Goal: Task Accomplishment & Management: Manage account settings

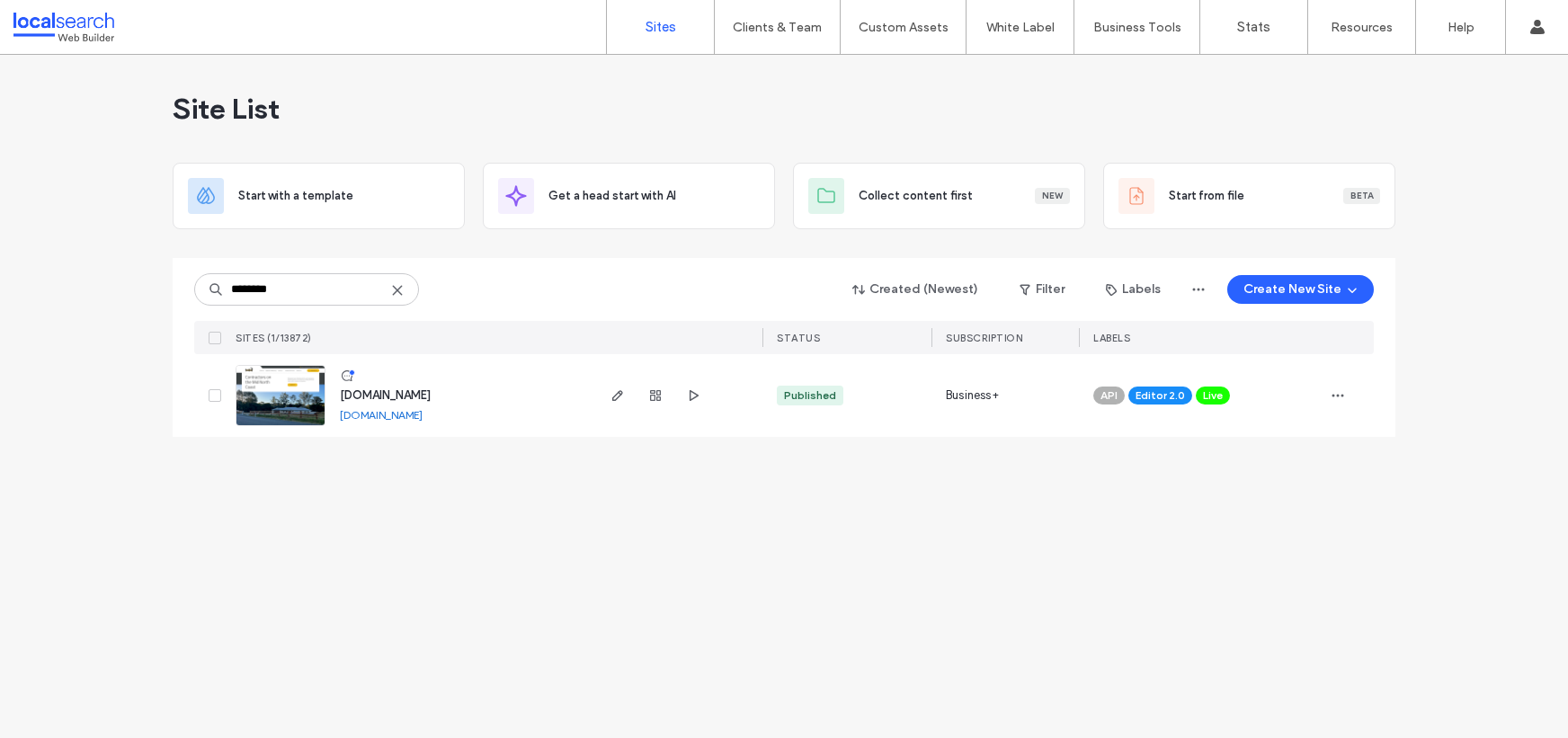
type input "********"
click at [416, 414] on link "[DOMAIN_NAME]" at bounding box center [381, 415] width 82 height 14
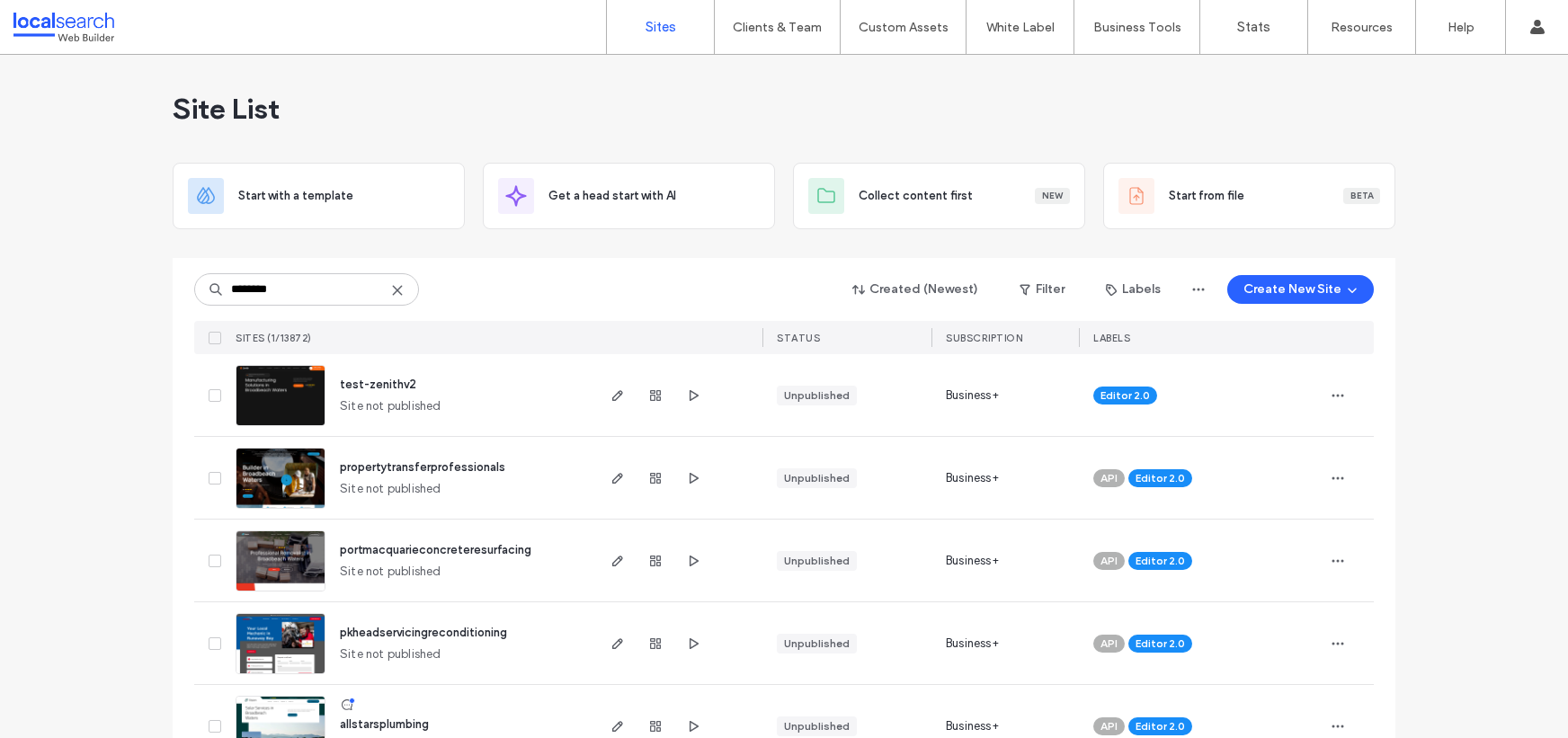
click at [393, 290] on use at bounding box center [397, 290] width 8 height 8
click at [305, 281] on input at bounding box center [306, 289] width 225 height 32
paste input "********"
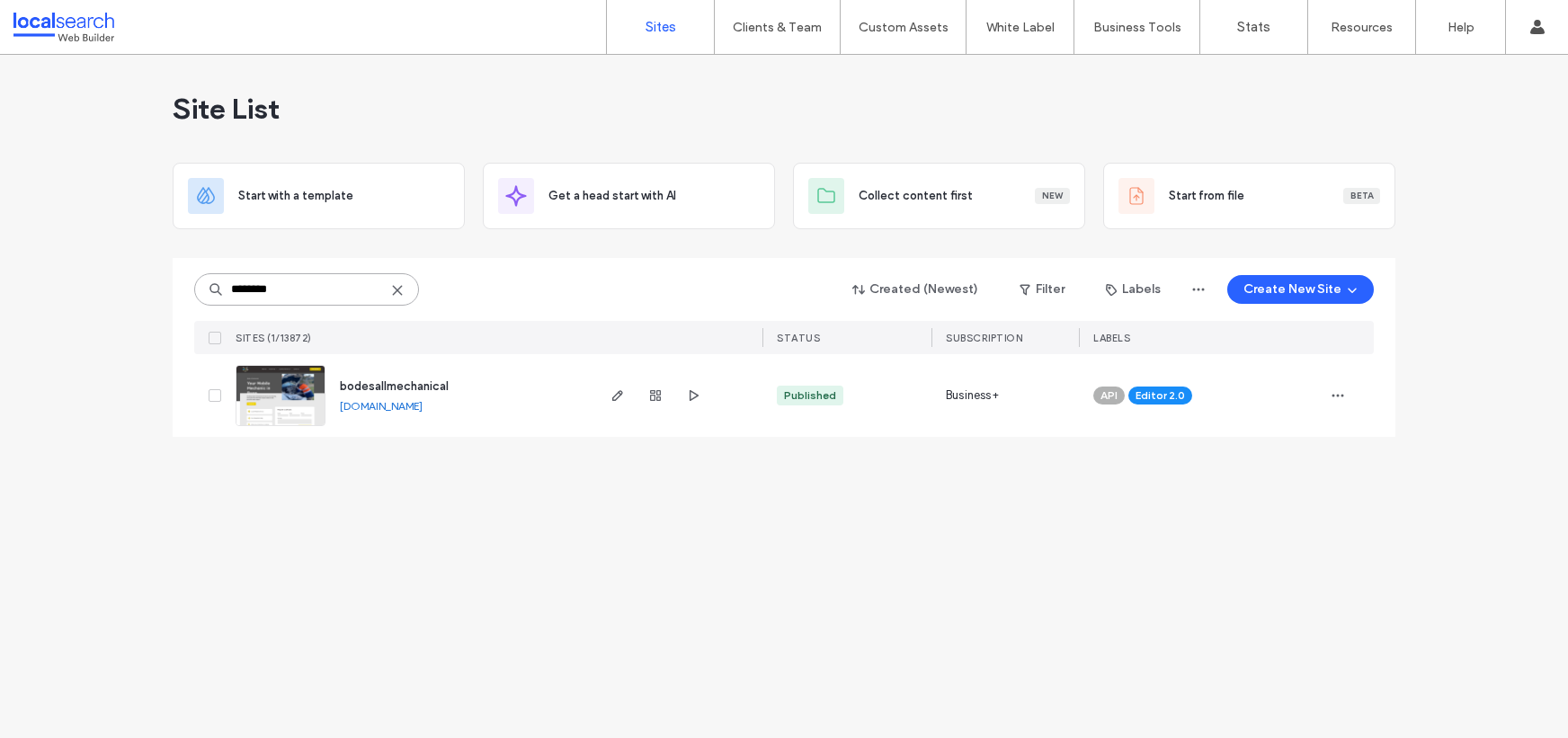
type input "********"
click at [422, 406] on link "[DOMAIN_NAME]" at bounding box center [381, 406] width 82 height 14
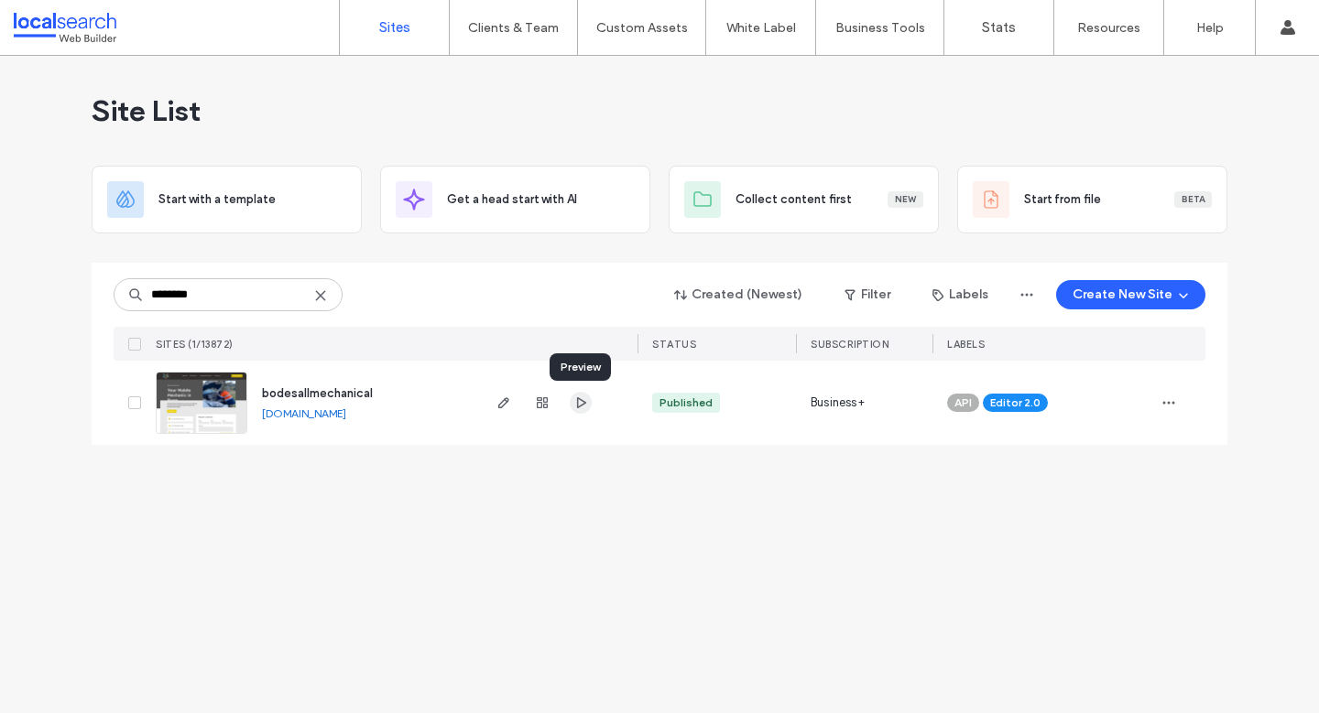
click at [581, 404] on use "button" at bounding box center [581, 402] width 9 height 11
click at [198, 399] on img at bounding box center [202, 435] width 90 height 125
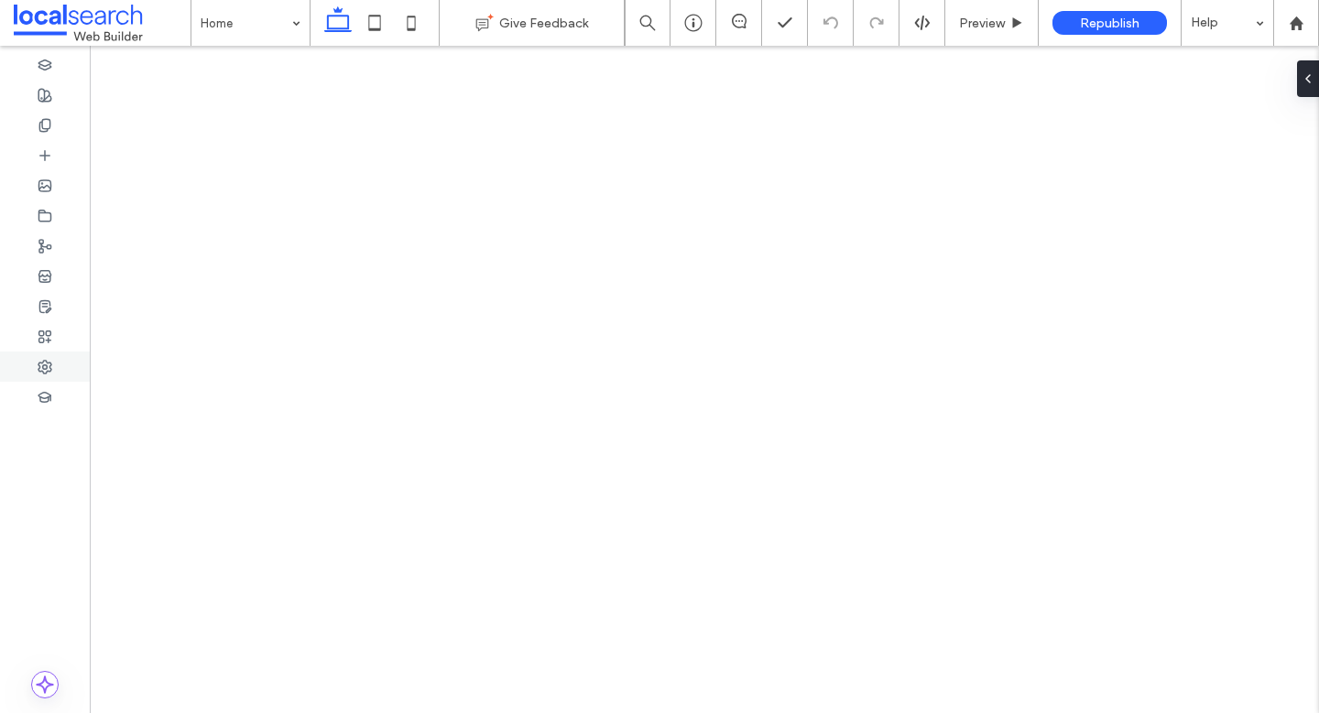
click at [49, 368] on icon at bounding box center [45, 367] width 15 height 15
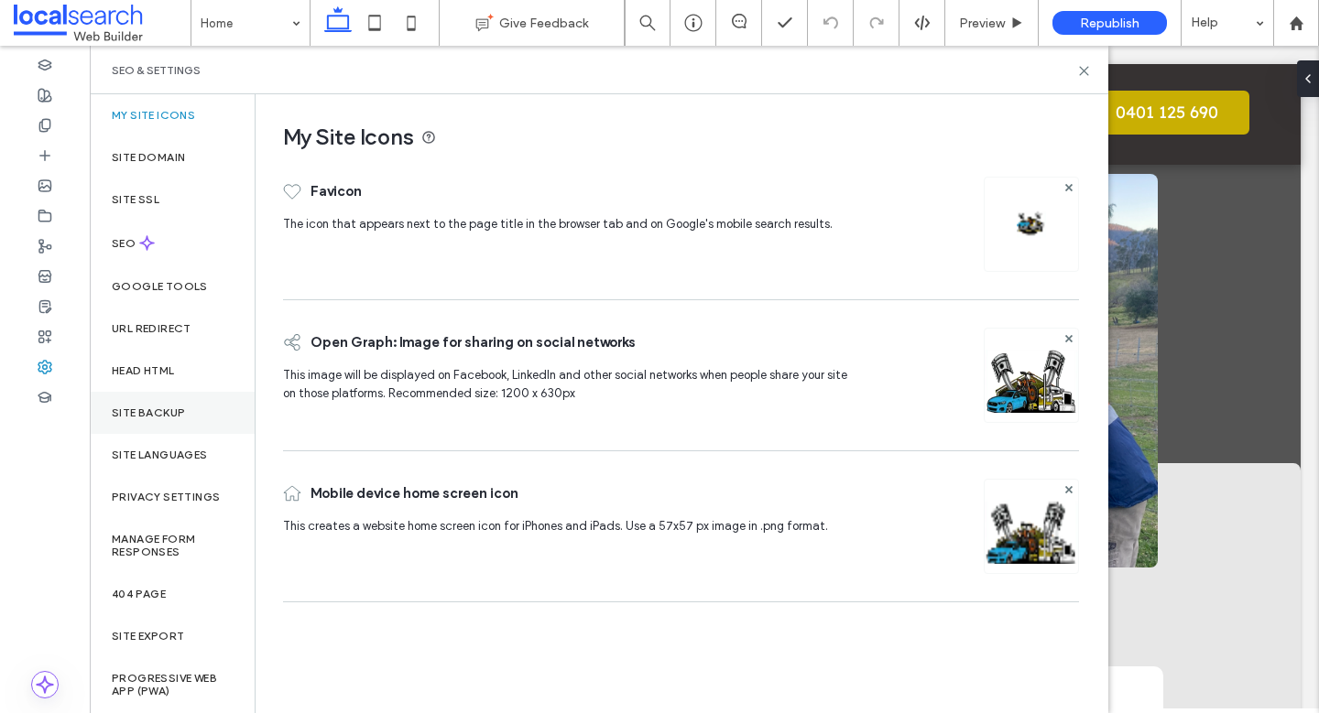
click at [162, 400] on div "Site backup" at bounding box center [172, 413] width 165 height 42
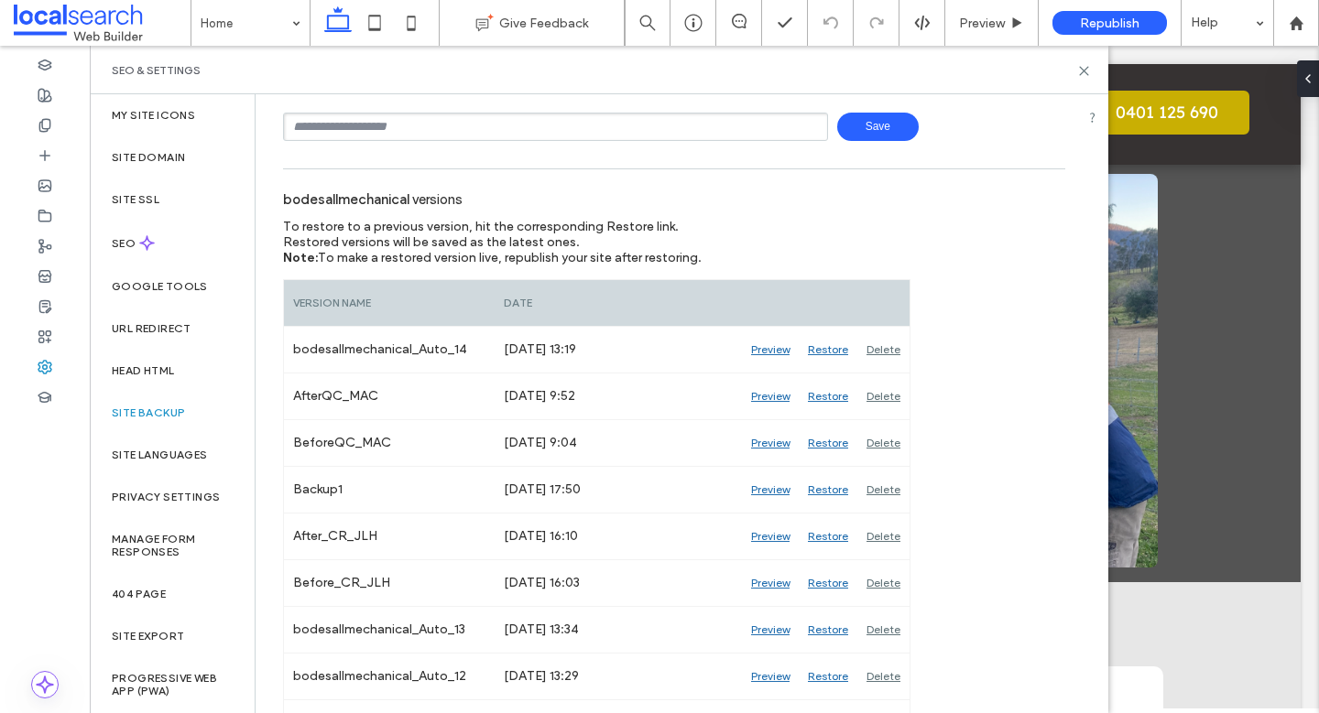
scroll to position [126, 0]
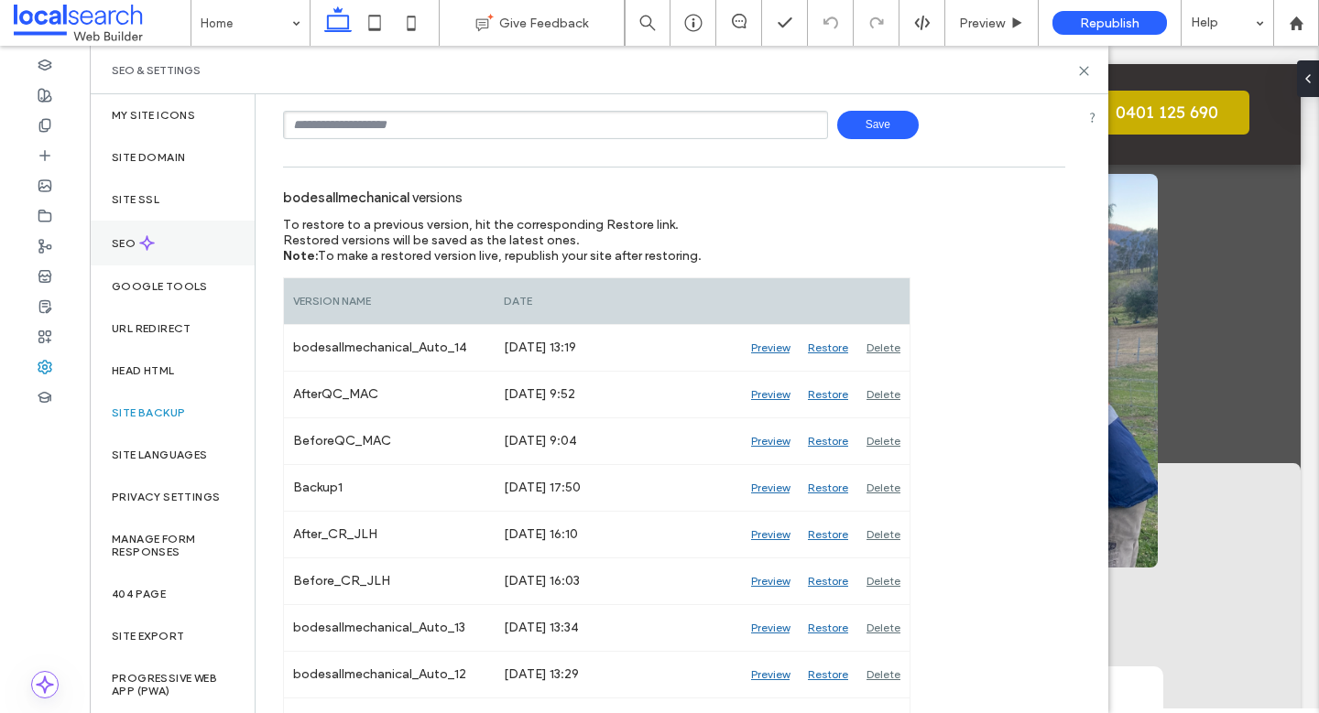
click at [128, 237] on label "SEO" at bounding box center [125, 243] width 27 height 13
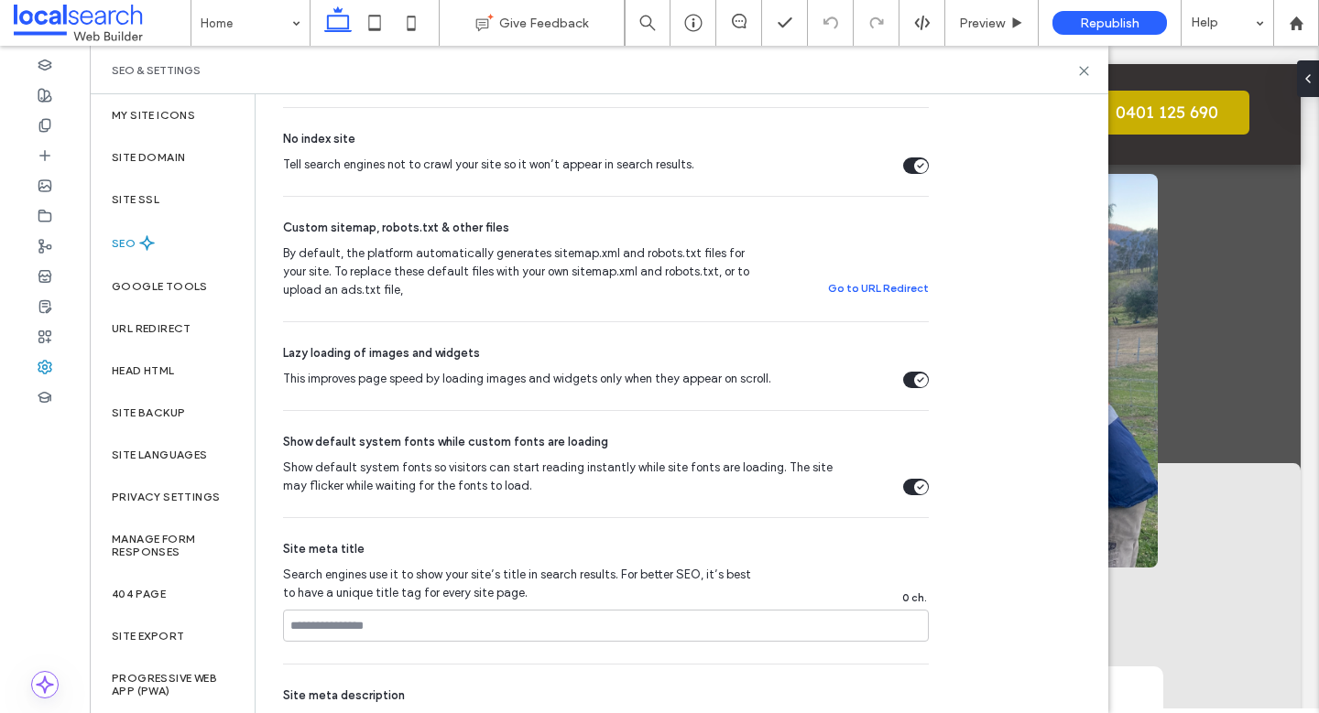
scroll to position [547, 0]
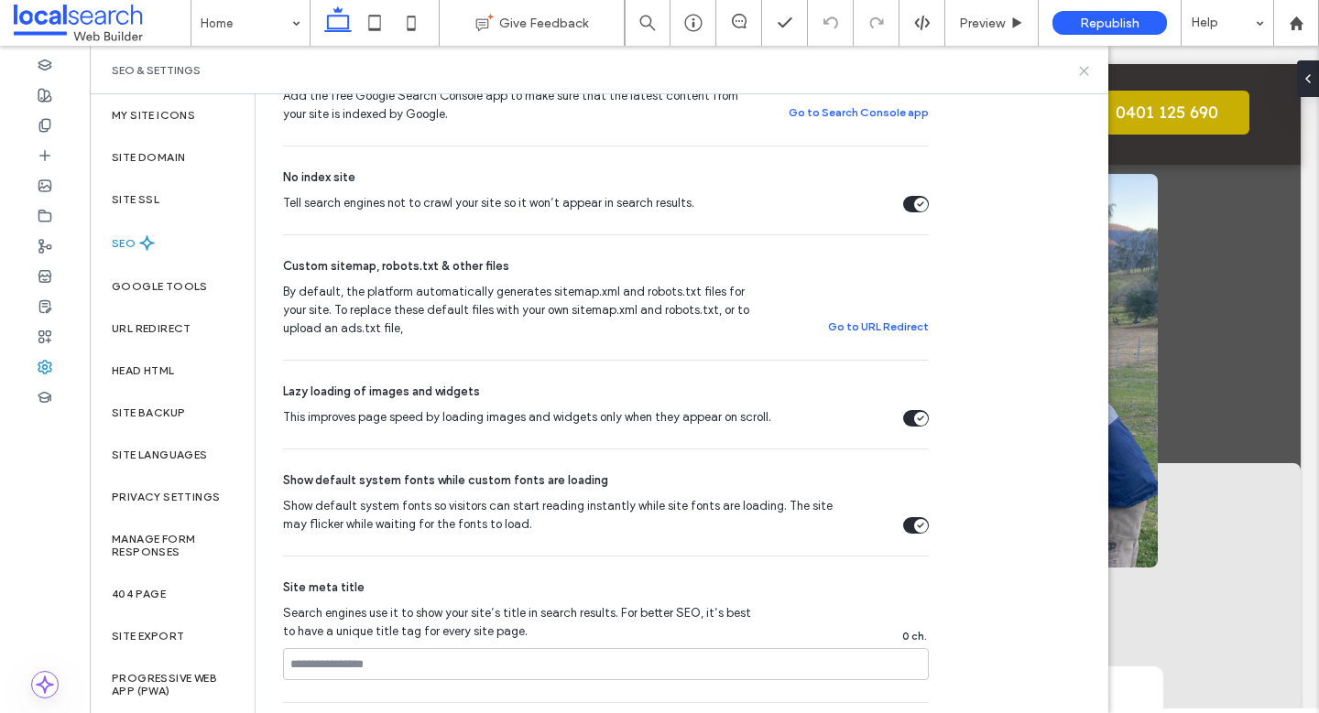
click at [1084, 72] on icon at bounding box center [1084, 71] width 14 height 14
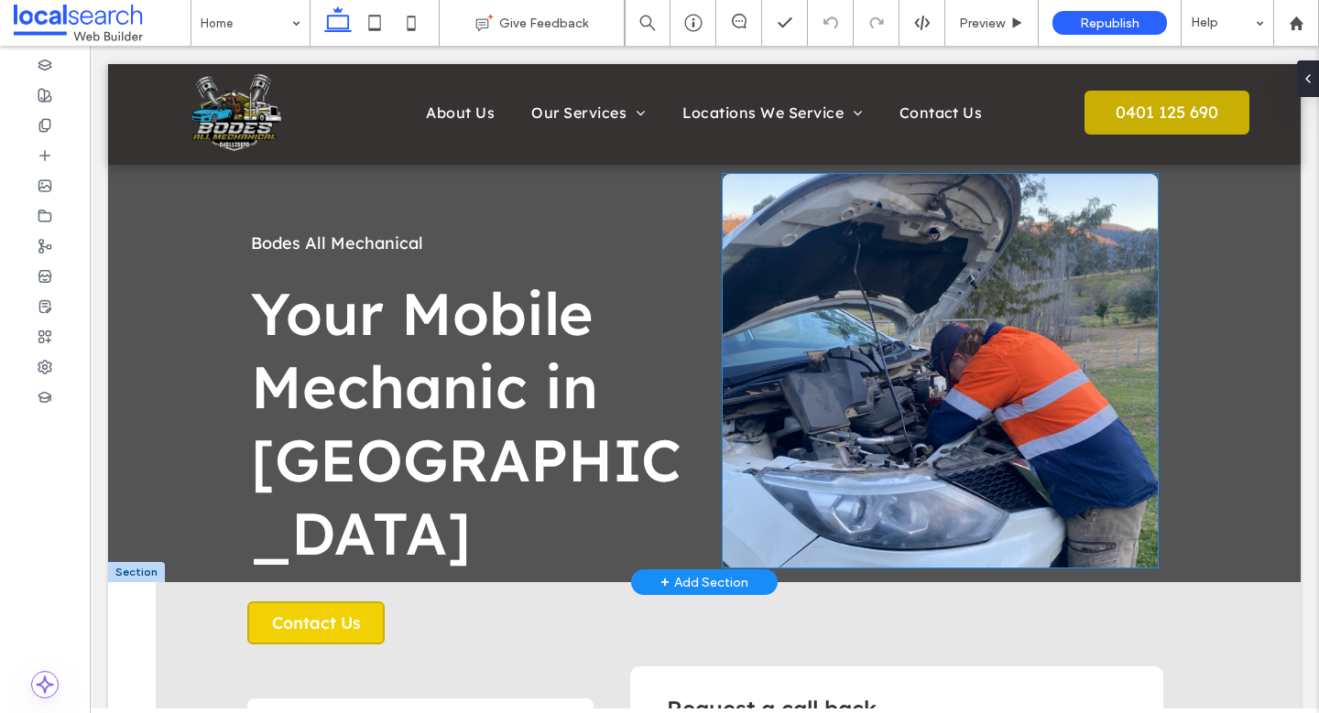
scroll to position [1, 0]
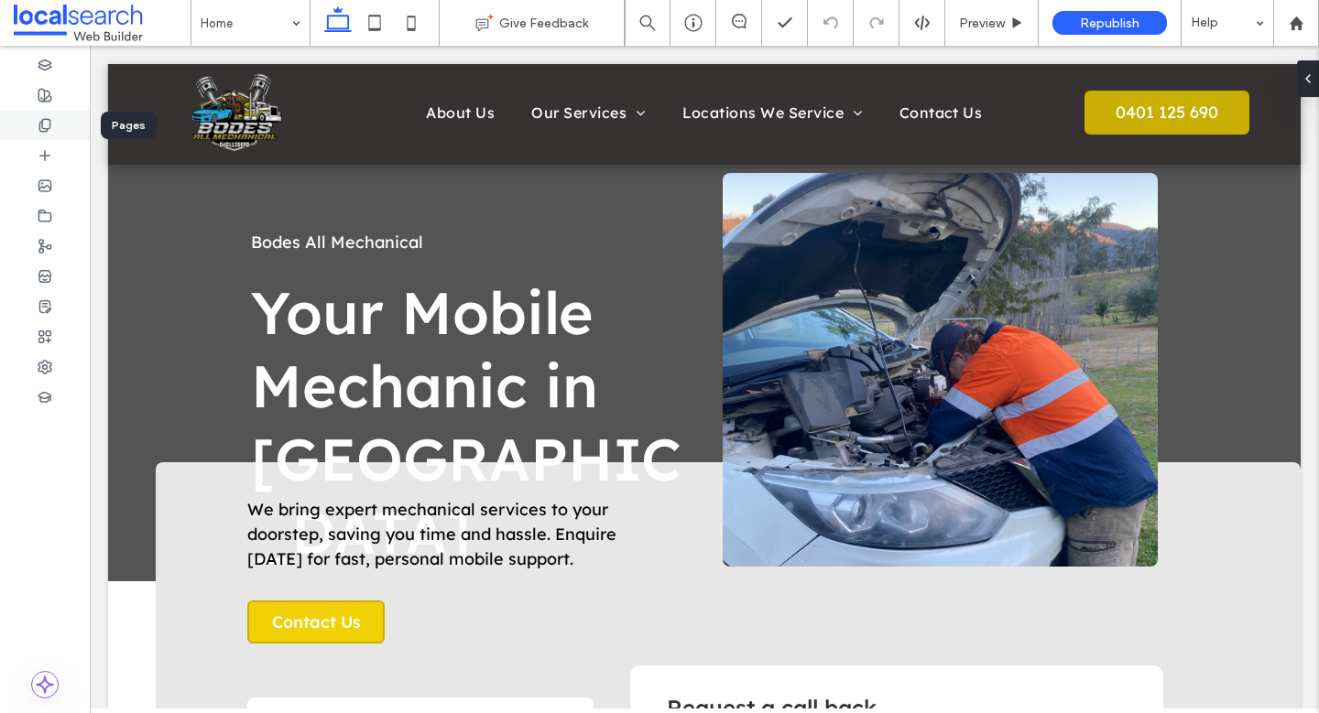
click at [44, 126] on icon at bounding box center [45, 125] width 15 height 15
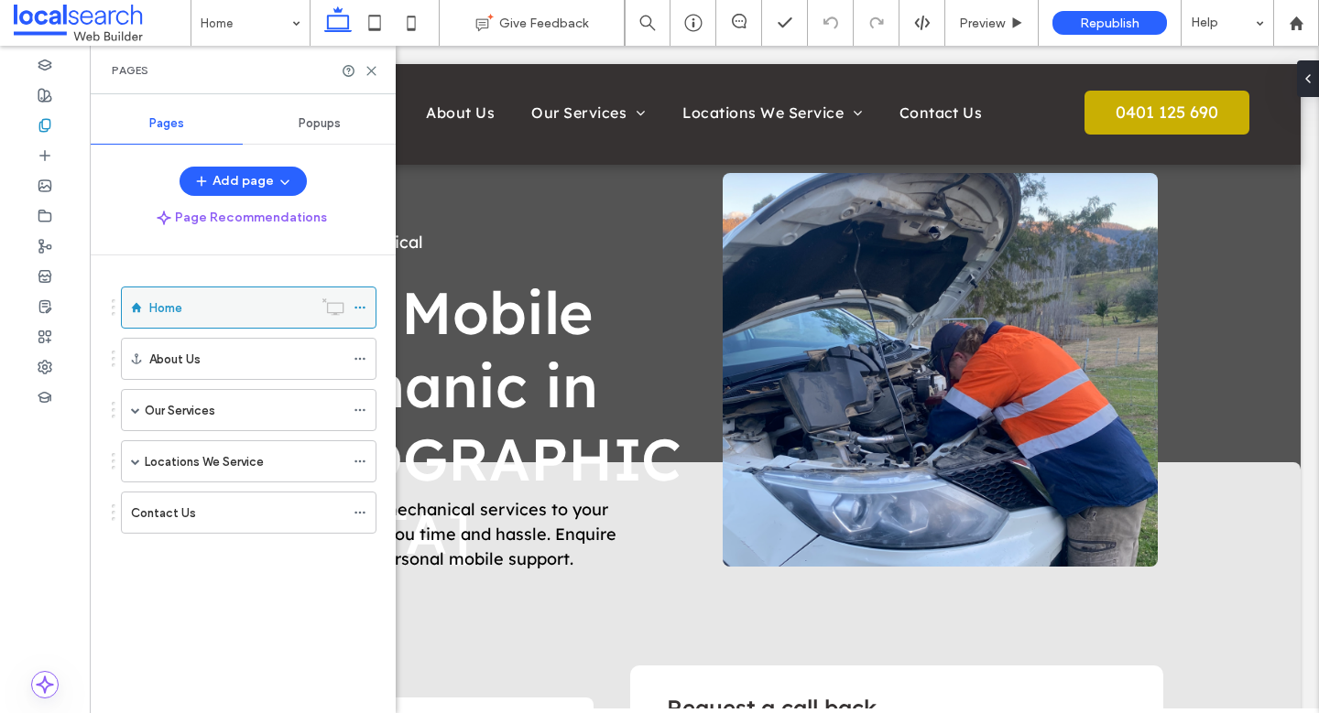
click at [363, 305] on icon at bounding box center [359, 307] width 13 height 13
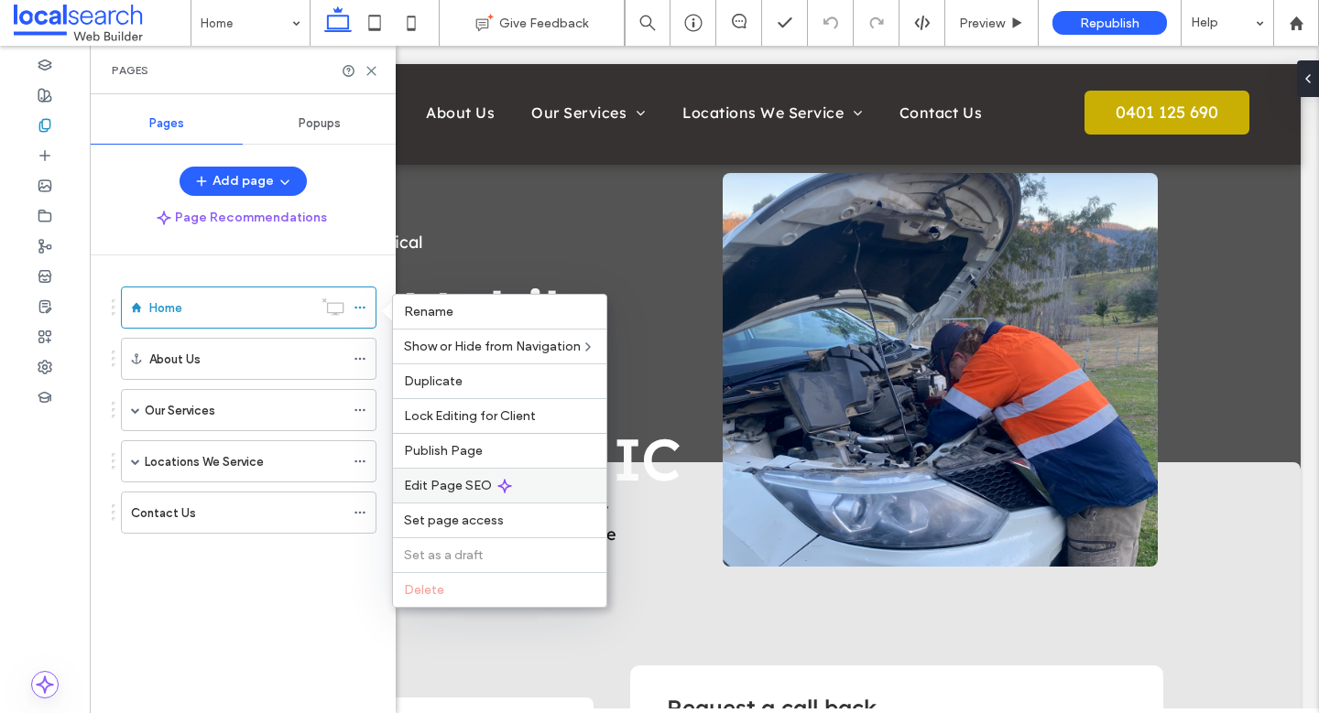
click at [456, 482] on span "Edit Page SEO" at bounding box center [448, 486] width 88 height 16
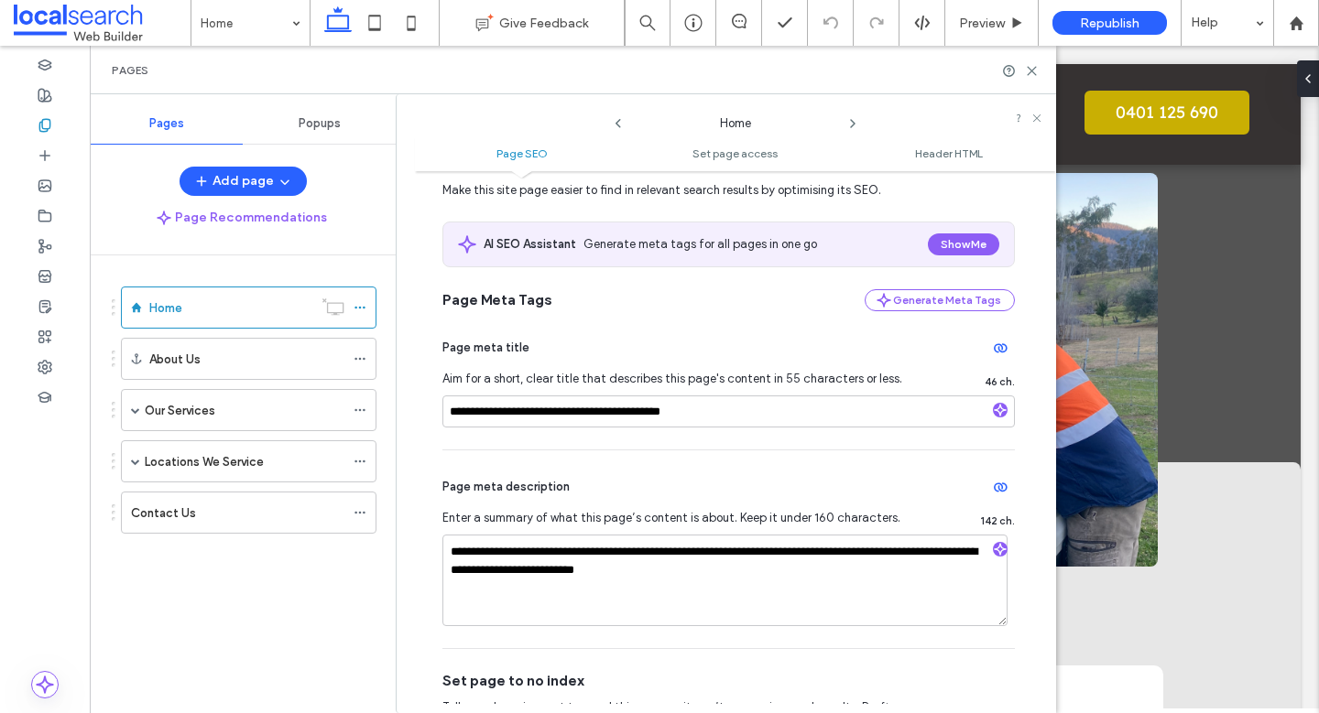
scroll to position [43, 0]
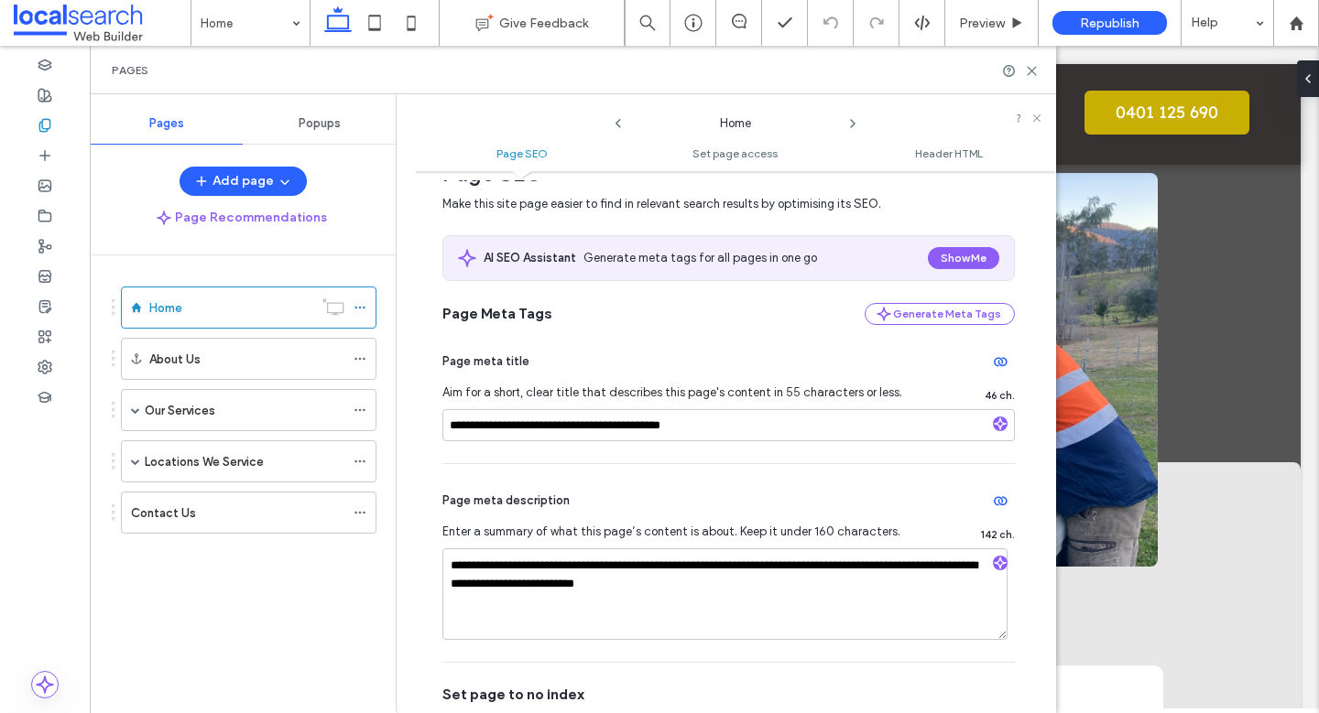
click at [852, 117] on icon at bounding box center [852, 123] width 15 height 15
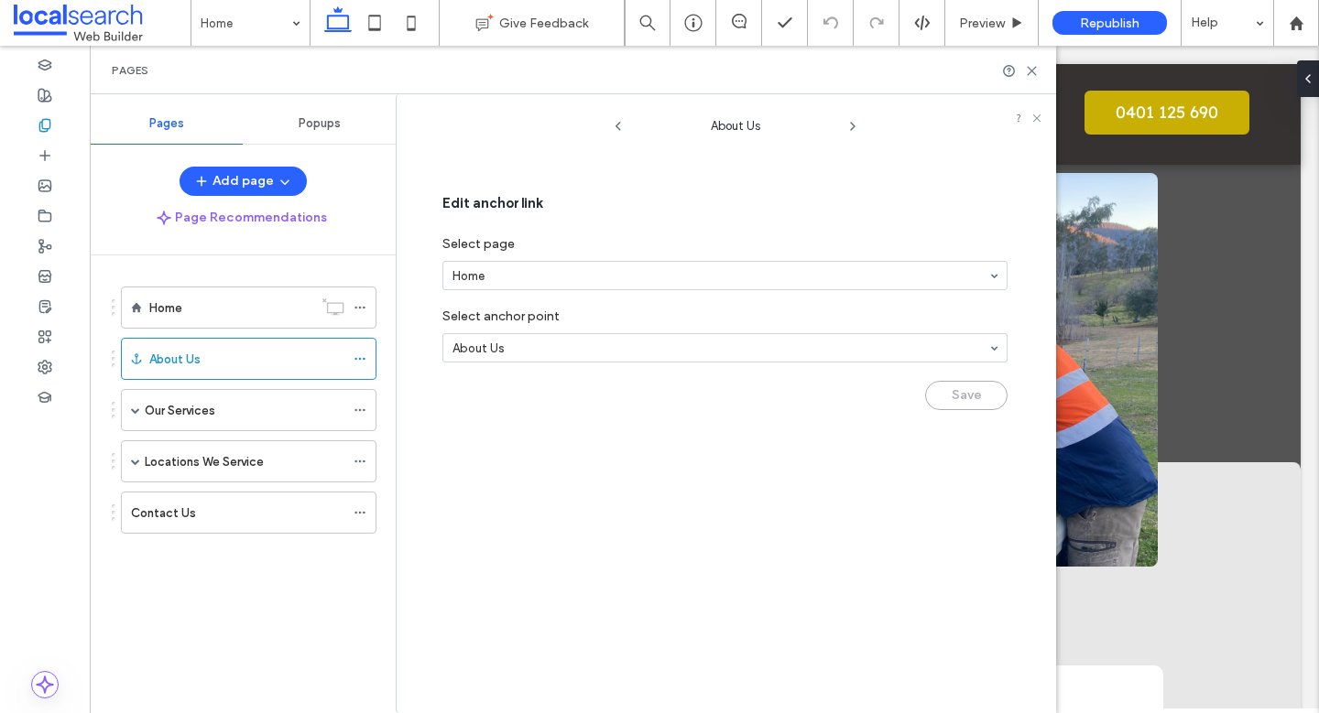
click at [852, 117] on span at bounding box center [852, 122] width 15 height 24
click at [137, 418] on span at bounding box center [135, 410] width 9 height 40
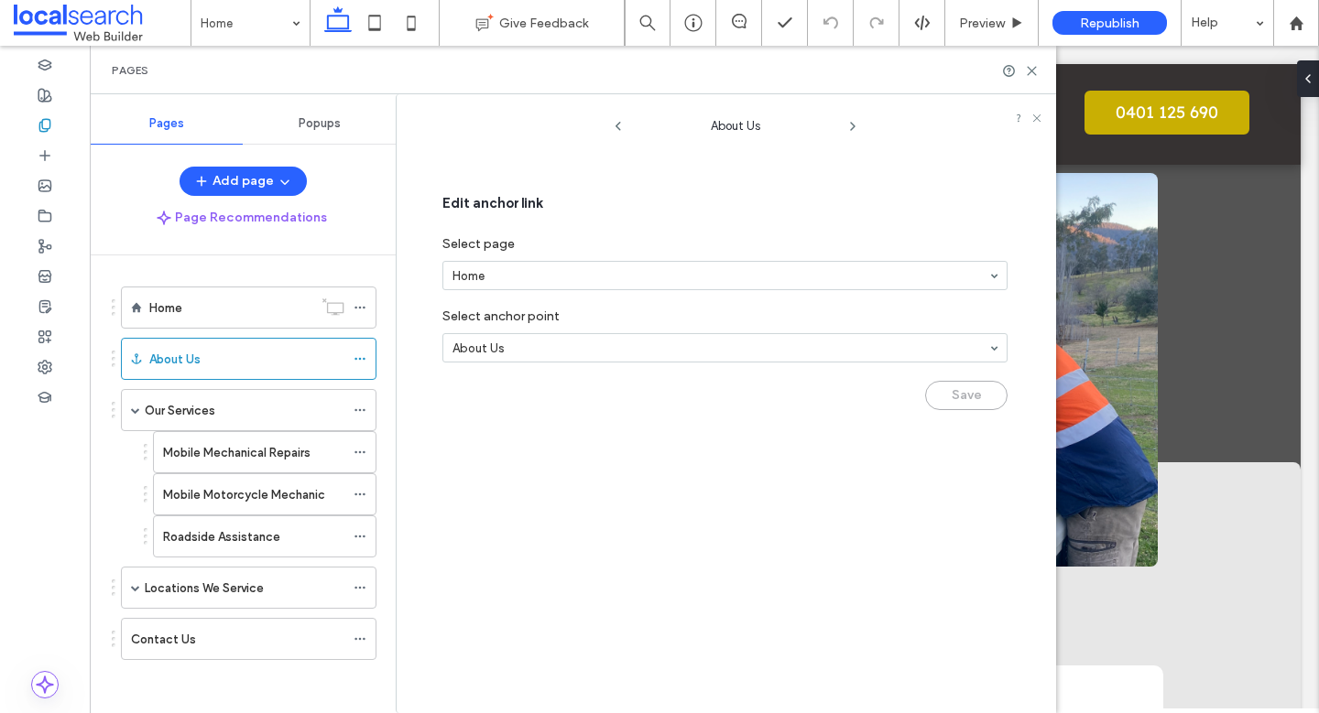
drag, startPoint x: 871, startPoint y: 171, endPoint x: 871, endPoint y: 147, distance: 24.7
click at [872, 170] on div "Edit anchor link Select page Home Select anchor point About Us Save" at bounding box center [728, 285] width 627 height 290
click at [859, 124] on icon at bounding box center [852, 126] width 15 height 15
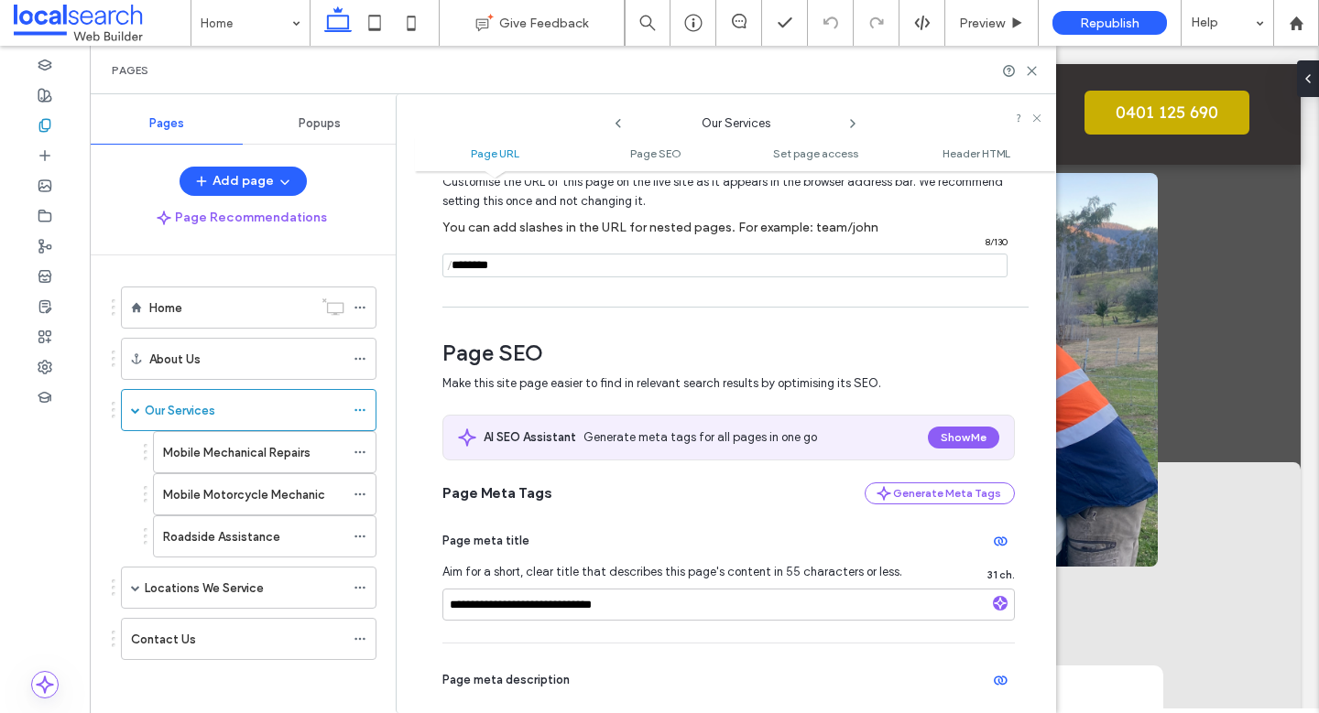
scroll to position [105, 0]
click at [851, 121] on icon at bounding box center [852, 123] width 15 height 15
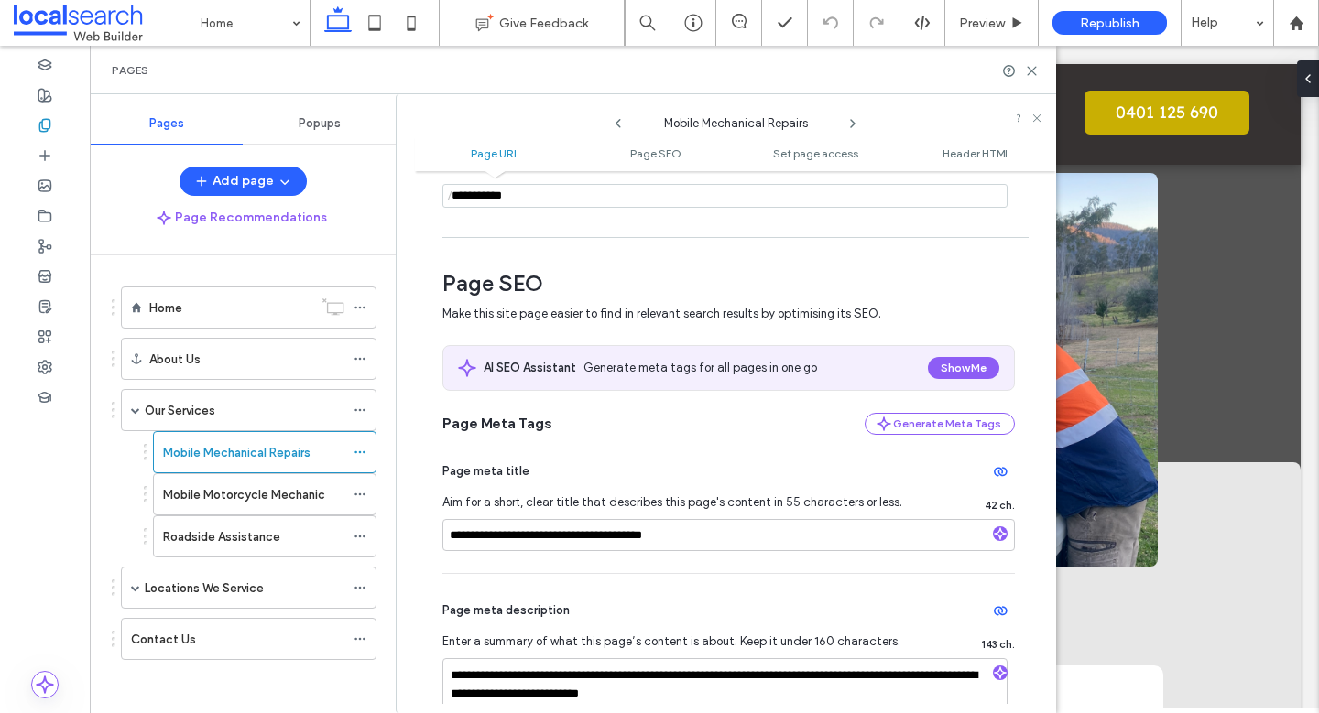
scroll to position [173, 0]
click at [853, 123] on use at bounding box center [853, 123] width 4 height 7
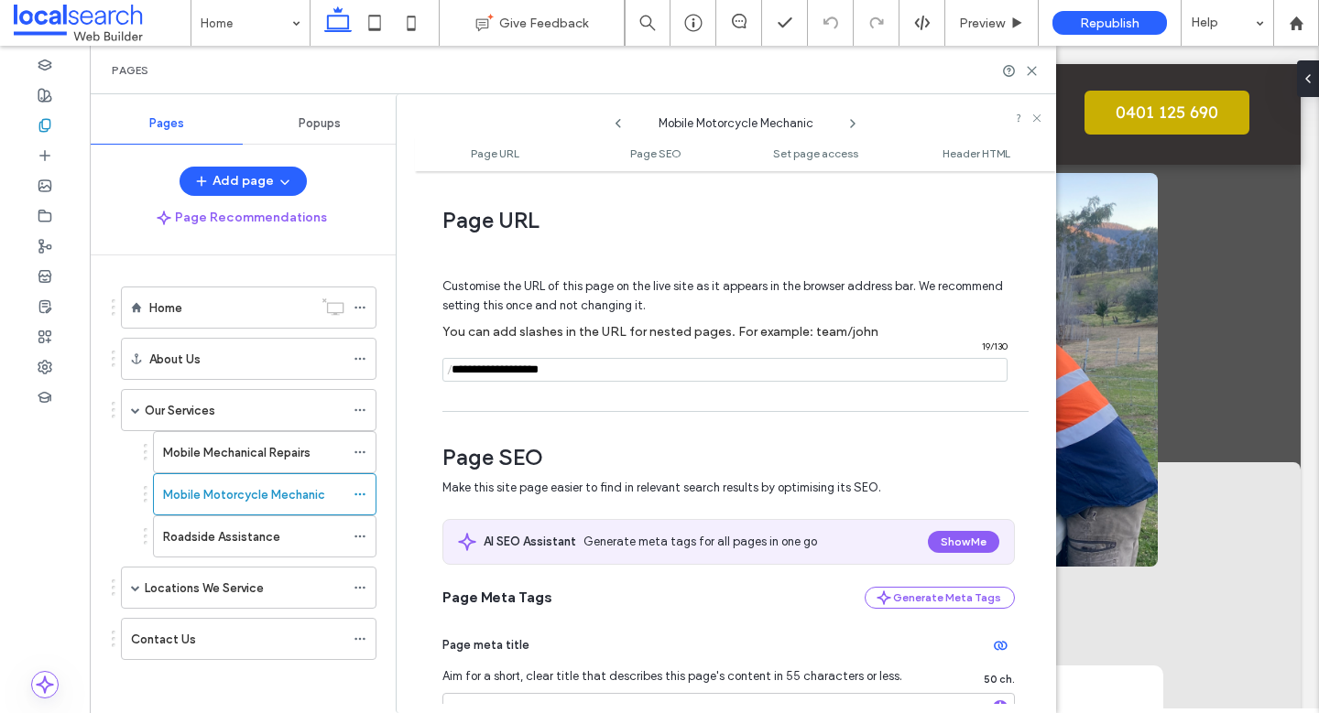
click at [853, 120] on icon at bounding box center [852, 123] width 15 height 15
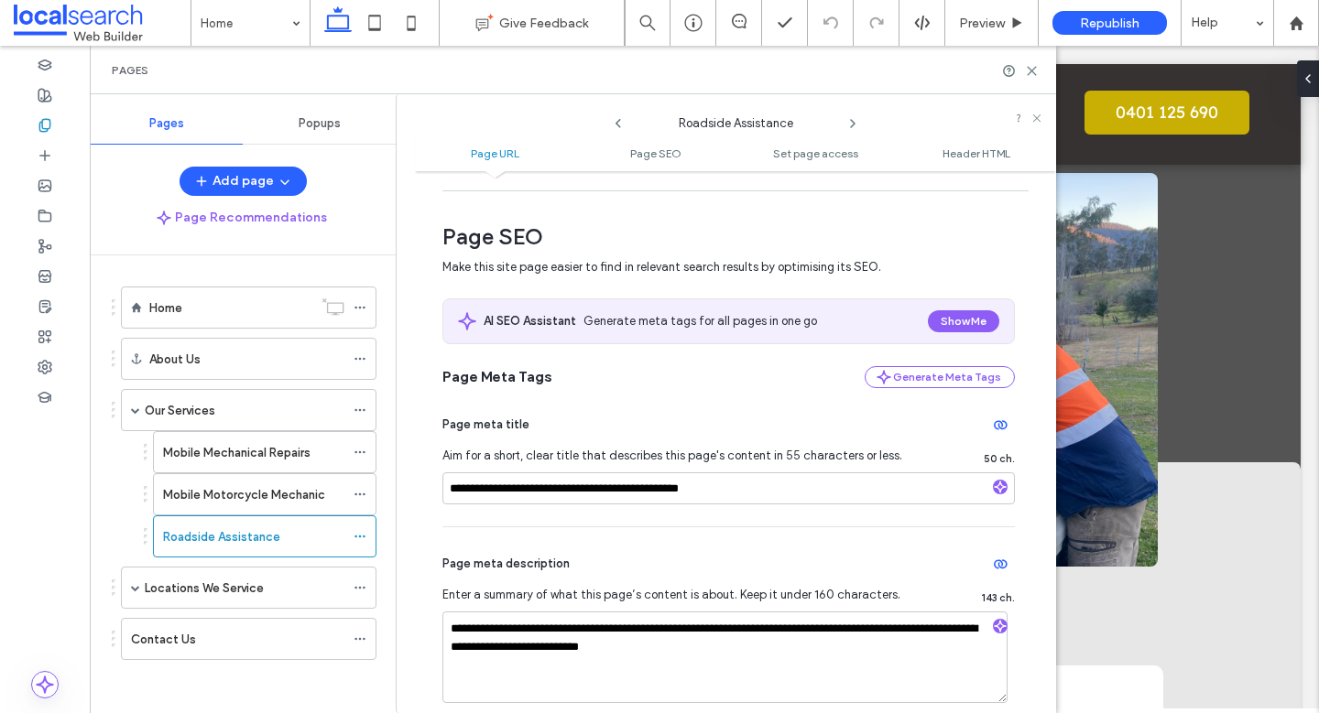
scroll to position [223, 0]
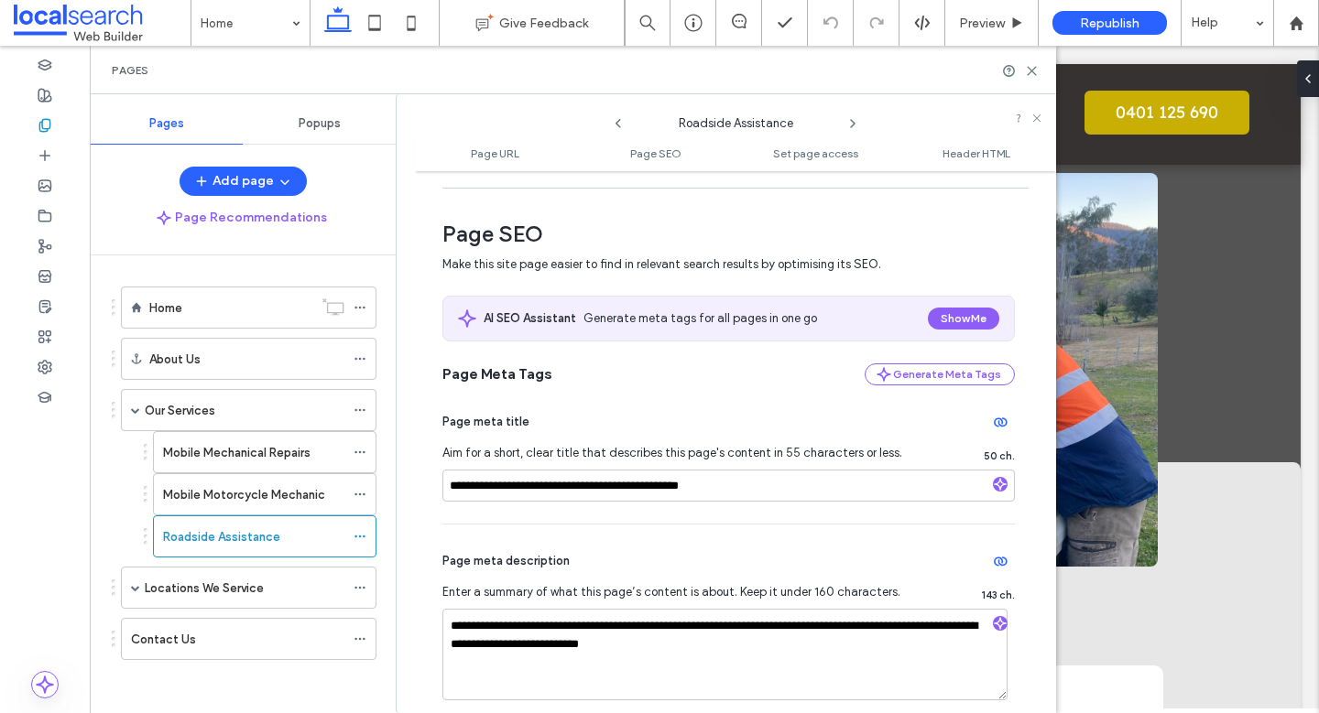
click at [853, 121] on icon at bounding box center [852, 123] width 15 height 15
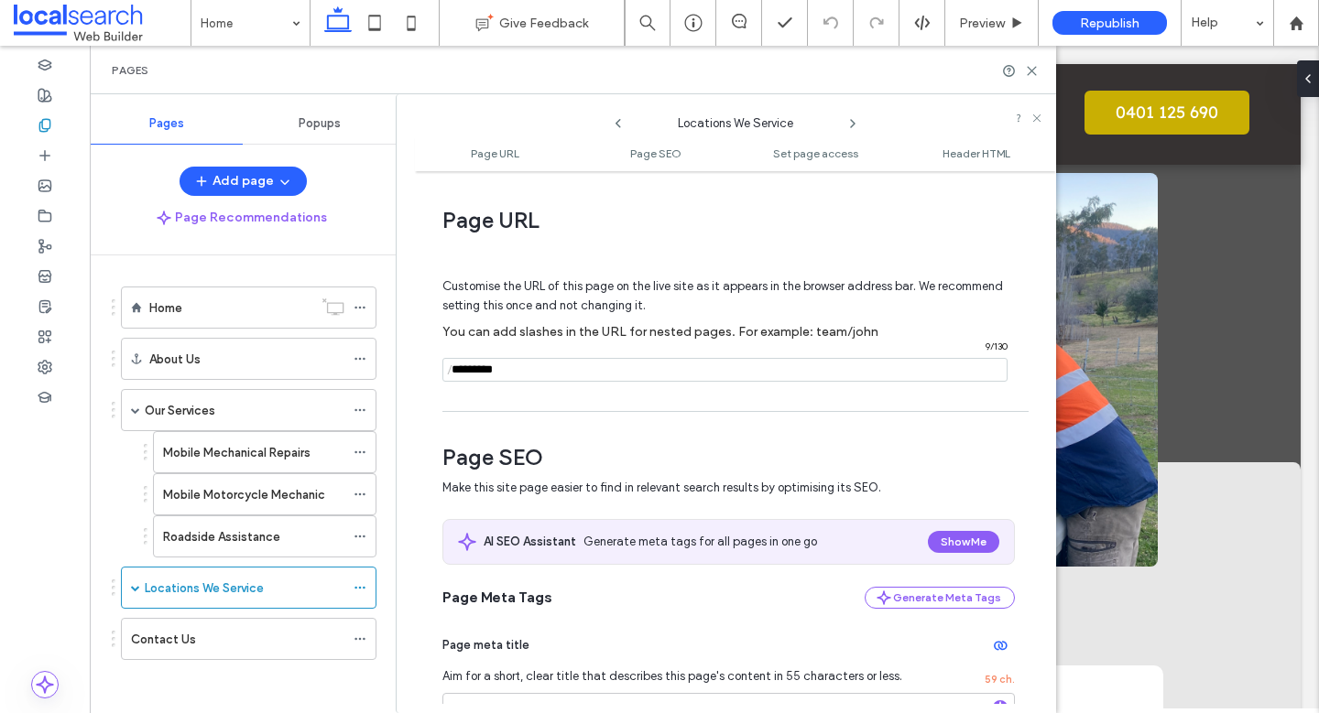
click at [893, 136] on ul "Page URL Page SEO Set page access Header HTML" at bounding box center [735, 153] width 641 height 37
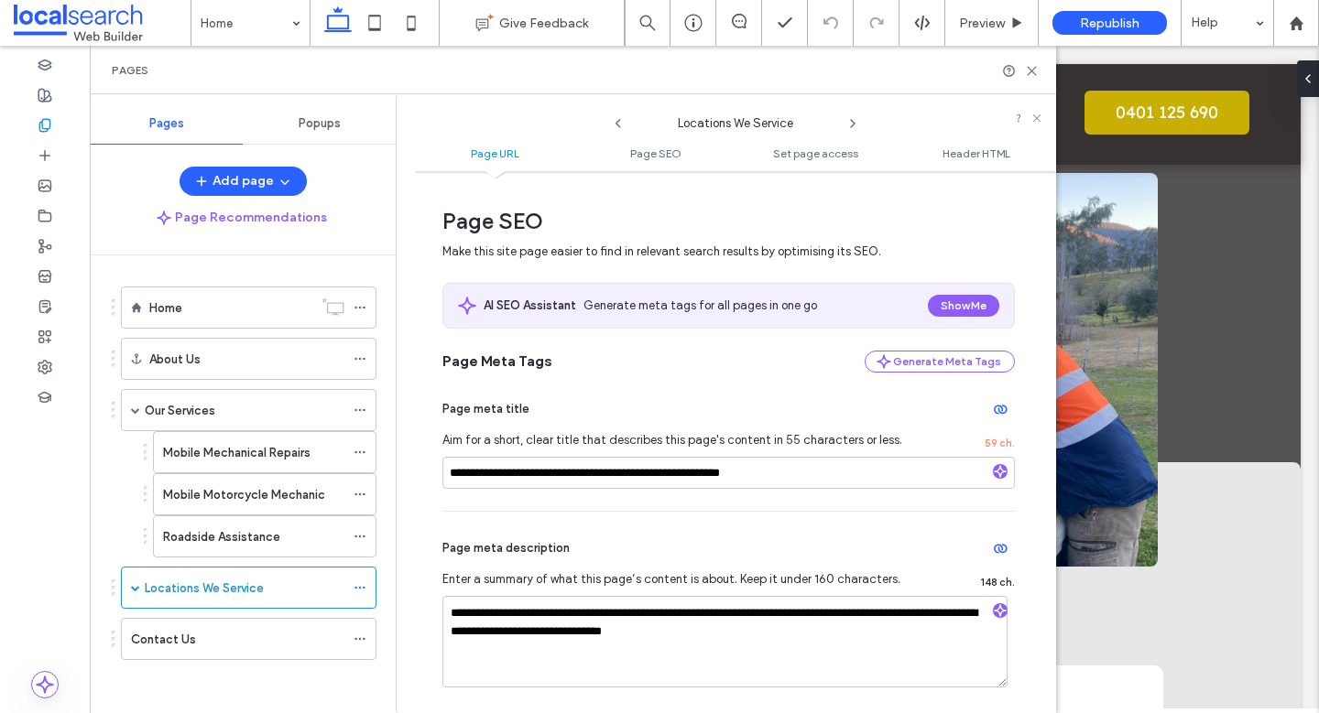
scroll to position [239, 0]
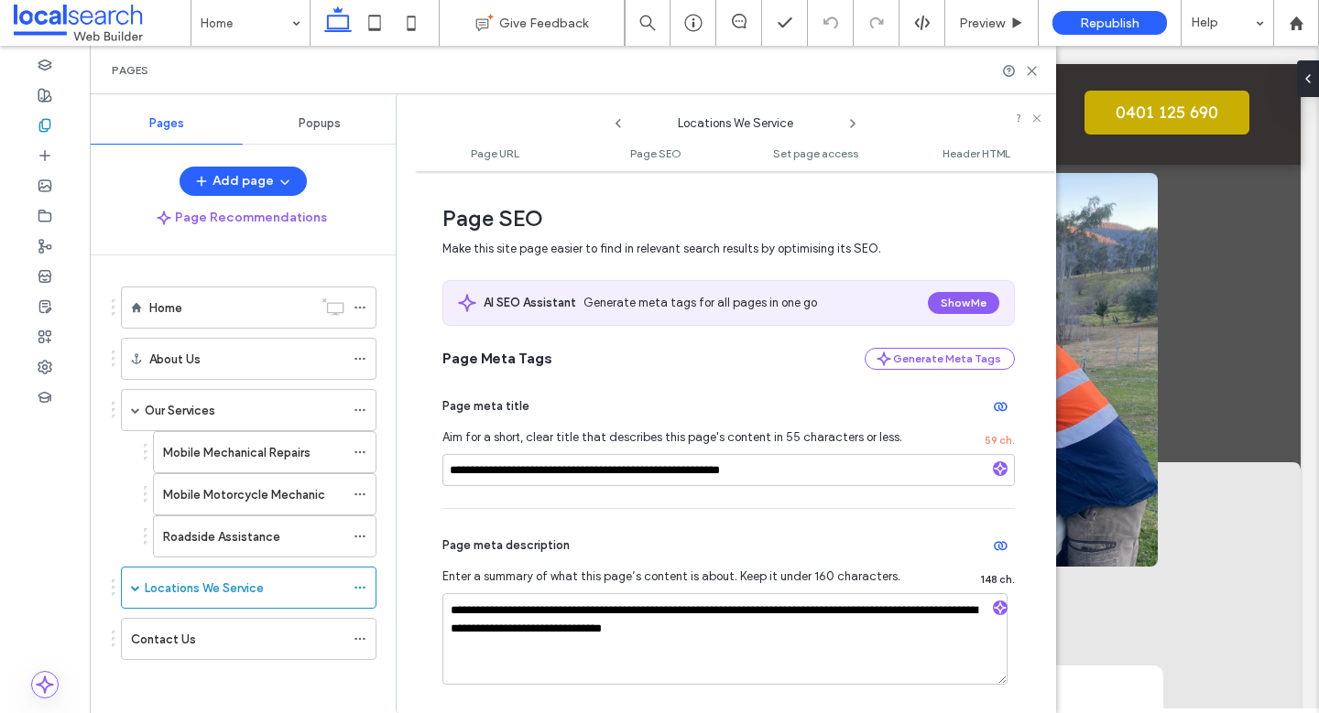
click at [851, 121] on use at bounding box center [853, 123] width 4 height 7
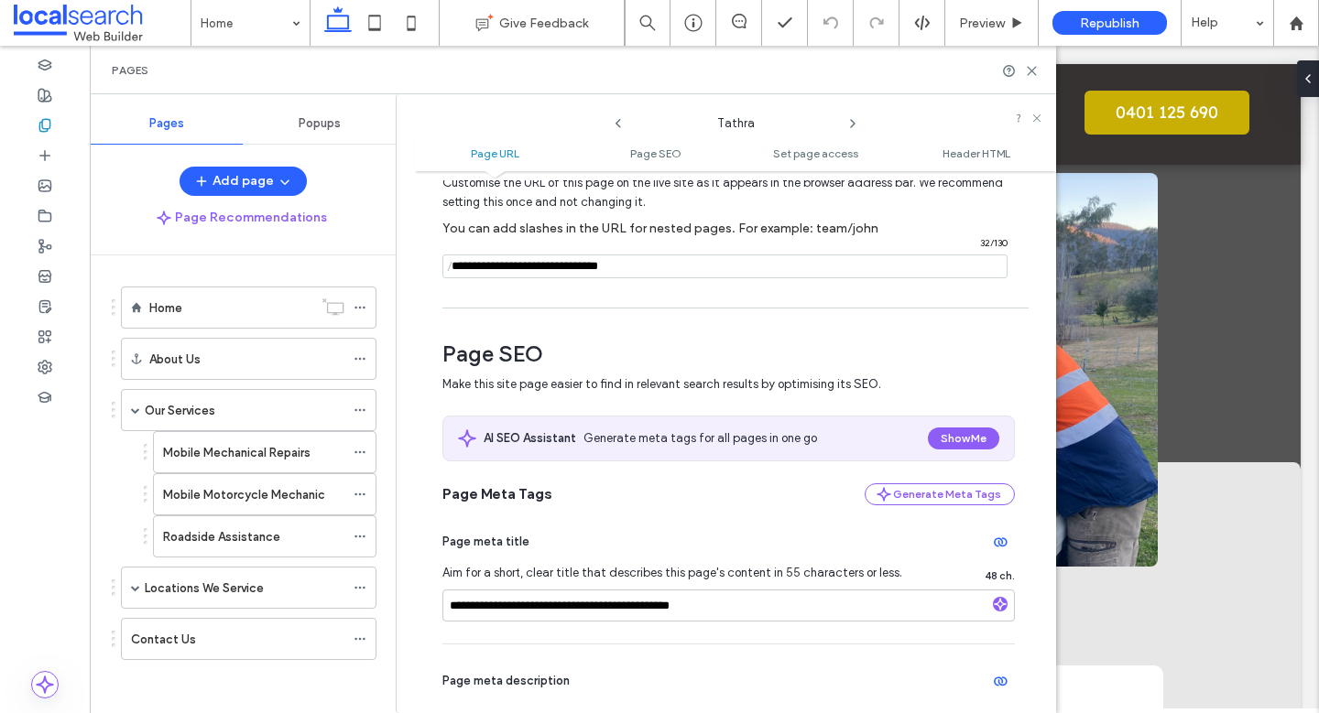
scroll to position [0, 0]
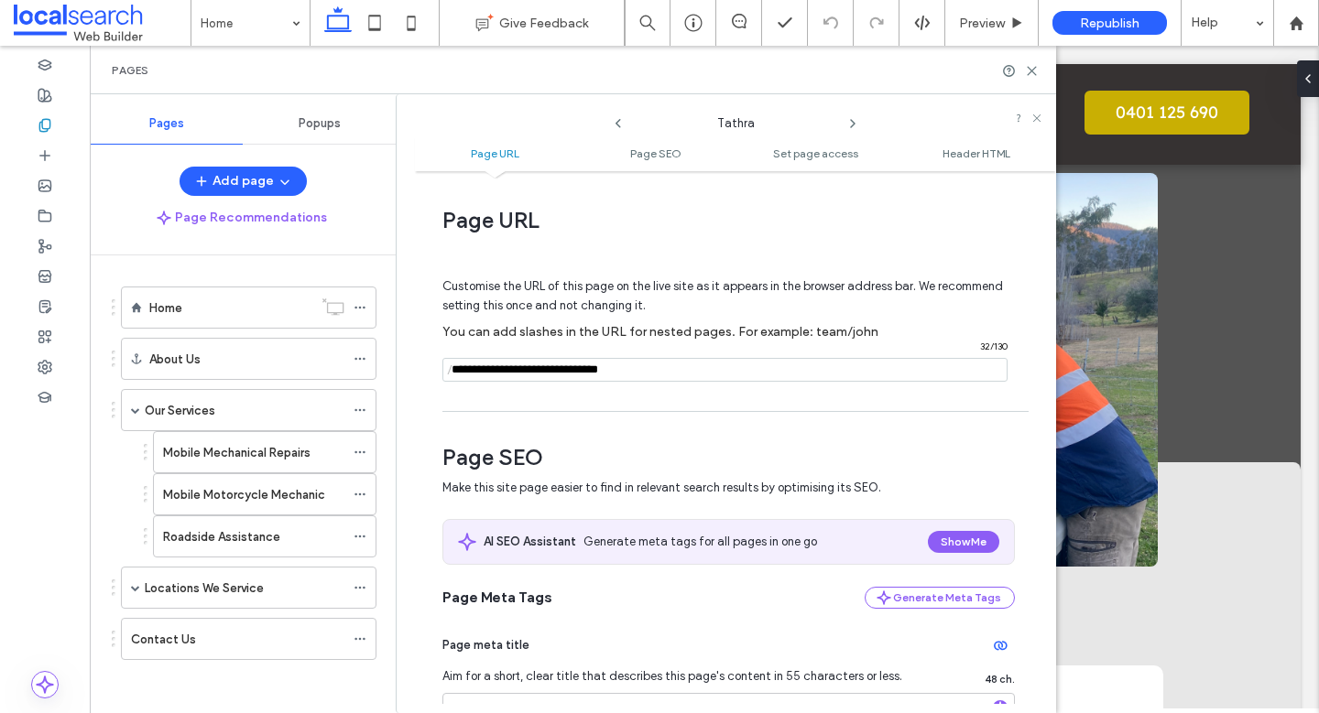
click at [853, 123] on use at bounding box center [853, 123] width 4 height 7
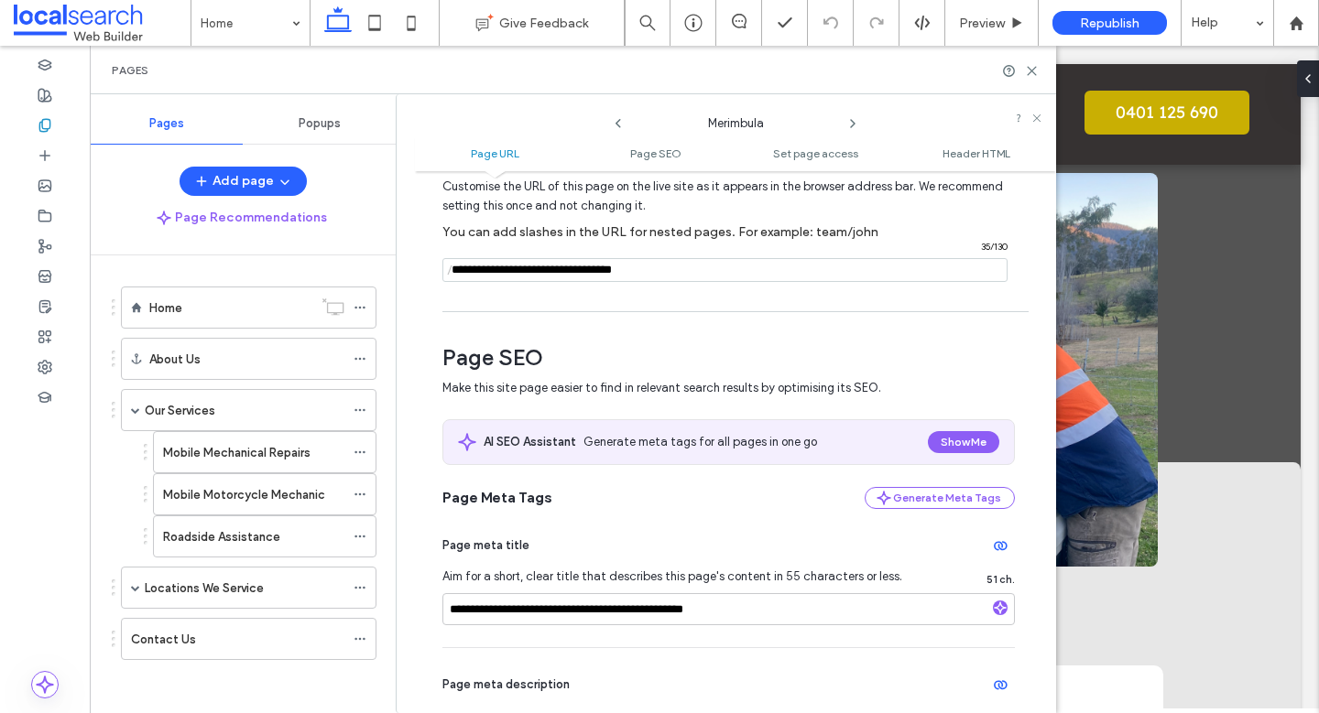
scroll to position [93, 0]
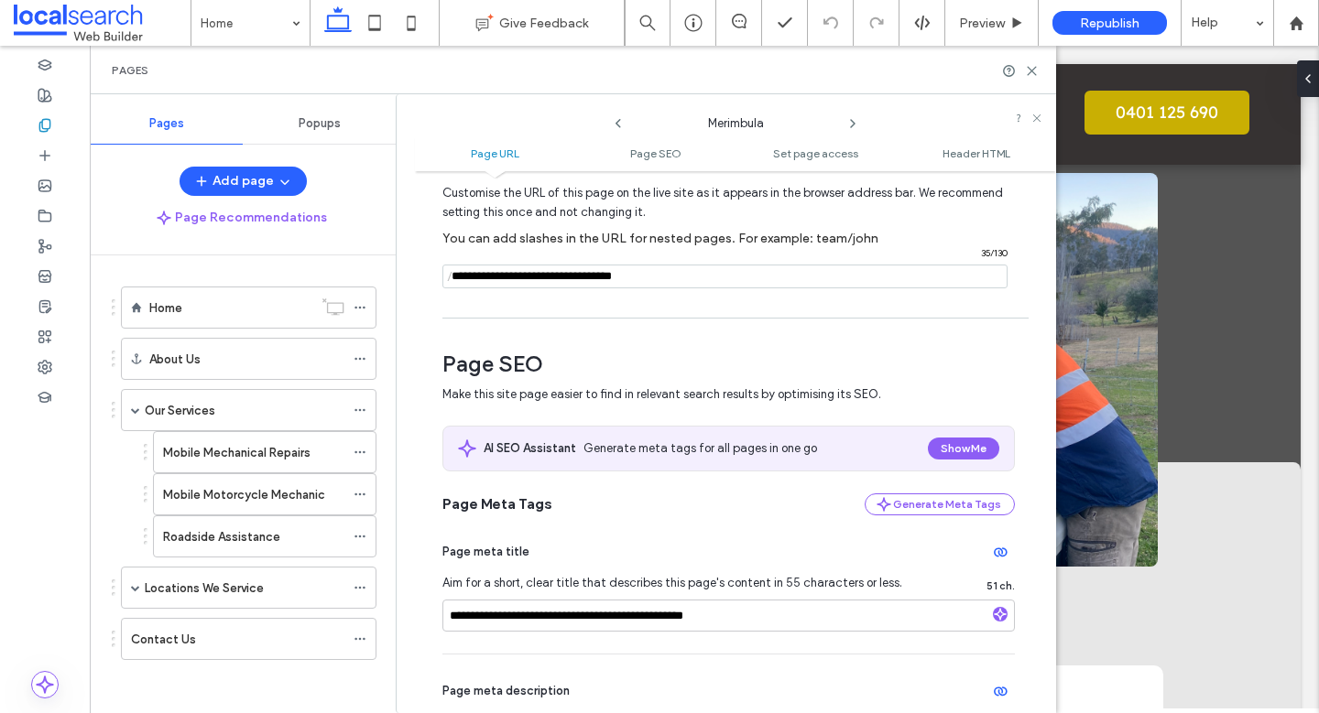
click at [852, 117] on icon at bounding box center [852, 123] width 15 height 15
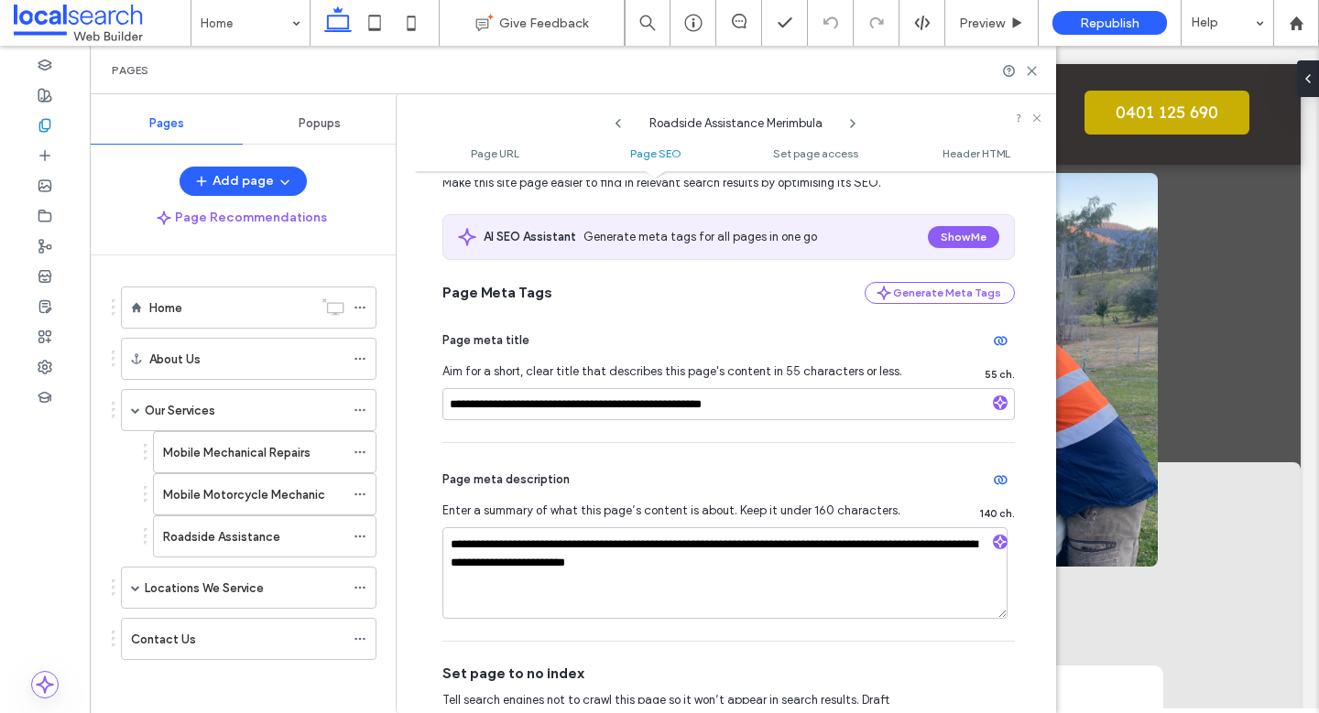
scroll to position [317, 0]
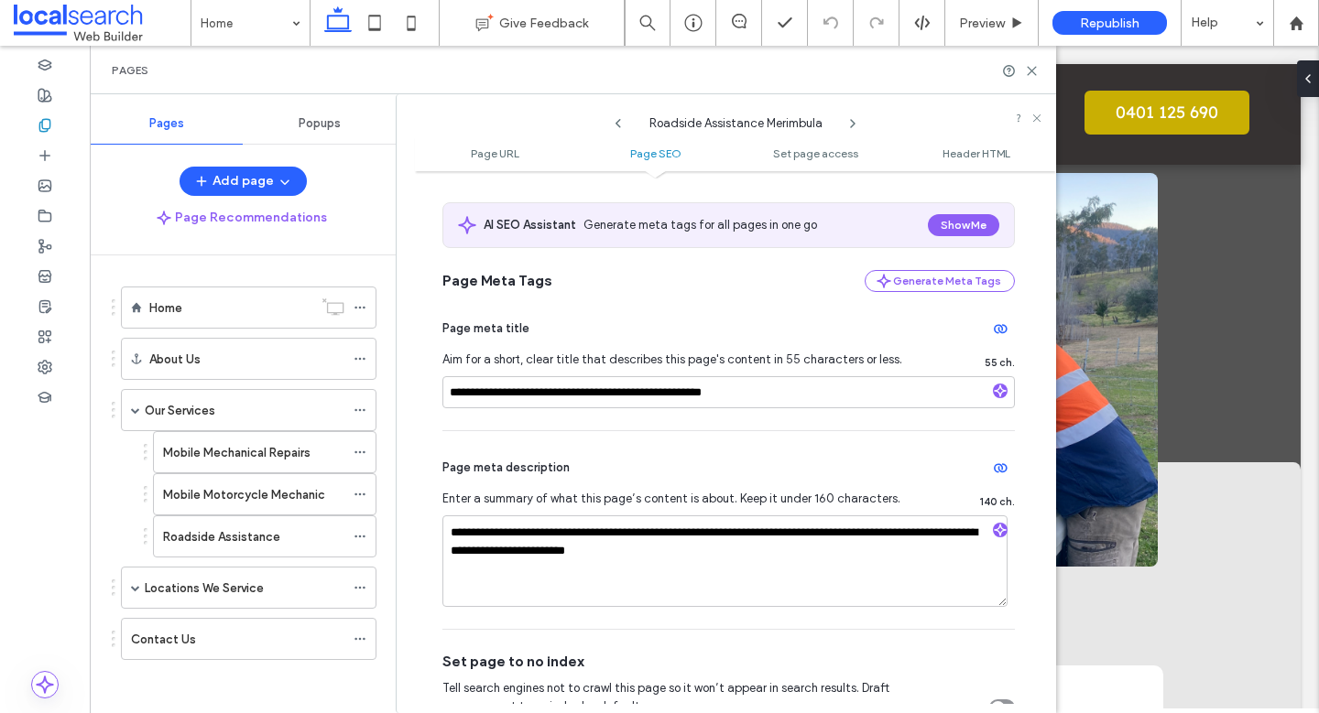
click at [855, 122] on icon at bounding box center [852, 123] width 15 height 15
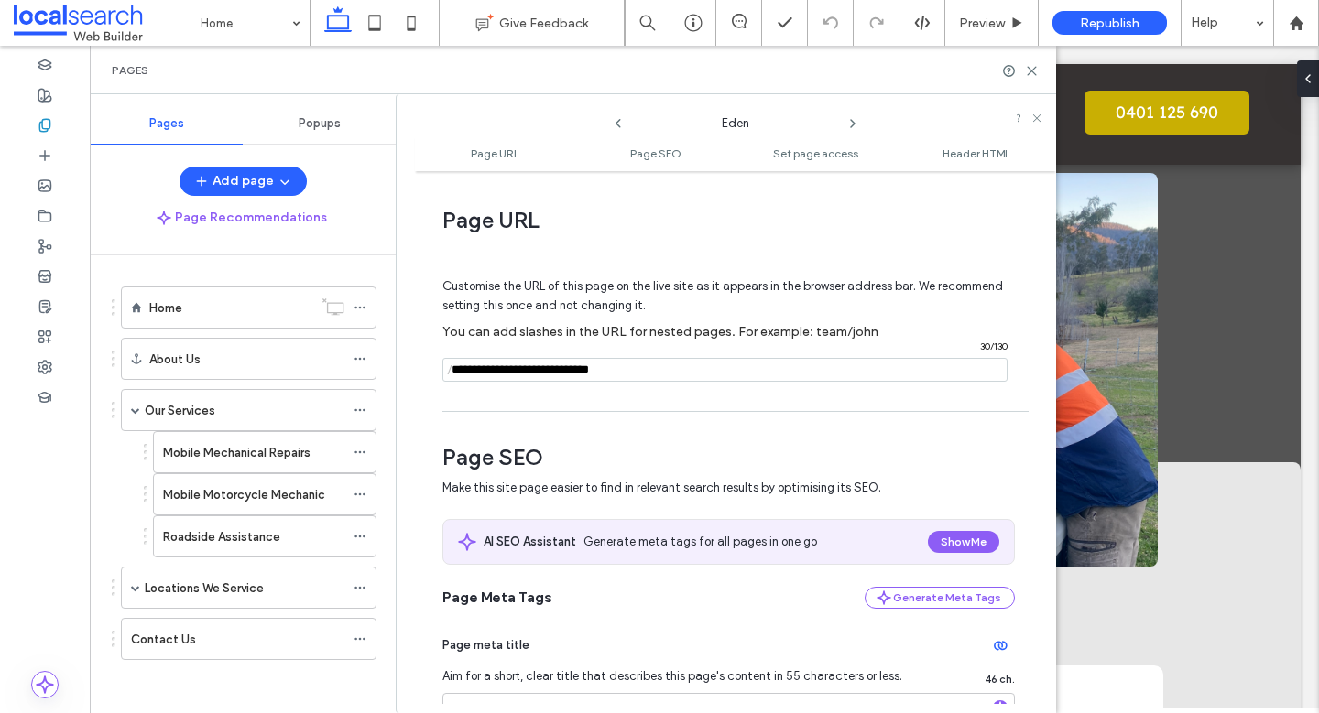
click at [853, 123] on use at bounding box center [853, 123] width 4 height 7
click at [865, 129] on div "Roadside Assistance Eden" at bounding box center [735, 118] width 641 height 31
click at [855, 124] on icon at bounding box center [852, 123] width 15 height 15
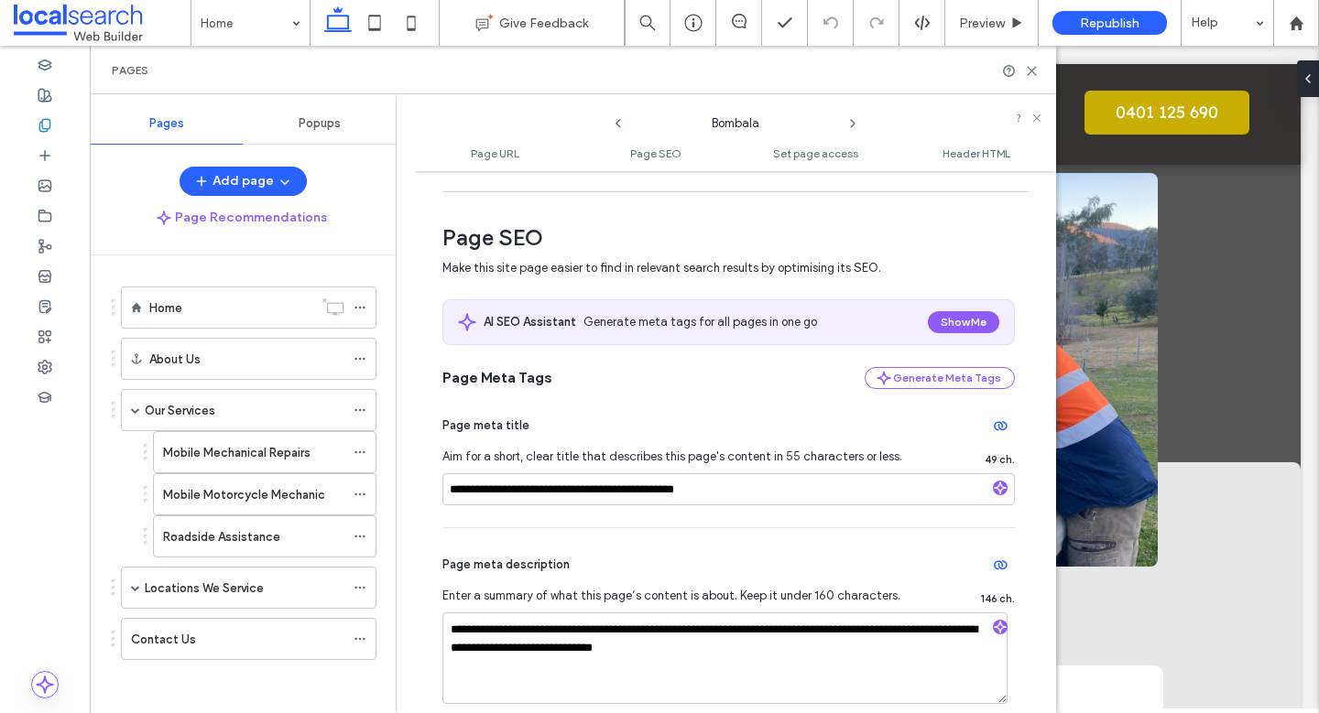
scroll to position [226, 0]
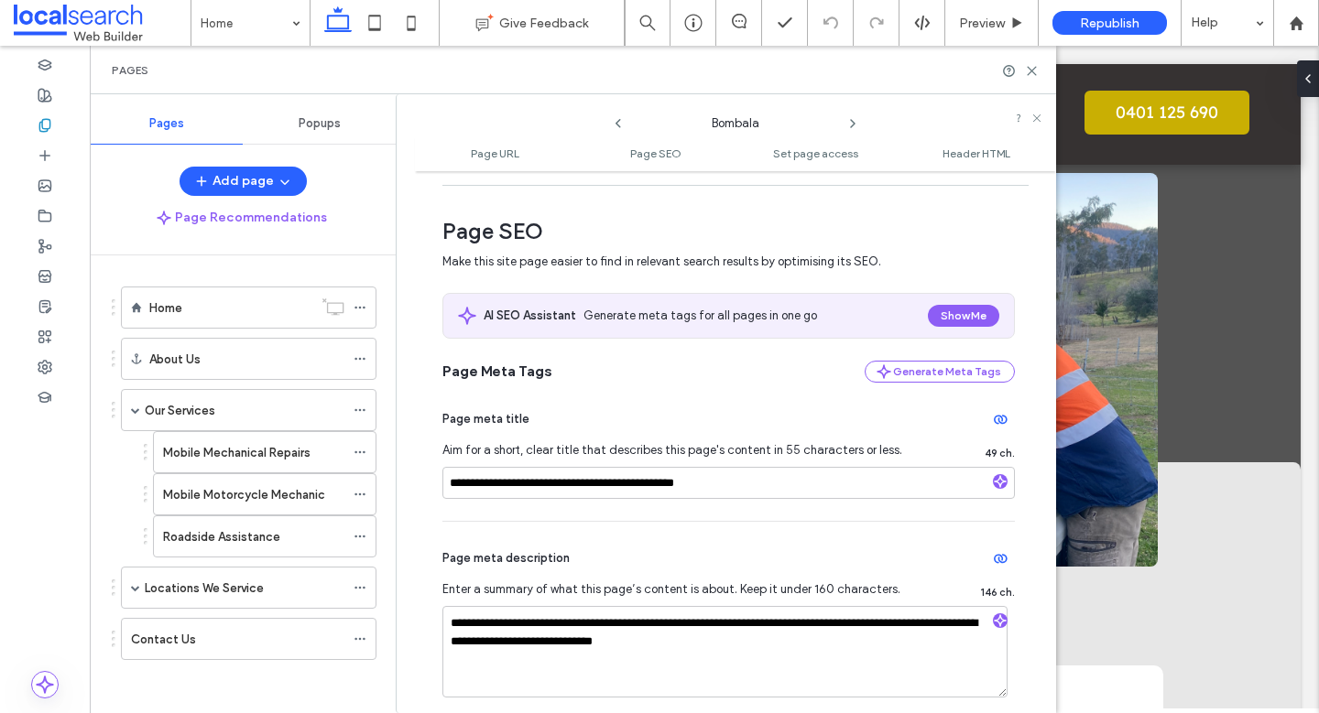
click at [854, 125] on icon at bounding box center [852, 123] width 15 height 15
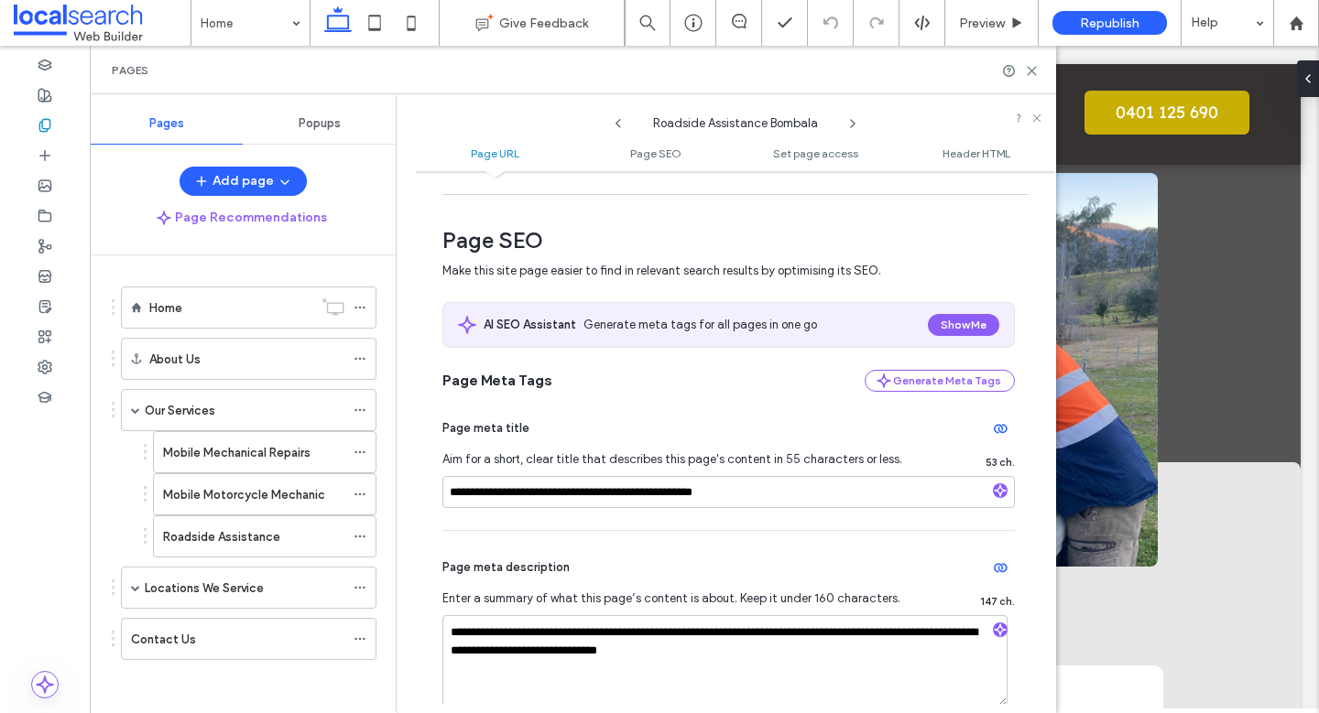
scroll to position [237, 0]
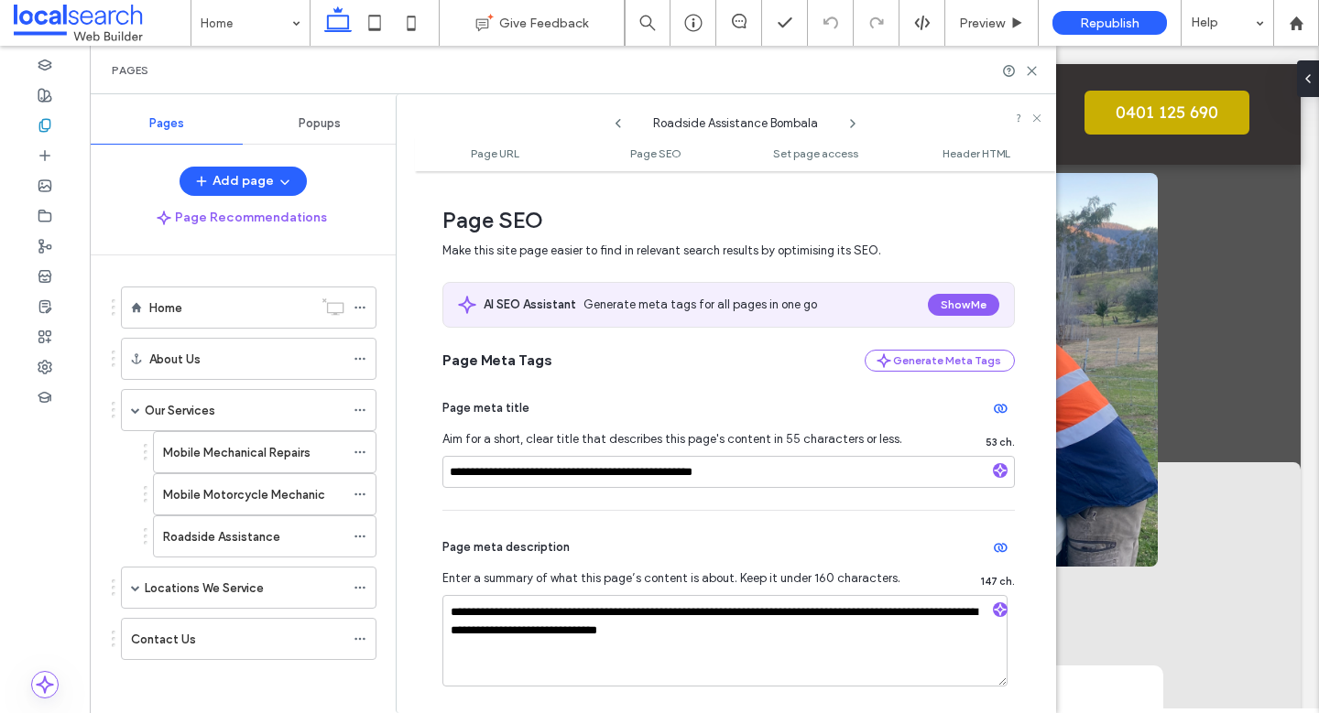
click at [855, 123] on icon at bounding box center [852, 123] width 15 height 15
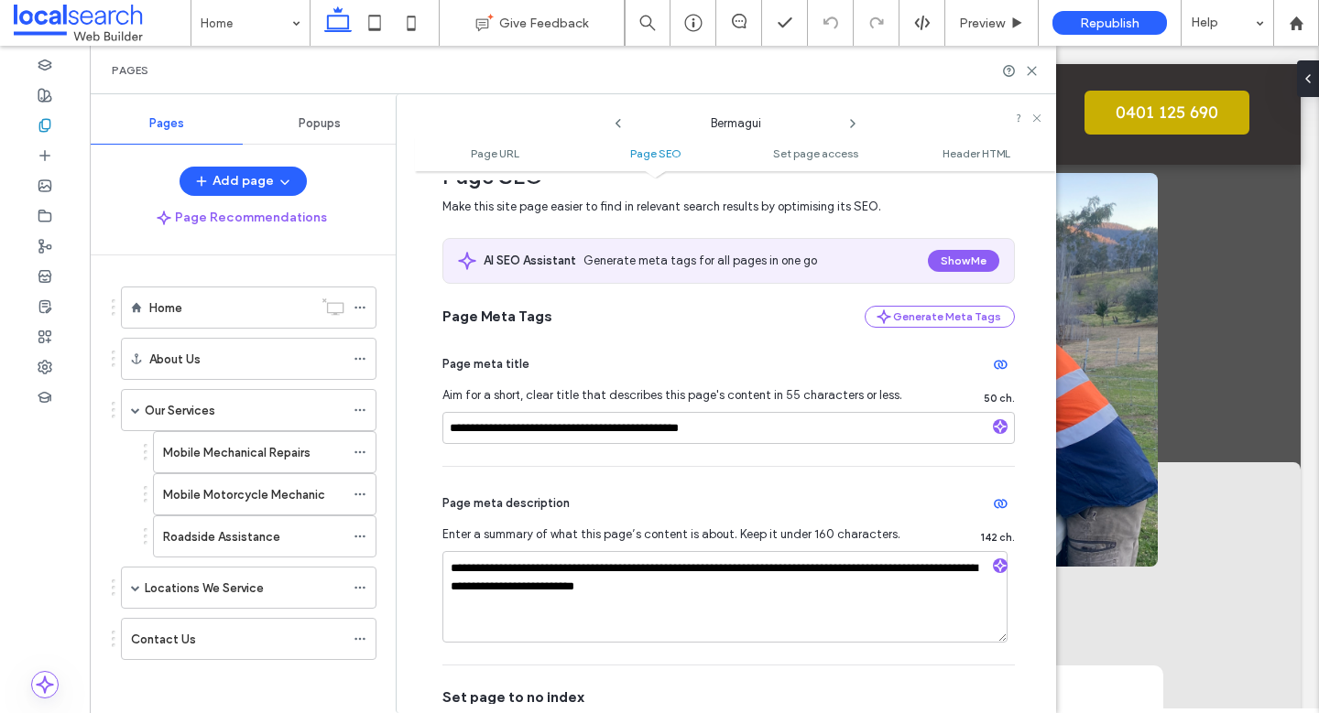
scroll to position [283, 0]
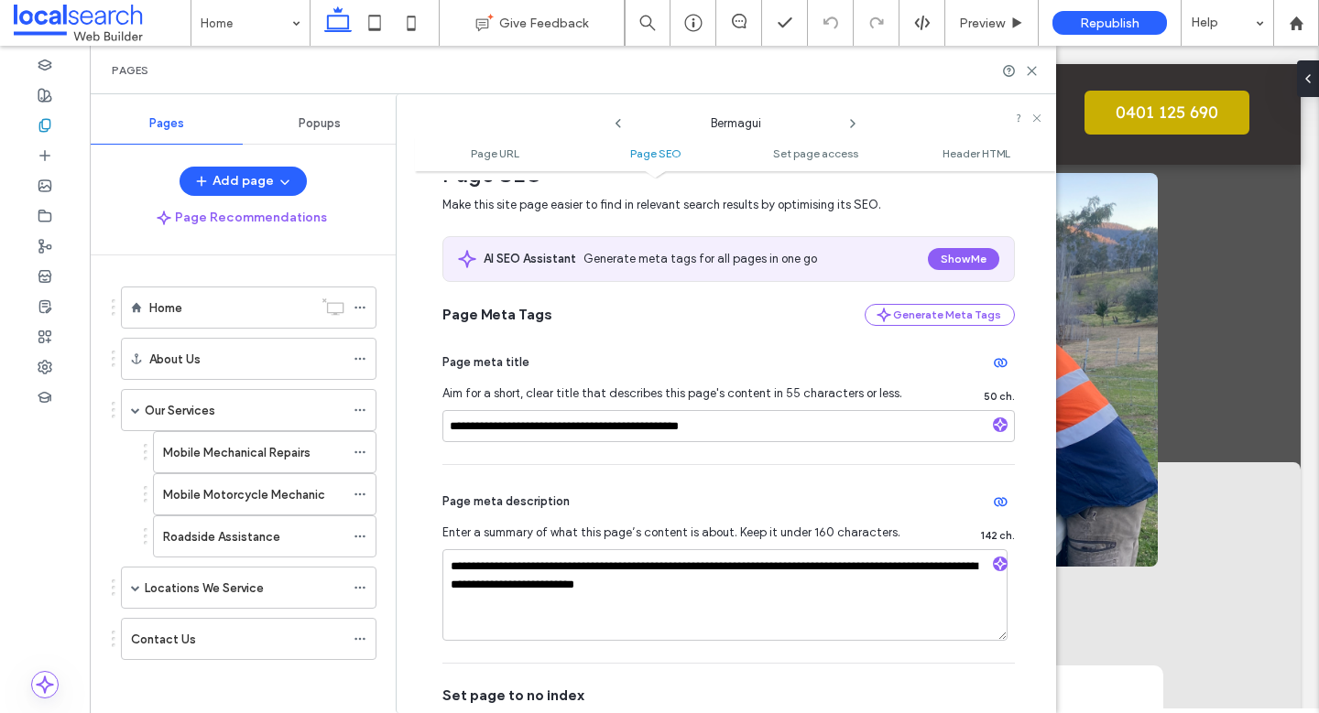
click at [853, 120] on icon at bounding box center [852, 123] width 15 height 15
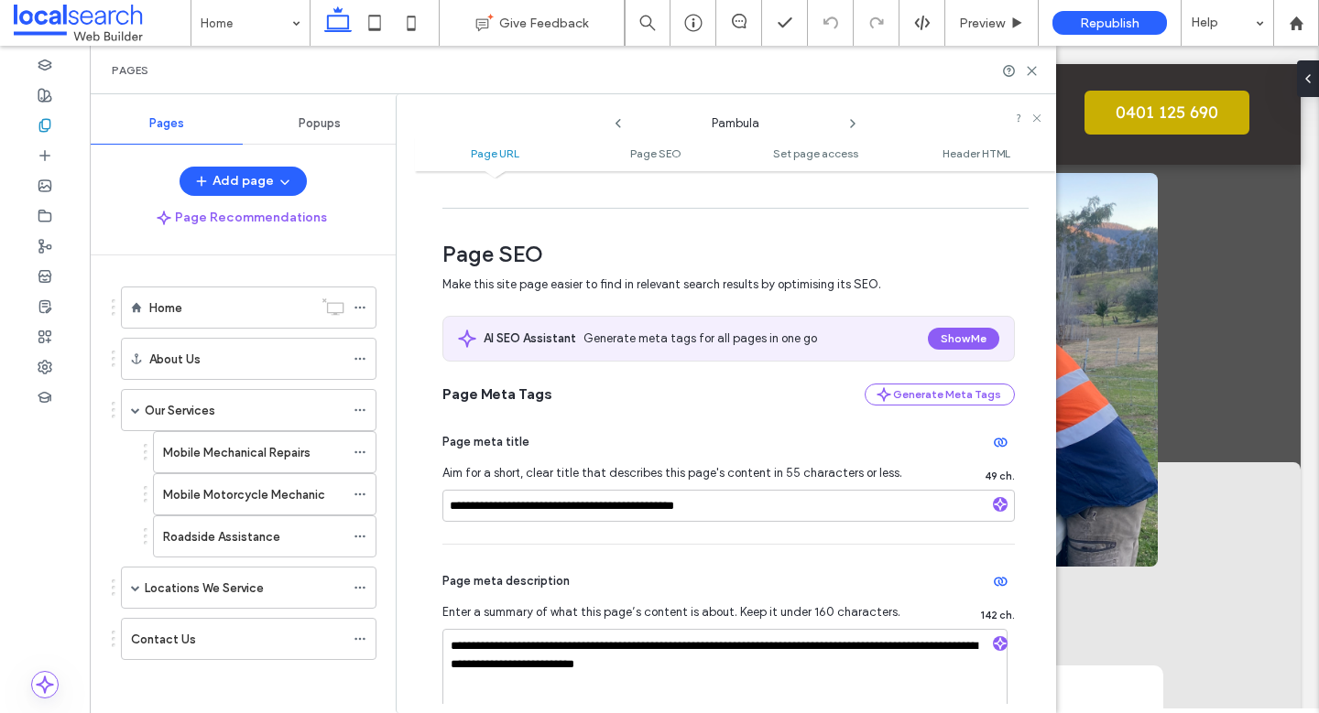
scroll to position [204, 0]
click at [854, 121] on icon at bounding box center [852, 123] width 15 height 15
click at [851, 123] on icon at bounding box center [852, 123] width 15 height 15
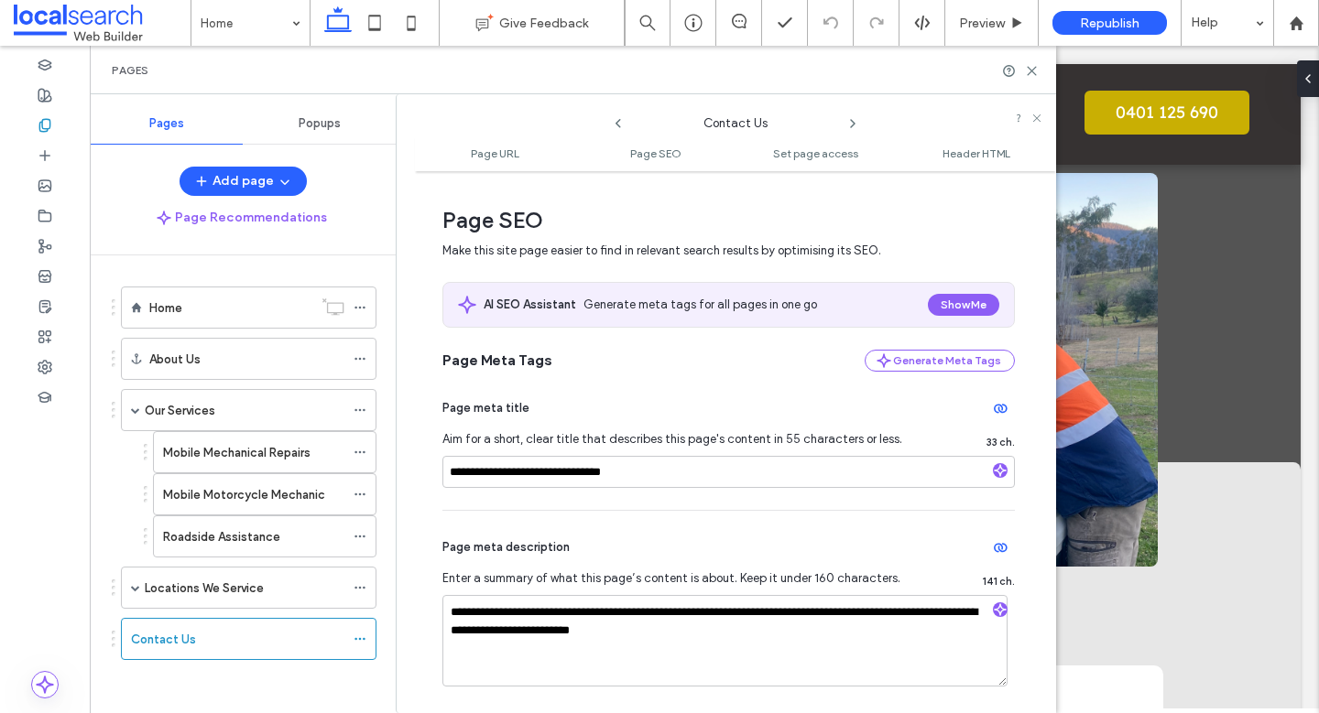
scroll to position [247, 0]
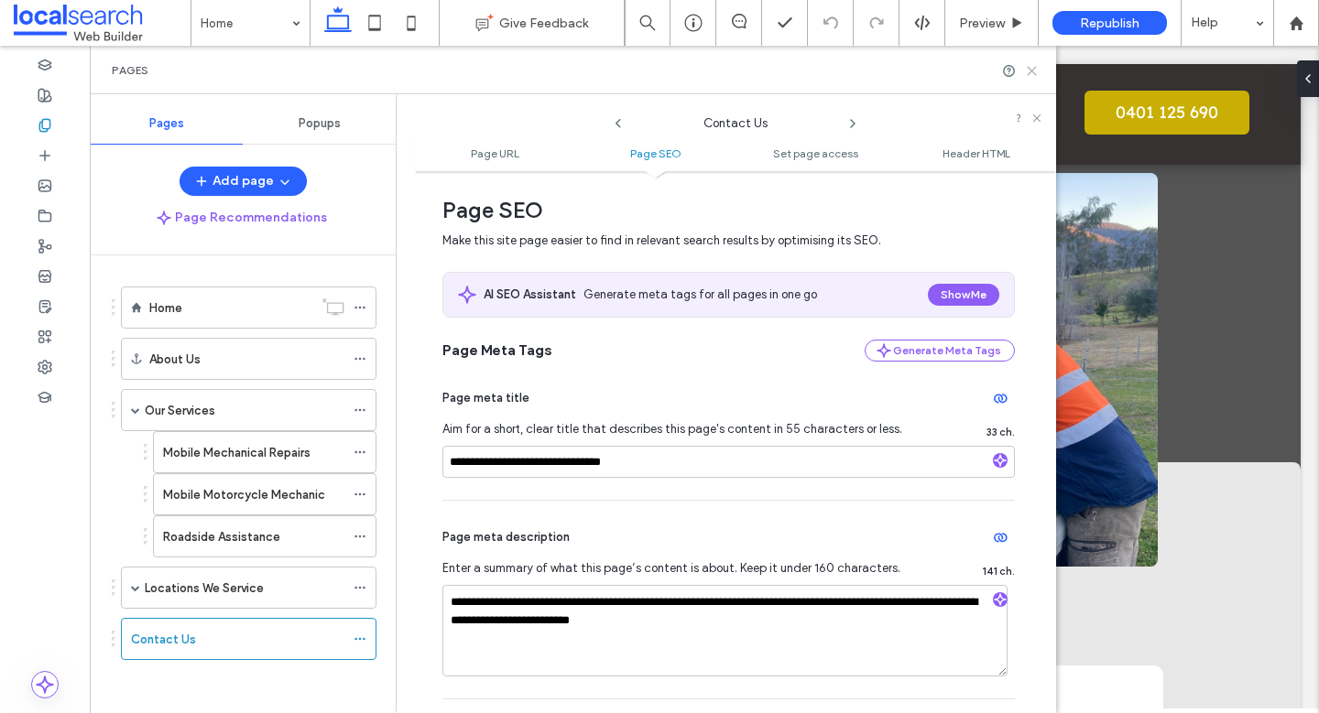
click at [1033, 70] on icon at bounding box center [1032, 71] width 14 height 14
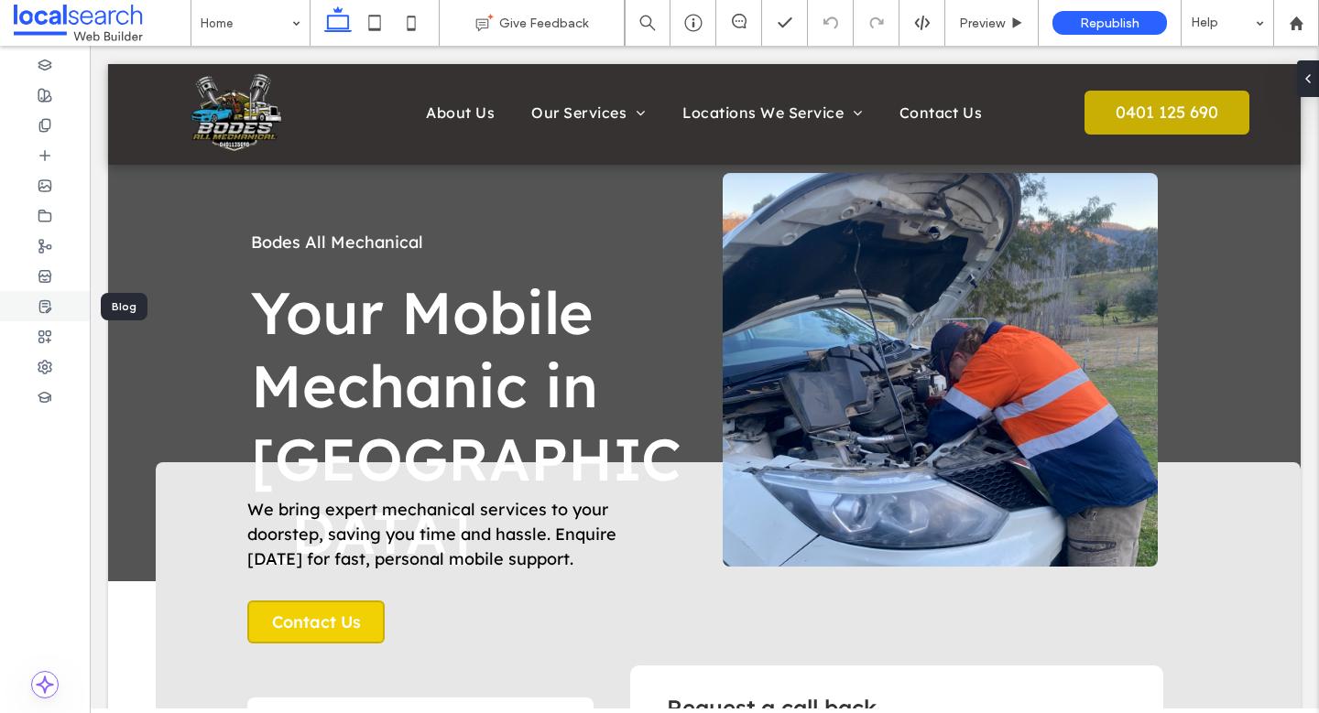
click at [45, 303] on use at bounding box center [44, 306] width 11 height 12
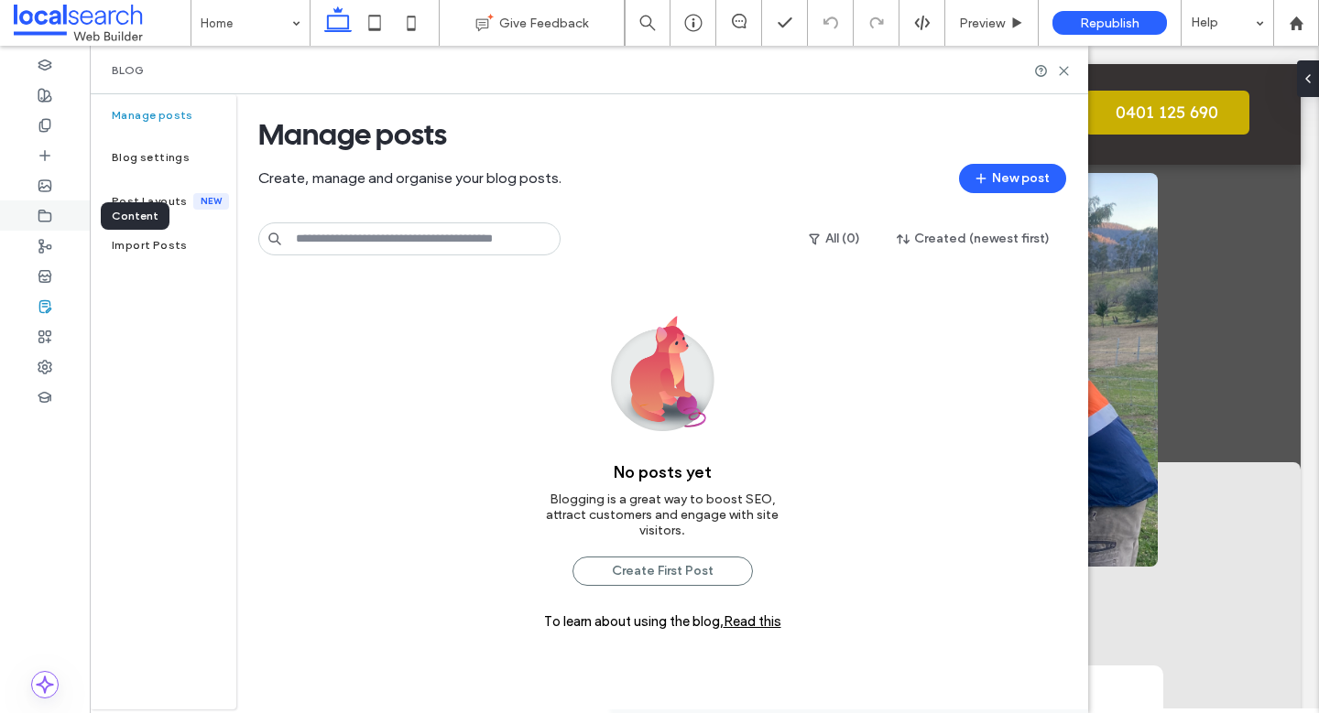
click at [46, 217] on icon at bounding box center [45, 216] width 15 height 15
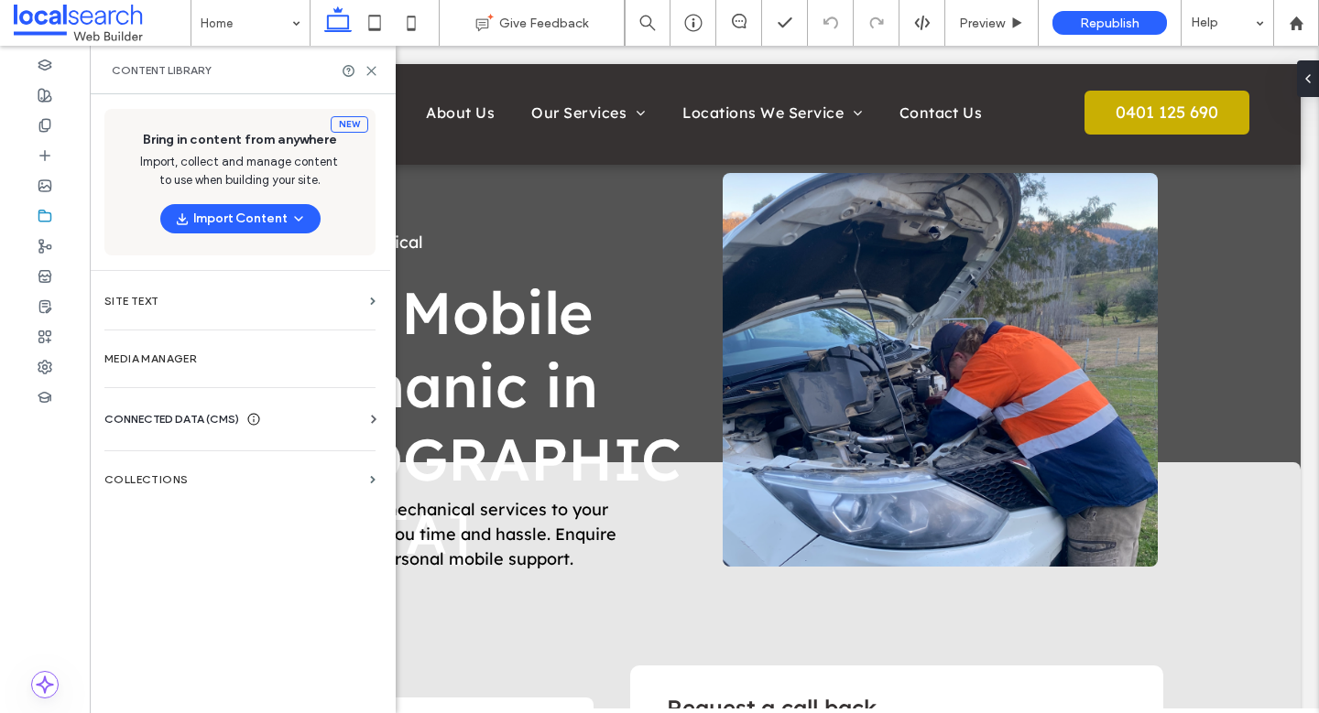
click at [369, 419] on icon at bounding box center [373, 419] width 18 height 18
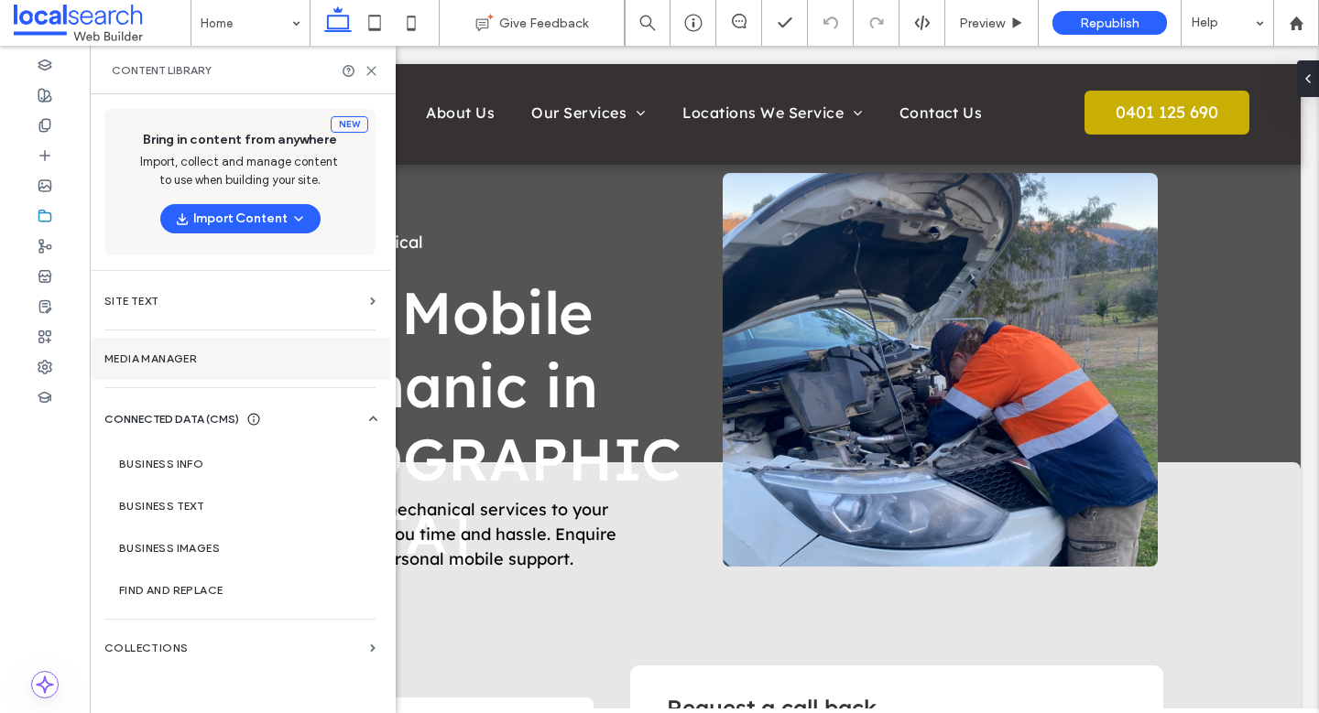
click at [310, 358] on label "Media Manager" at bounding box center [239, 359] width 271 height 13
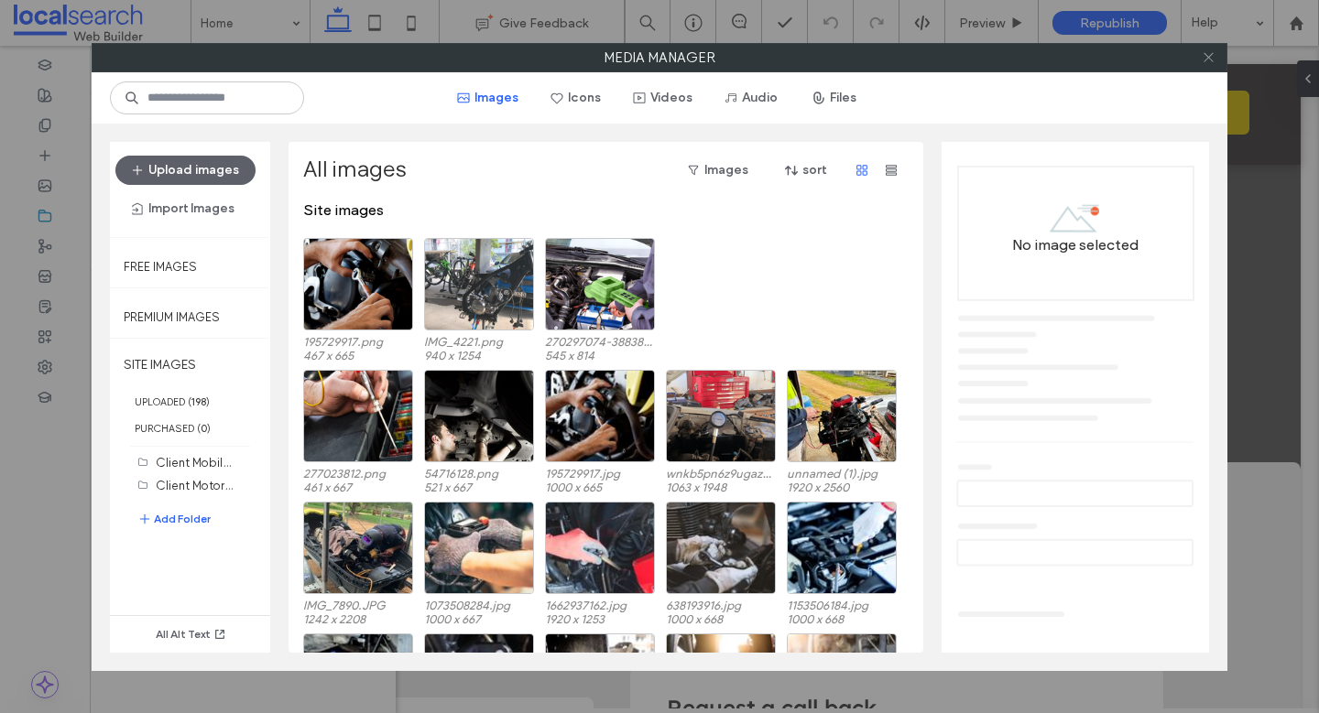
click at [1211, 58] on icon at bounding box center [1208, 57] width 14 height 14
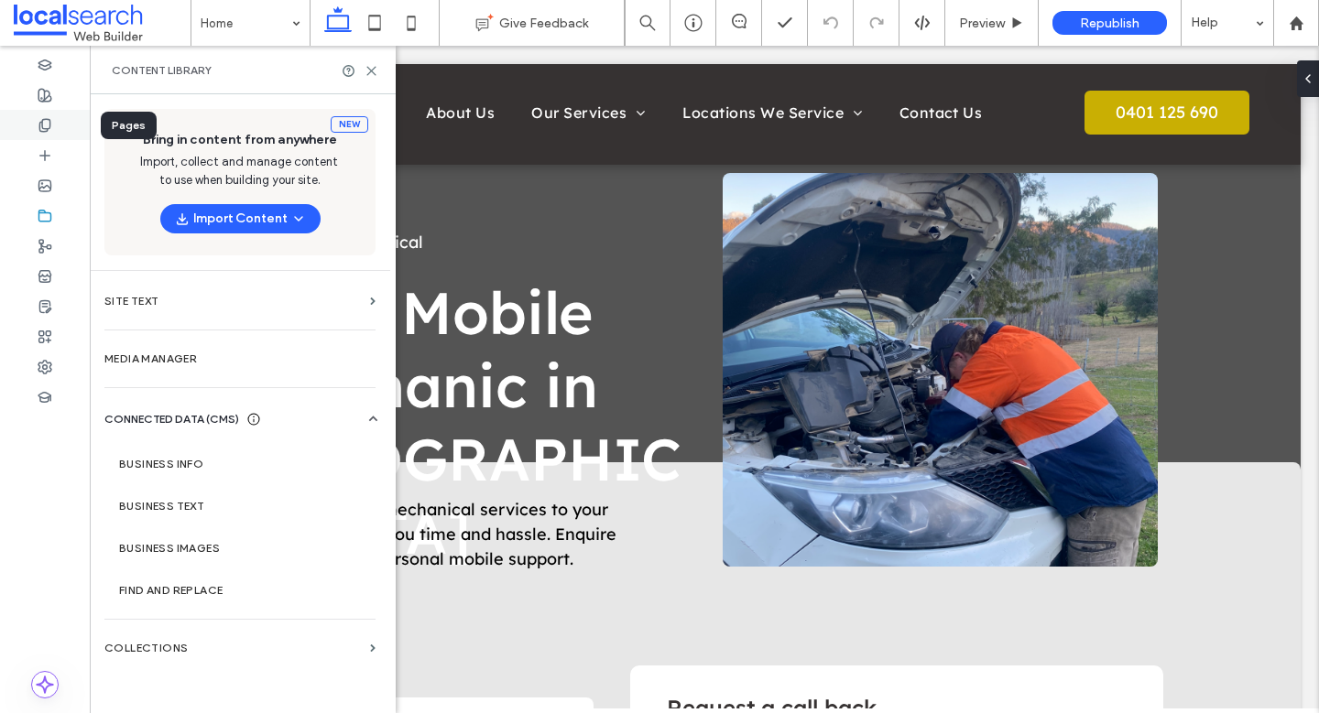
click at [68, 130] on div at bounding box center [45, 125] width 90 height 30
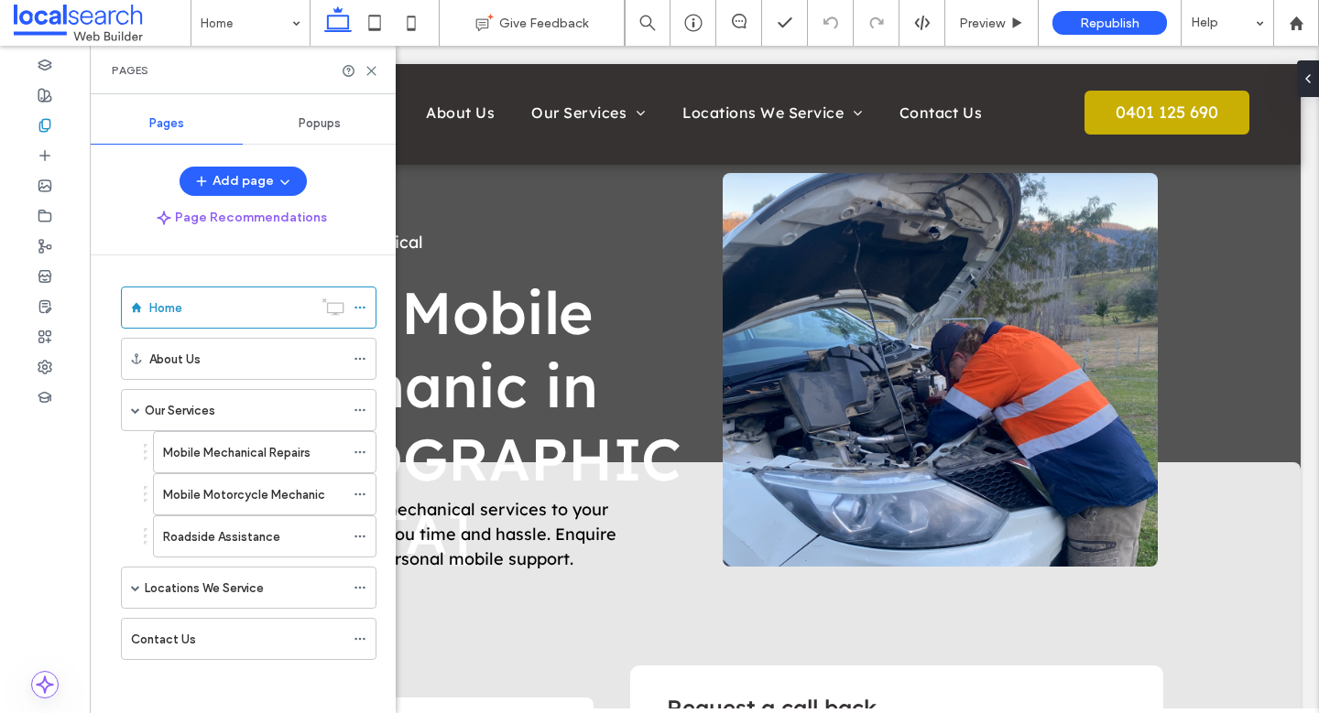
click at [322, 129] on span "Popups" at bounding box center [320, 123] width 42 height 15
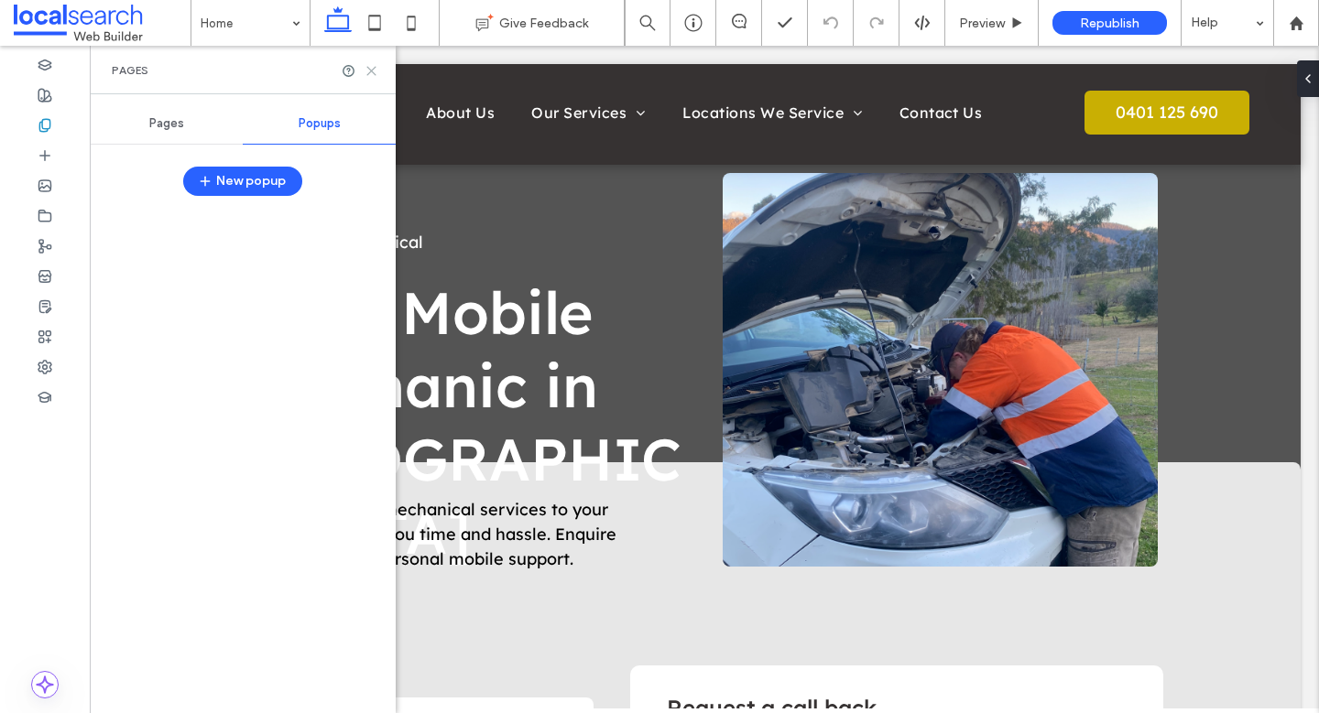
click at [371, 68] on icon at bounding box center [371, 71] width 14 height 14
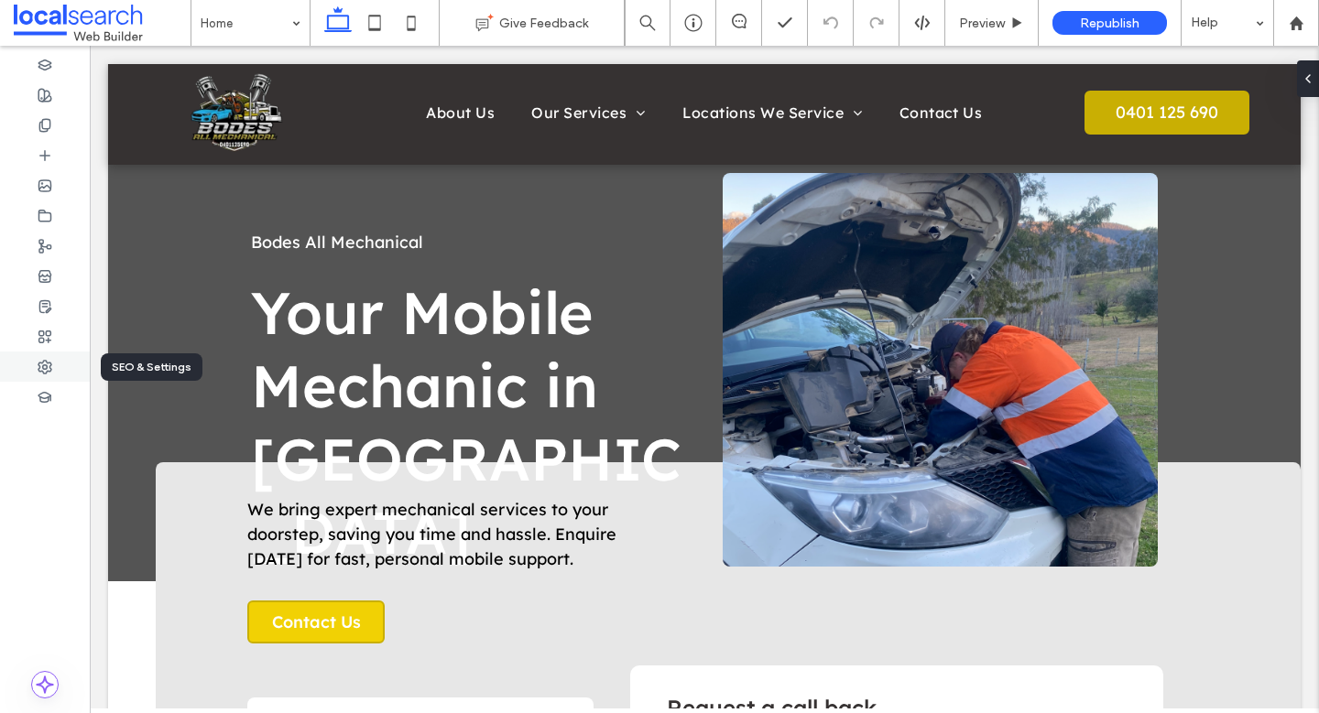
click at [46, 365] on icon at bounding box center [45, 367] width 15 height 15
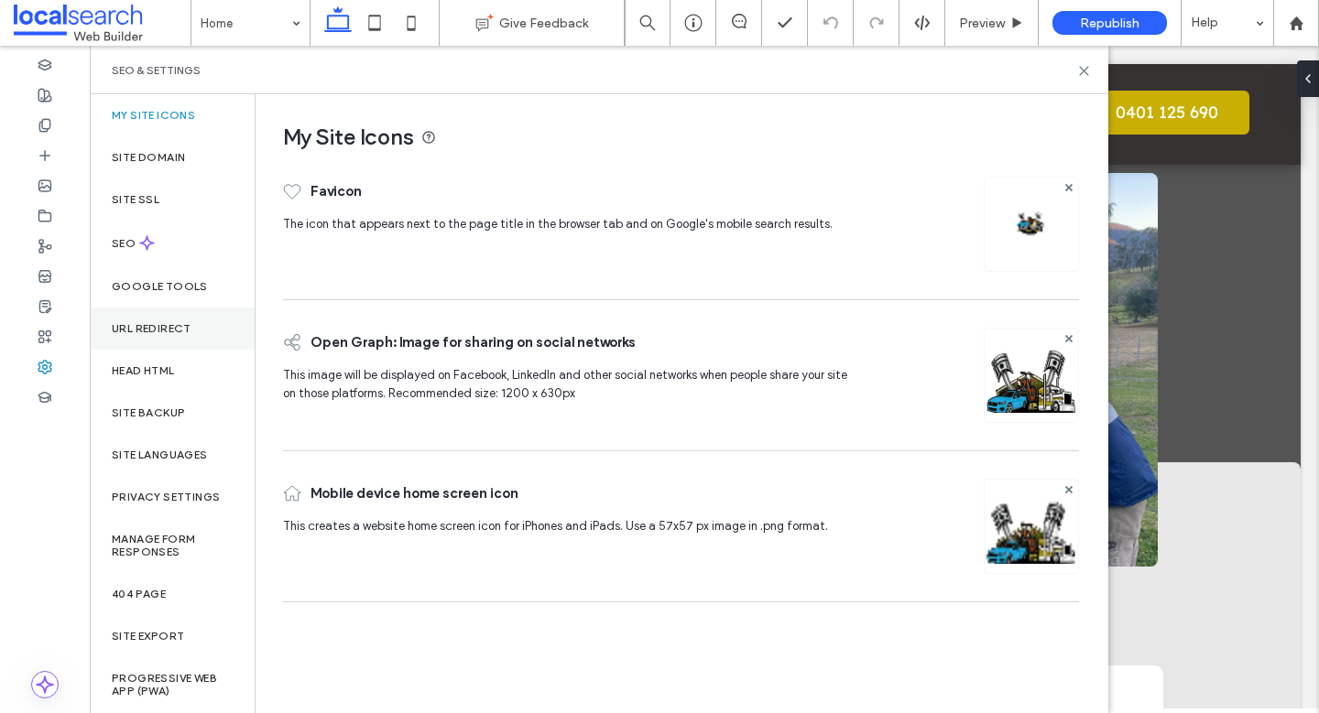
click at [215, 335] on div "URL Redirect" at bounding box center [172, 329] width 165 height 42
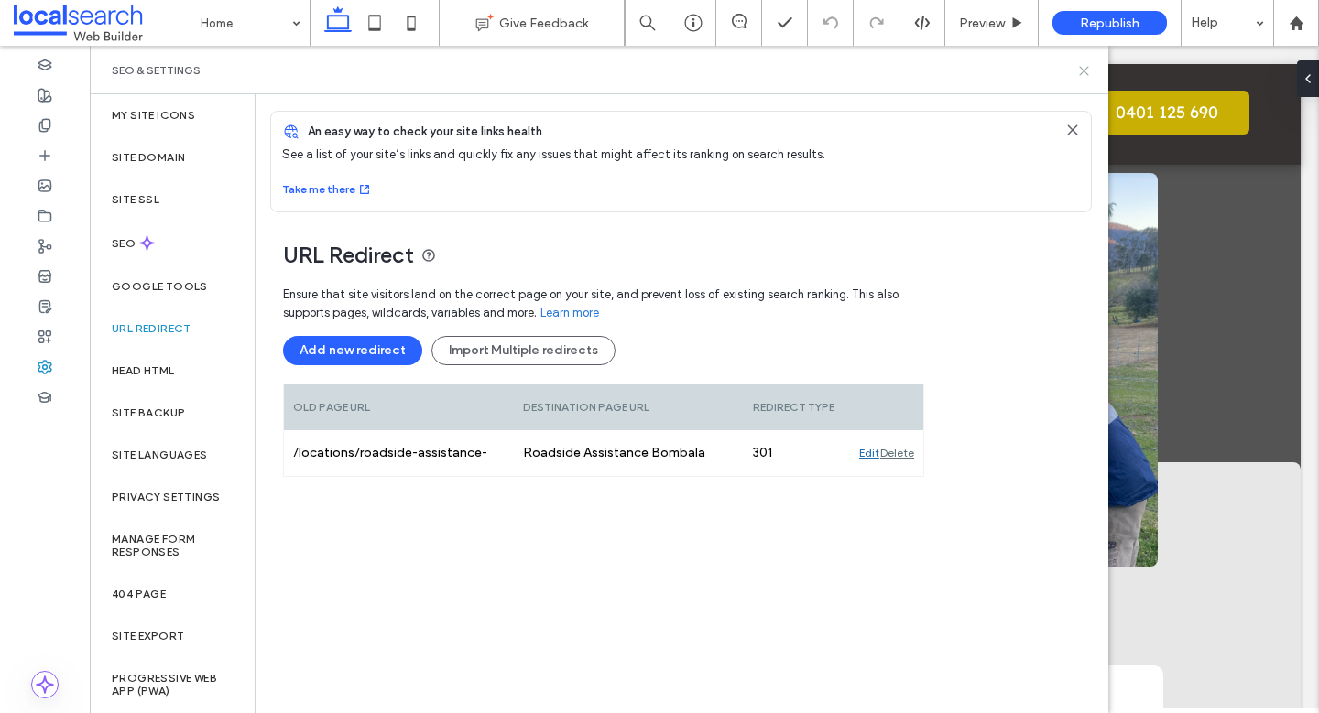
drag, startPoint x: 994, startPoint y: 27, endPoint x: 1084, endPoint y: 70, distance: 99.1
click at [1084, 70] on use at bounding box center [1084, 71] width 8 height 8
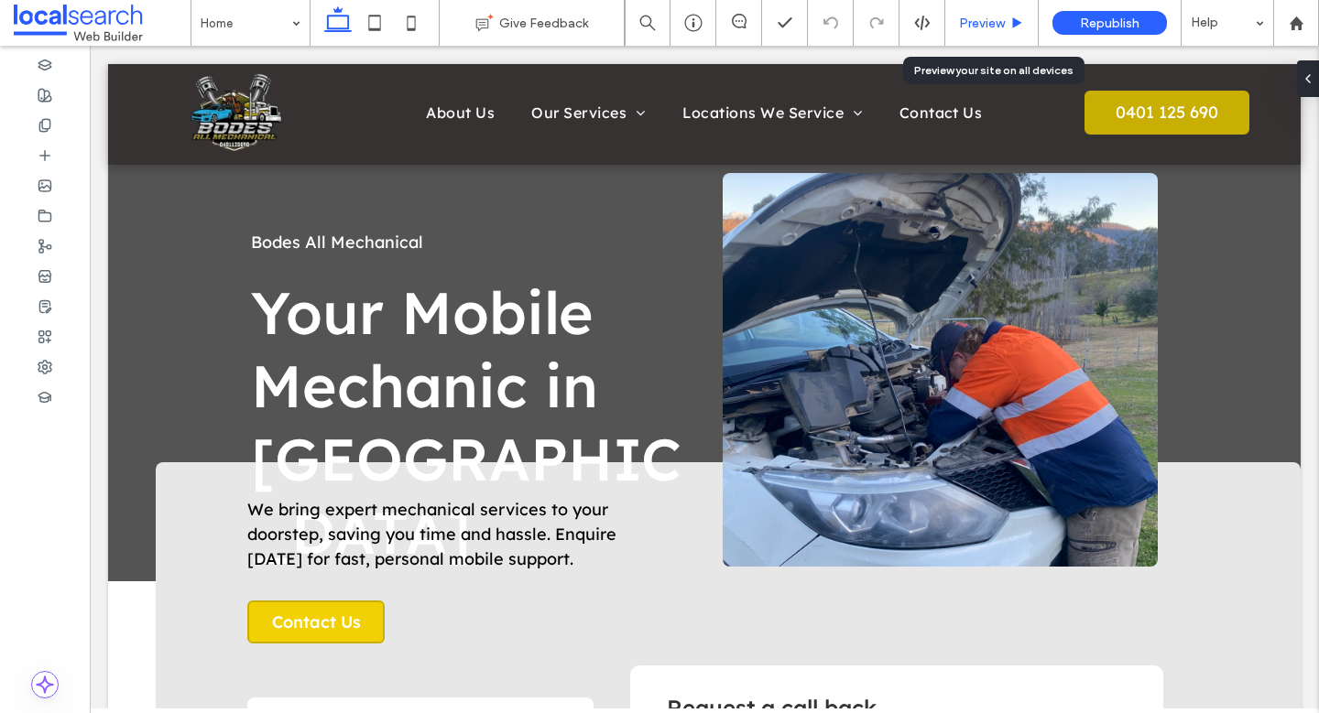
click at [971, 21] on span "Preview" at bounding box center [982, 24] width 46 height 16
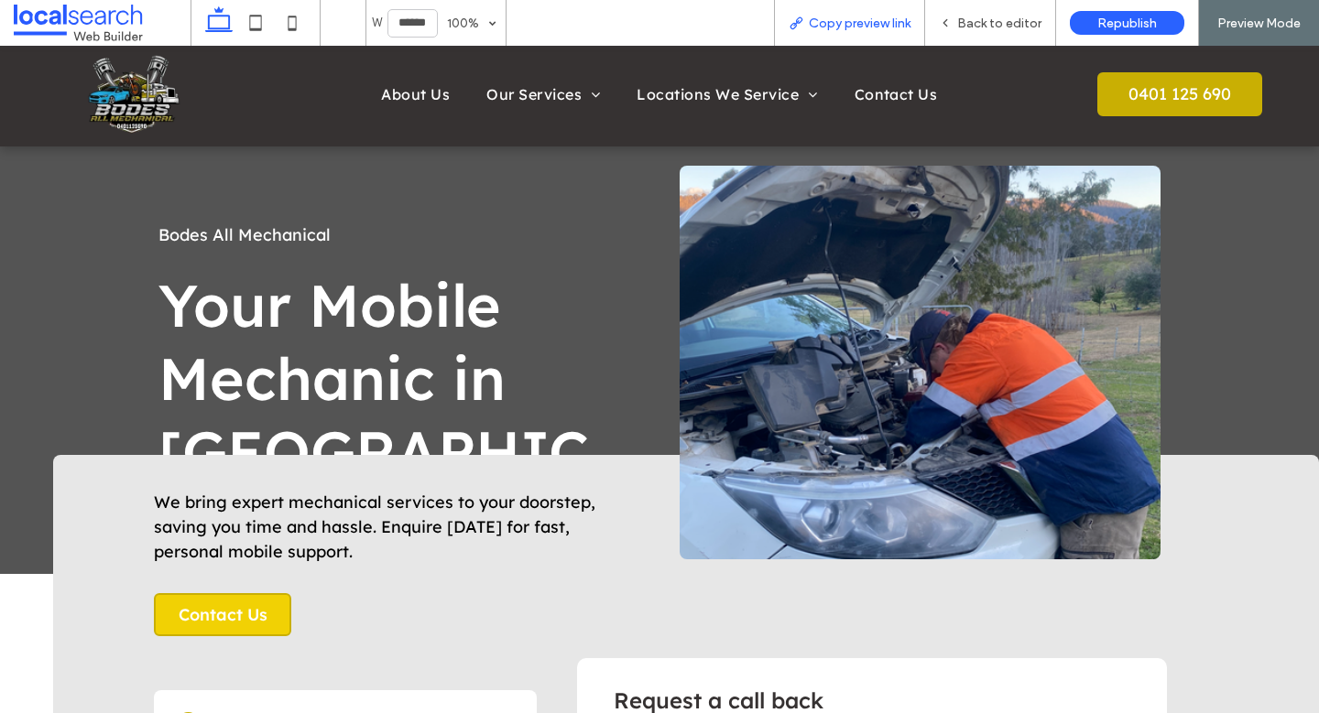
drag, startPoint x: 879, startPoint y: 23, endPoint x: 913, endPoint y: 27, distance: 34.2
click at [880, 24] on span "Copy preview link" at bounding box center [860, 24] width 102 height 16
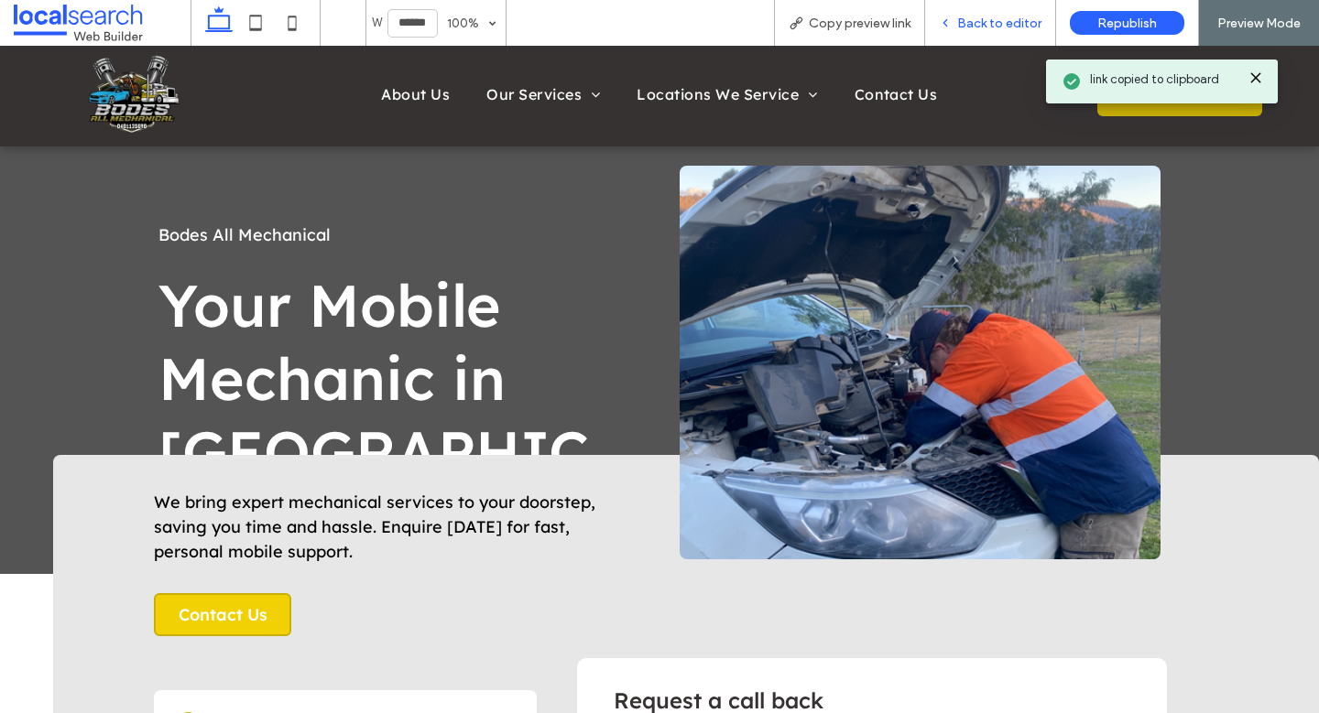
click at [978, 21] on span "Back to editor" at bounding box center [999, 24] width 84 height 16
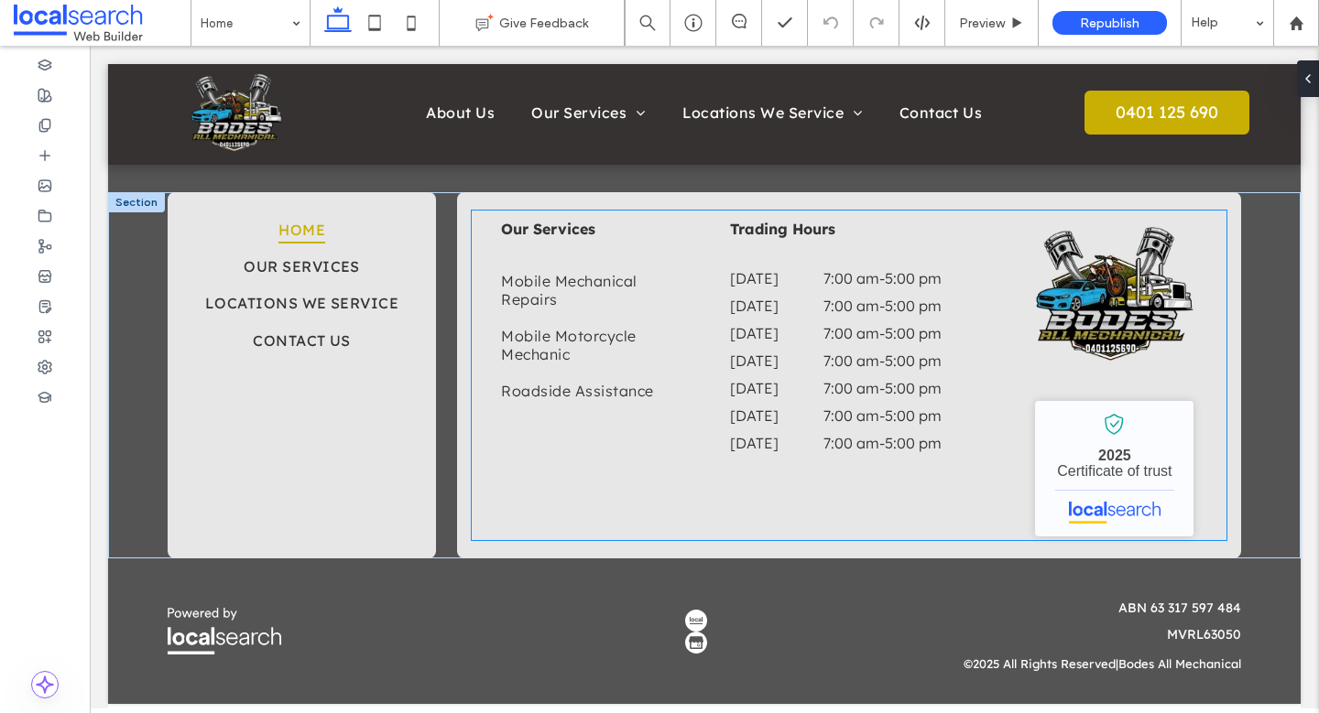
scroll to position [3629, 0]
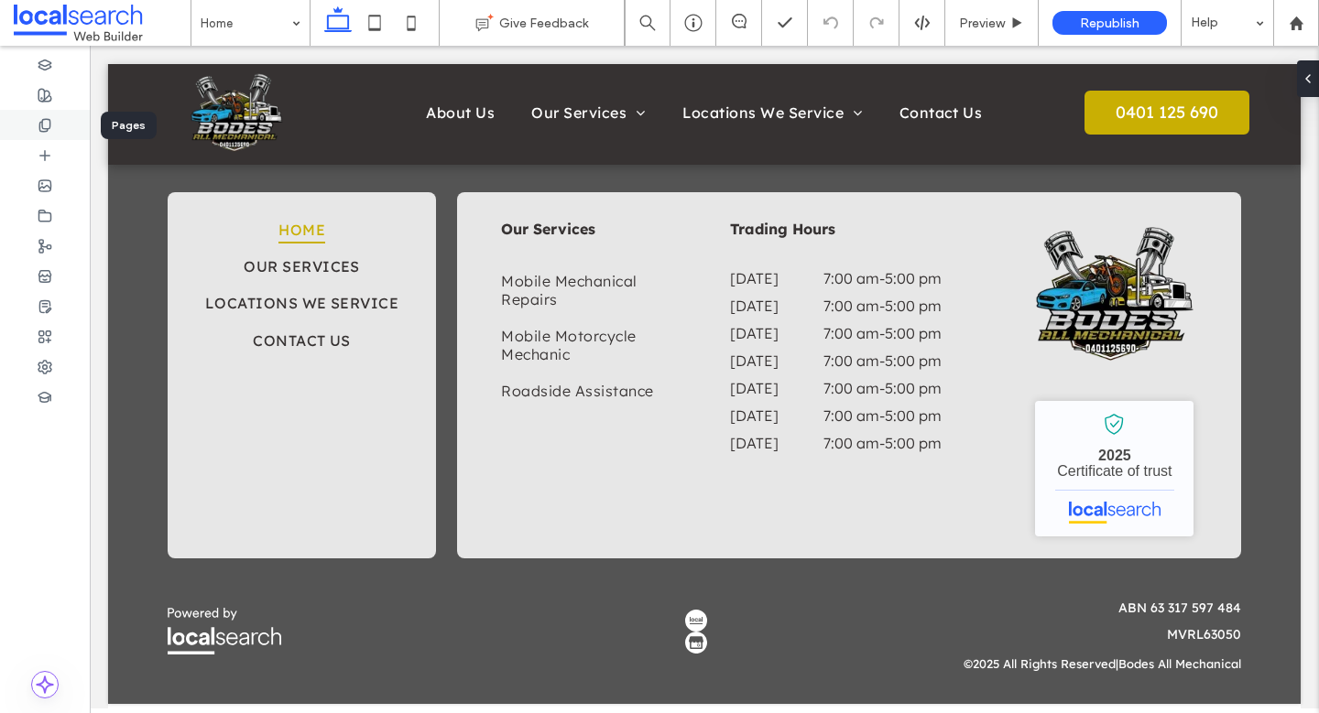
click at [54, 126] on div at bounding box center [45, 125] width 90 height 30
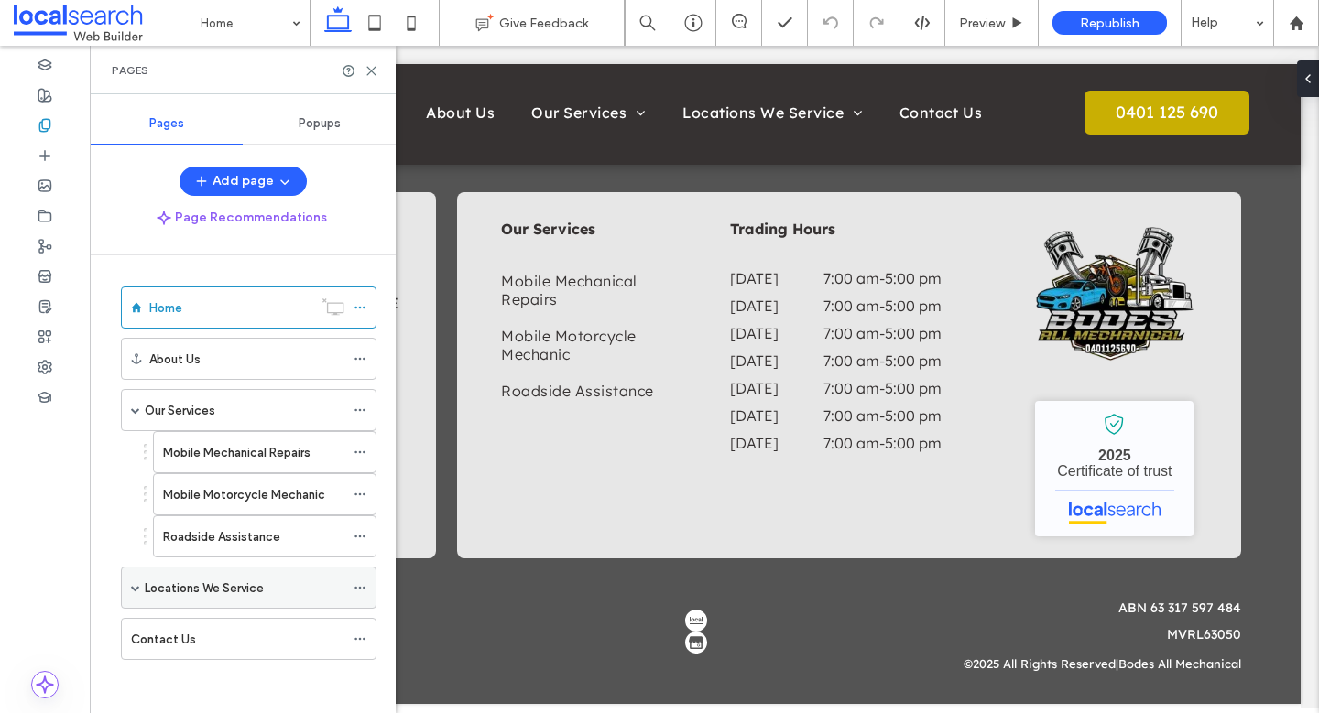
click at [139, 588] on span at bounding box center [135, 587] width 9 height 9
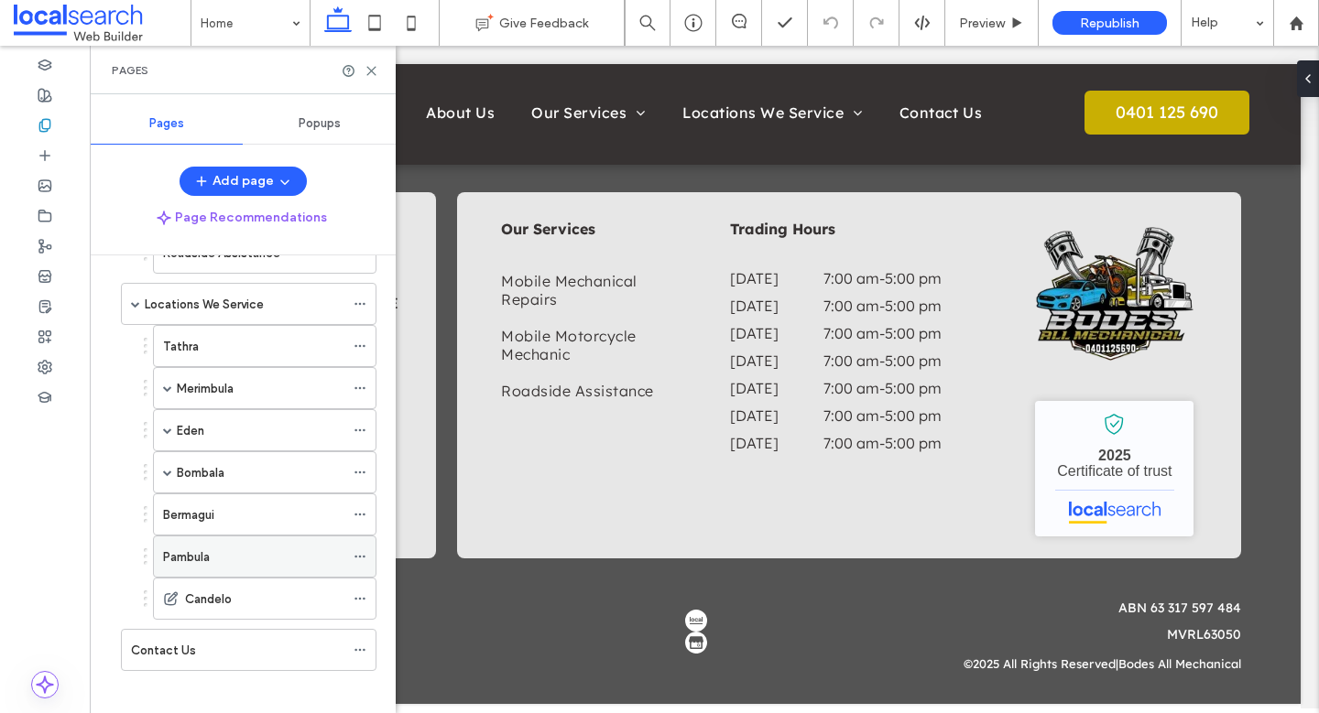
scroll to position [295, 0]
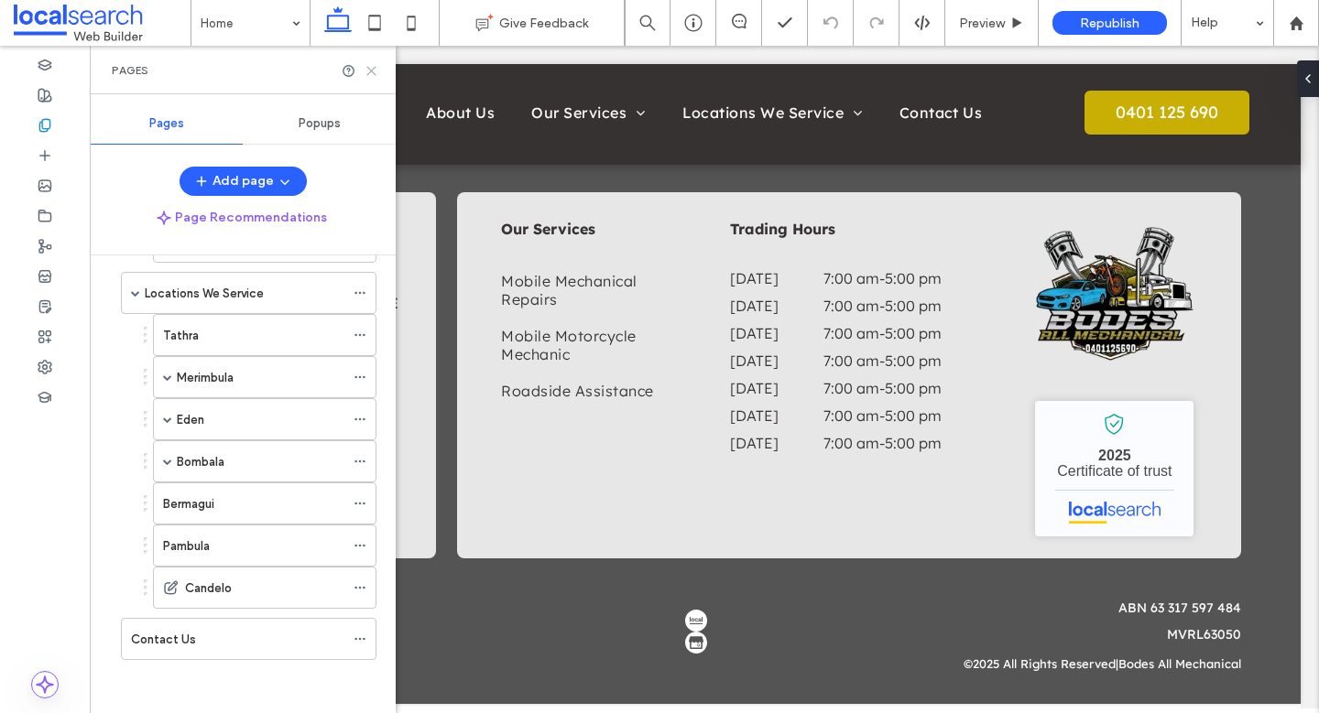
click at [375, 71] on icon at bounding box center [371, 71] width 14 height 14
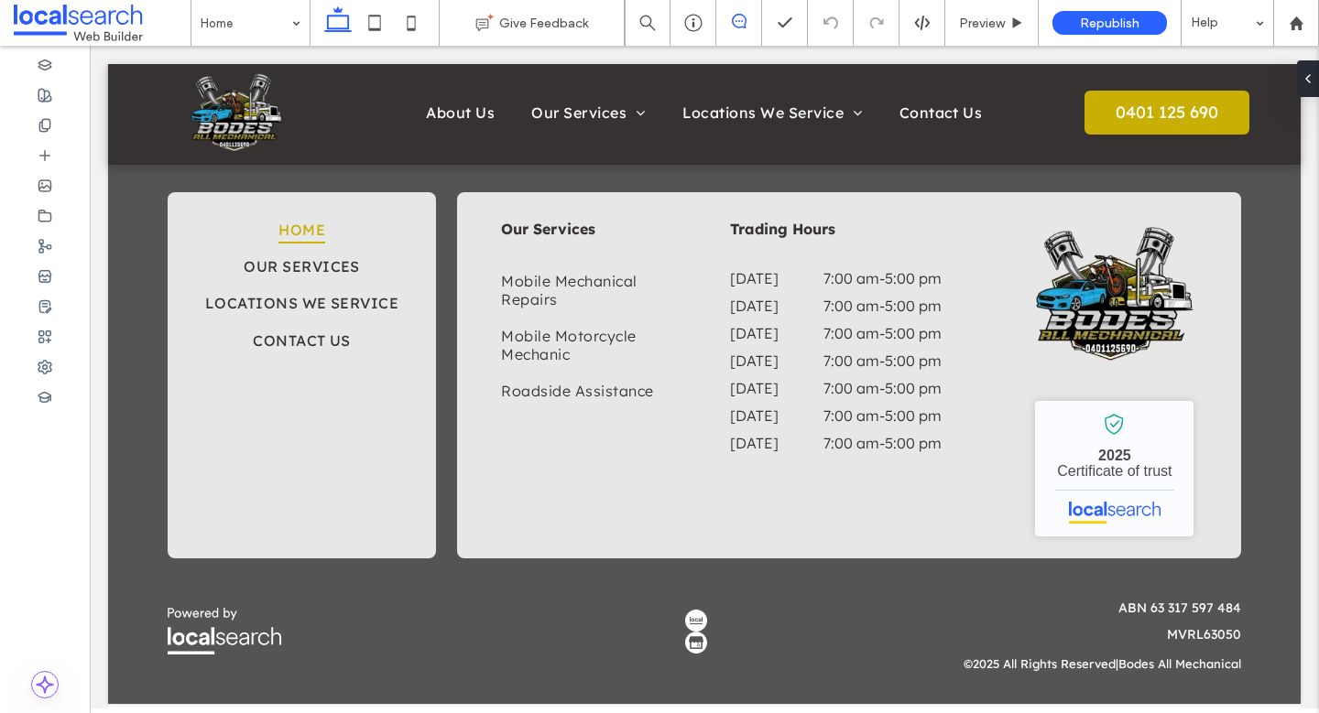
click at [746, 24] on span at bounding box center [738, 21] width 45 height 15
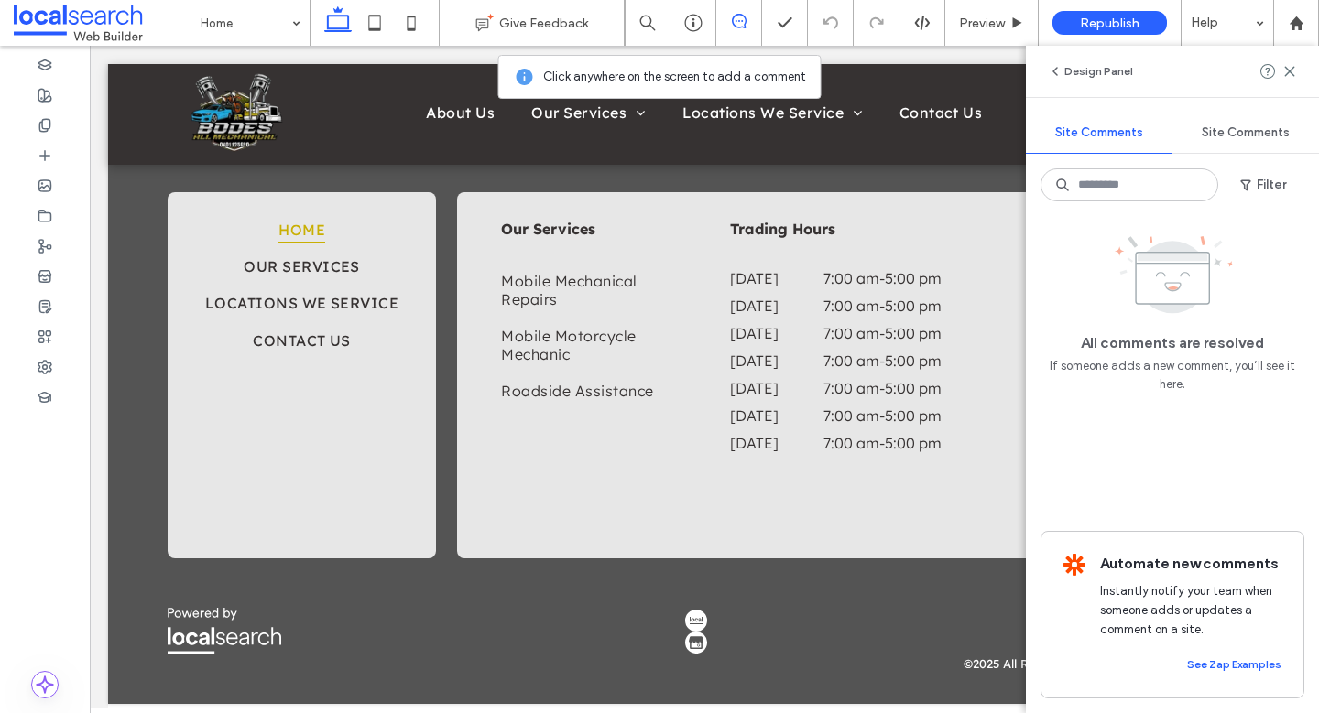
click at [1251, 132] on span "Site Comments" at bounding box center [1245, 132] width 88 height 15
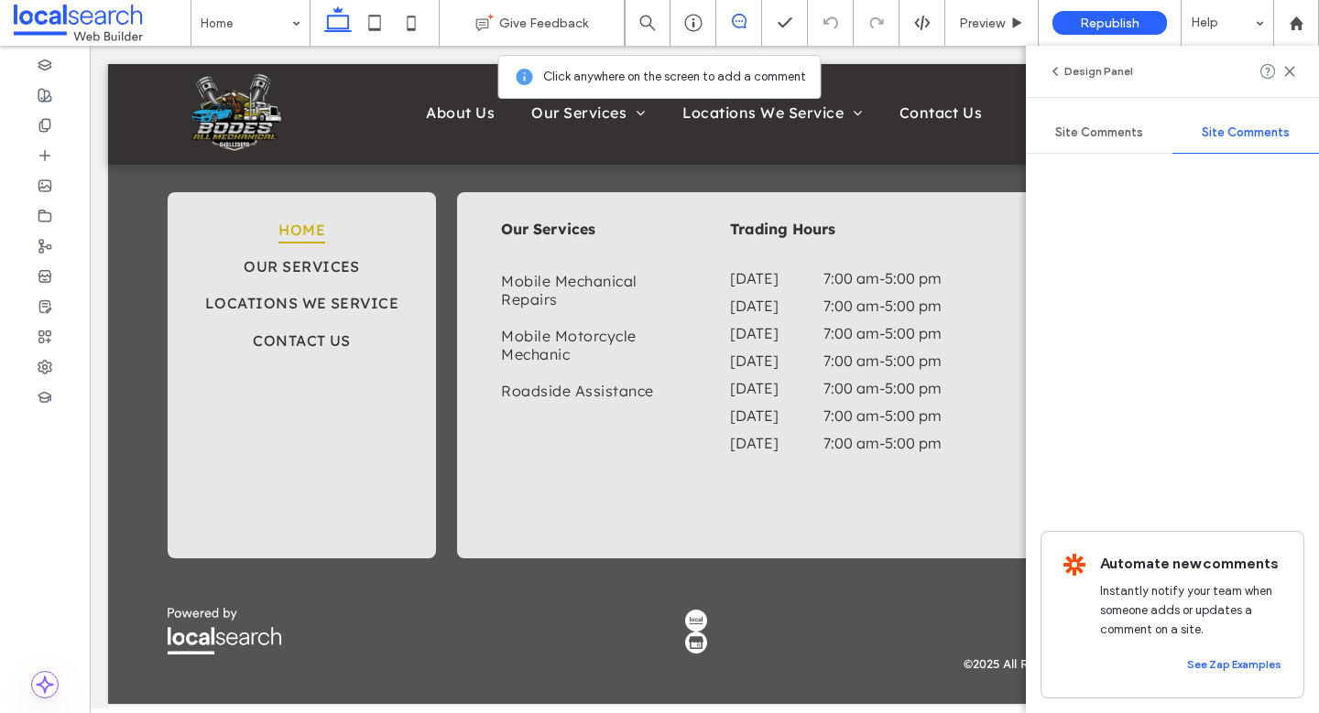
click at [1121, 130] on span "Site Comments" at bounding box center [1099, 132] width 88 height 15
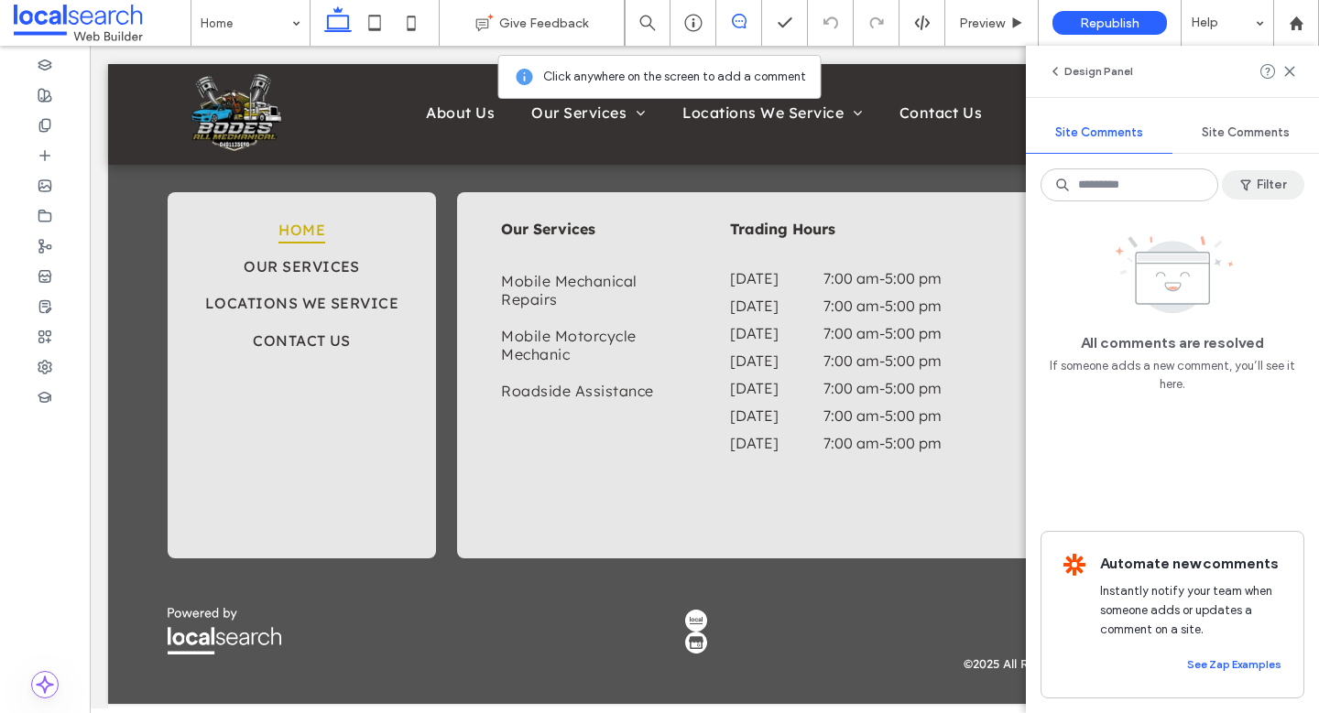
click at [1269, 186] on button "Filter" at bounding box center [1263, 184] width 82 height 29
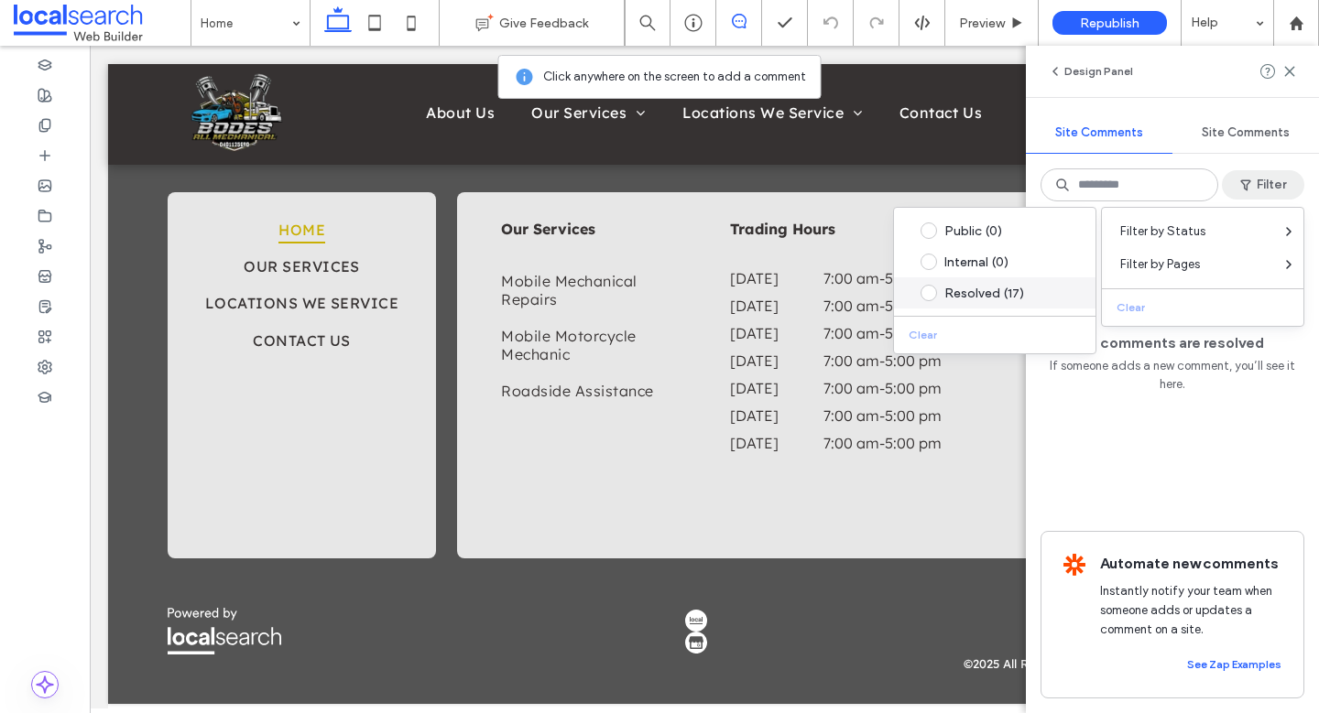
click at [971, 294] on div "Resolved (17)" at bounding box center [1008, 294] width 129 height 16
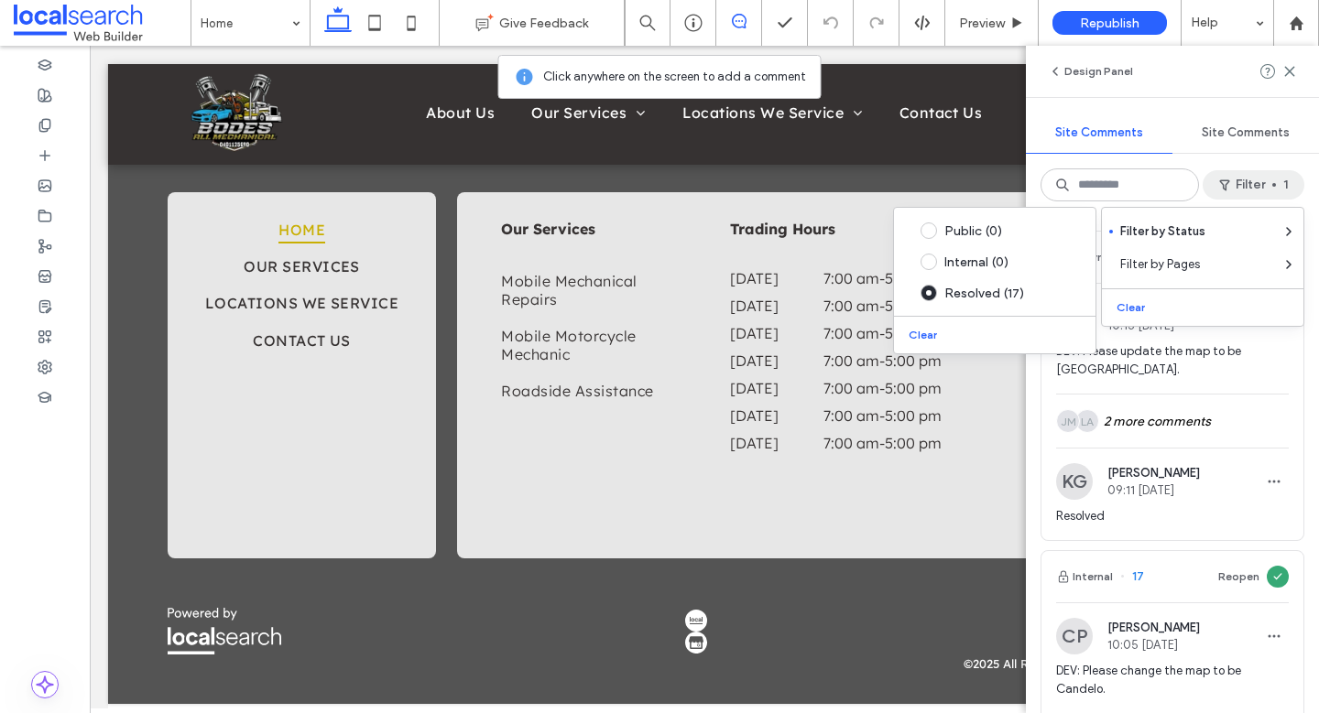
click at [1269, 376] on span "DEV: Please update the map to be Bombala." at bounding box center [1172, 360] width 233 height 37
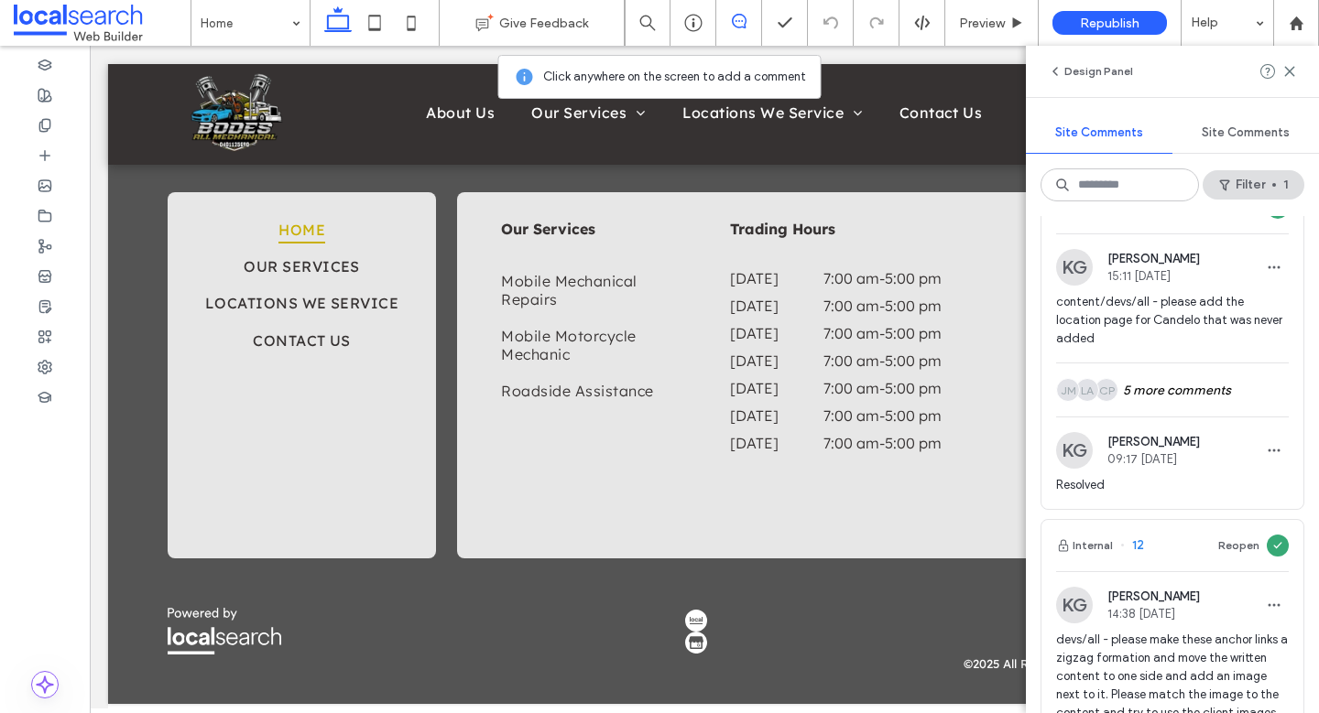
scroll to position [1758, 0]
click at [1204, 370] on div "CP LA JM 5 more comments" at bounding box center [1172, 389] width 233 height 53
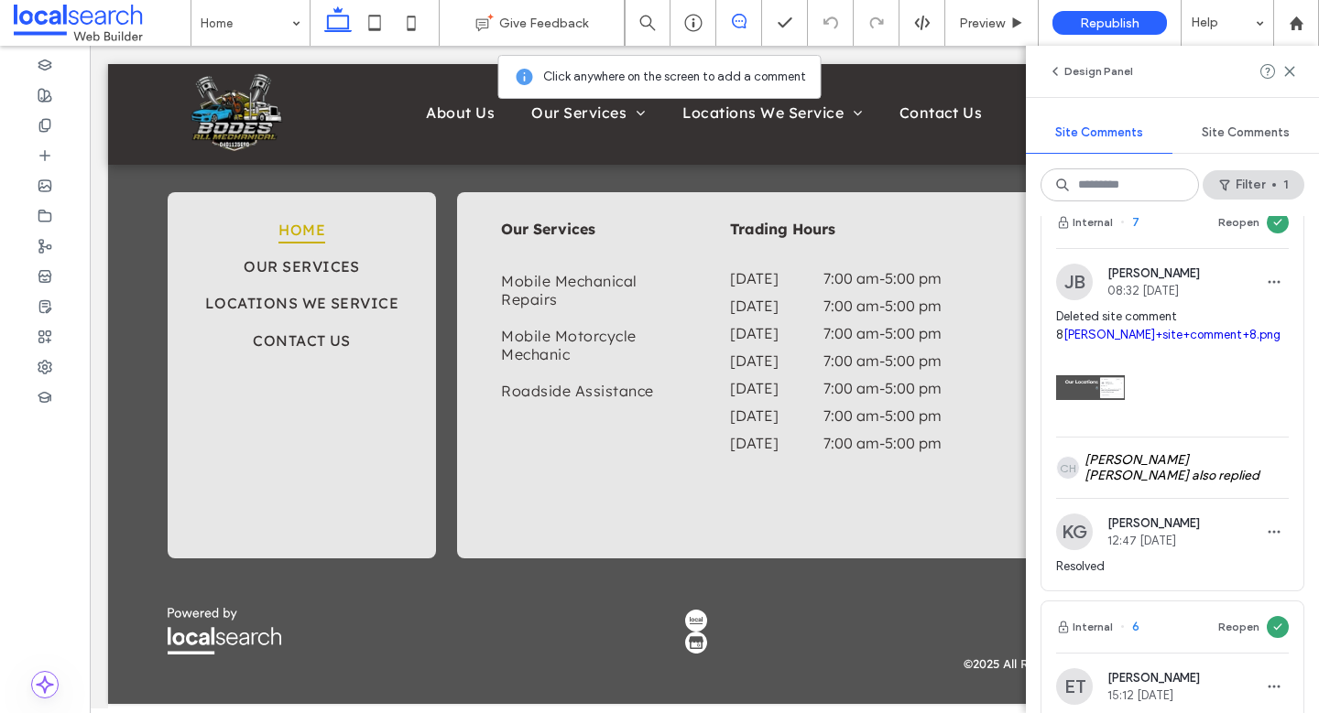
scroll to position [4395, 0]
click at [1151, 440] on div "CH Connor Hall also replied" at bounding box center [1172, 470] width 233 height 60
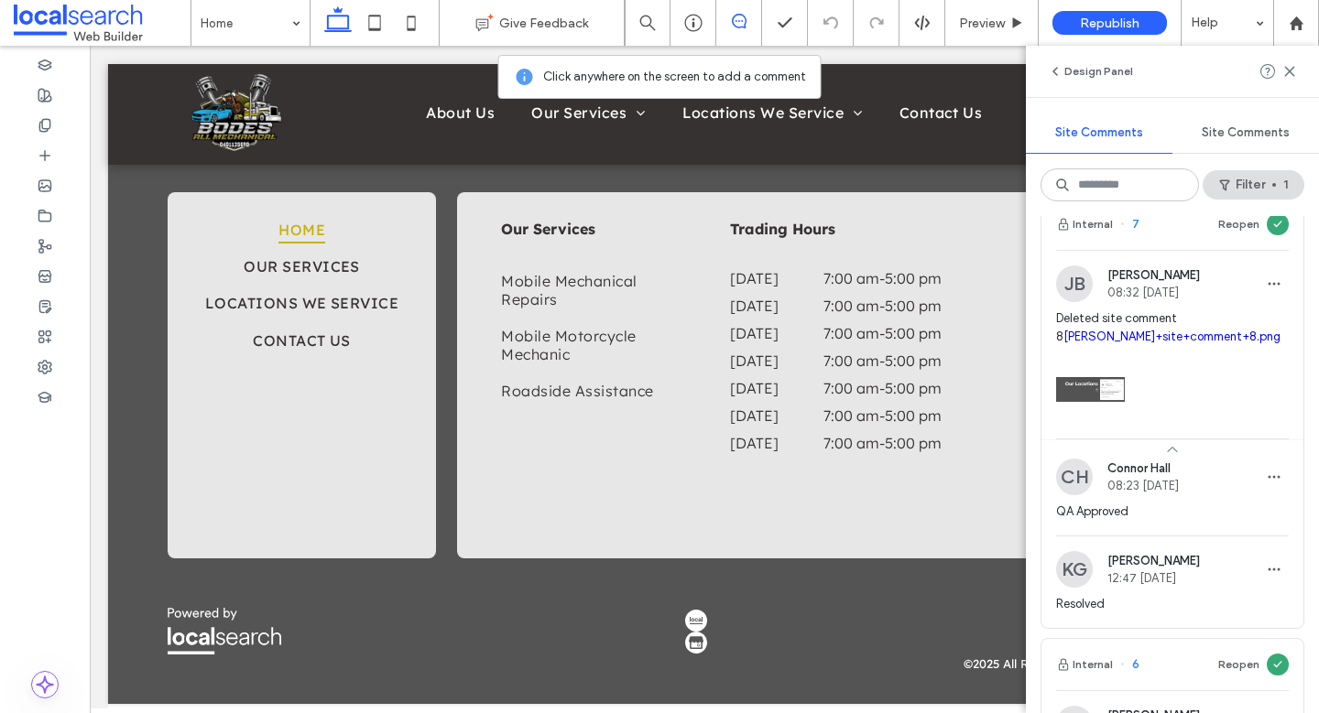
click at [1096, 355] on img at bounding box center [1090, 389] width 69 height 69
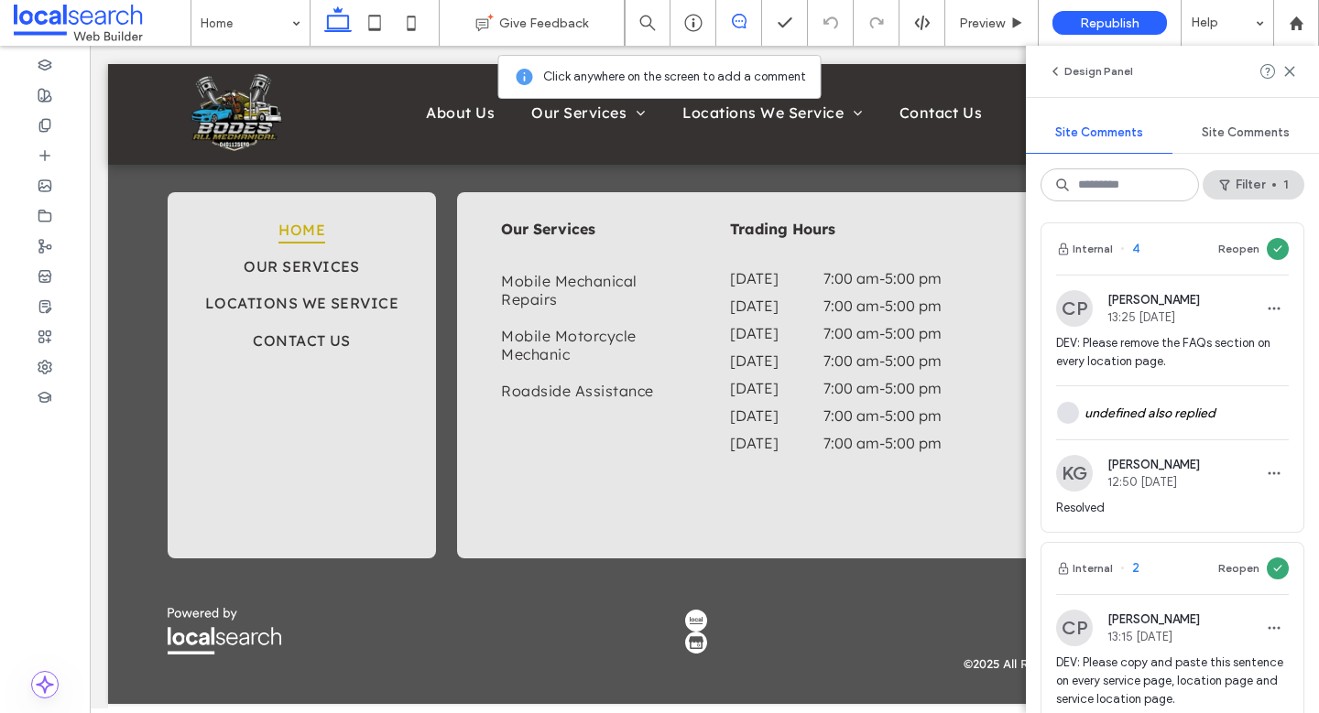
scroll to position [5540, 0]
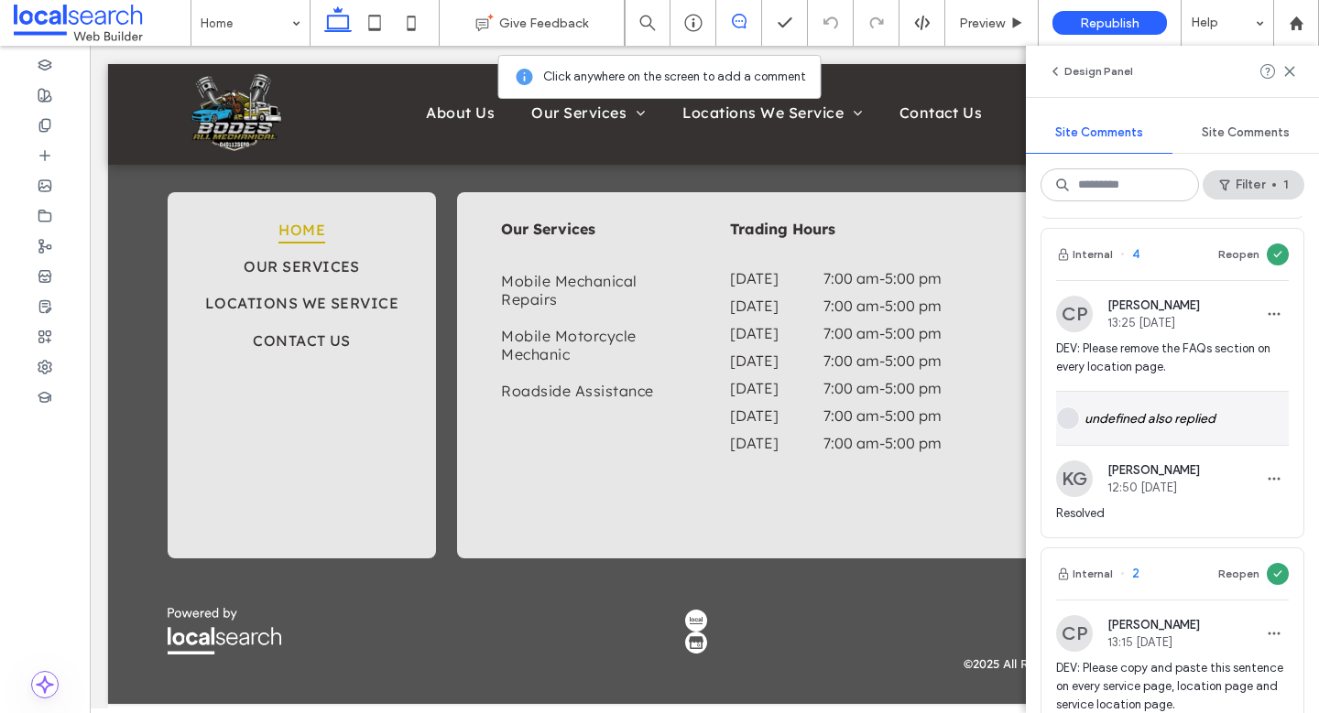
click at [1186, 392] on div "undefined also replied" at bounding box center [1172, 418] width 233 height 53
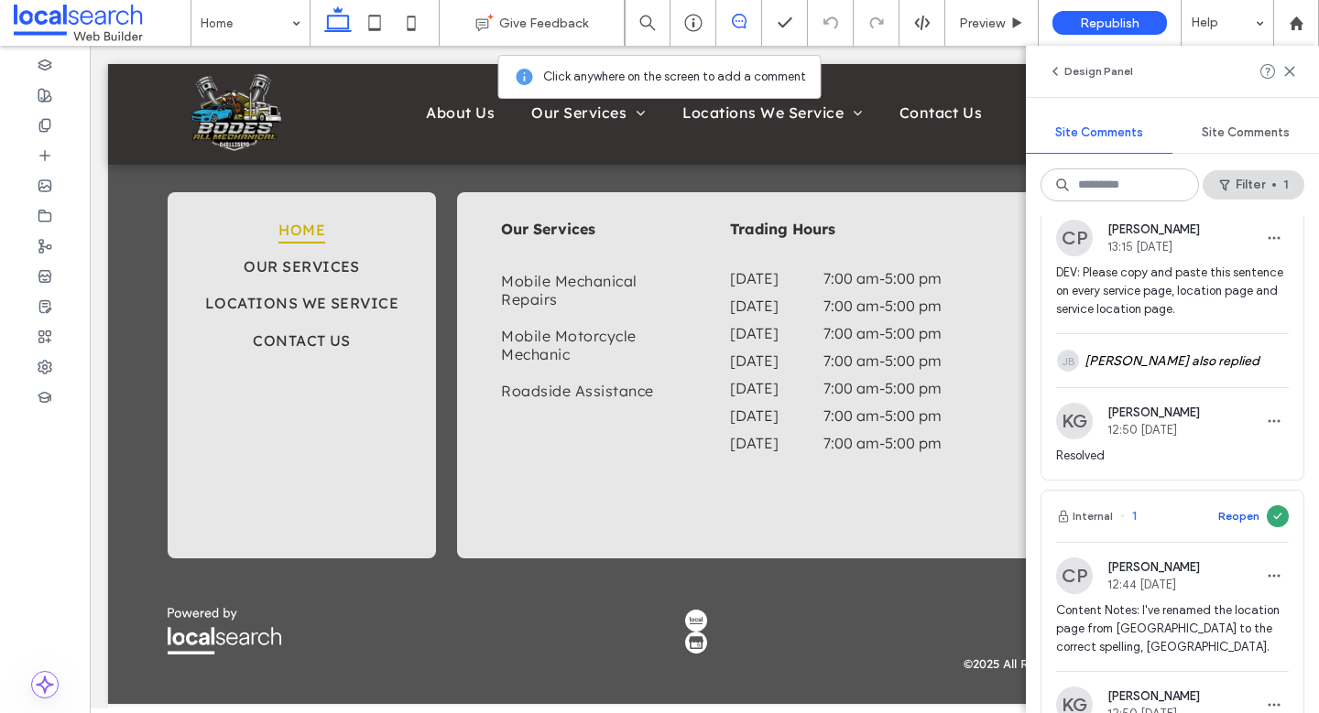
scroll to position [5981, 0]
click at [1179, 332] on div "JB Jade Basquinas also replied" at bounding box center [1172, 358] width 233 height 53
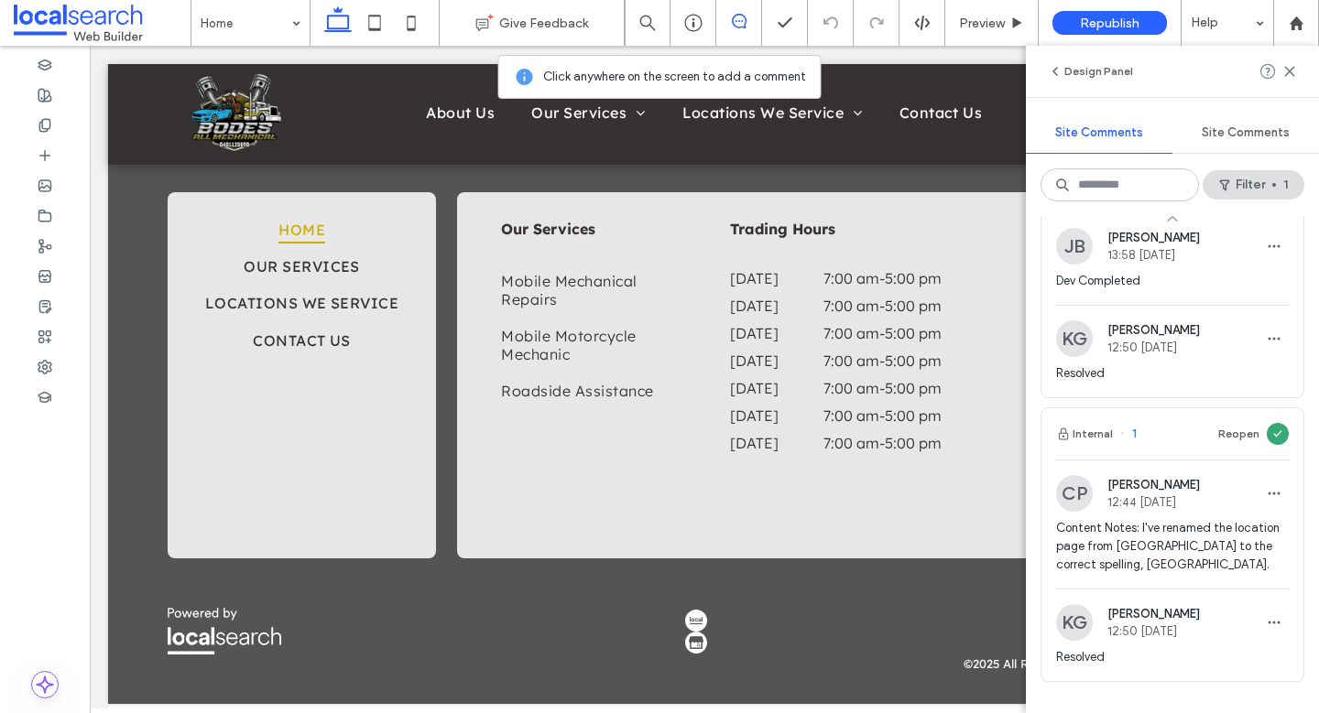
scroll to position [6118, 0]
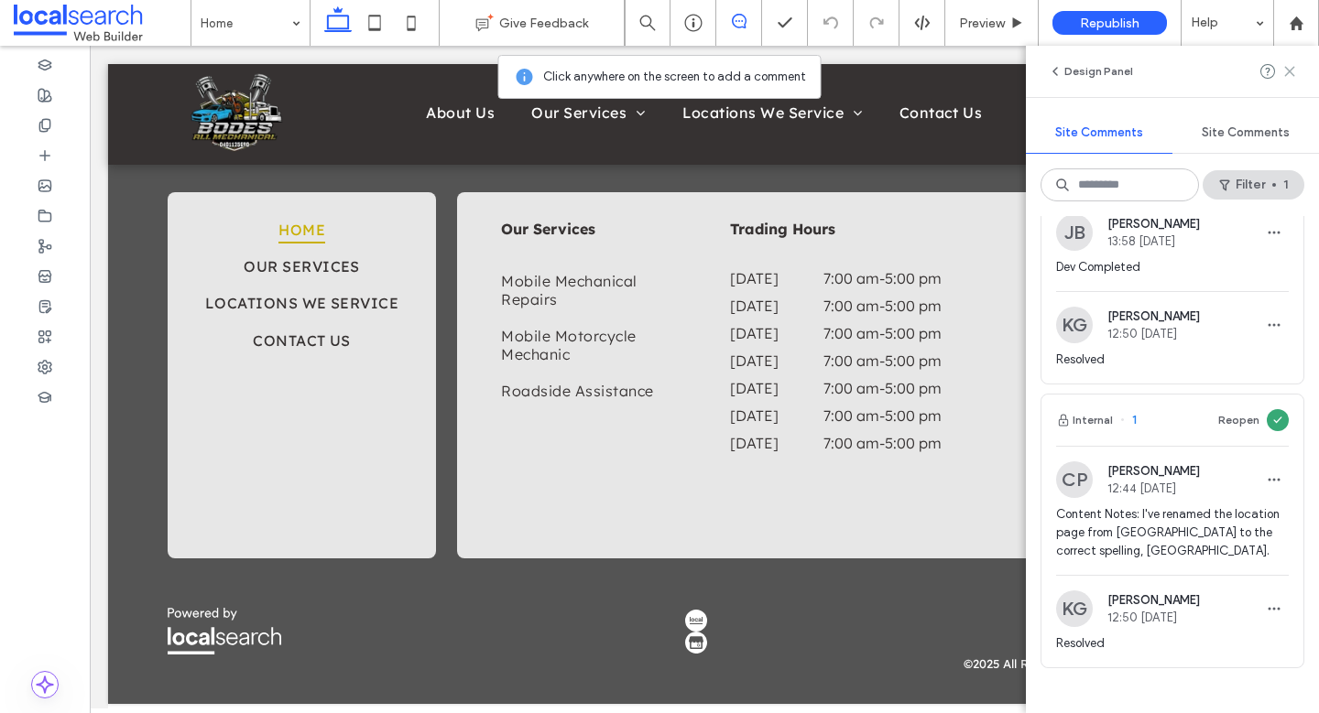
click at [1291, 73] on use at bounding box center [1289, 71] width 8 height 8
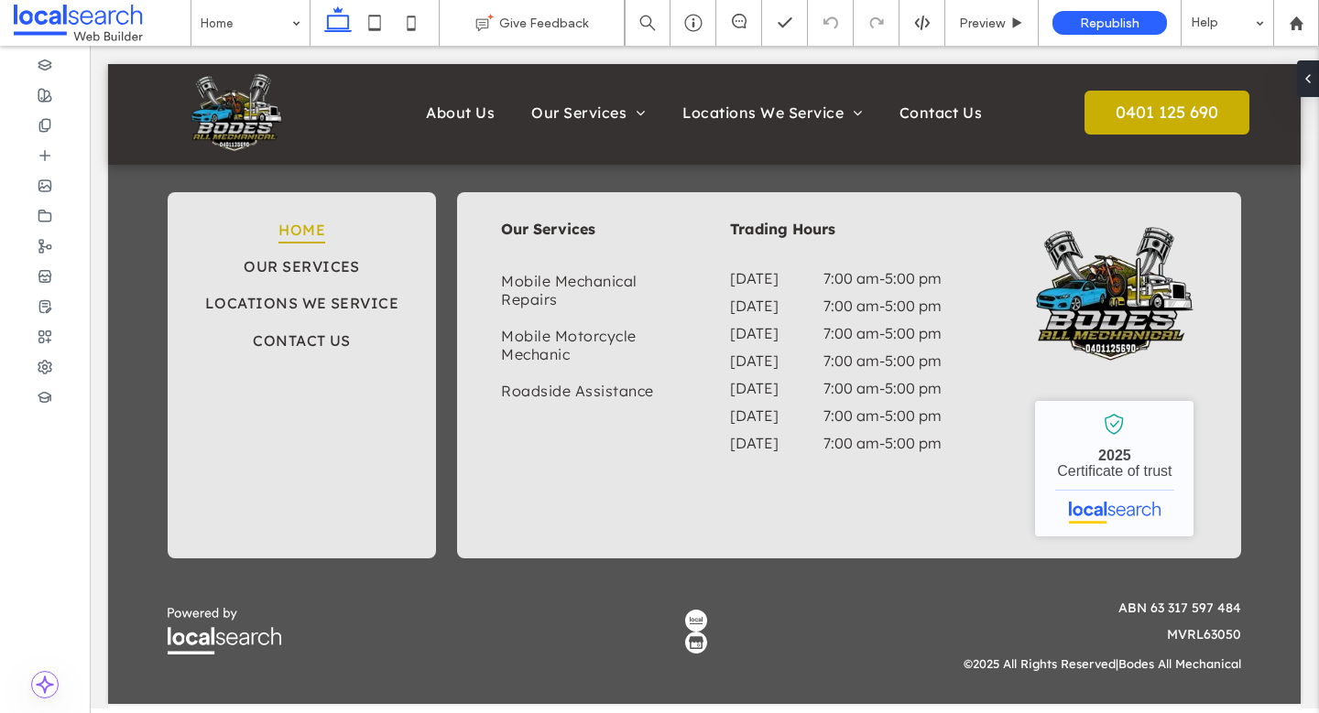
scroll to position [0, 0]
click at [51, 362] on icon at bounding box center [45, 367] width 15 height 15
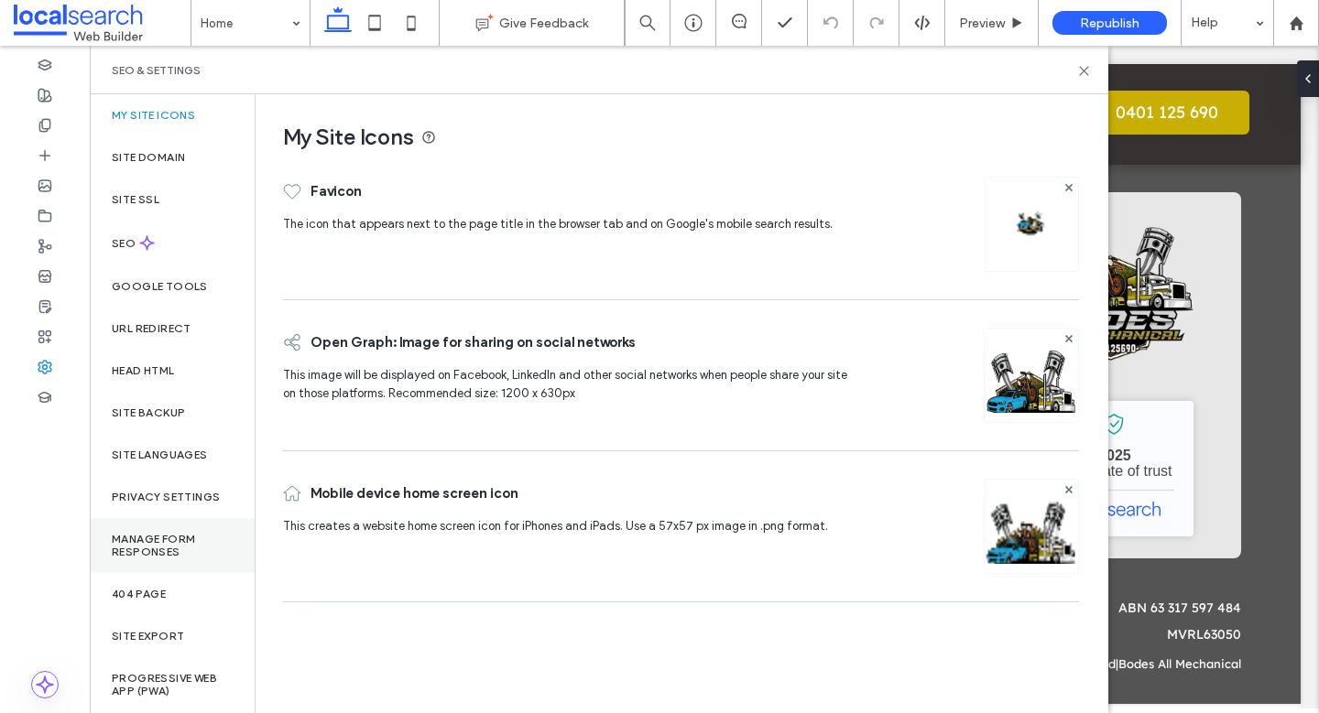
click at [201, 543] on label "Manage Form Responses" at bounding box center [172, 546] width 121 height 26
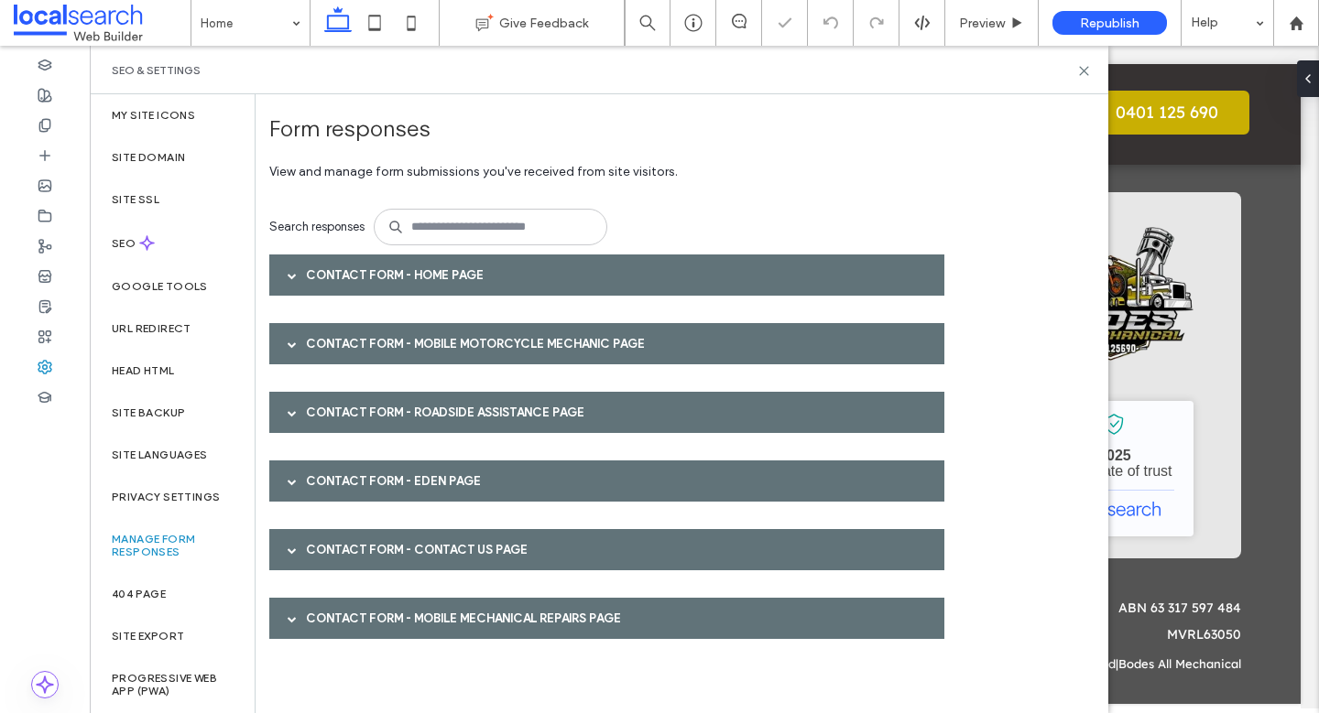
click at [292, 276] on span at bounding box center [292, 275] width 9 height 9
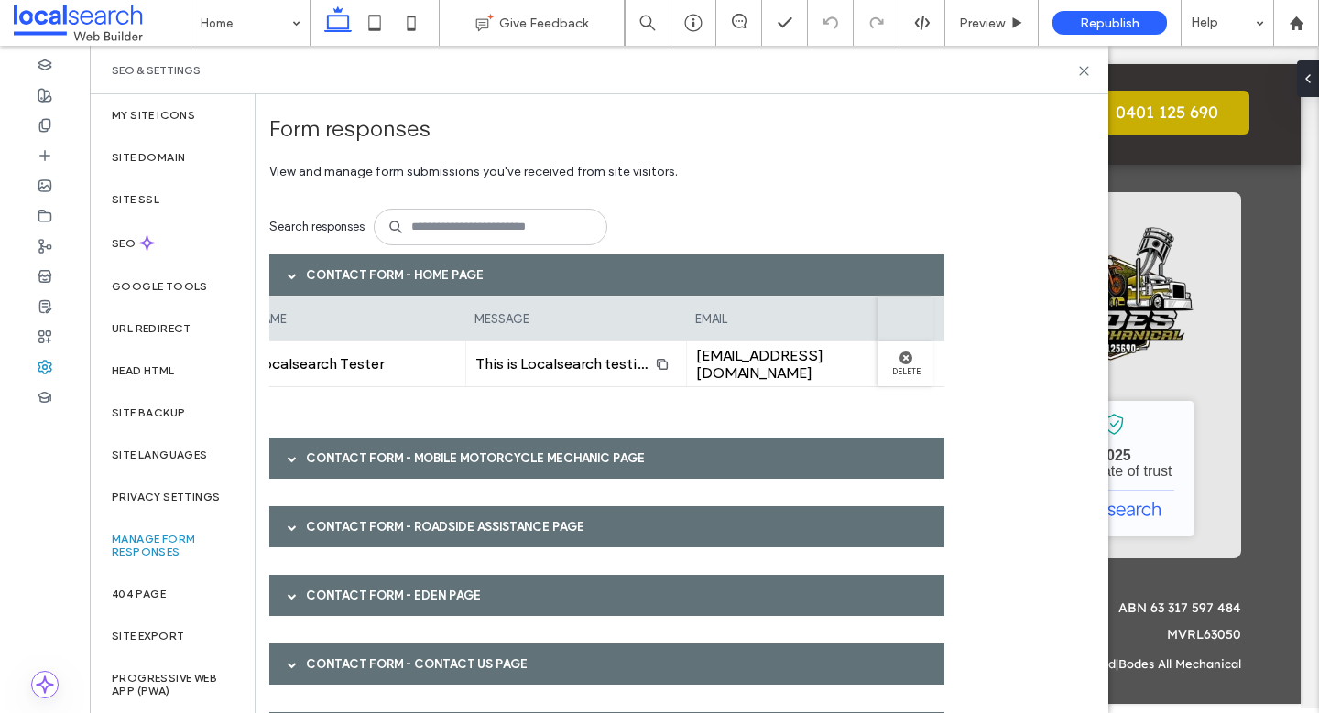
scroll to position [0, 451]
click at [293, 460] on span at bounding box center [292, 458] width 9 height 9
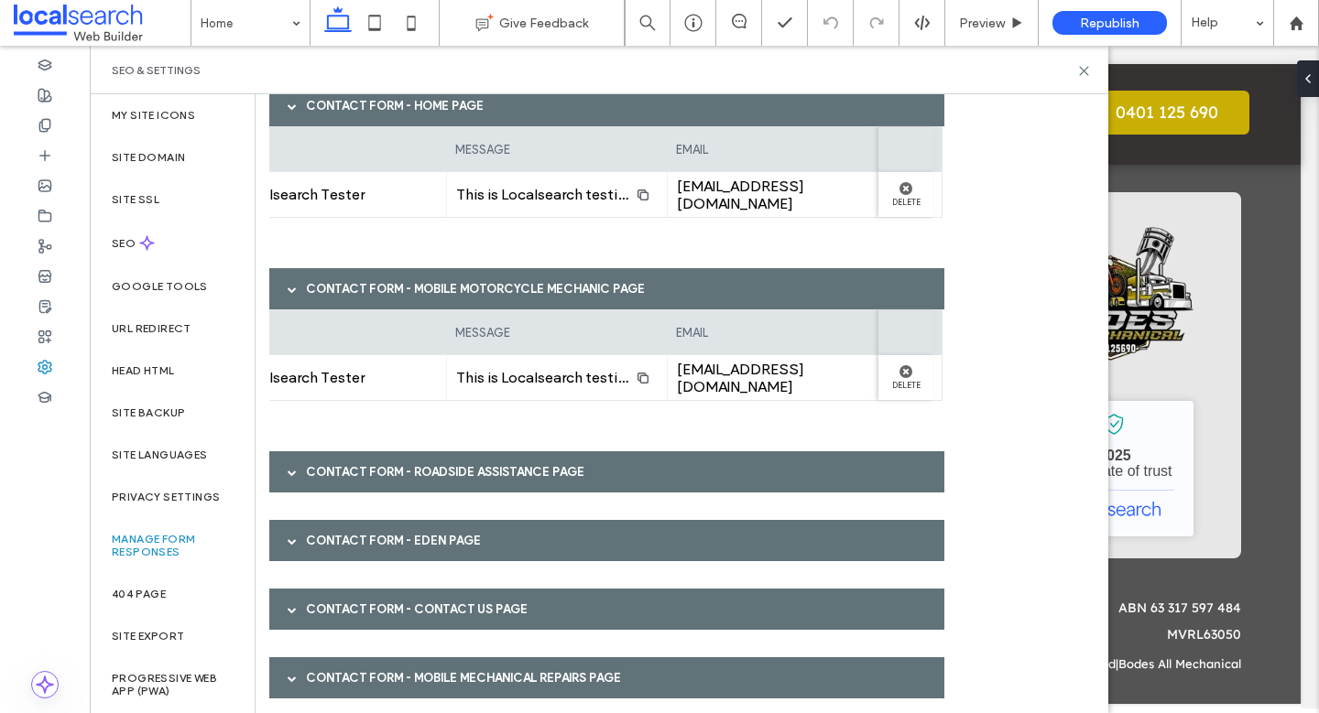
scroll to position [184, 0]
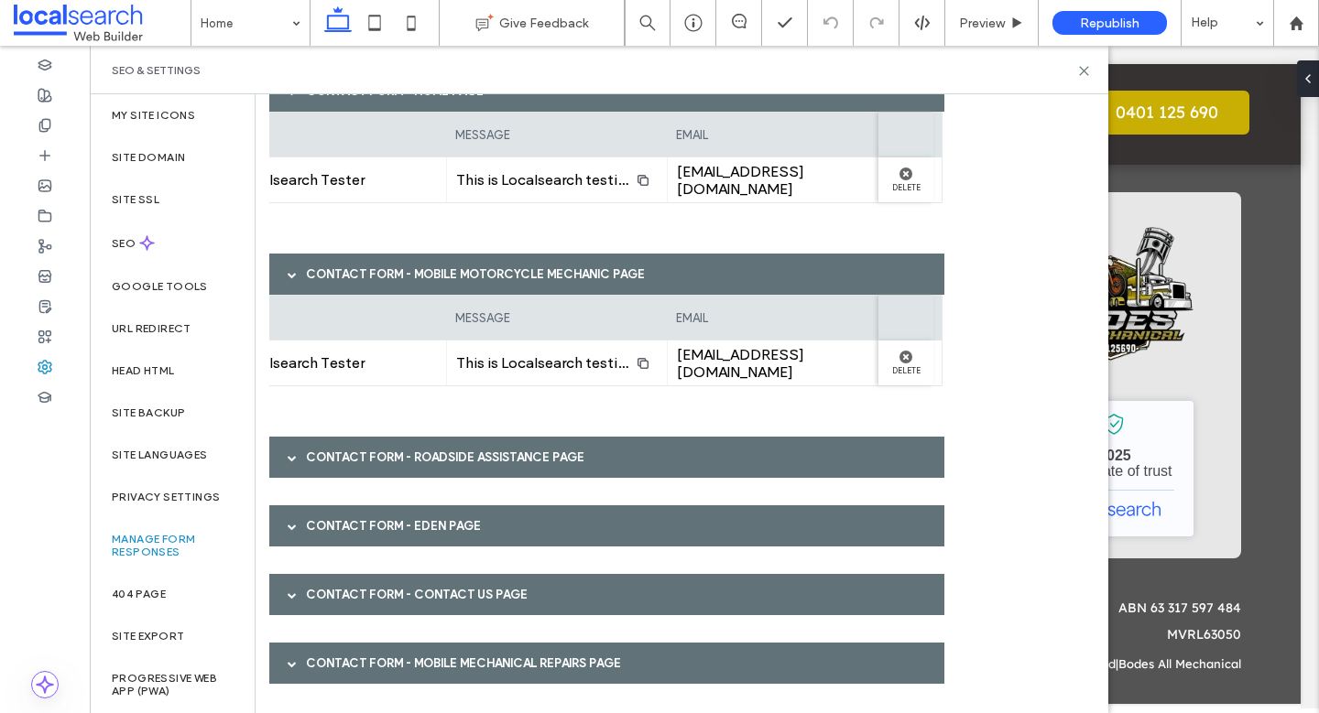
drag, startPoint x: 289, startPoint y: 460, endPoint x: 309, endPoint y: 476, distance: 25.3
click at [290, 461] on span at bounding box center [292, 457] width 9 height 9
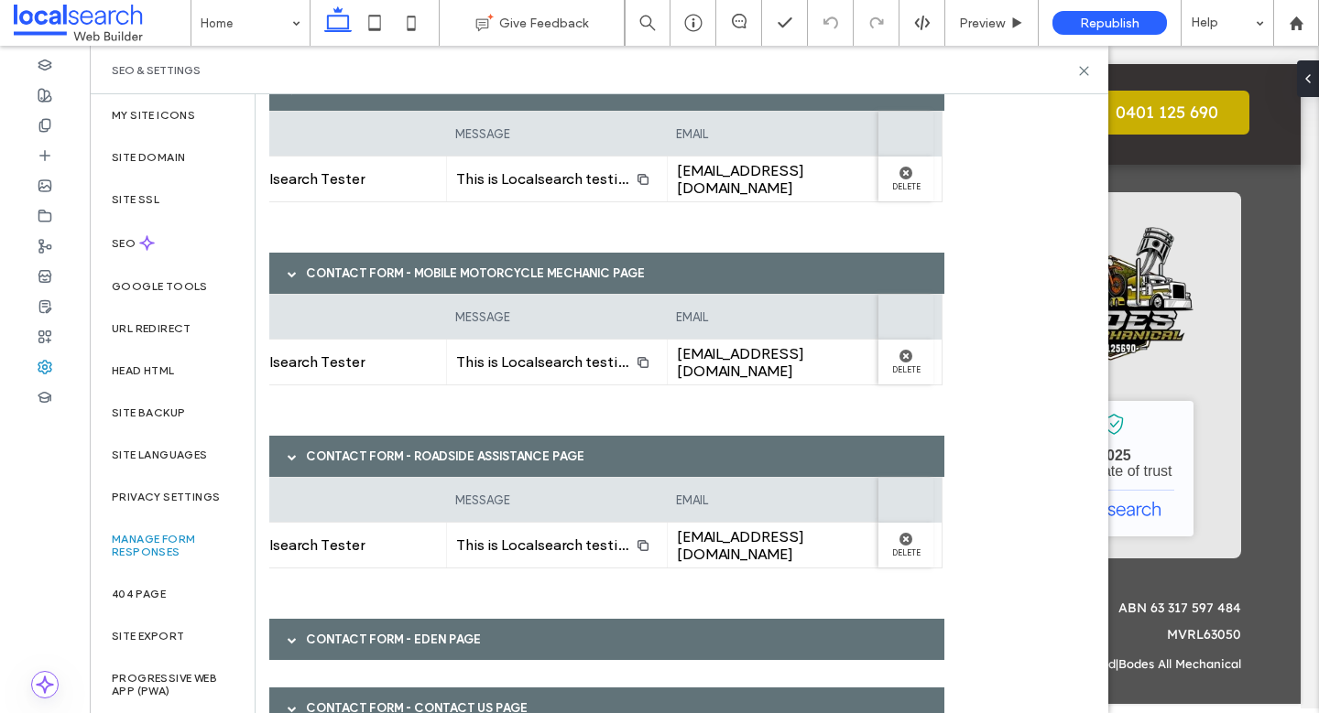
scroll to position [299, 0]
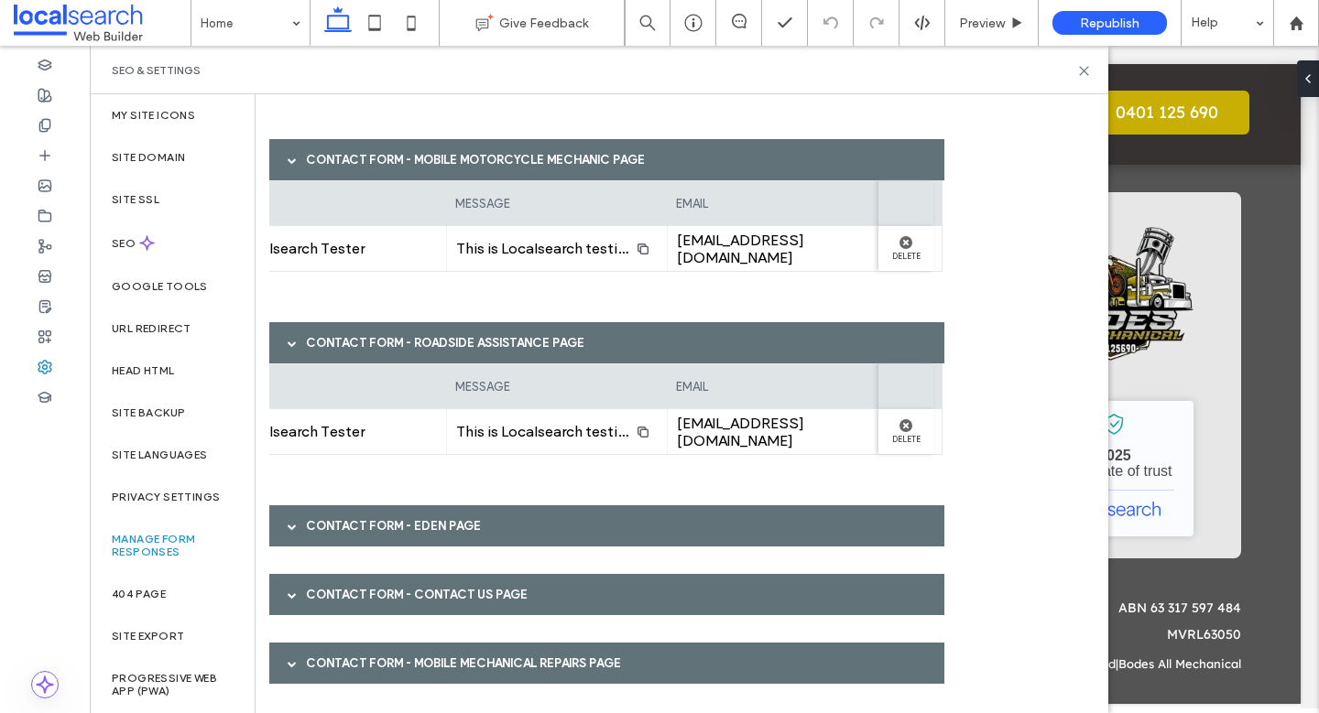
click at [293, 529] on span at bounding box center [292, 526] width 9 height 9
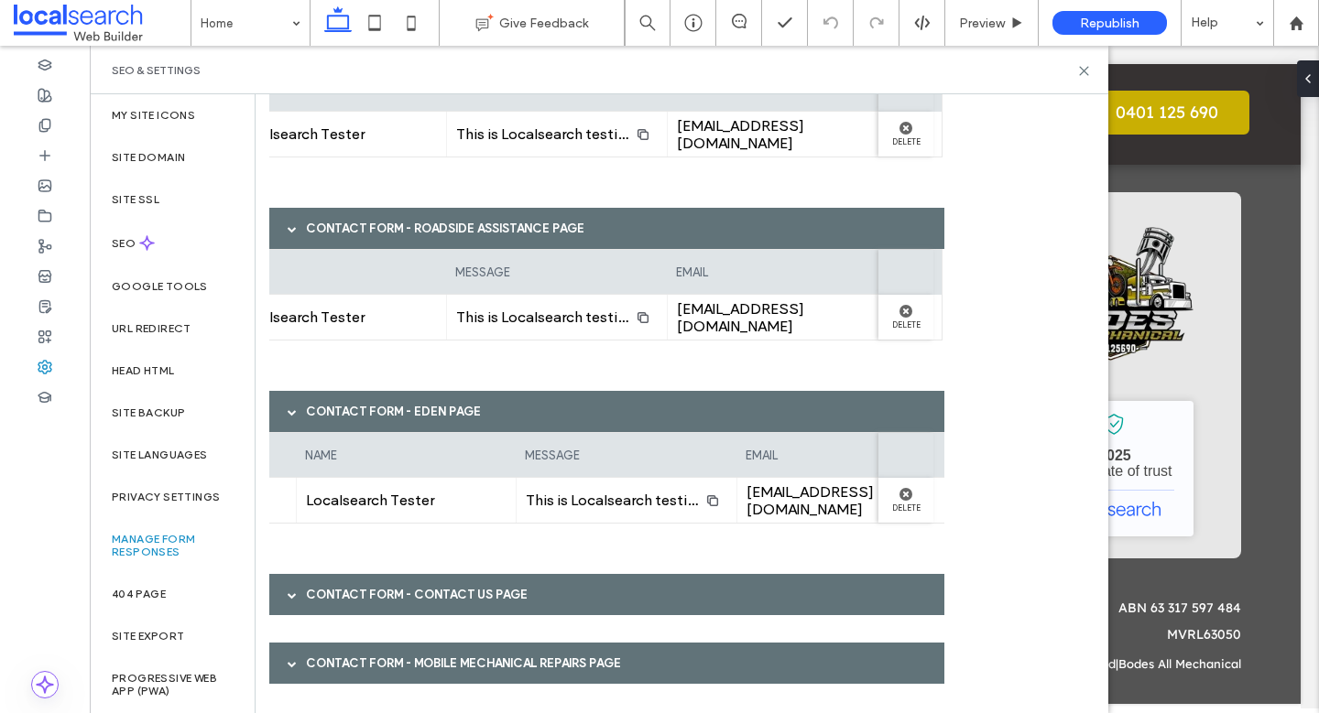
scroll to position [0, 451]
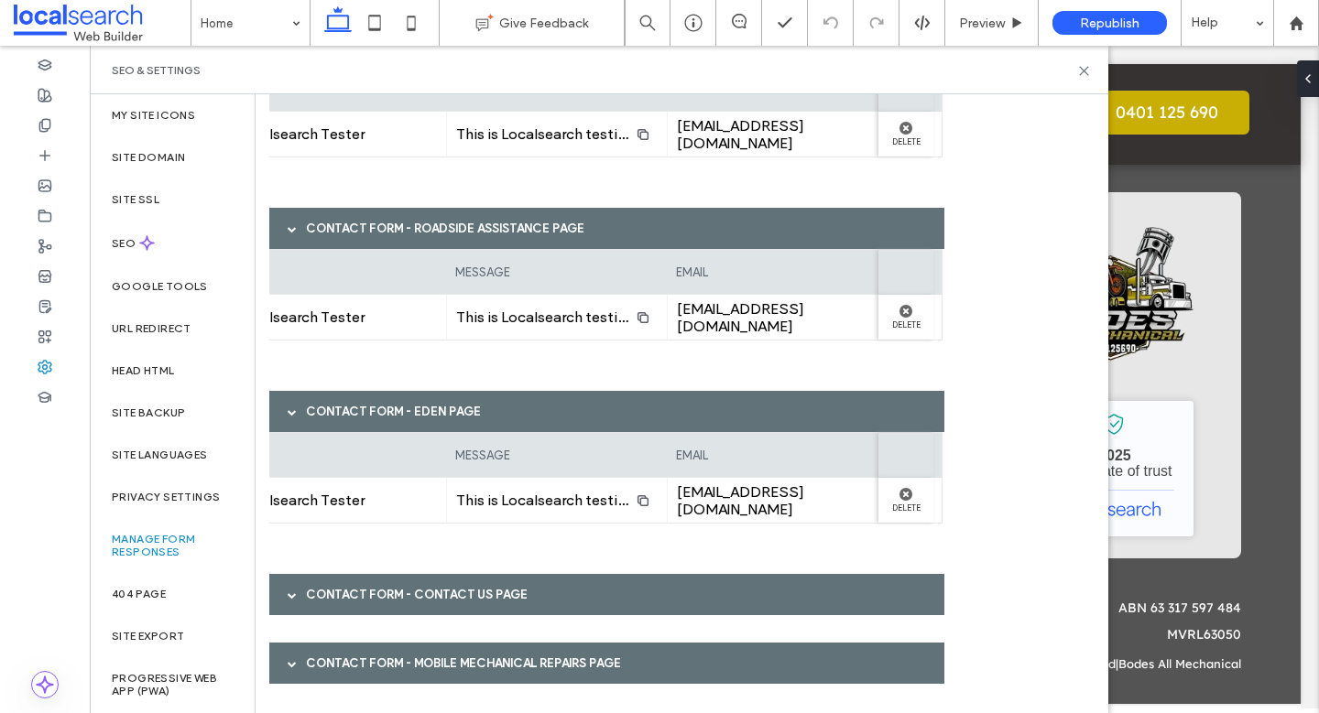
click at [295, 592] on span at bounding box center [292, 595] width 9 height 9
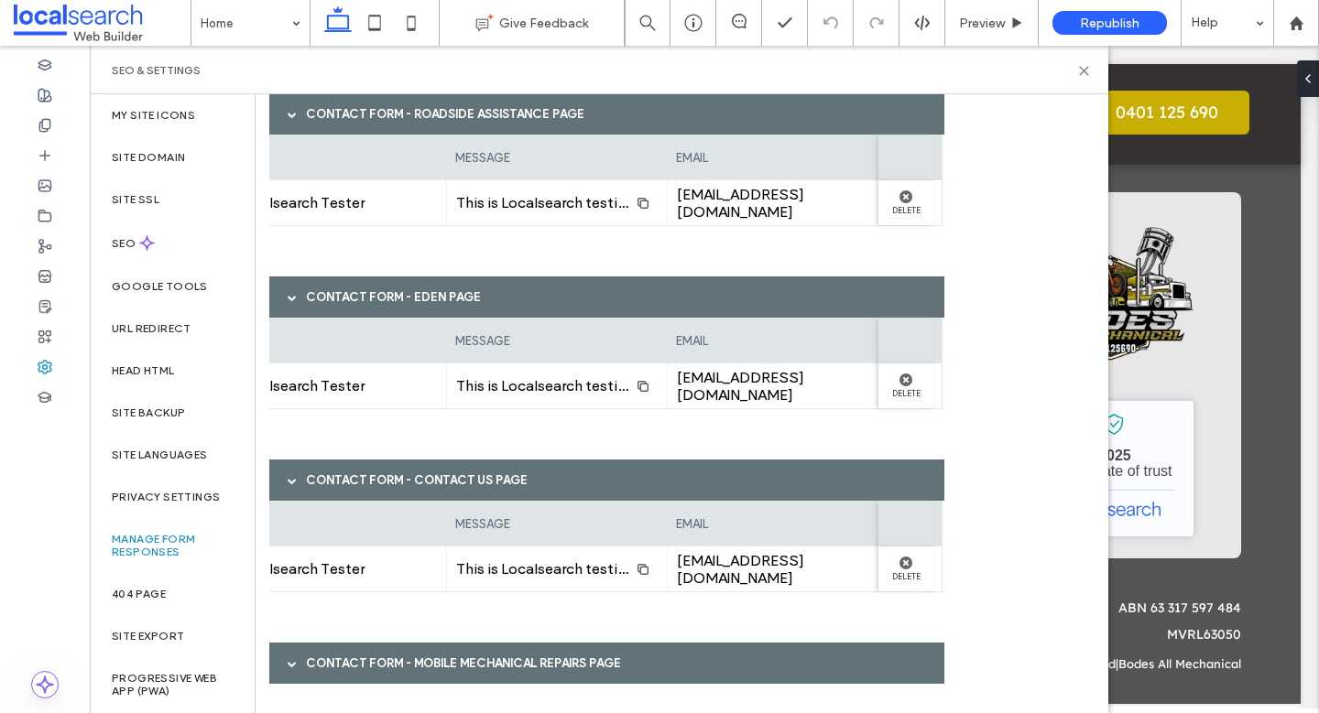
drag, startPoint x: 289, startPoint y: 671, endPoint x: 339, endPoint y: 657, distance: 51.3
click at [293, 671] on span at bounding box center [292, 663] width 9 height 32
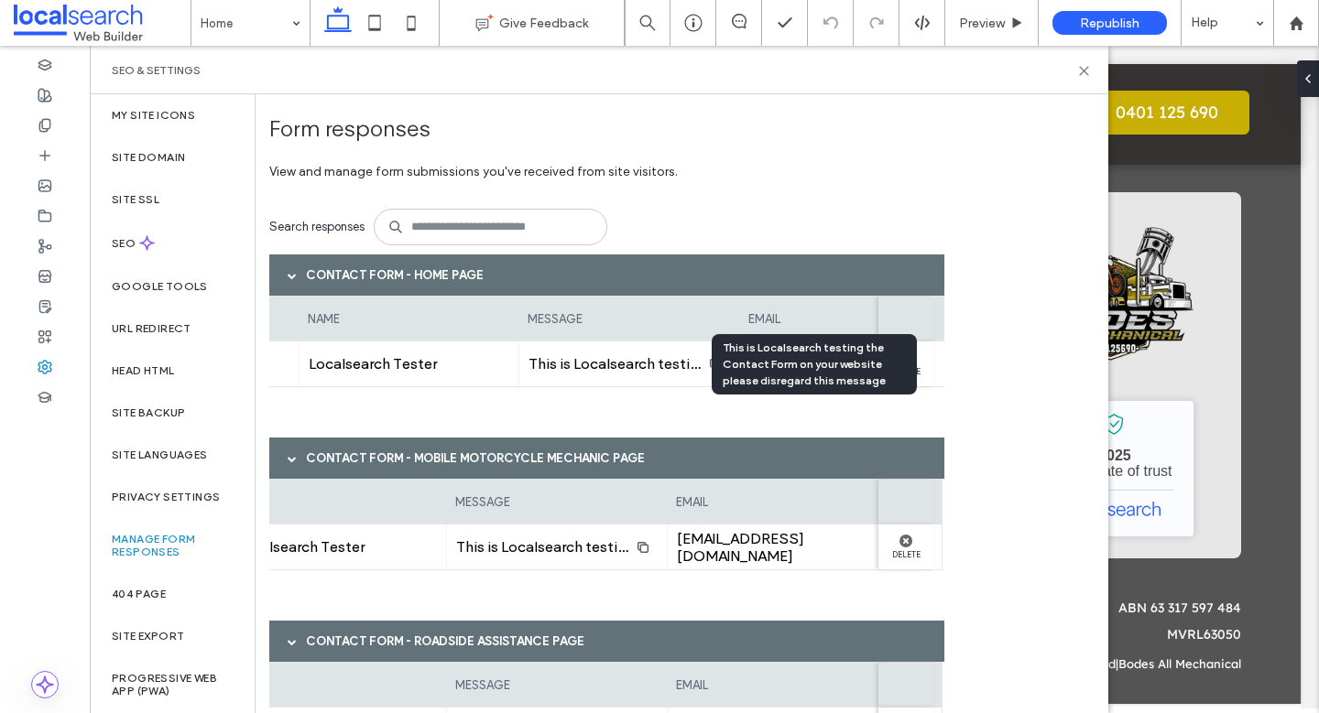
scroll to position [0, 0]
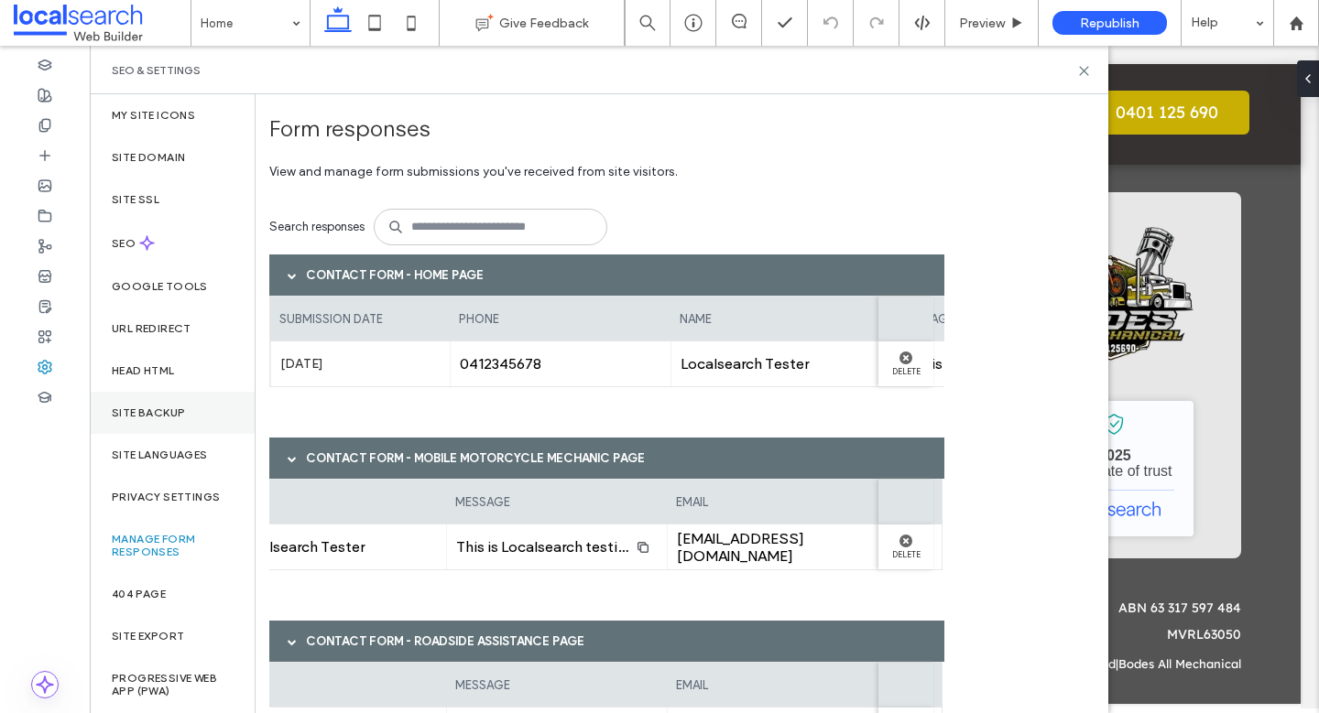
click at [192, 409] on div "Site backup" at bounding box center [172, 413] width 165 height 42
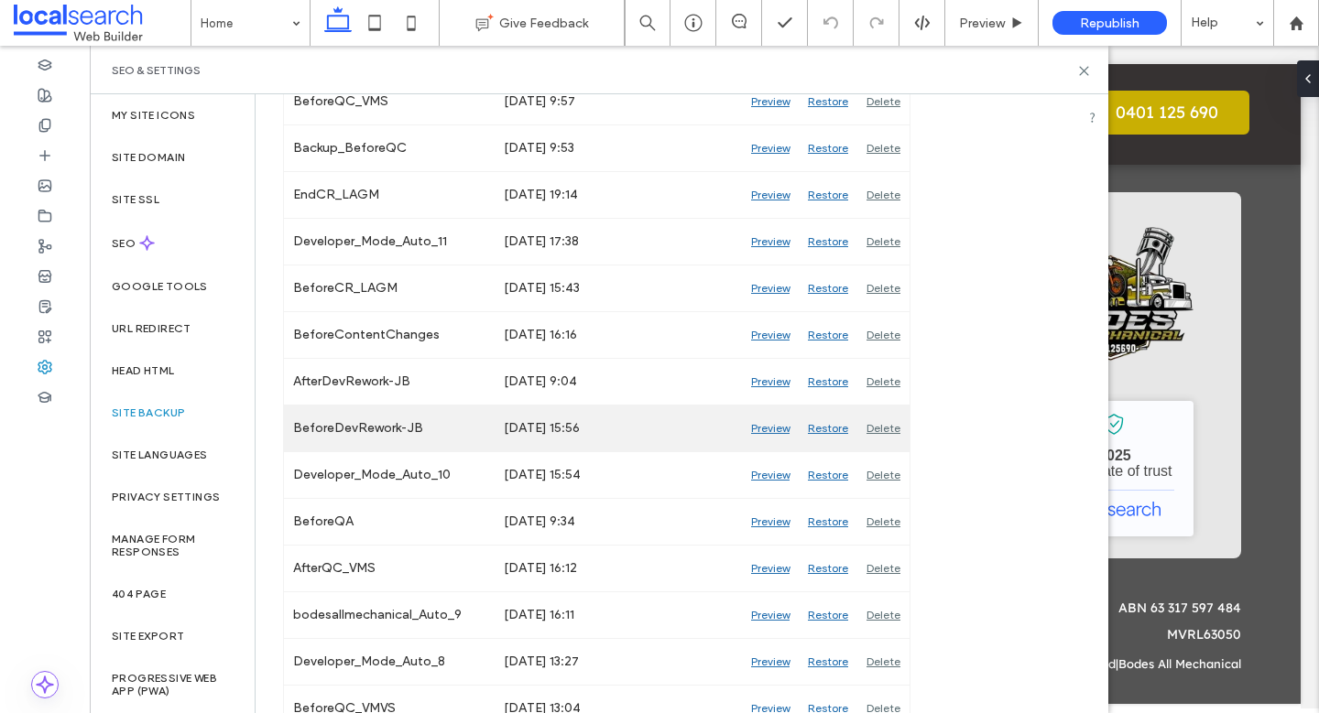
scroll to position [874, 0]
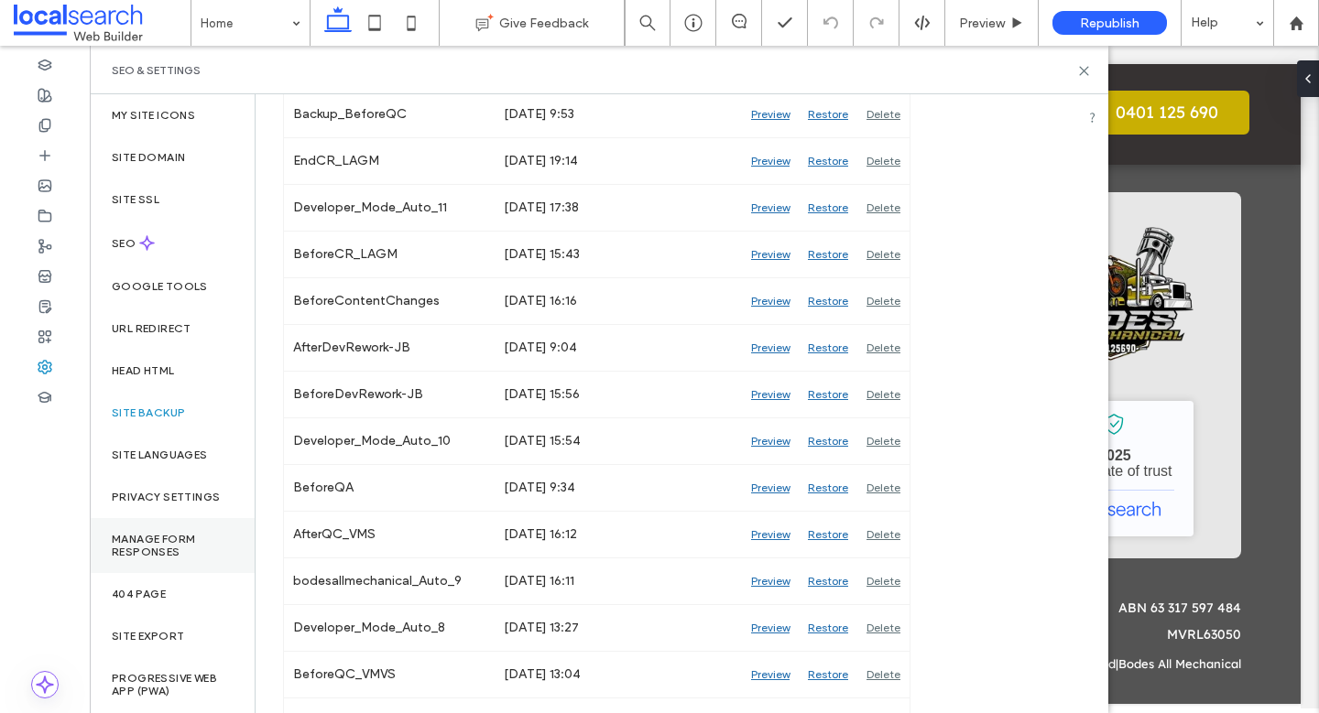
click at [177, 533] on label "Manage Form Responses" at bounding box center [172, 546] width 121 height 26
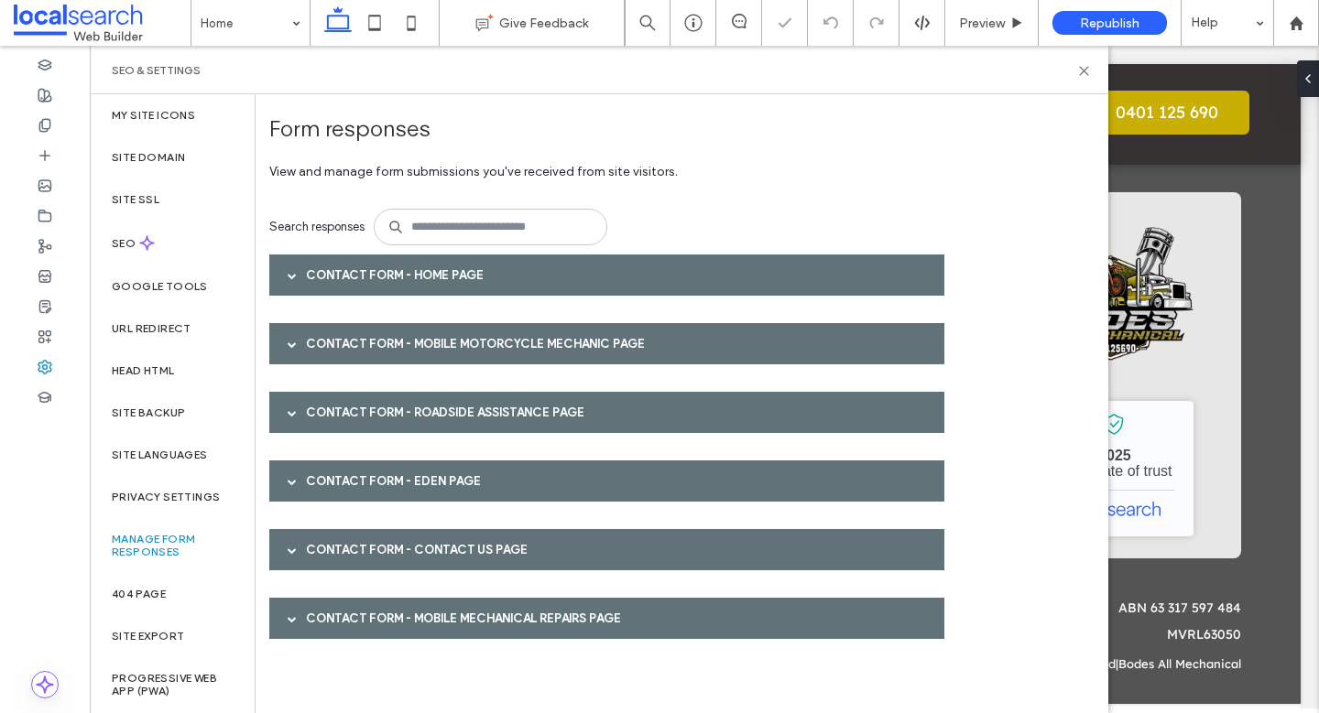
click at [295, 278] on span at bounding box center [292, 275] width 9 height 9
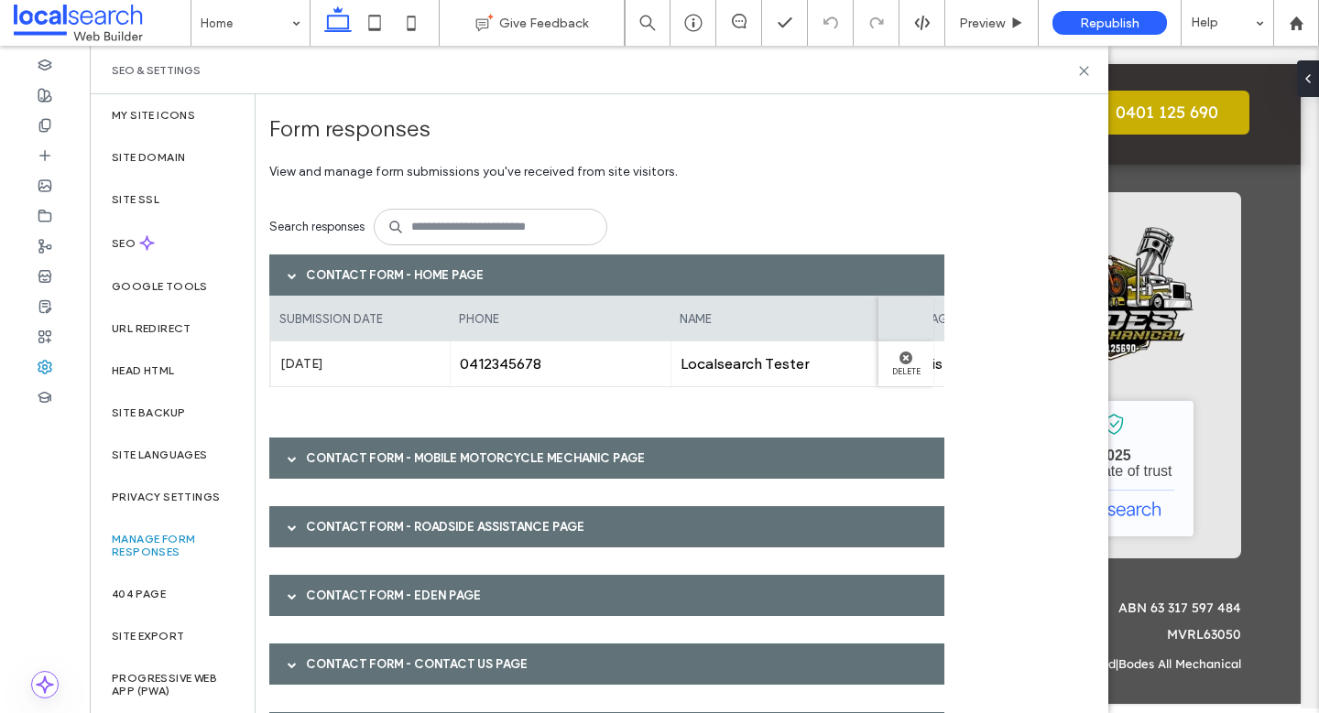
click at [291, 470] on span at bounding box center [292, 458] width 9 height 32
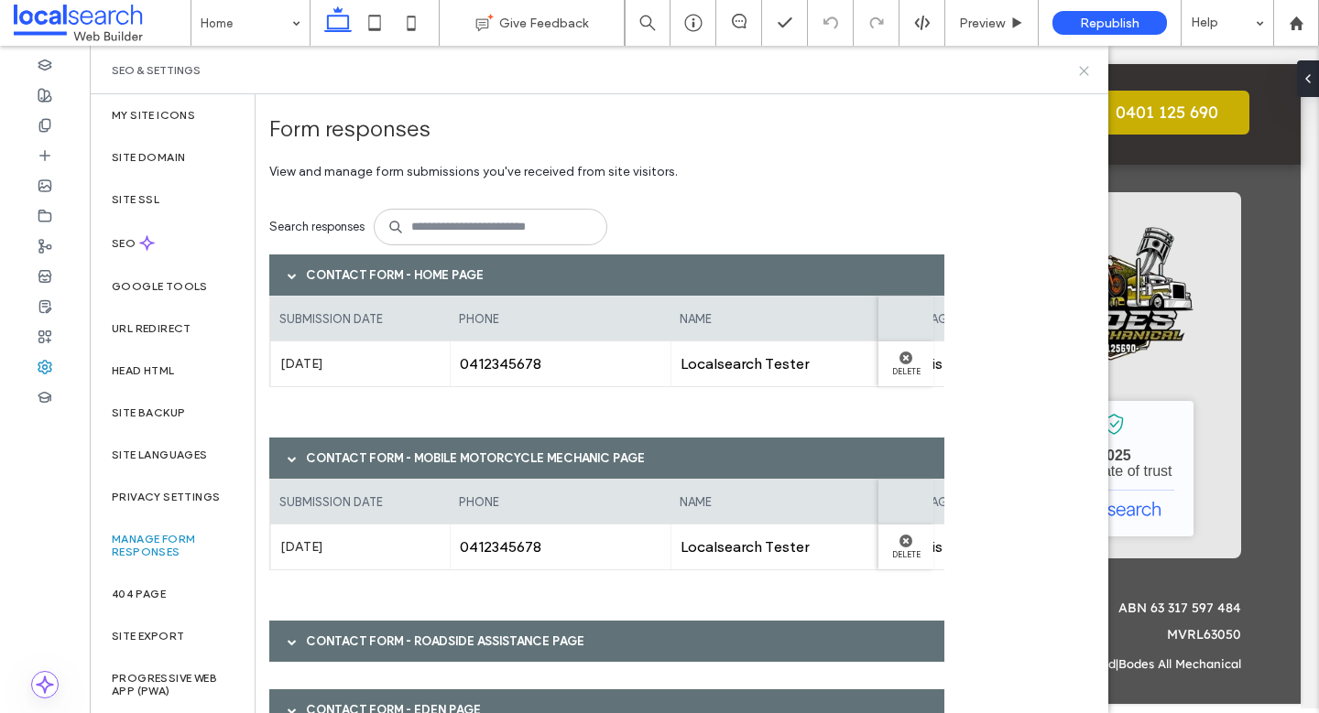
click at [1084, 73] on icon at bounding box center [1084, 71] width 14 height 14
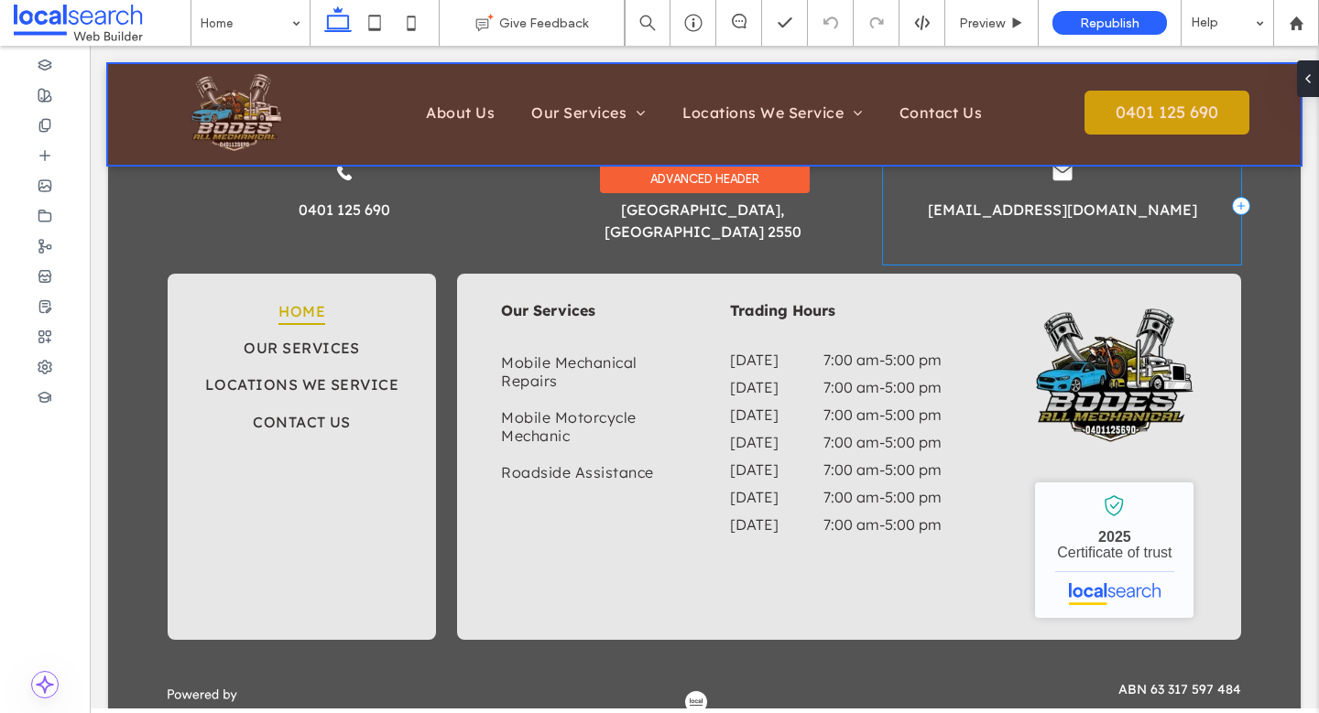
scroll to position [3483, 0]
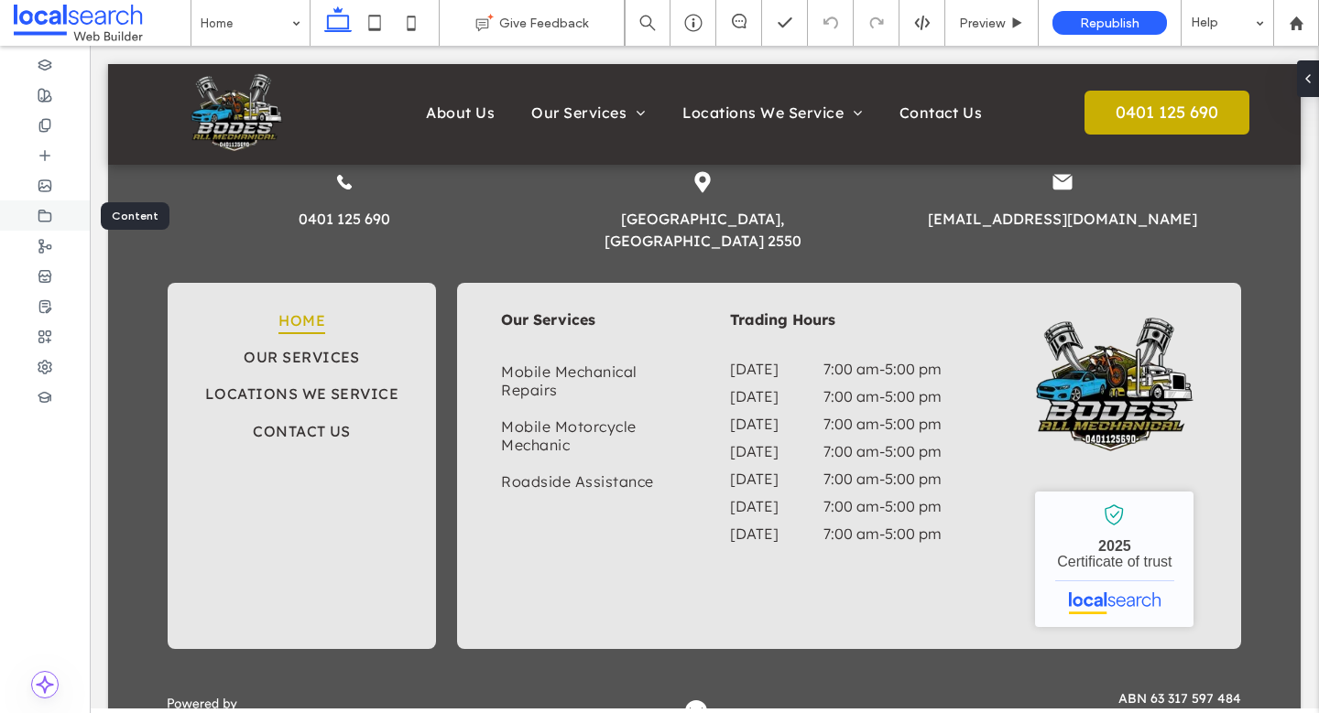
click at [53, 212] on div at bounding box center [45, 216] width 90 height 30
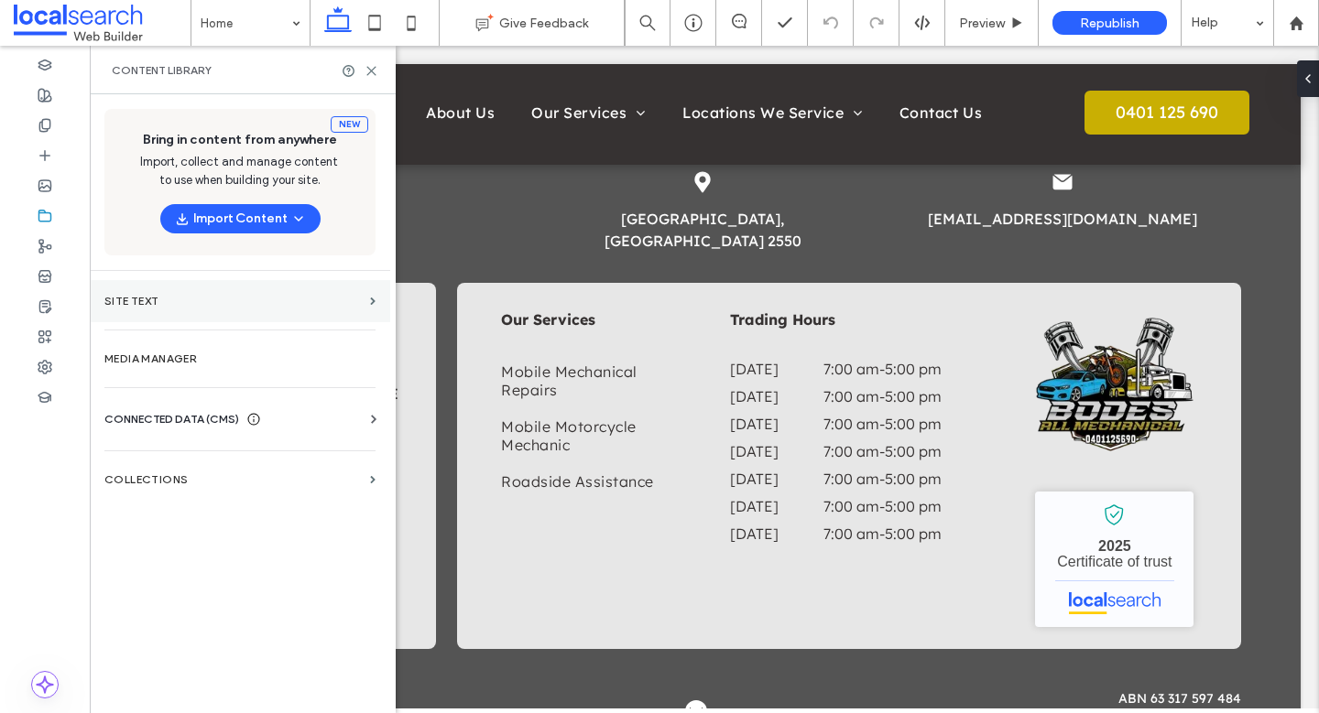
click at [366, 306] on section "Site Text" at bounding box center [240, 301] width 300 height 42
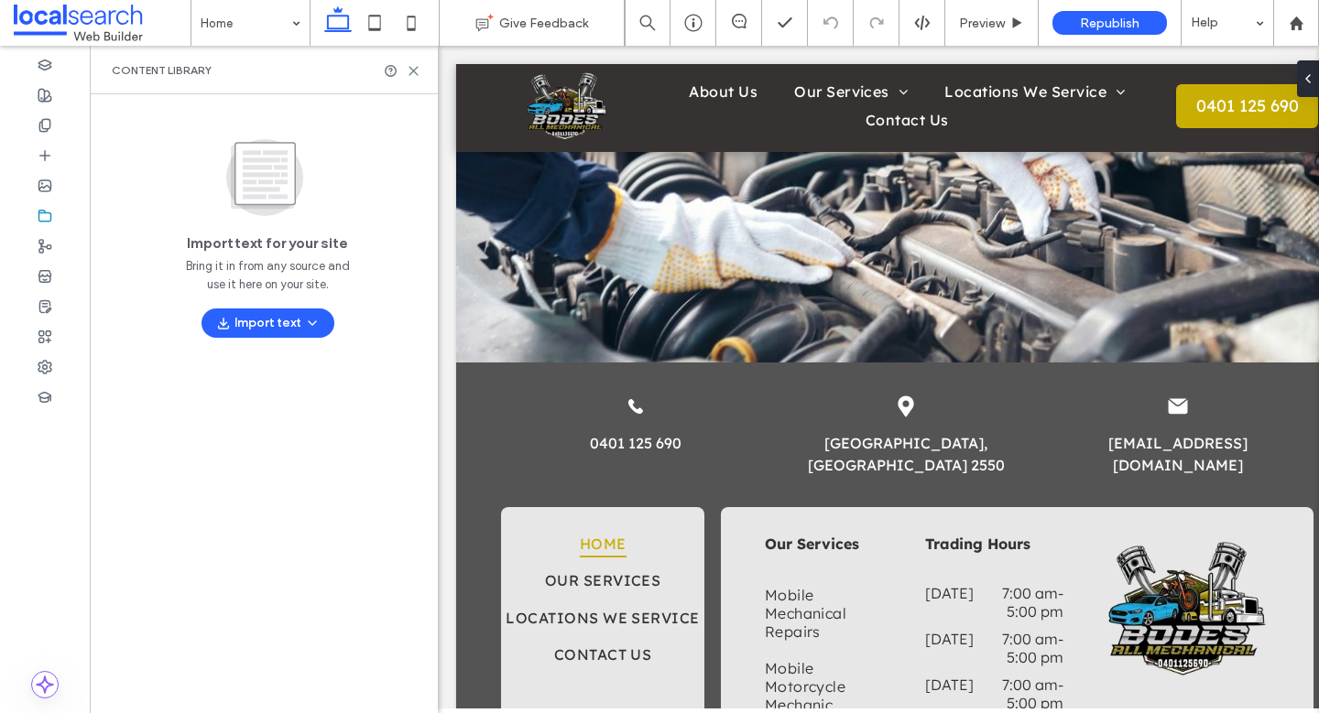
scroll to position [3616, 0]
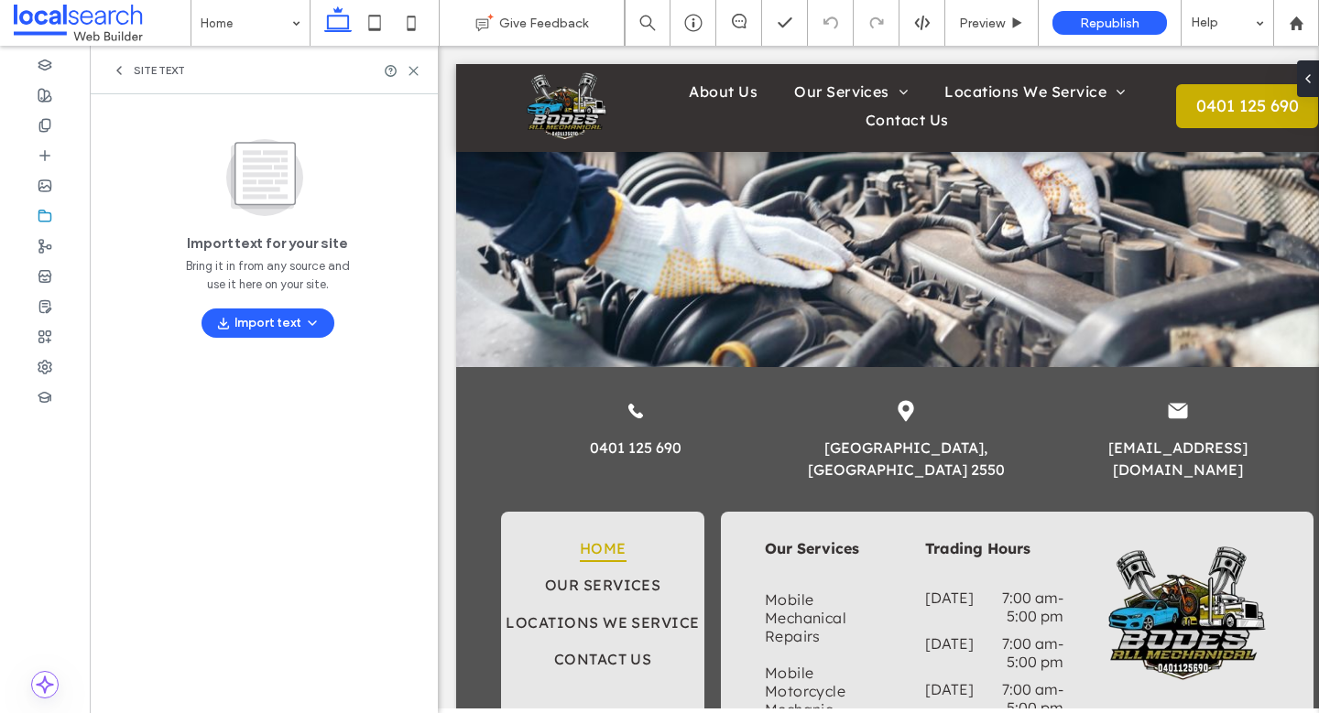
click at [114, 67] on icon at bounding box center [119, 70] width 15 height 15
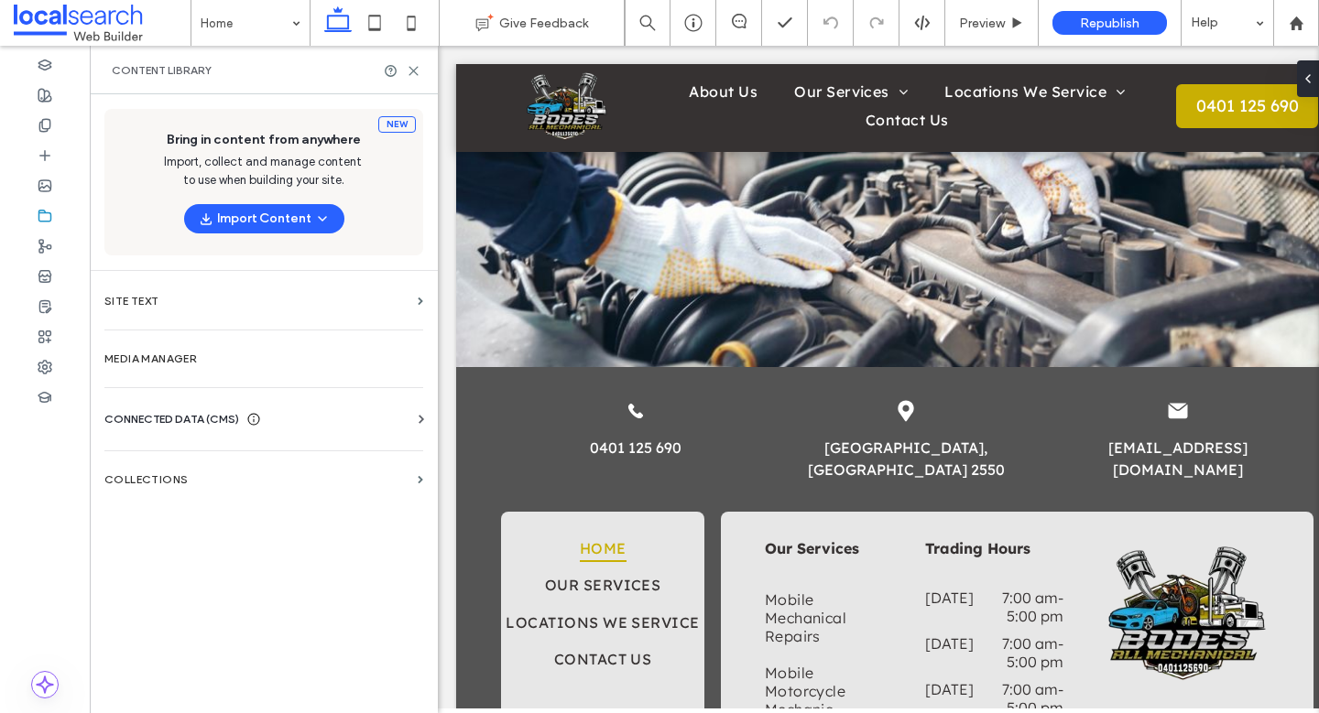
scroll to position [3483, 0]
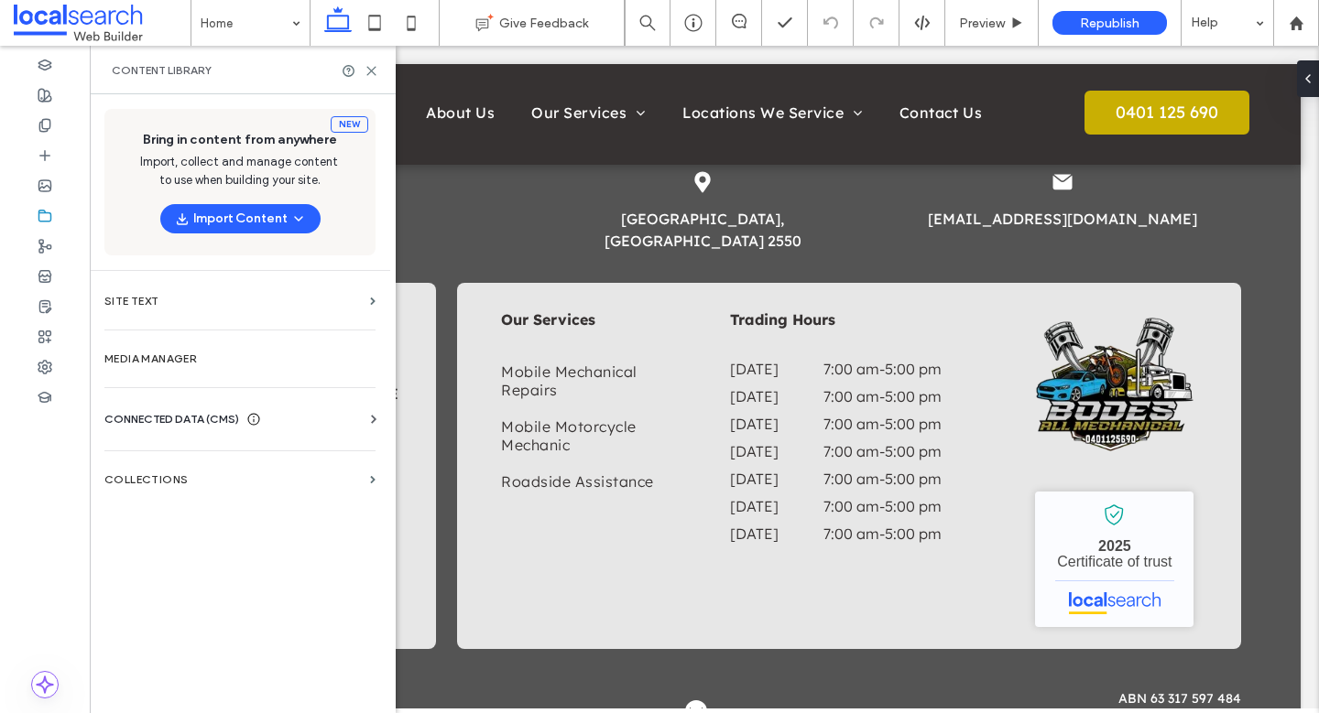
click at [370, 416] on icon at bounding box center [373, 419] width 18 height 18
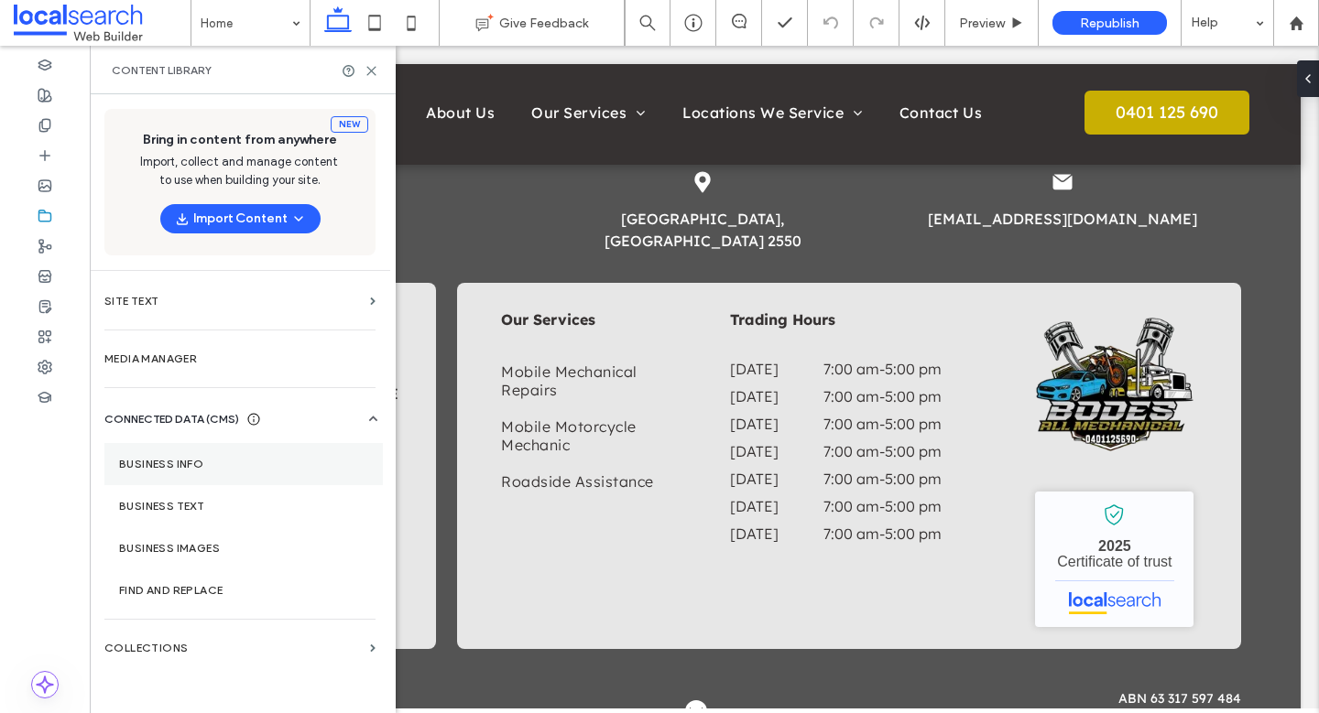
click at [291, 467] on label "Business info" at bounding box center [243, 464] width 249 height 13
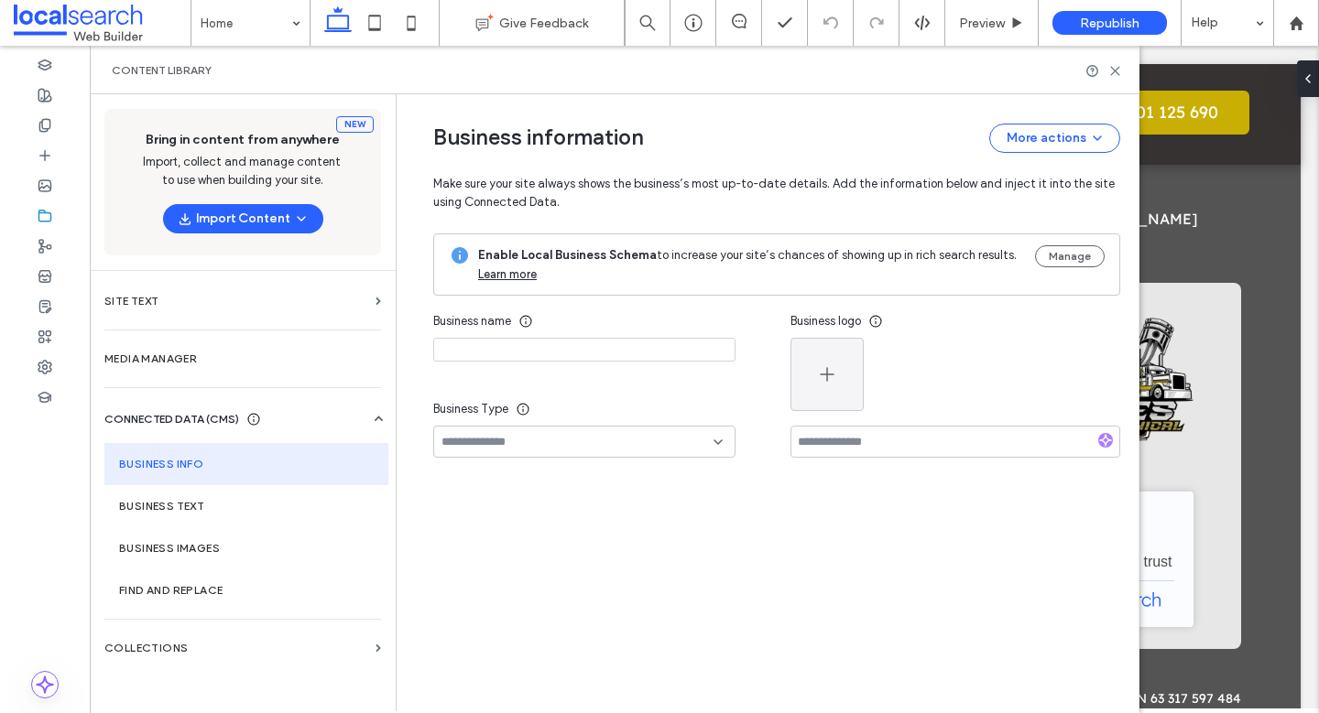
type input "**********"
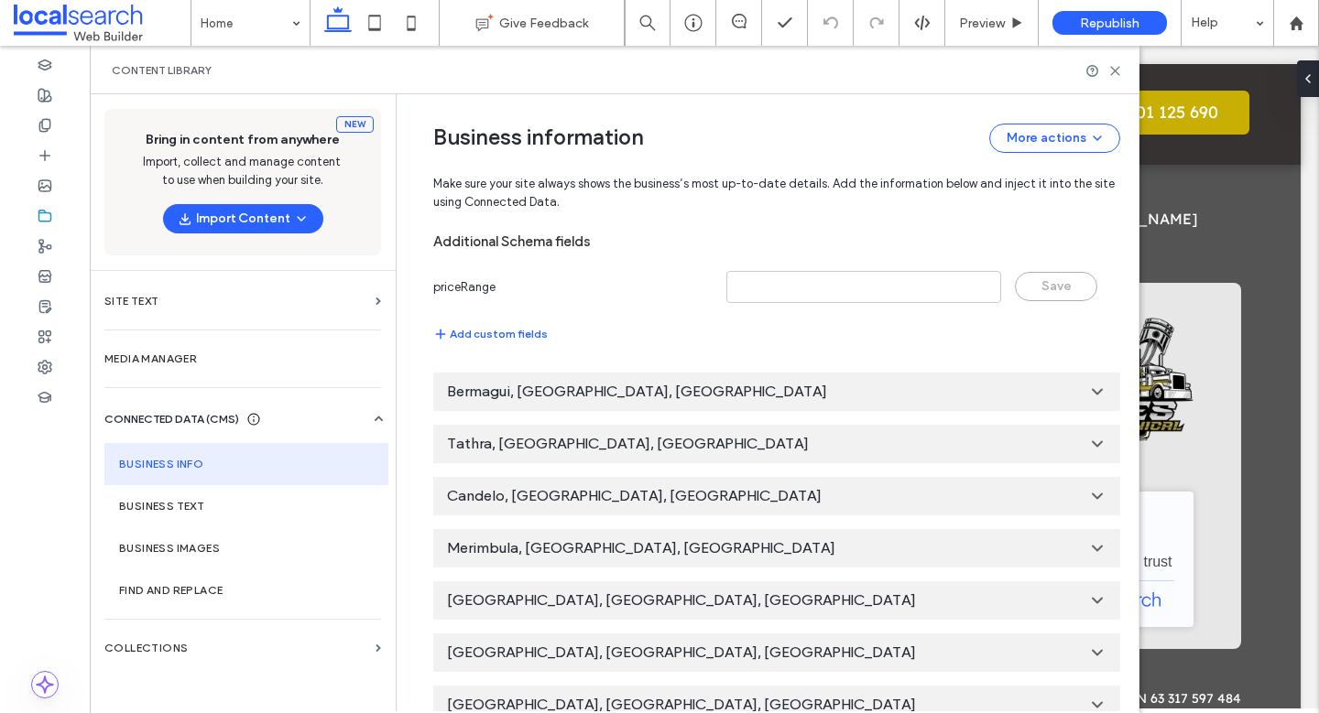
scroll to position [1234, 0]
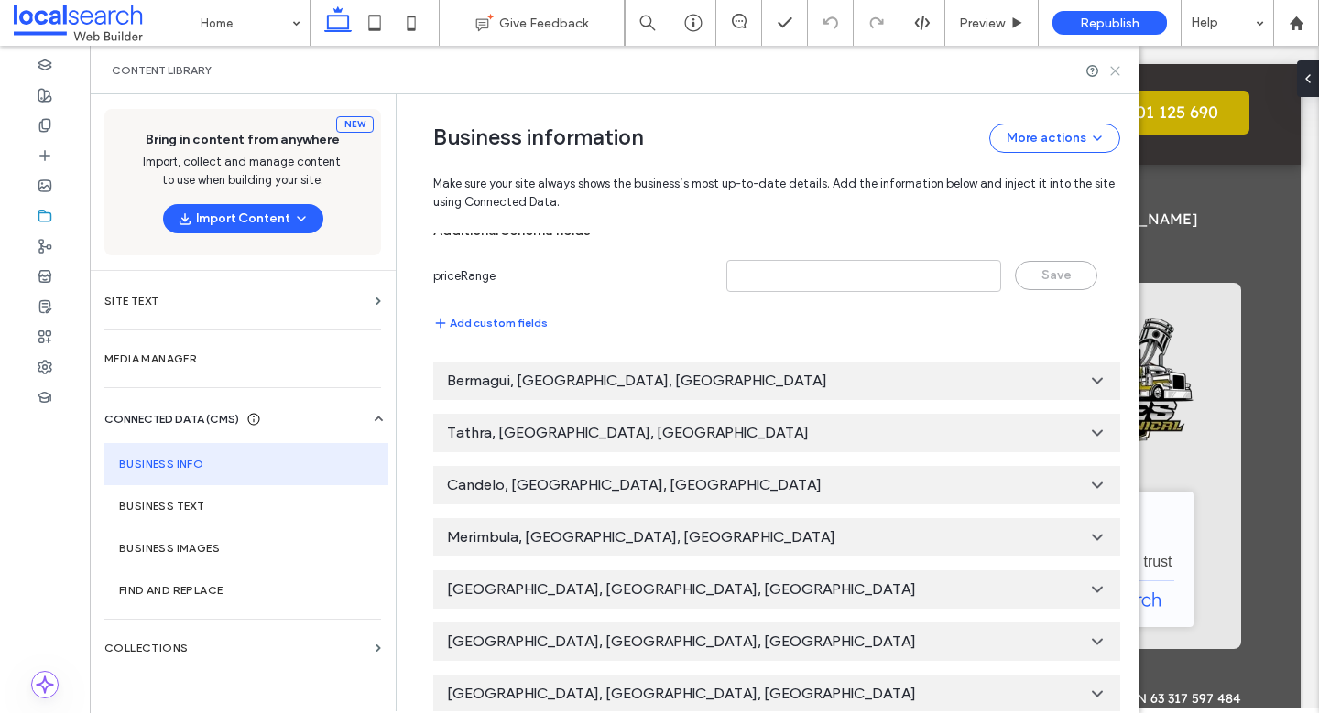
drag, startPoint x: 1119, startPoint y: 72, endPoint x: 1027, endPoint y: 27, distance: 103.2
click at [1119, 72] on icon at bounding box center [1115, 71] width 14 height 14
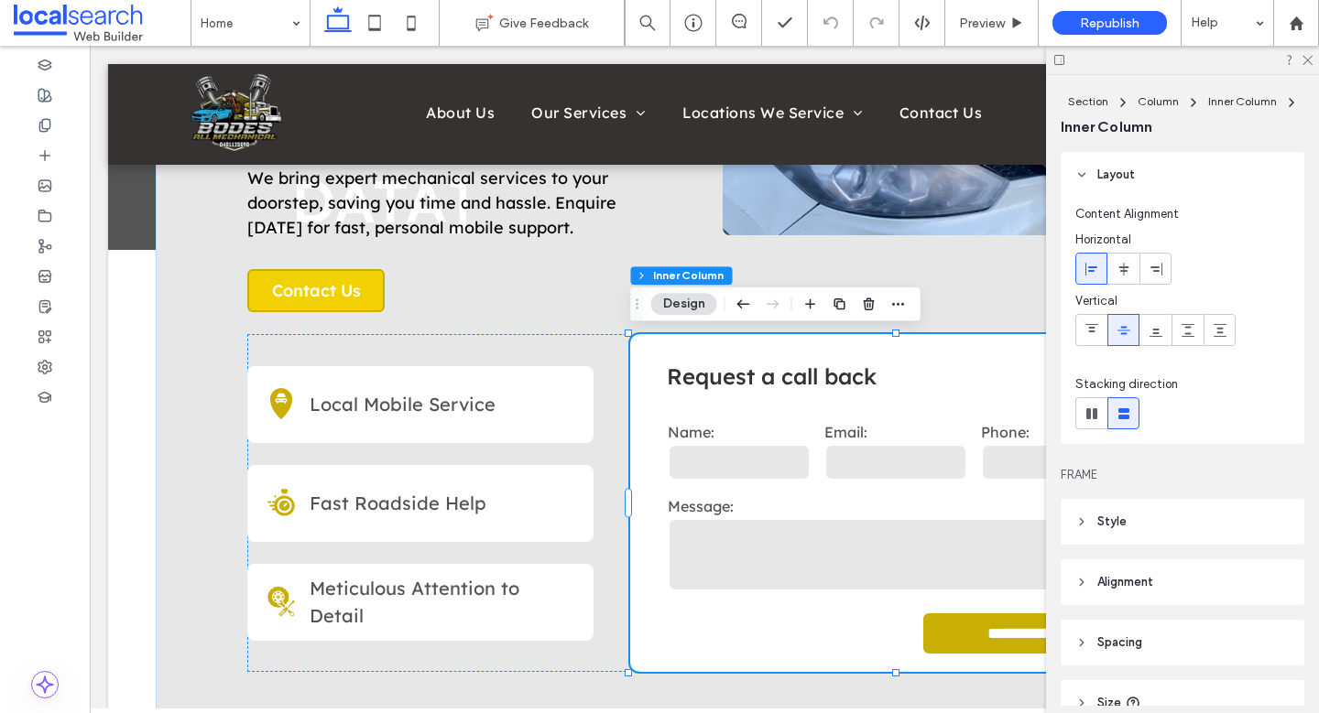
scroll to position [0, 0]
click at [693, 302] on button "Design" at bounding box center [684, 304] width 66 height 22
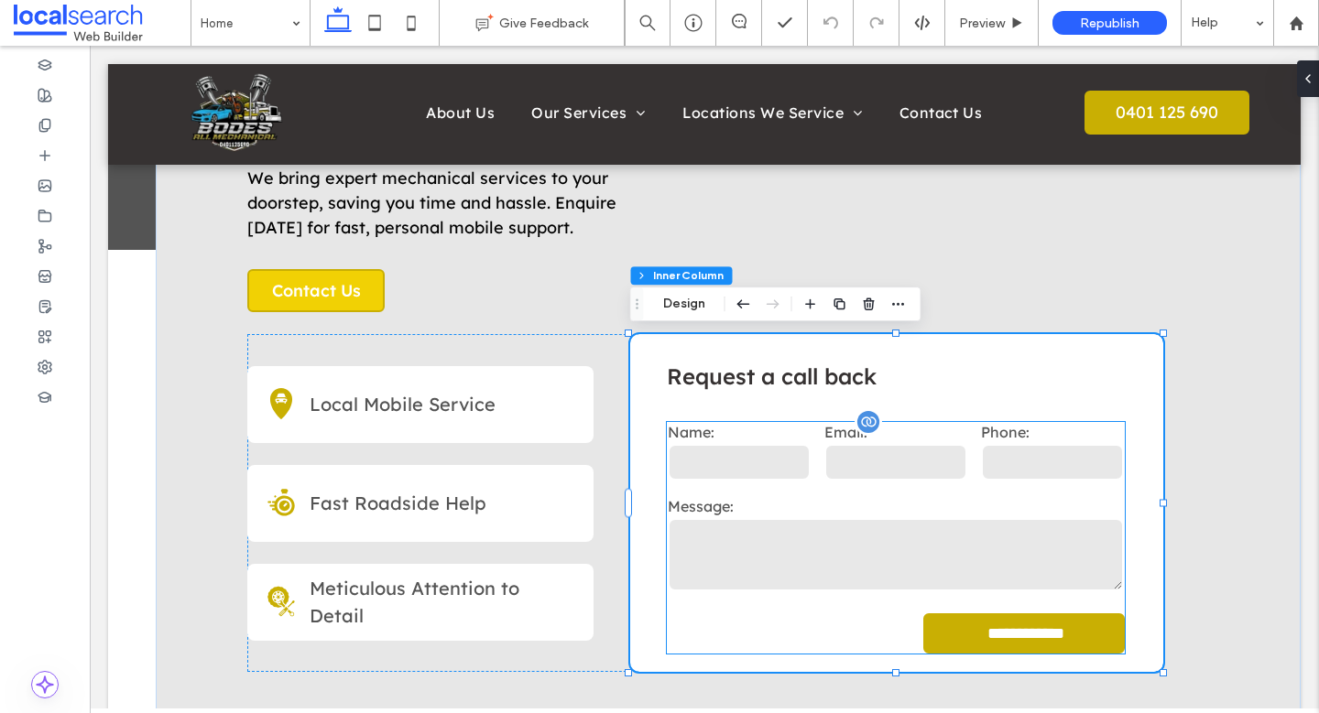
click at [783, 489] on div "Name:" at bounding box center [738, 454] width 157 height 74
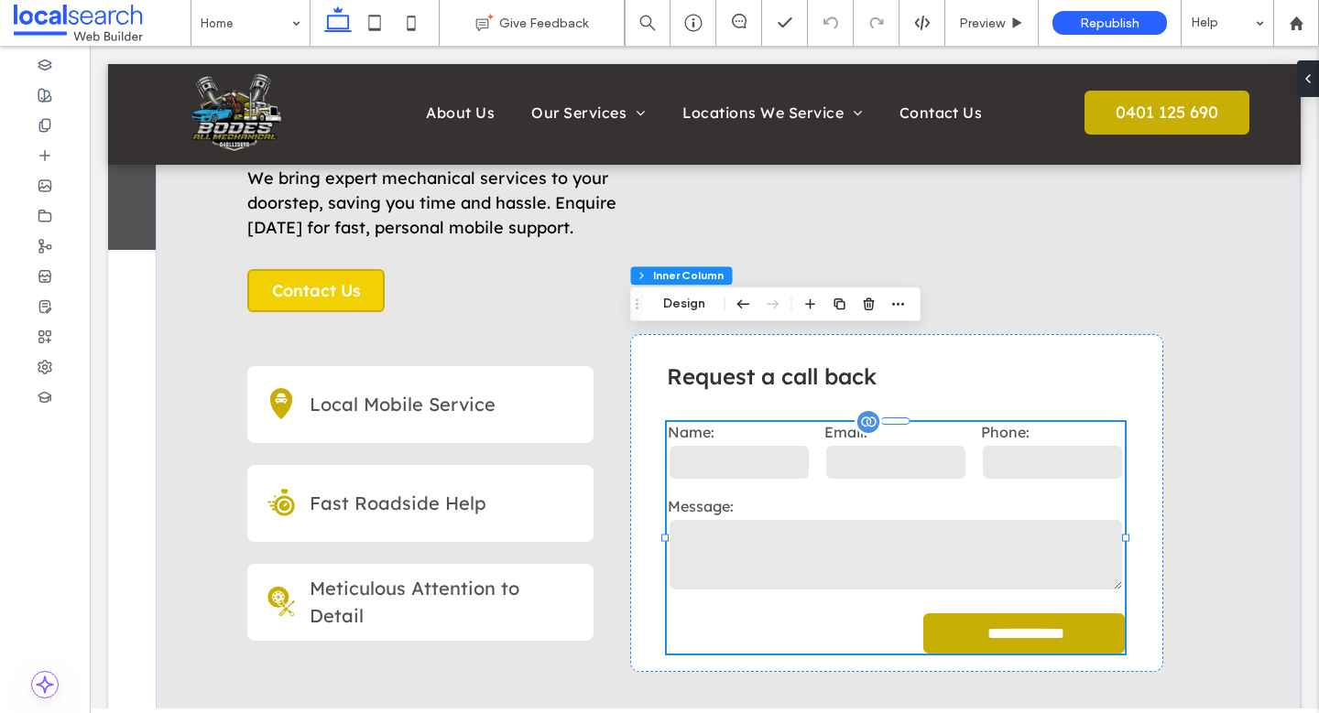
click at [783, 489] on div "Name:" at bounding box center [738, 454] width 157 height 74
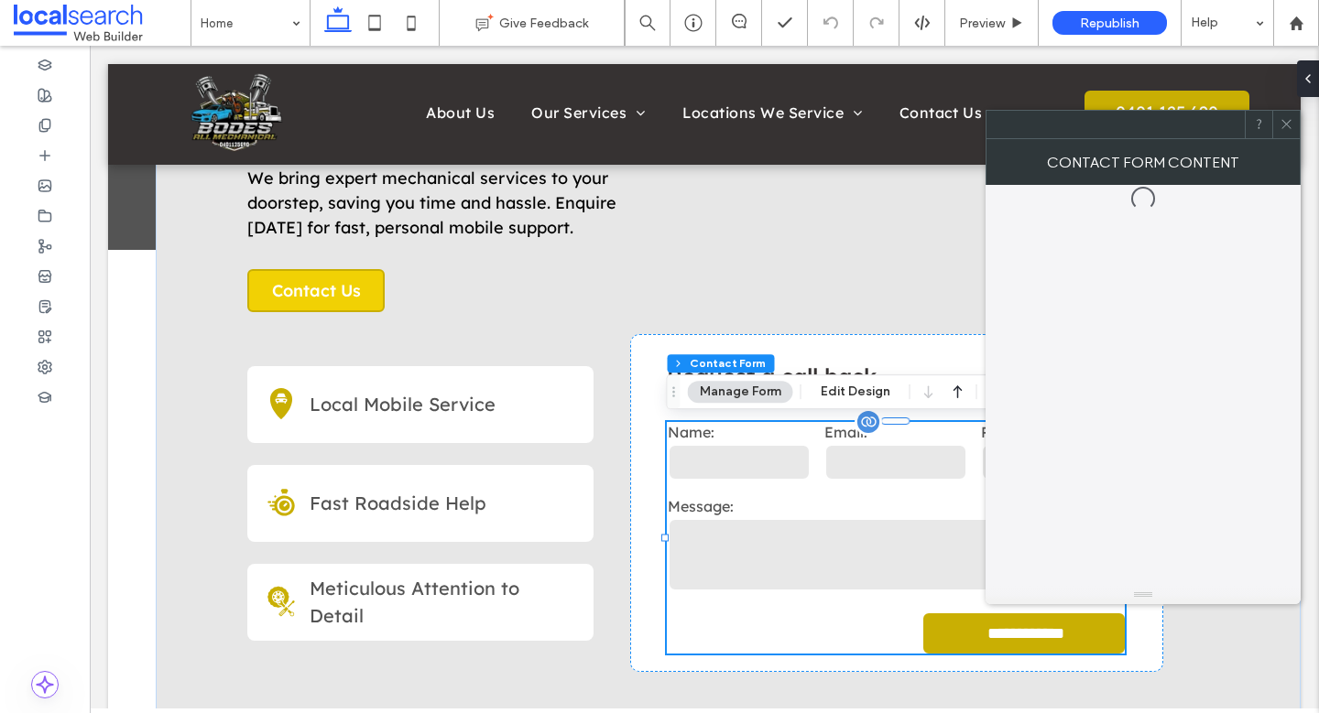
click at [784, 489] on div "Name:" at bounding box center [738, 454] width 157 height 74
type input "*"
type input "***"
type input "*"
type input "***"
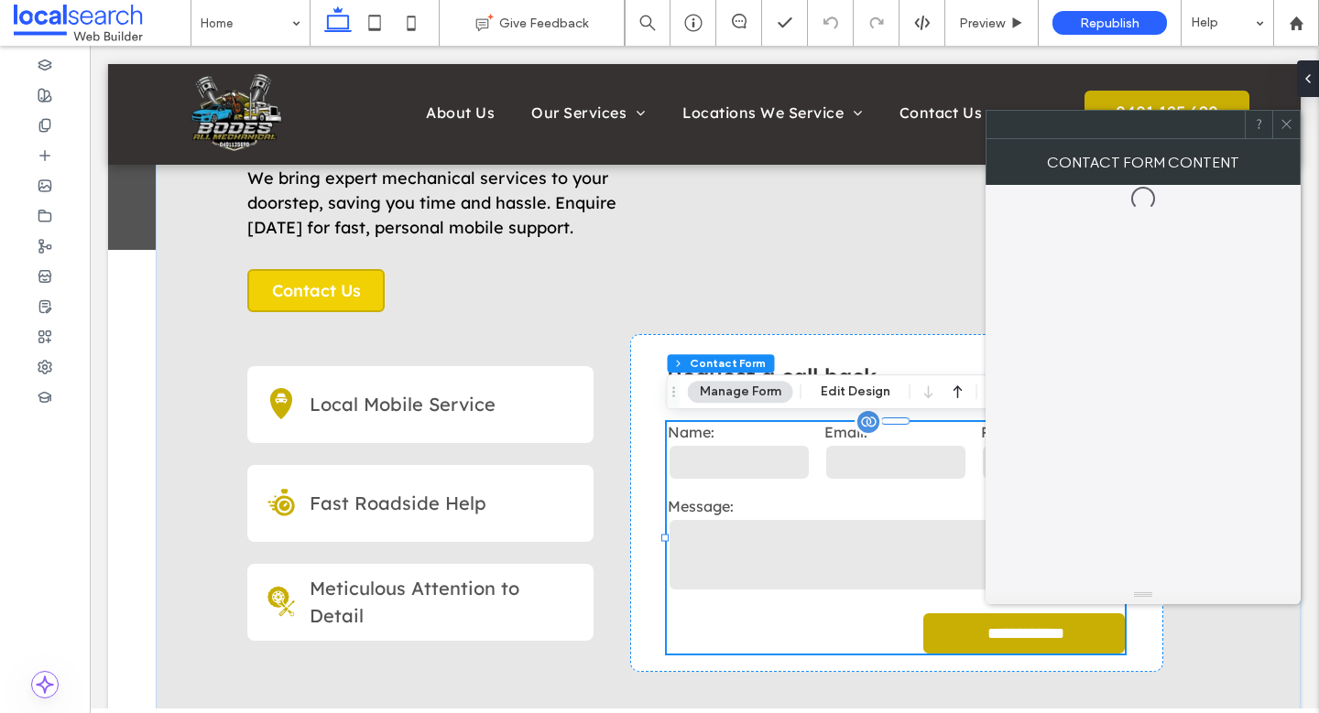
type input "*"
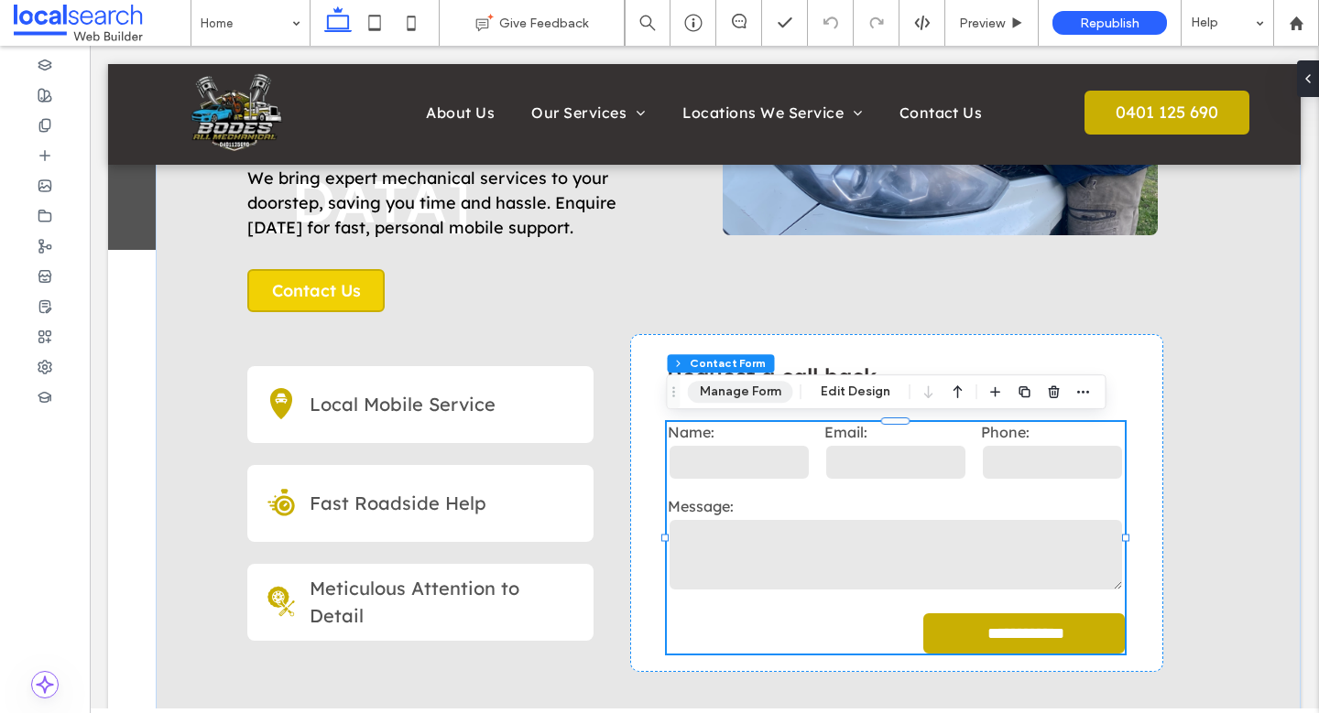
click at [745, 390] on button "Manage Form" at bounding box center [740, 392] width 105 height 22
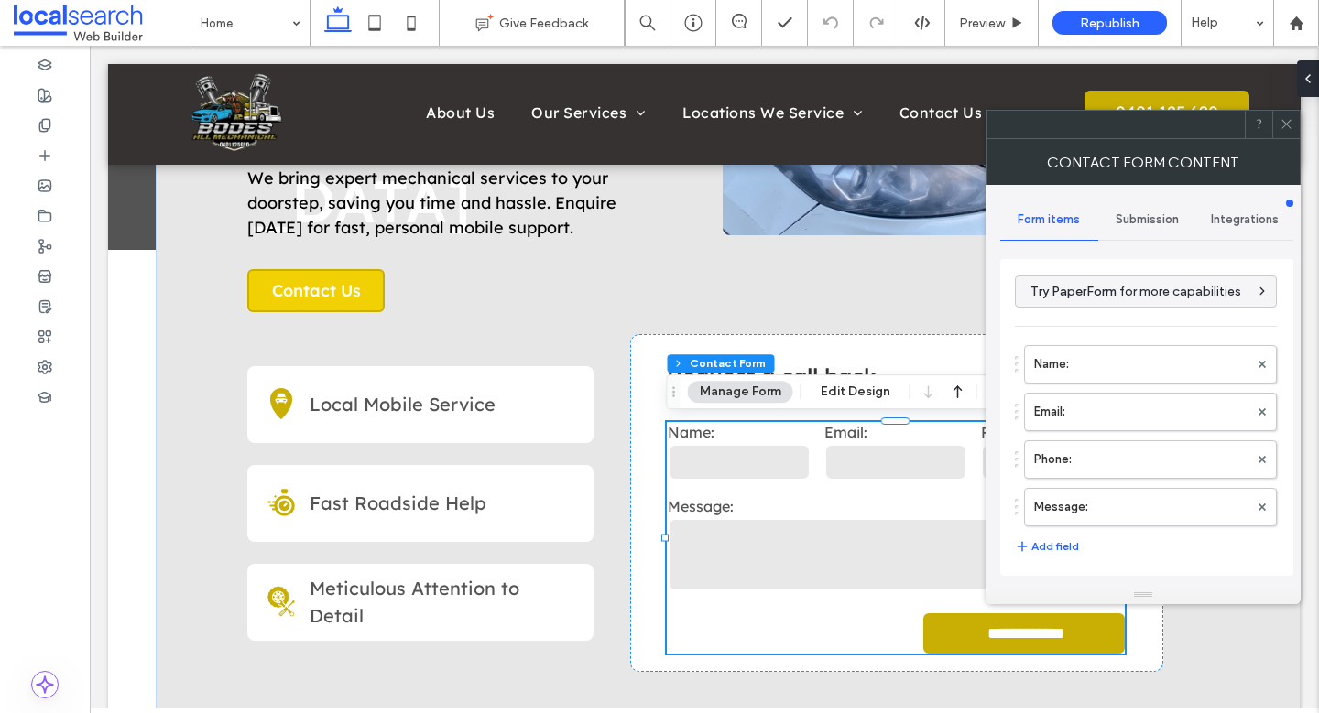
click at [1151, 221] on span "Submission" at bounding box center [1146, 219] width 63 height 15
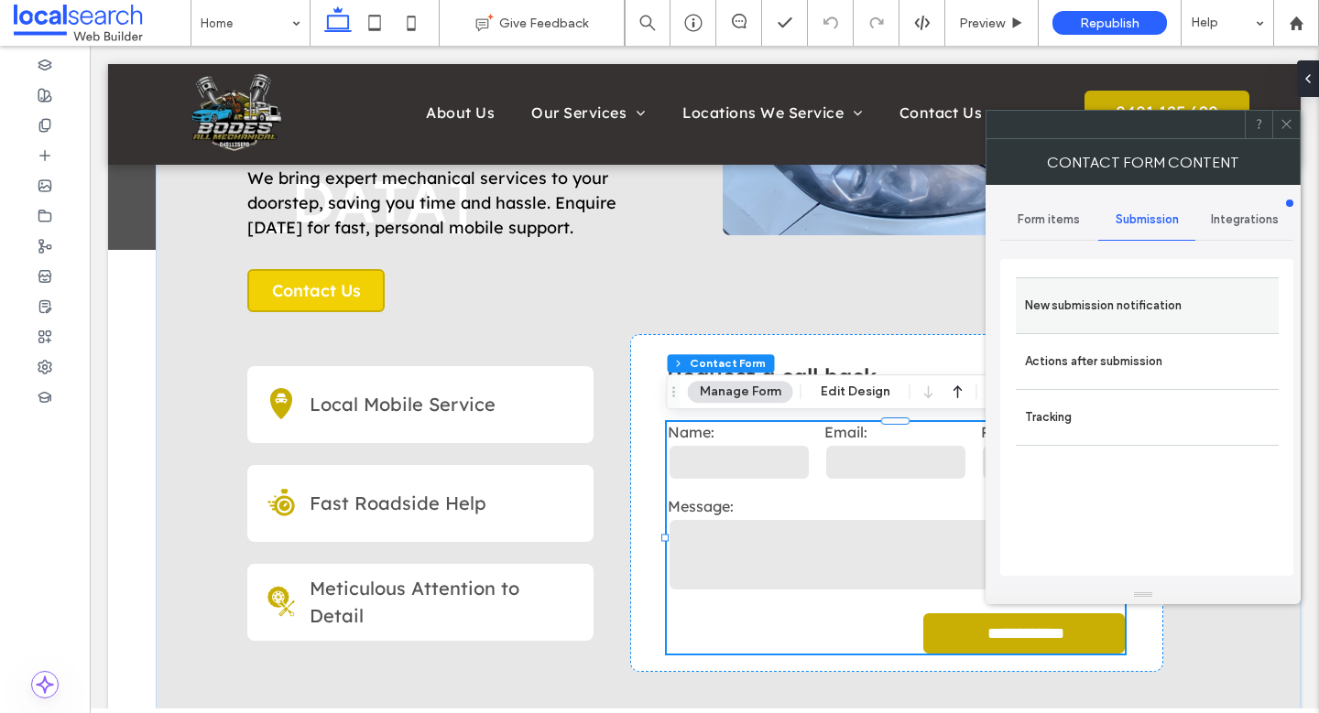
click at [1154, 310] on label "New submission notification" at bounding box center [1147, 306] width 244 height 37
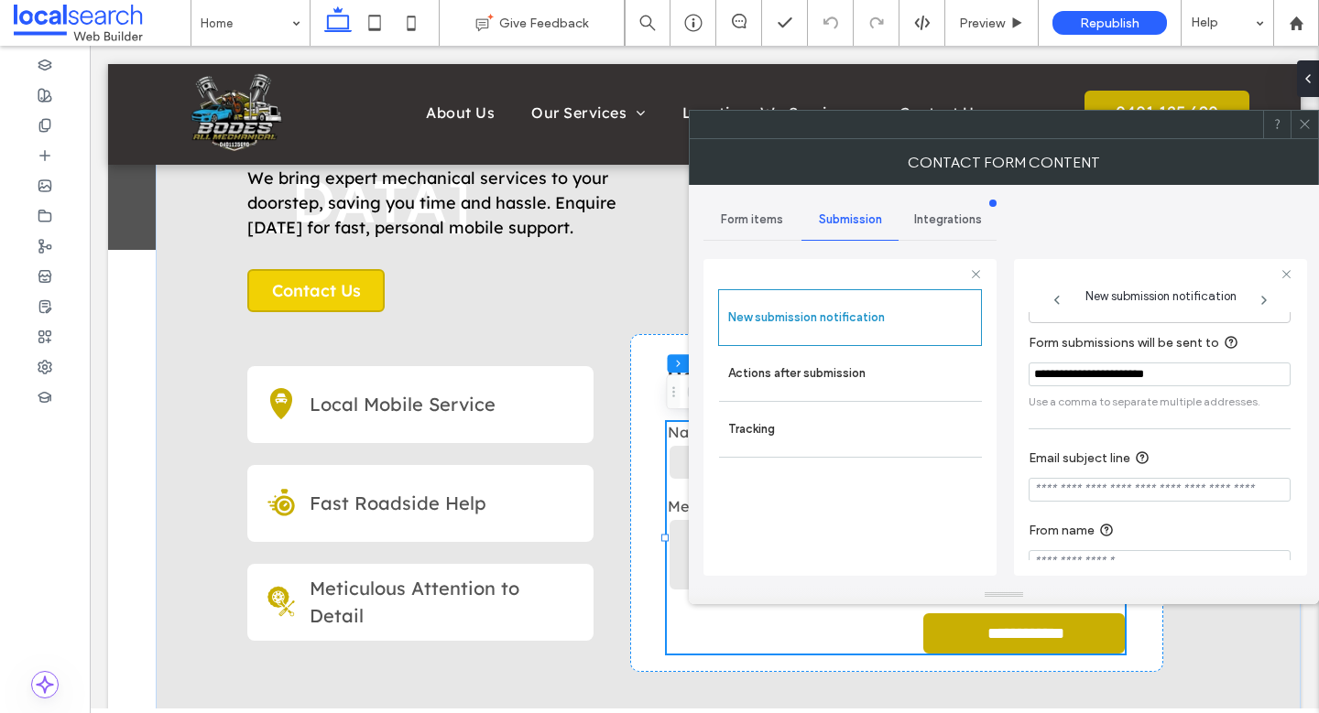
scroll to position [95, 0]
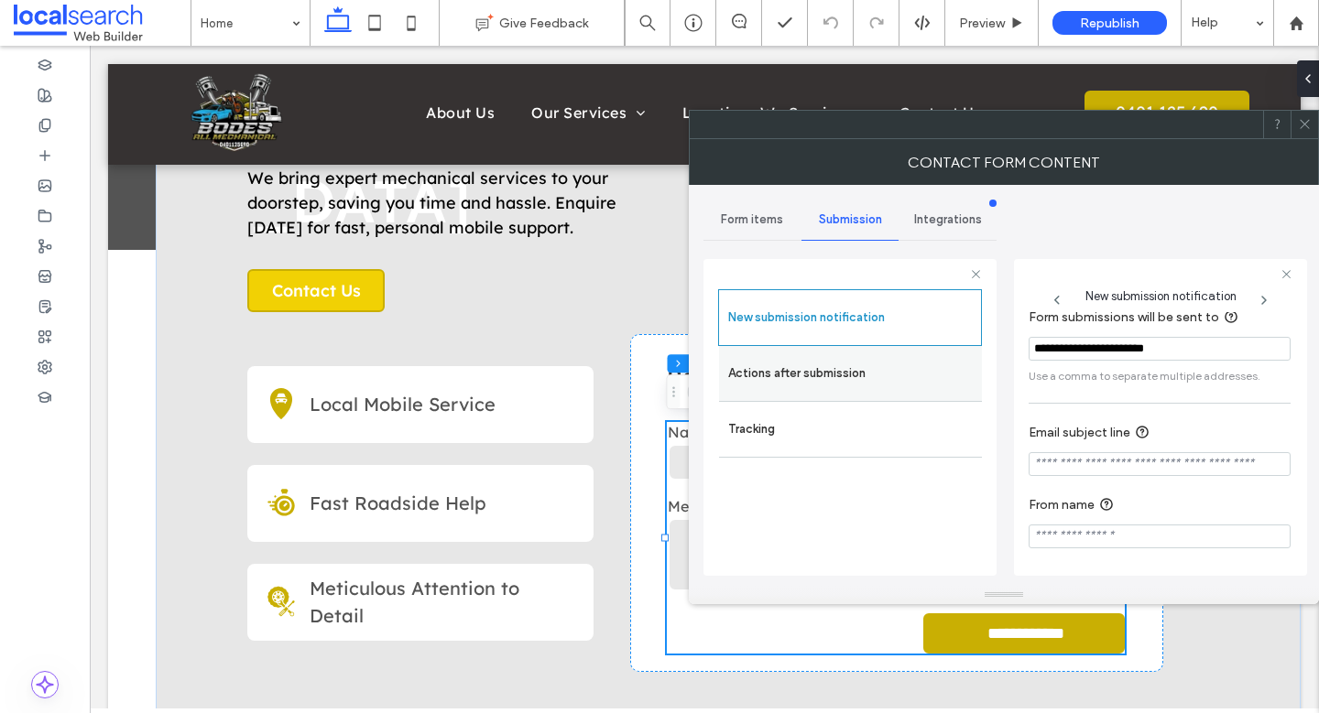
click at [834, 377] on label "Actions after submission" at bounding box center [850, 373] width 244 height 37
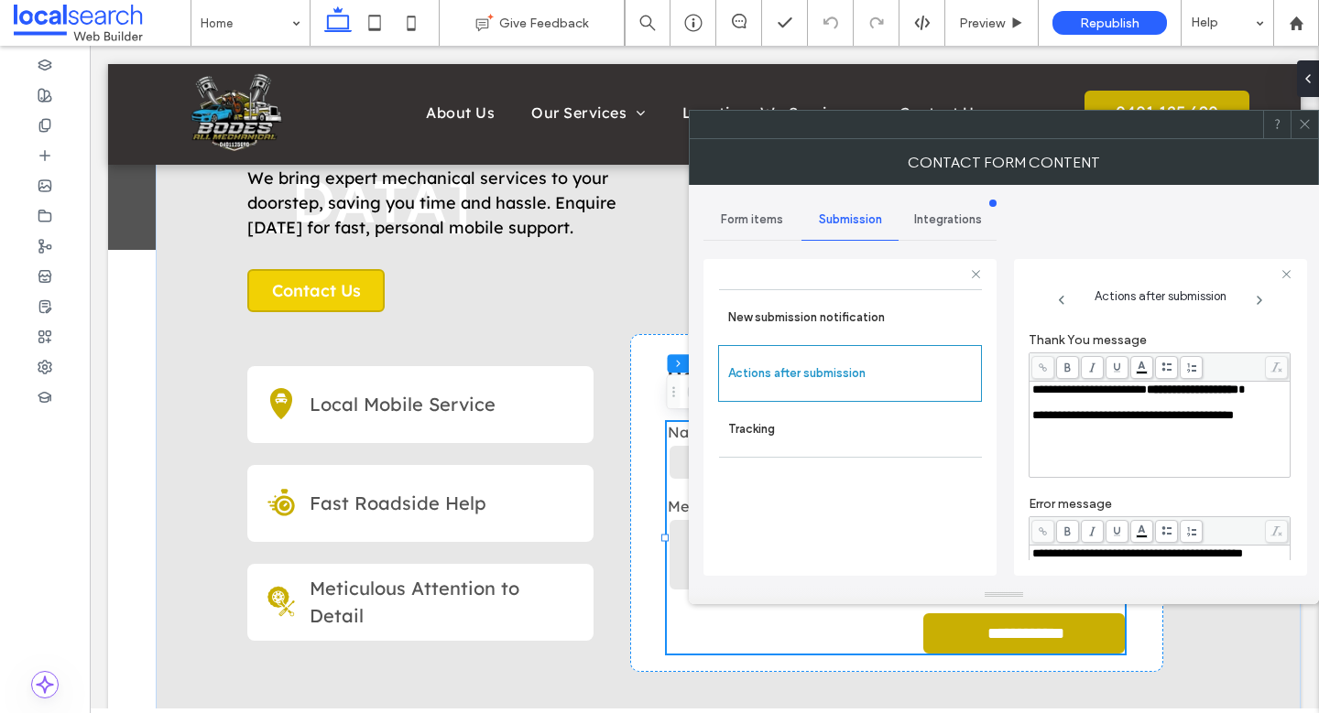
scroll to position [0, 0]
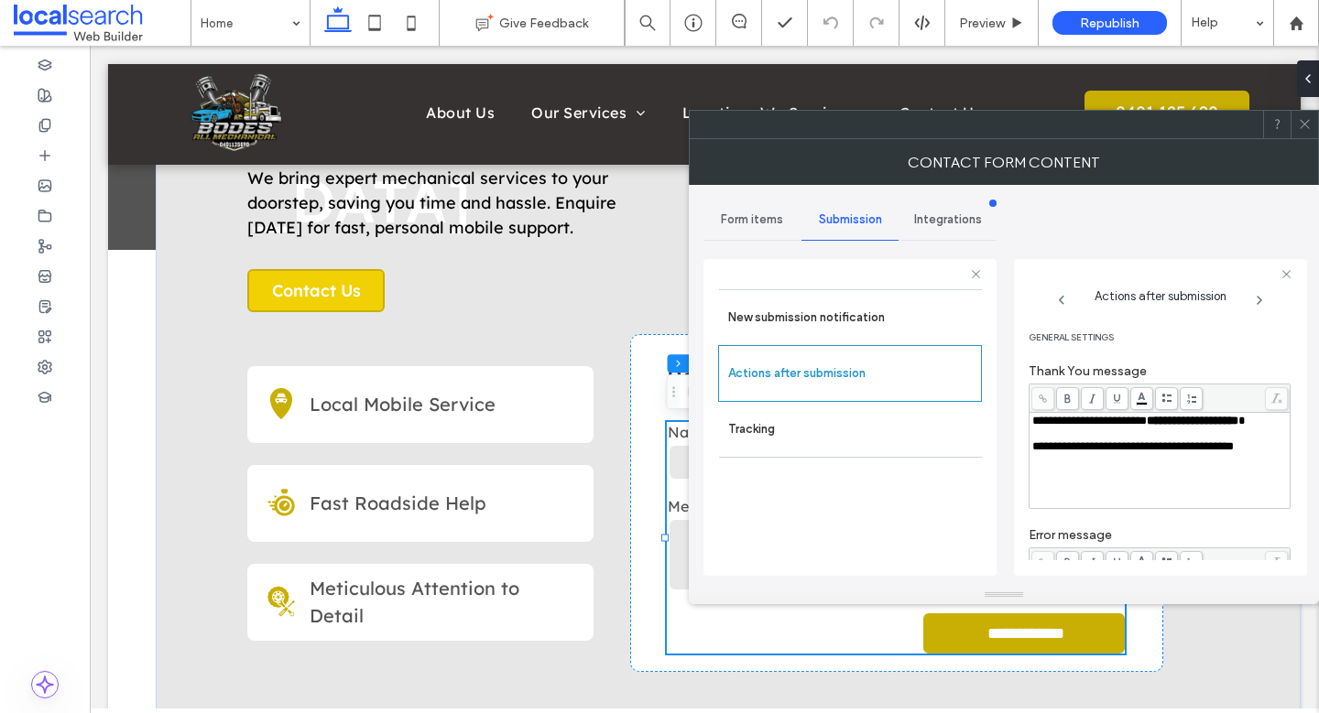
click at [1309, 123] on icon at bounding box center [1305, 124] width 14 height 14
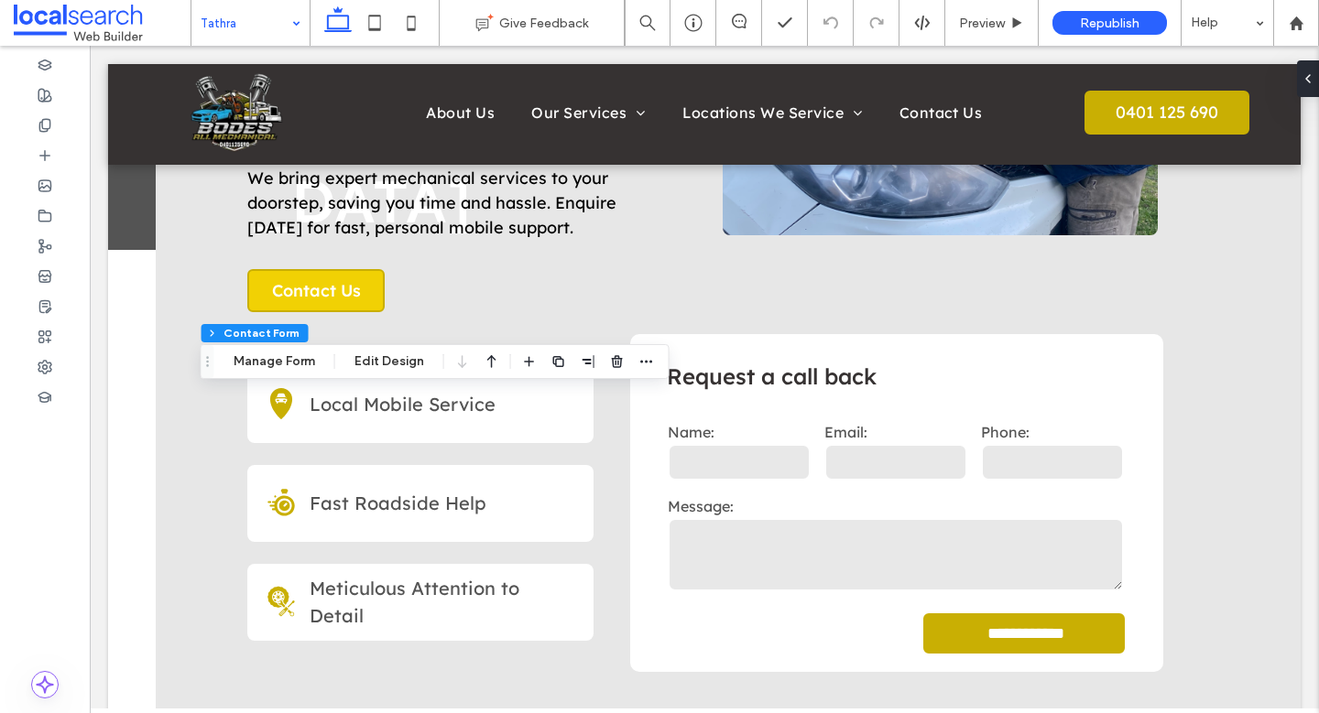
type input "*"
type input "***"
type input "*"
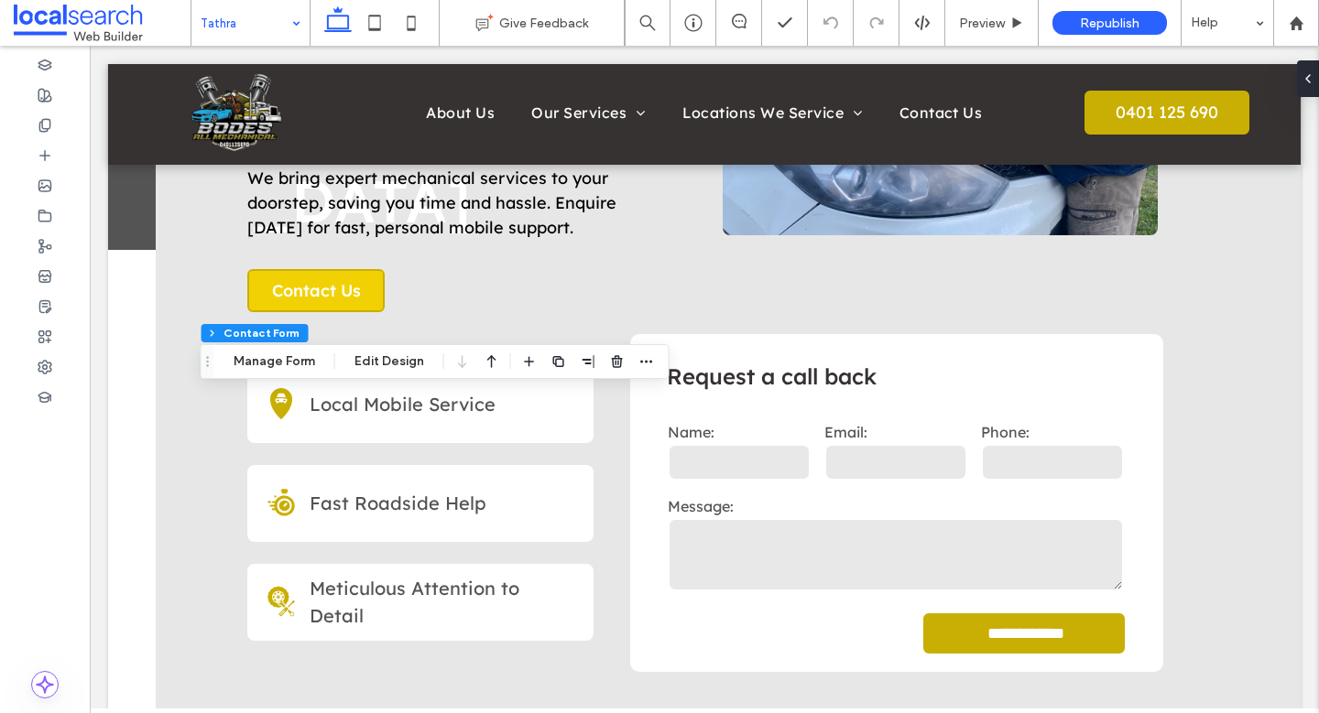
type input "***"
type input "*"
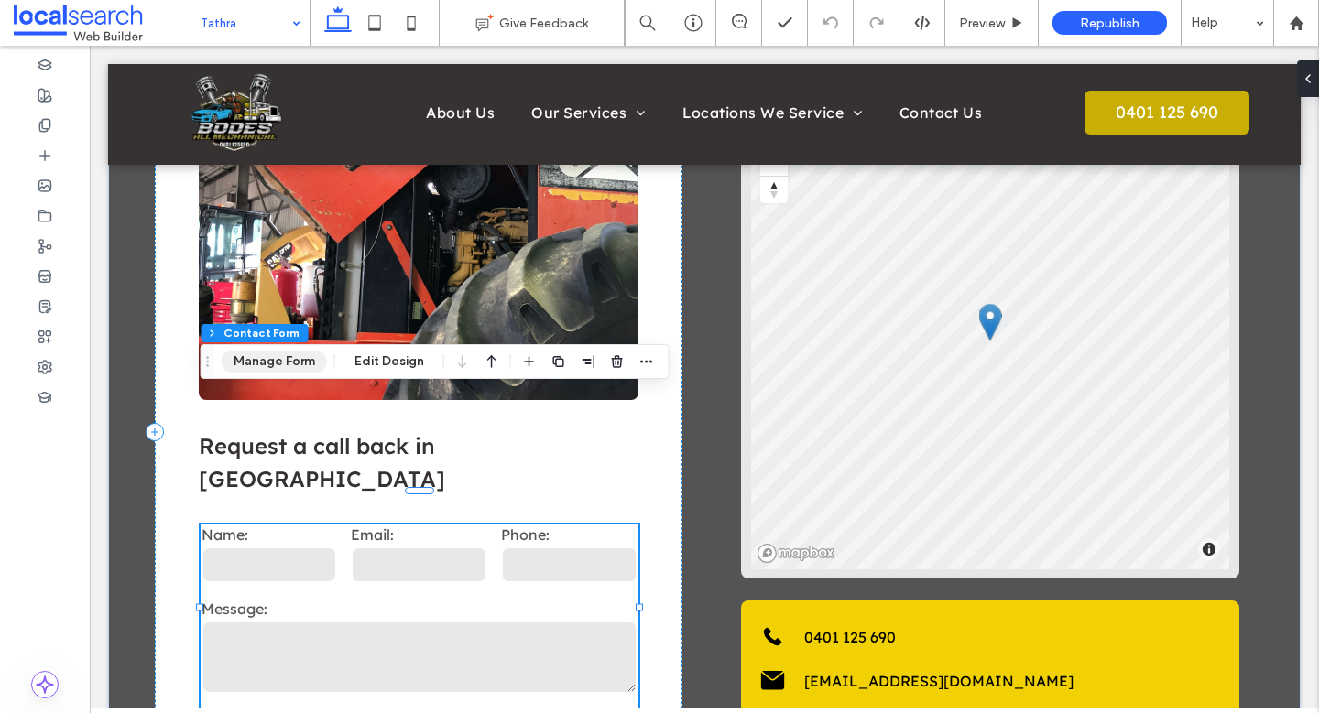
click at [283, 365] on button "Manage Form" at bounding box center [274, 362] width 105 height 22
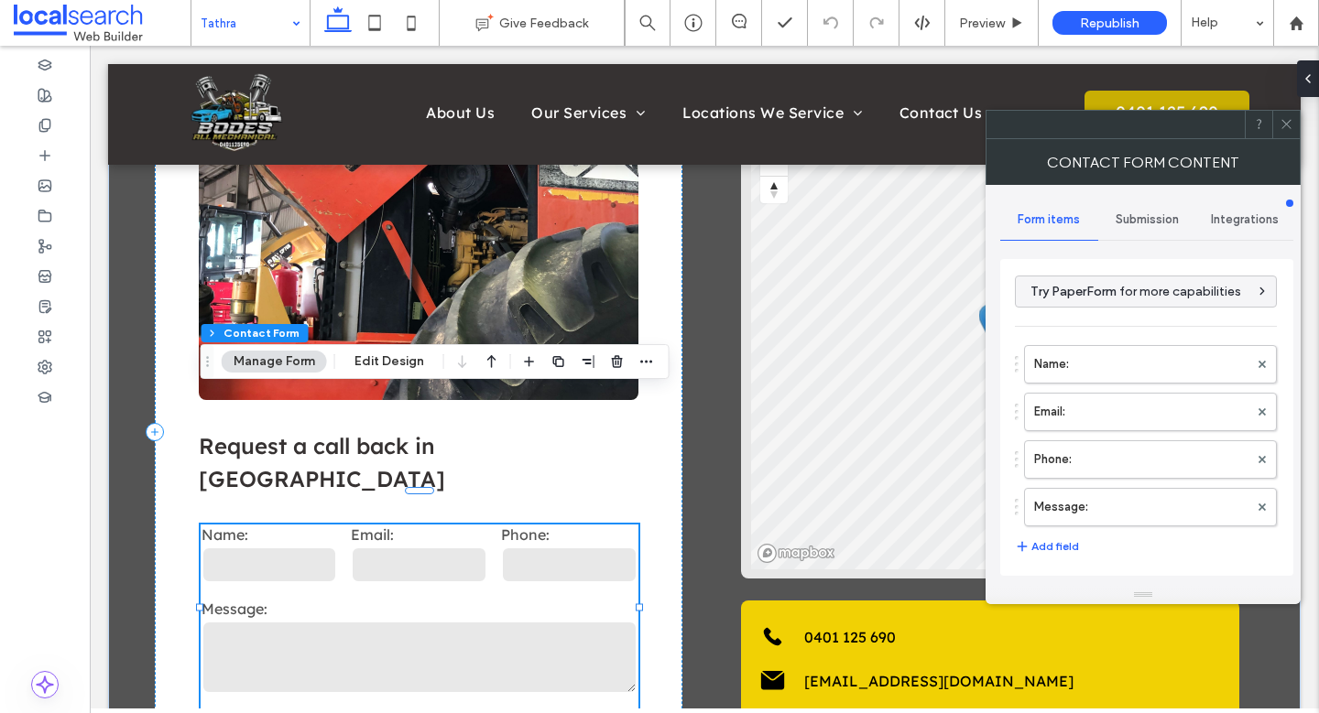
type input "**********"
click at [1144, 217] on span "Submission" at bounding box center [1146, 219] width 63 height 15
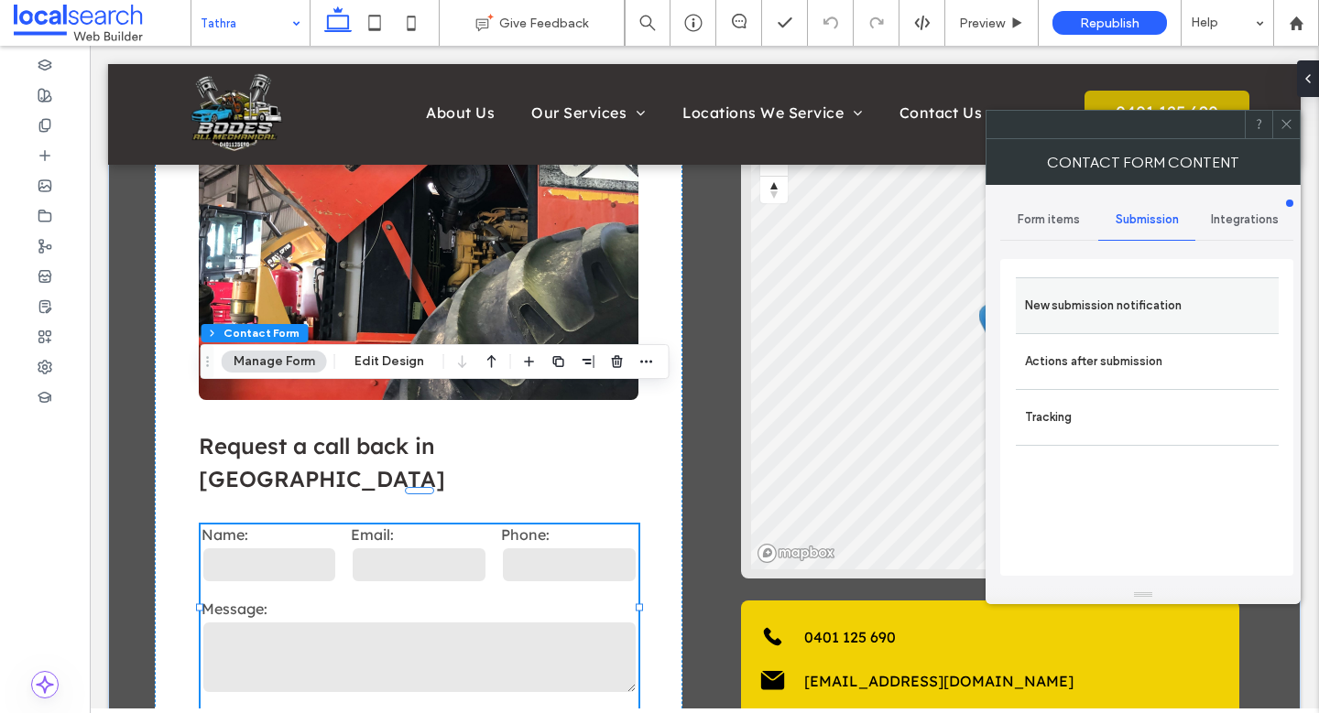
click at [1086, 295] on label "New submission notification" at bounding box center [1147, 306] width 244 height 37
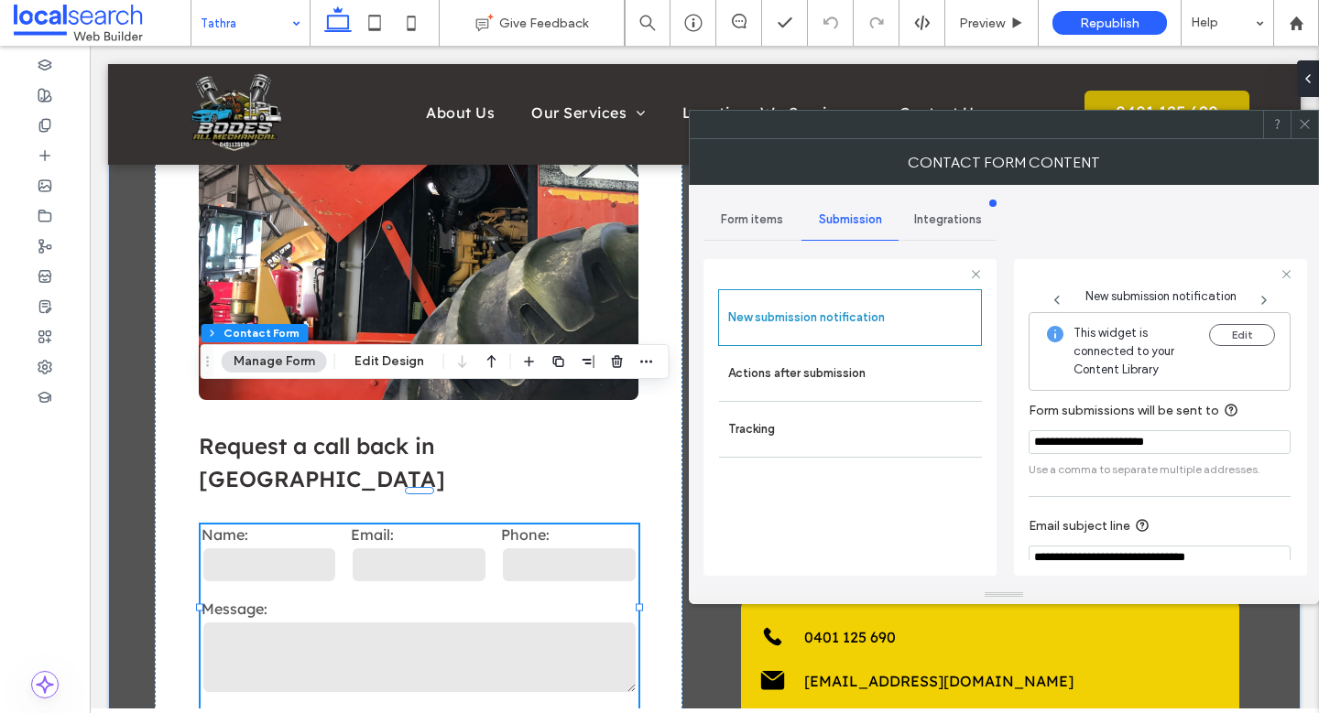
scroll to position [95, 0]
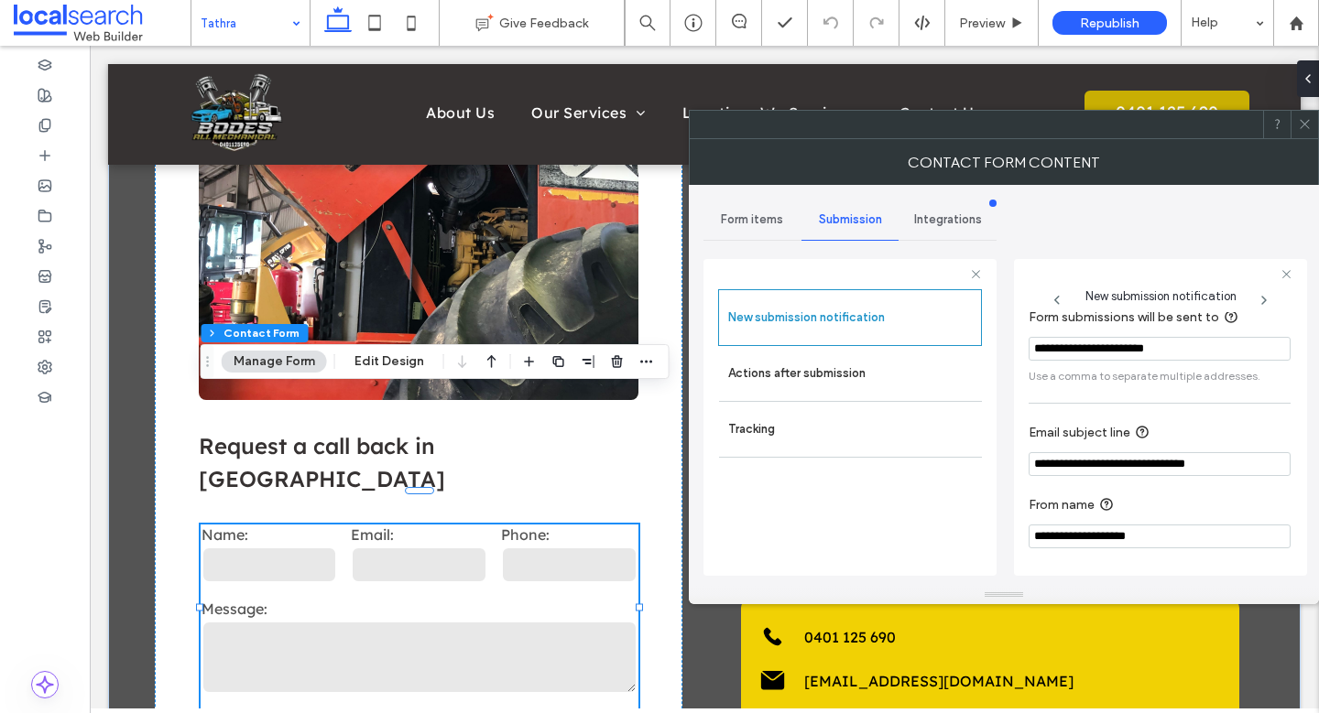
click at [1306, 125] on icon at bounding box center [1305, 124] width 14 height 14
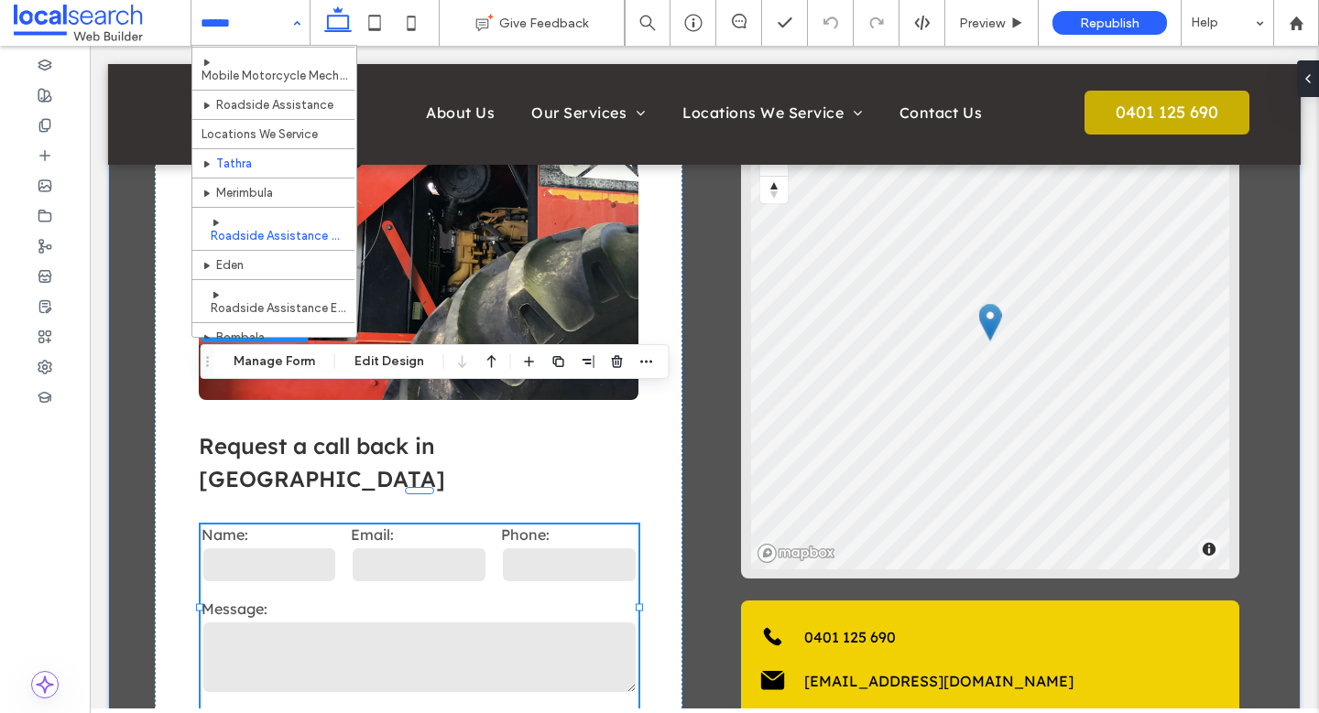
scroll to position [117, 0]
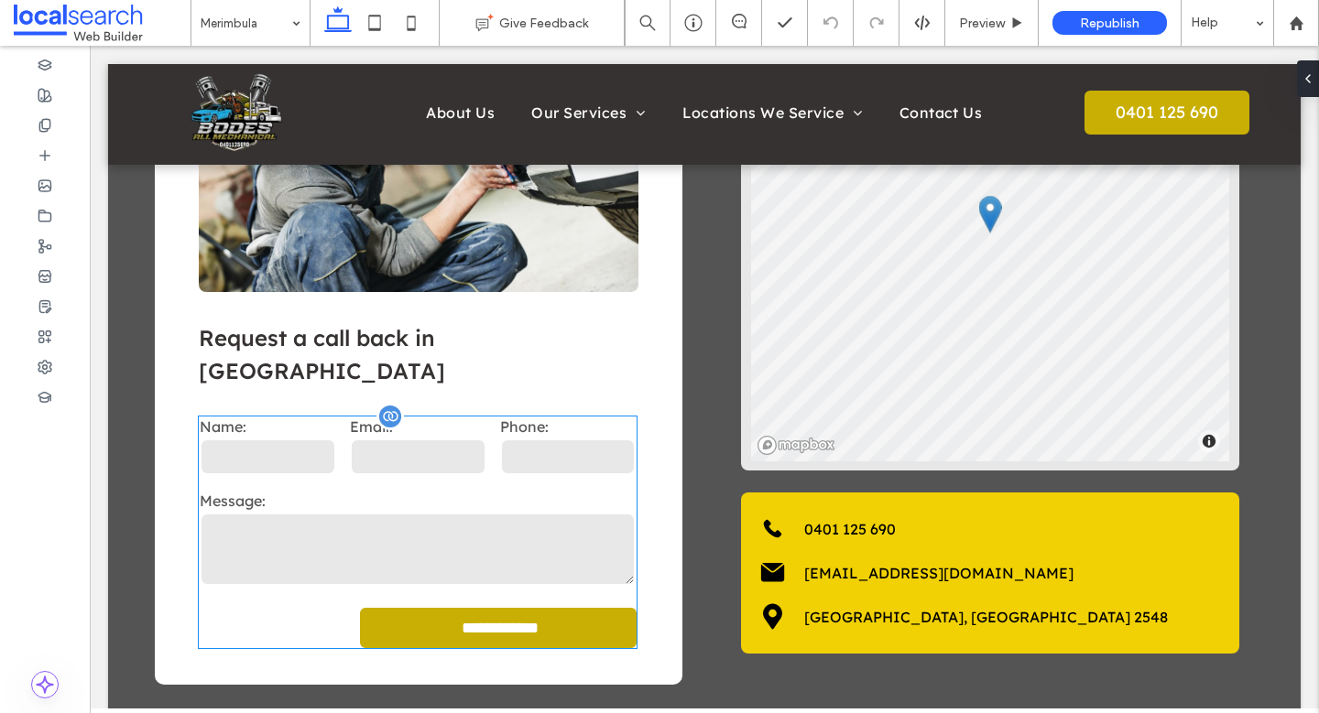
click at [530, 439] on input "tel" at bounding box center [568, 457] width 136 height 37
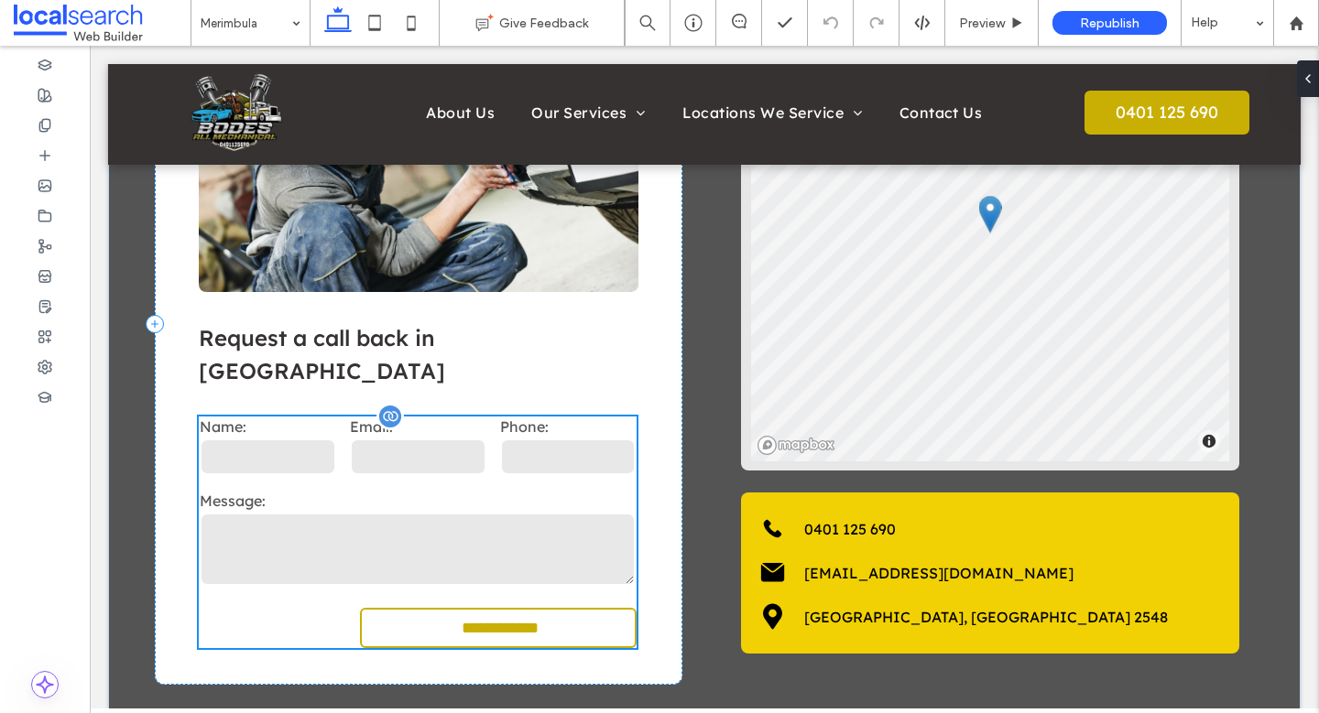
scroll to position [4337, 0]
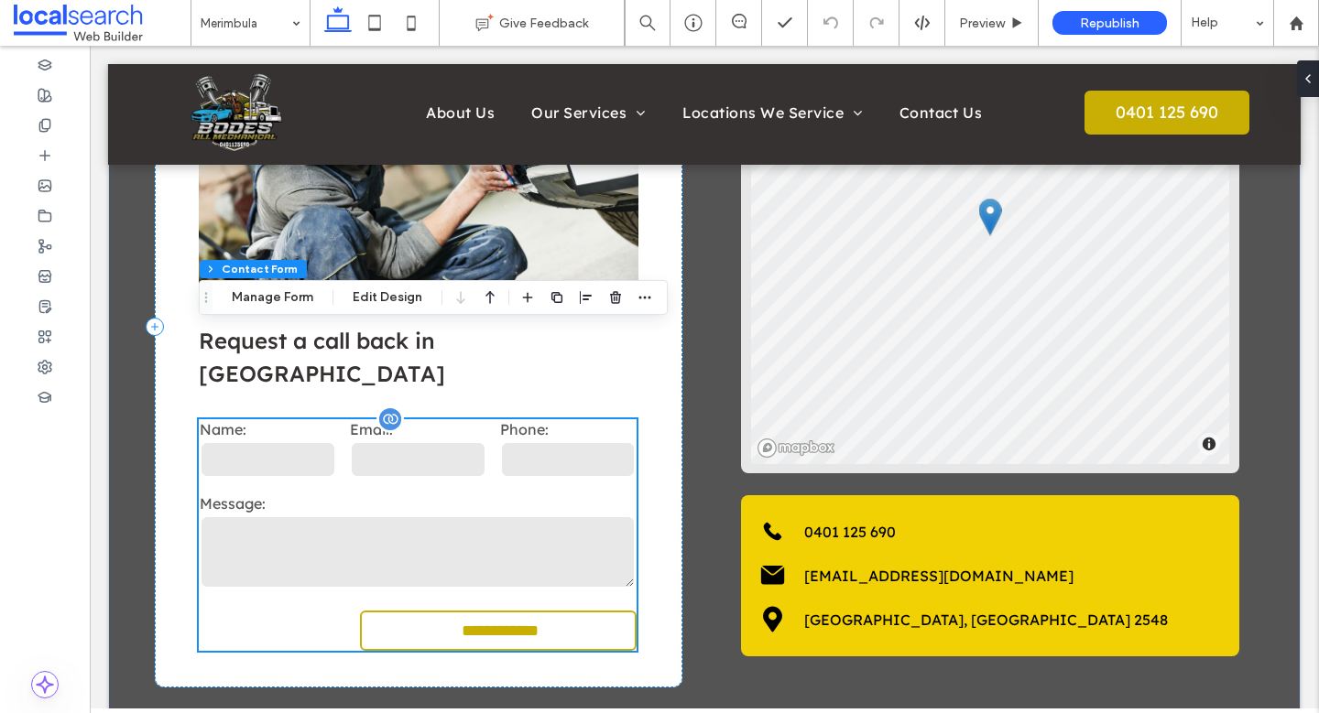
type input "*"
type input "***"
type input "*"
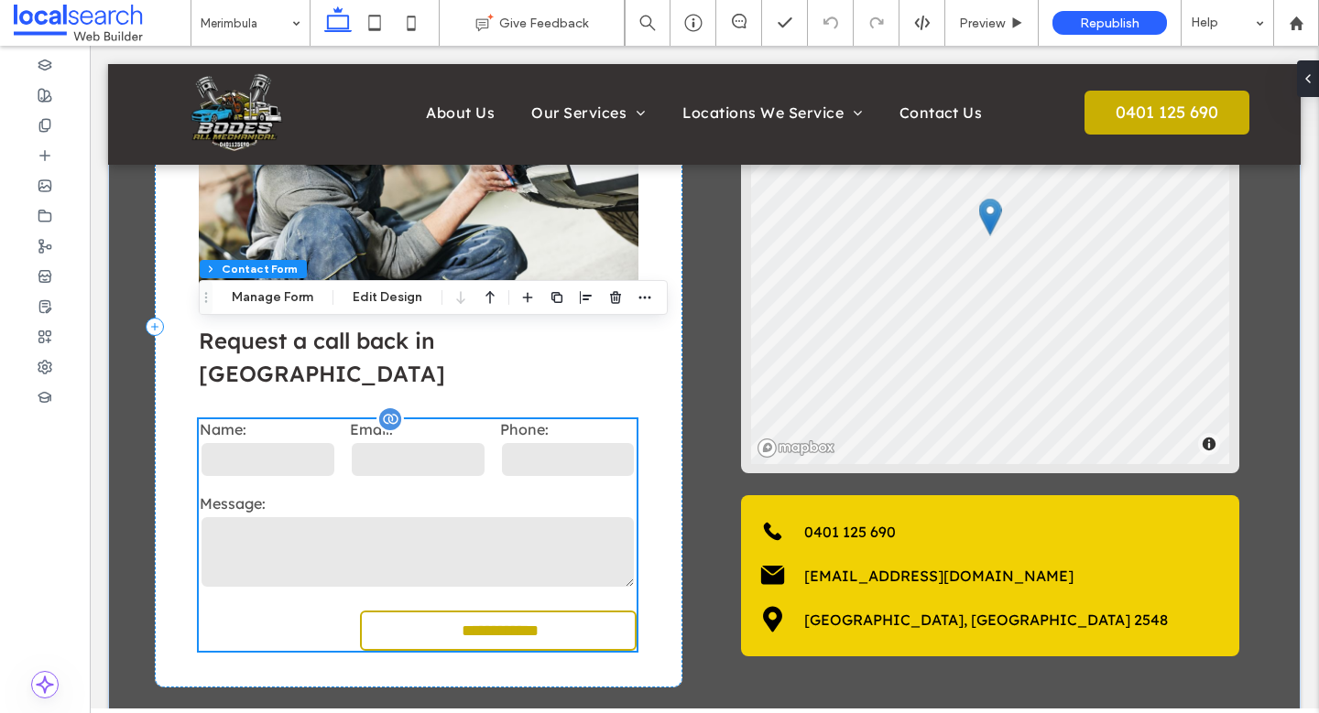
type input "***"
type input "*"
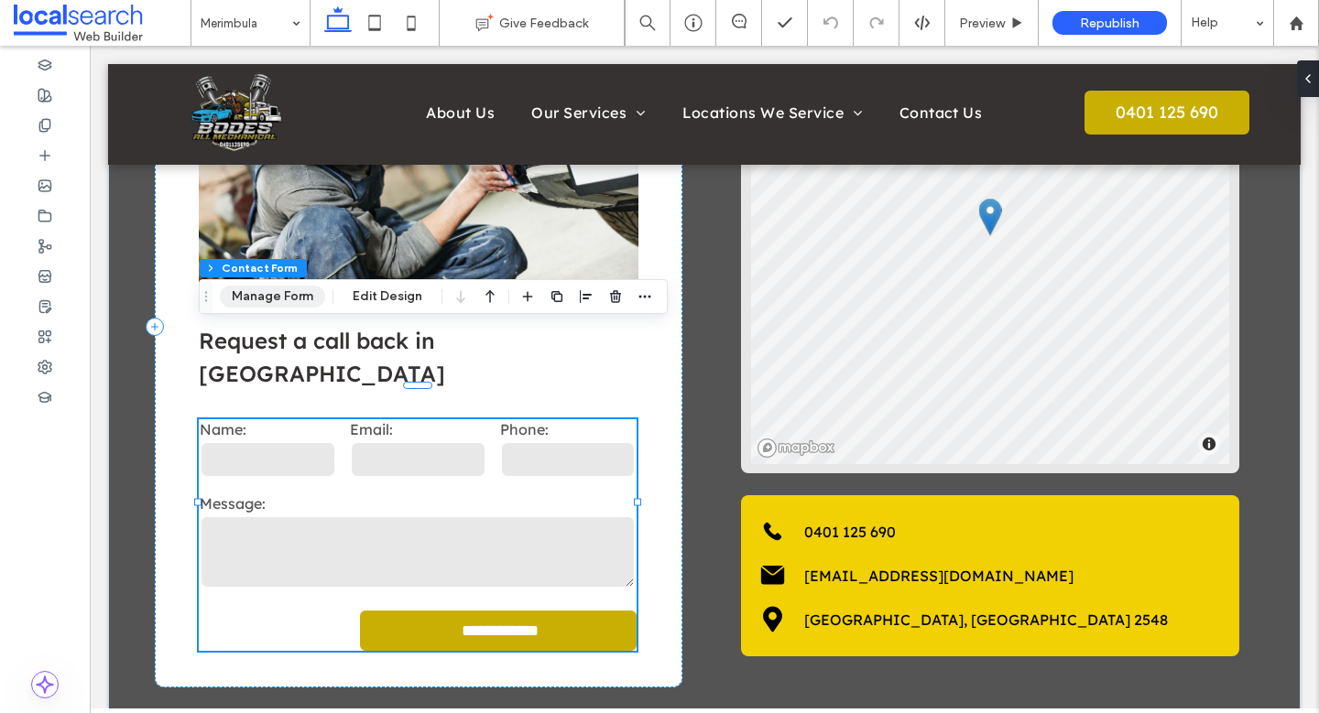
click at [277, 299] on button "Manage Form" at bounding box center [272, 297] width 105 height 22
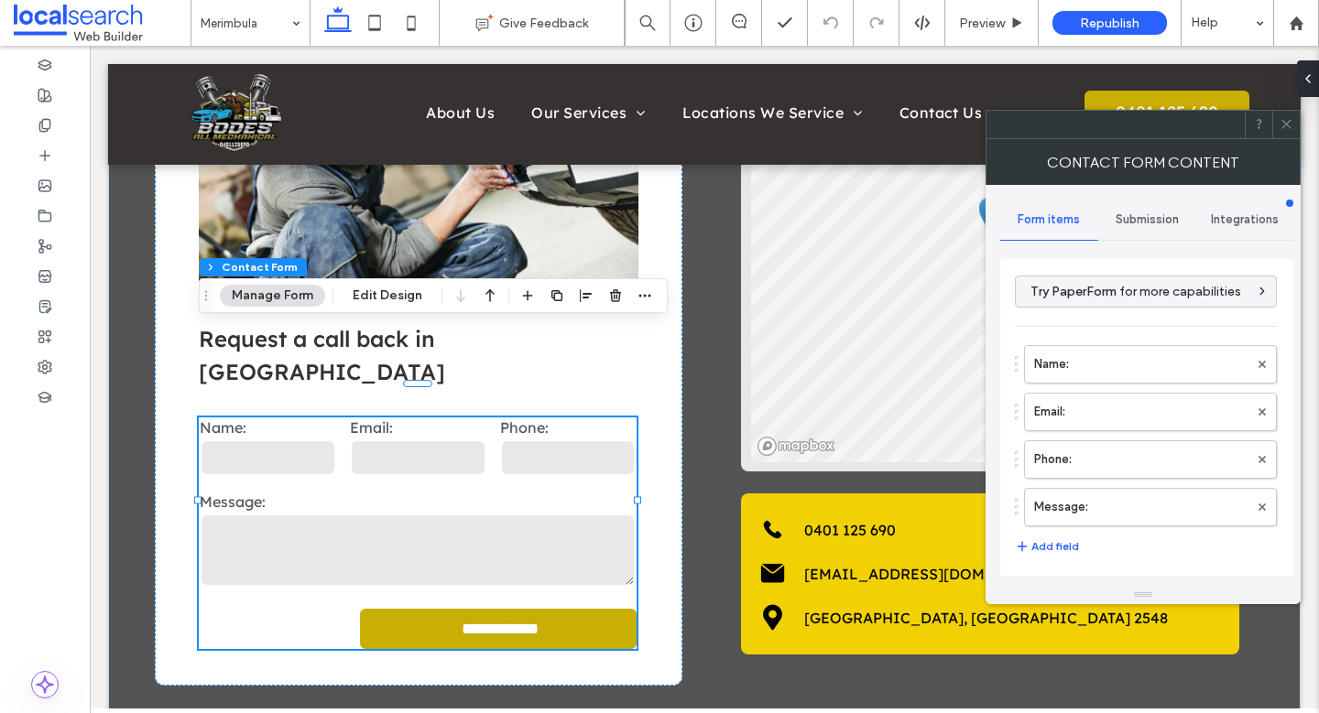
click at [1154, 214] on span "Submission" at bounding box center [1146, 219] width 63 height 15
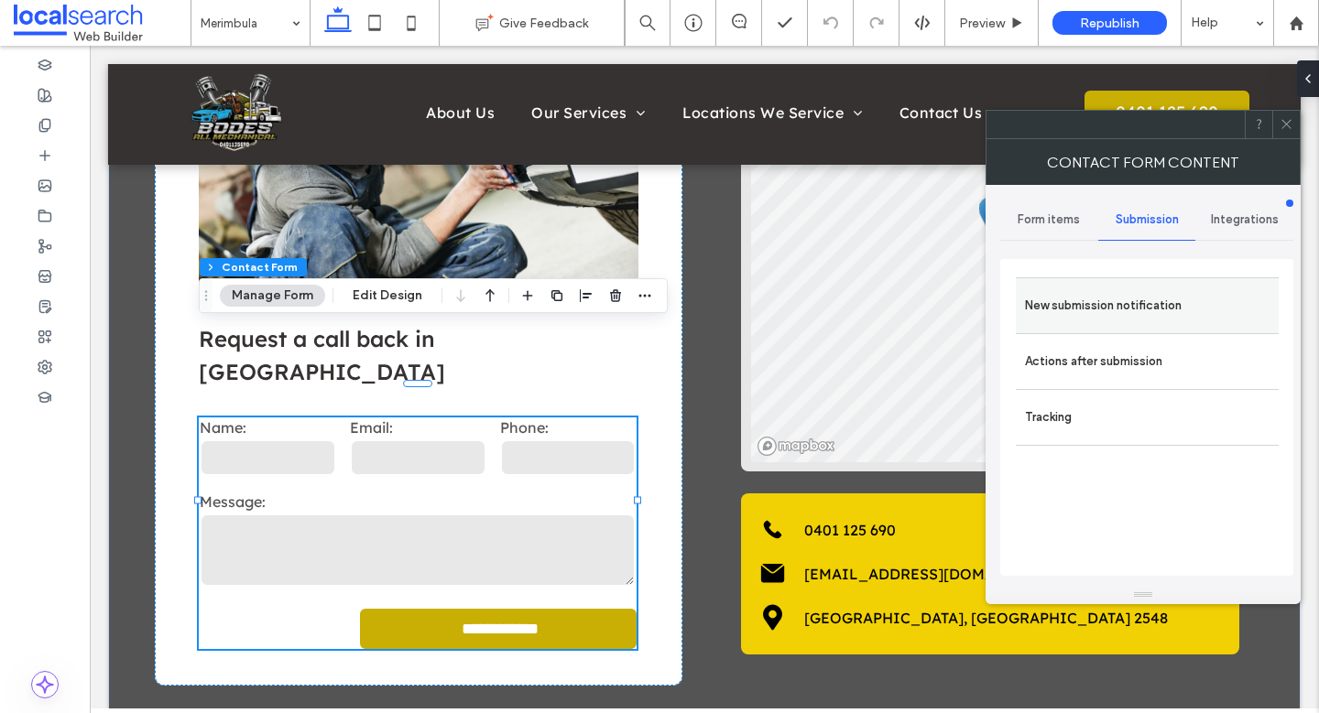
click at [1136, 316] on label "New submission notification" at bounding box center [1147, 306] width 244 height 37
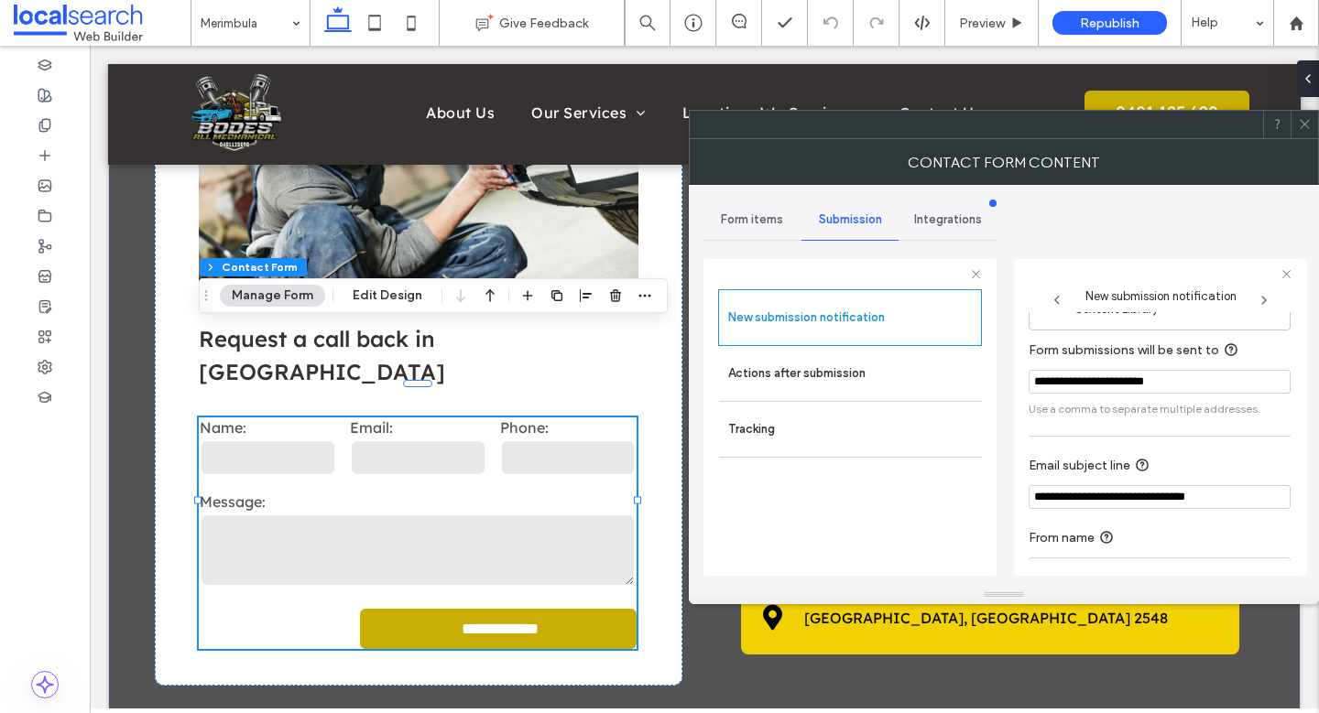
scroll to position [95, 0]
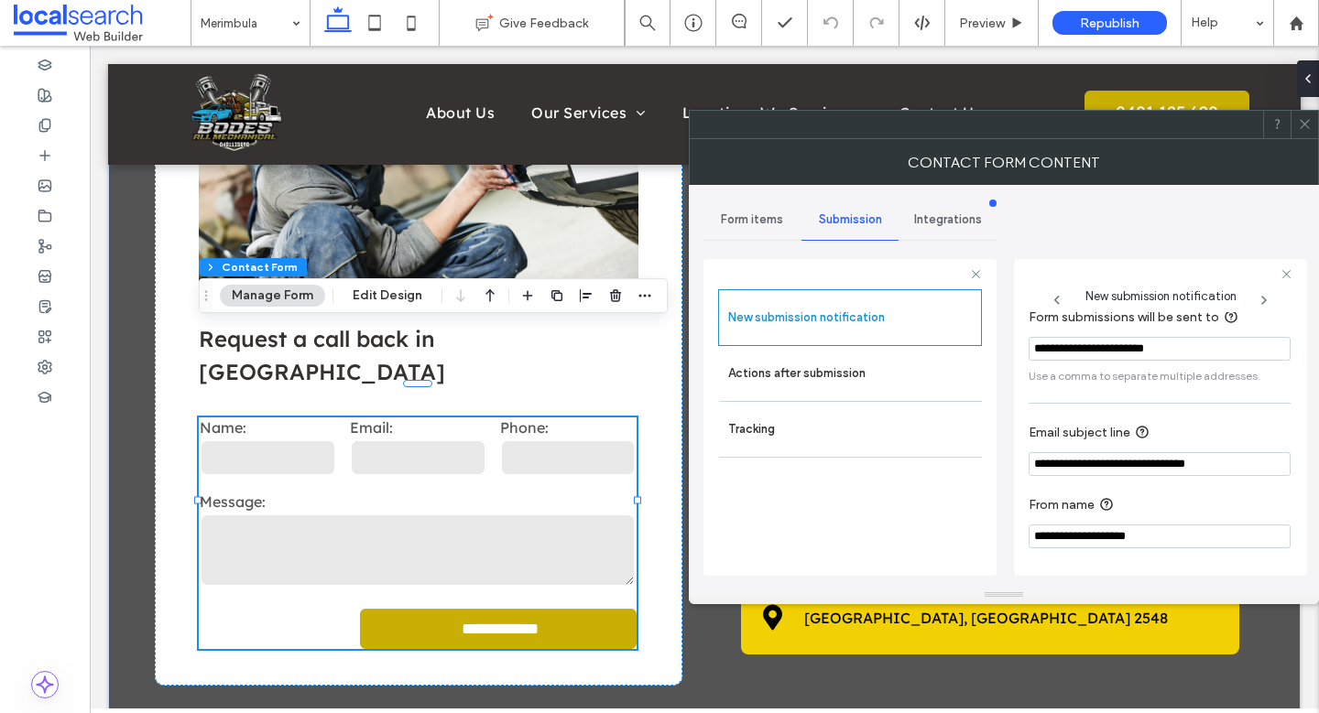
click at [1304, 127] on icon at bounding box center [1305, 124] width 14 height 14
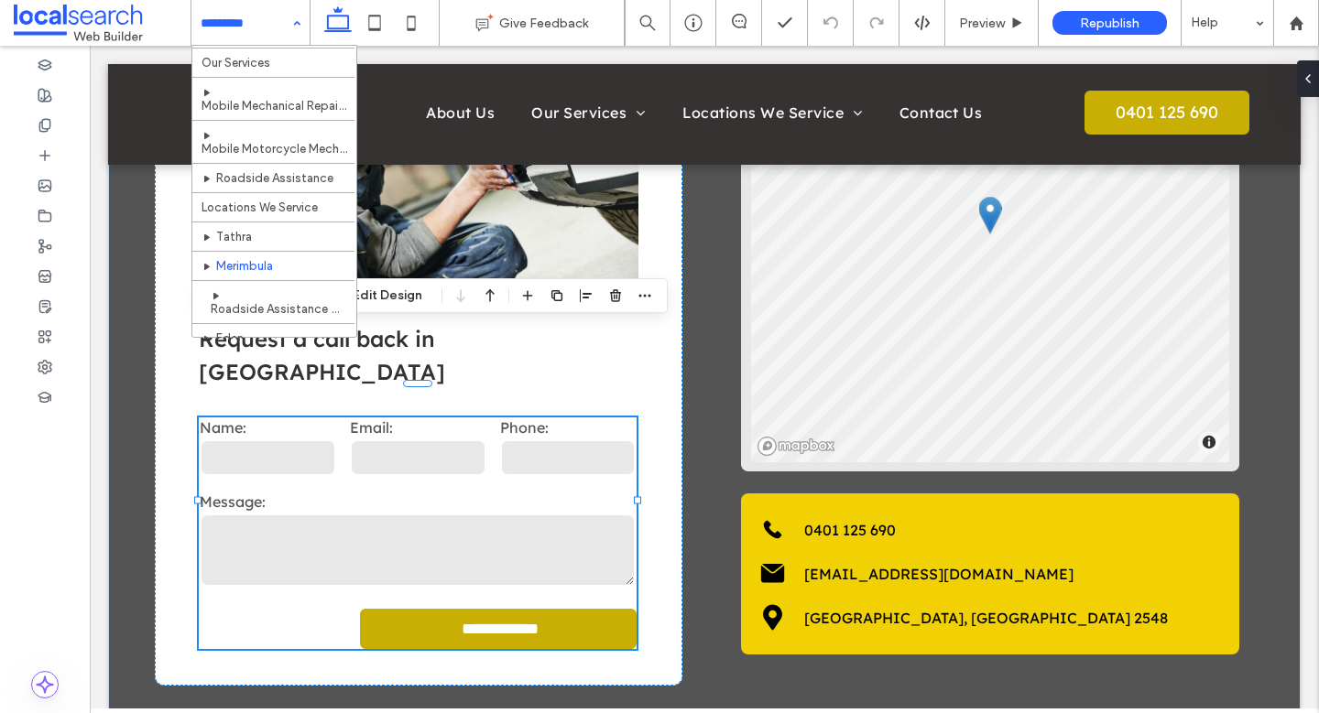
scroll to position [280, 0]
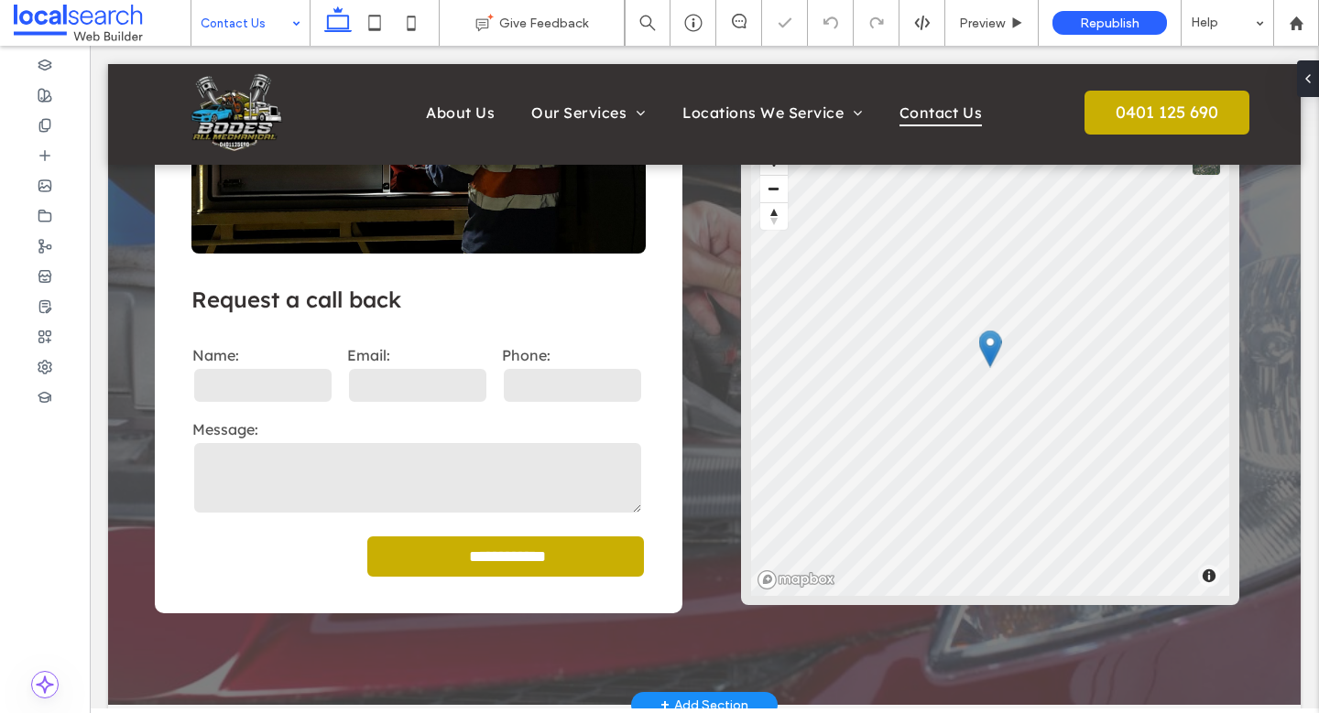
scroll to position [461, 0]
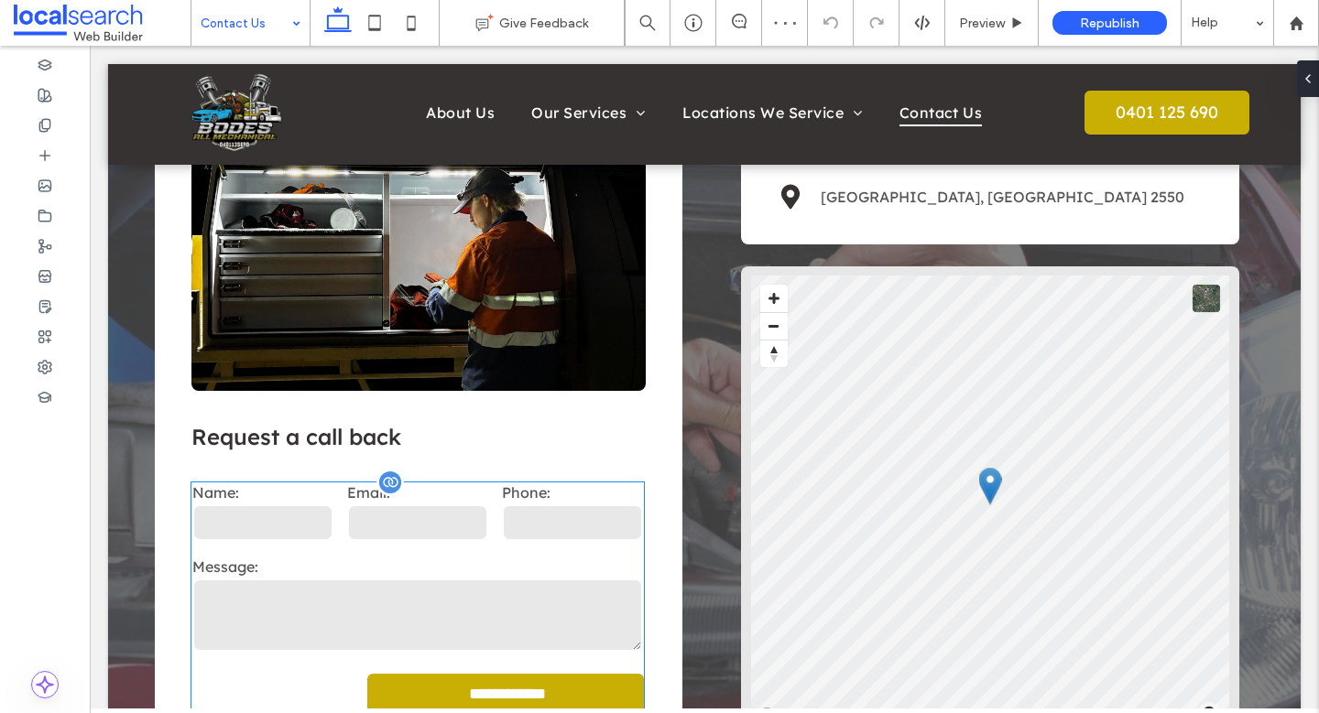
click at [522, 502] on div "Phone:" at bounding box center [572, 514] width 155 height 74
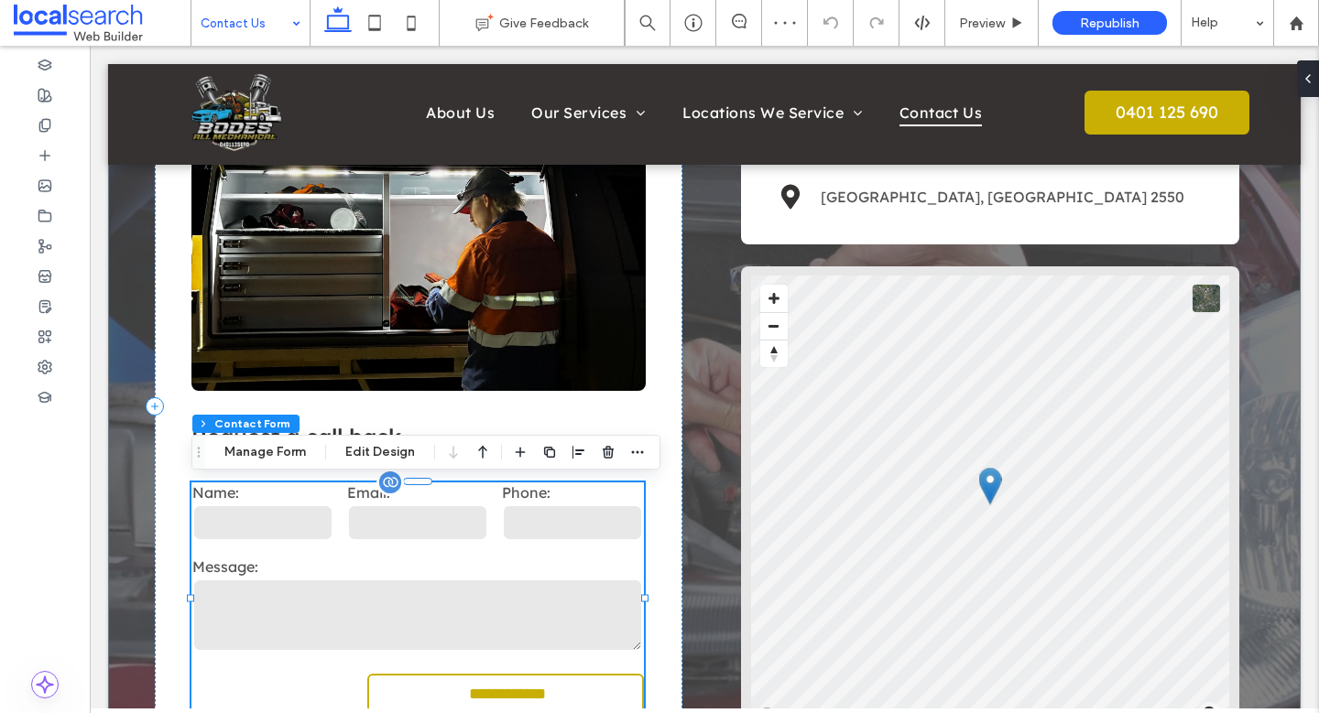
type input "*"
type input "***"
type input "*"
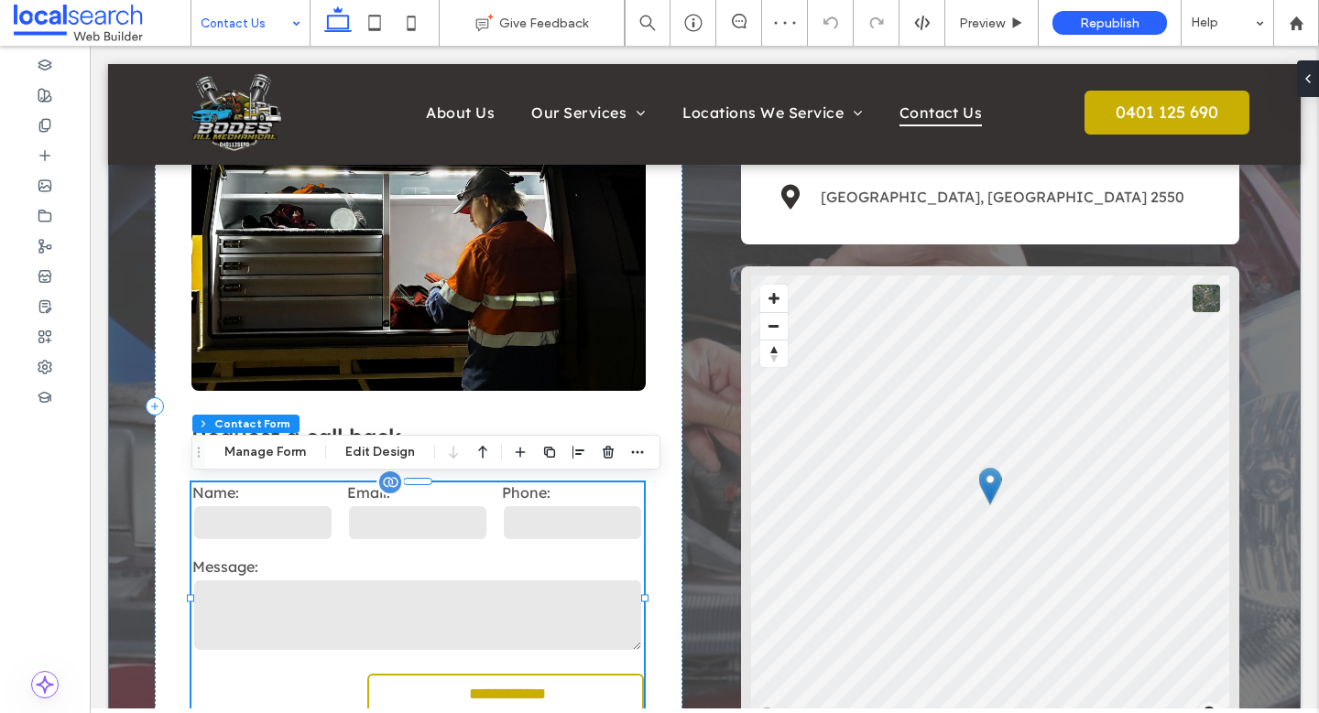
type input "***"
type input "*"
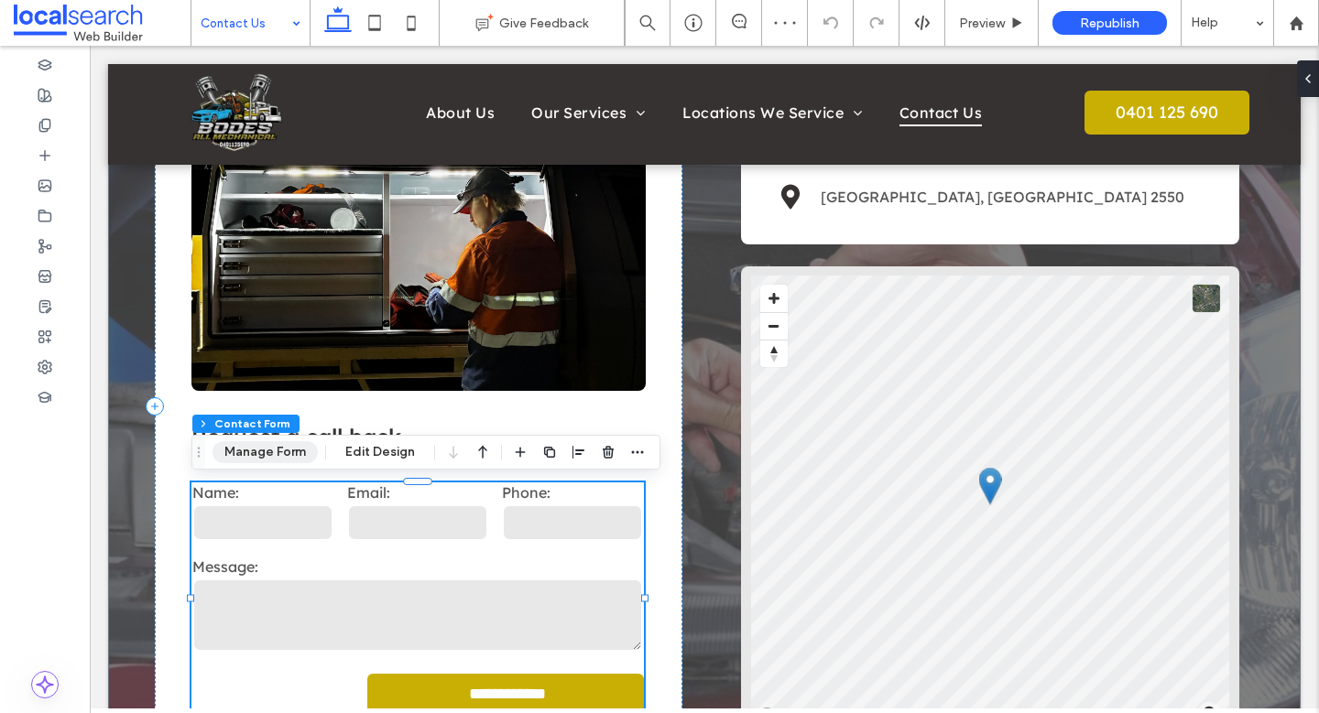
click at [268, 453] on button "Manage Form" at bounding box center [264, 452] width 105 height 22
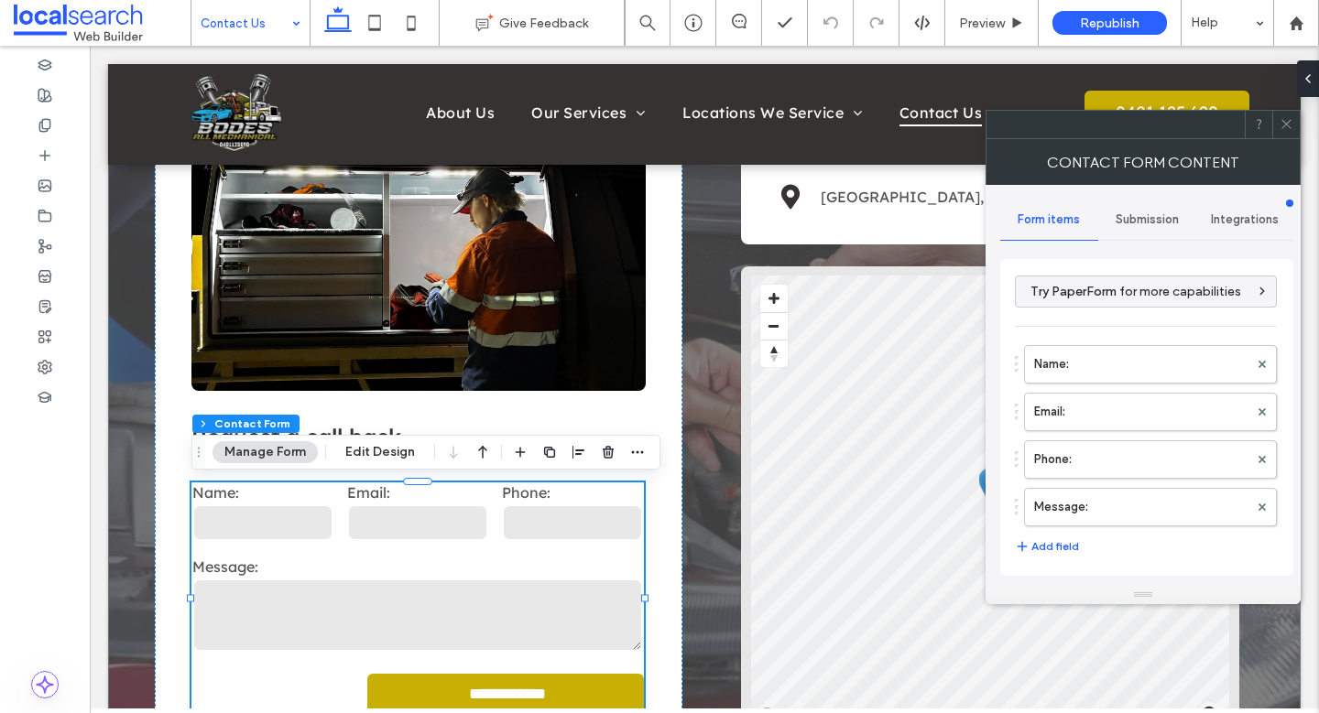
click at [1145, 212] on span "Submission" at bounding box center [1146, 219] width 63 height 15
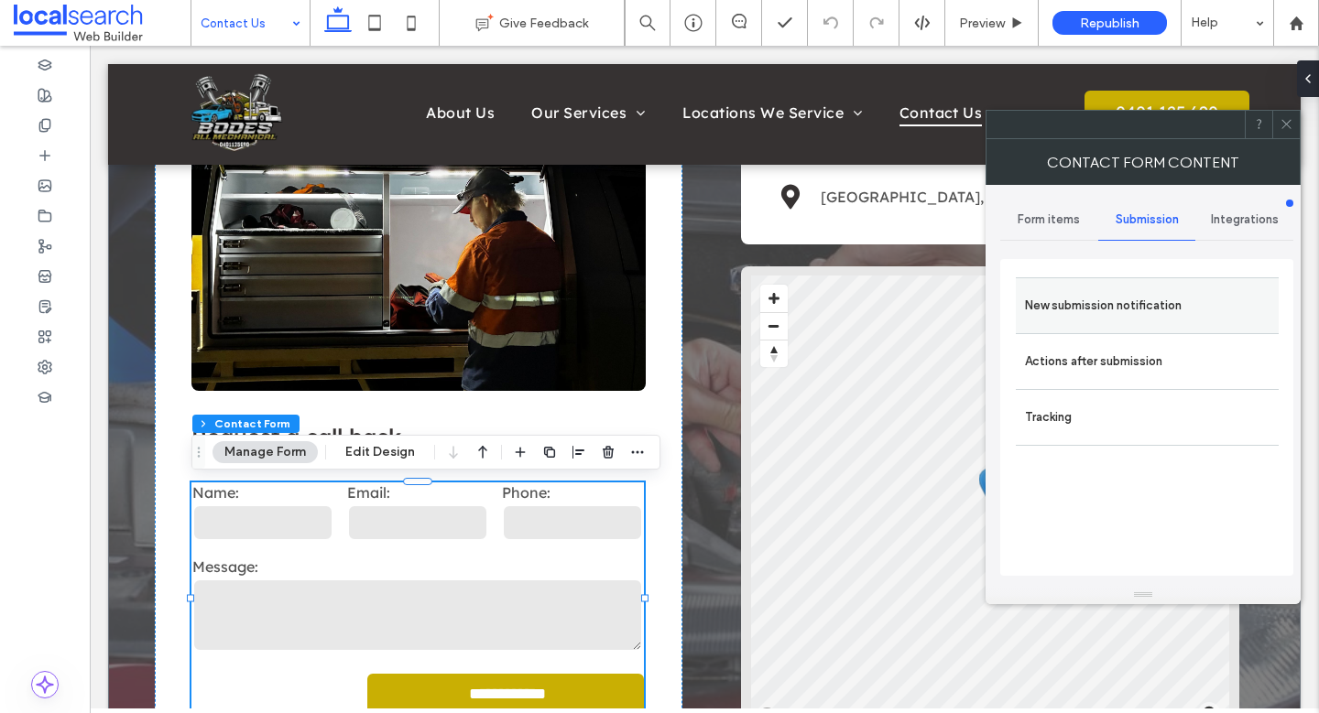
click at [1104, 300] on label "New submission notification" at bounding box center [1147, 306] width 244 height 37
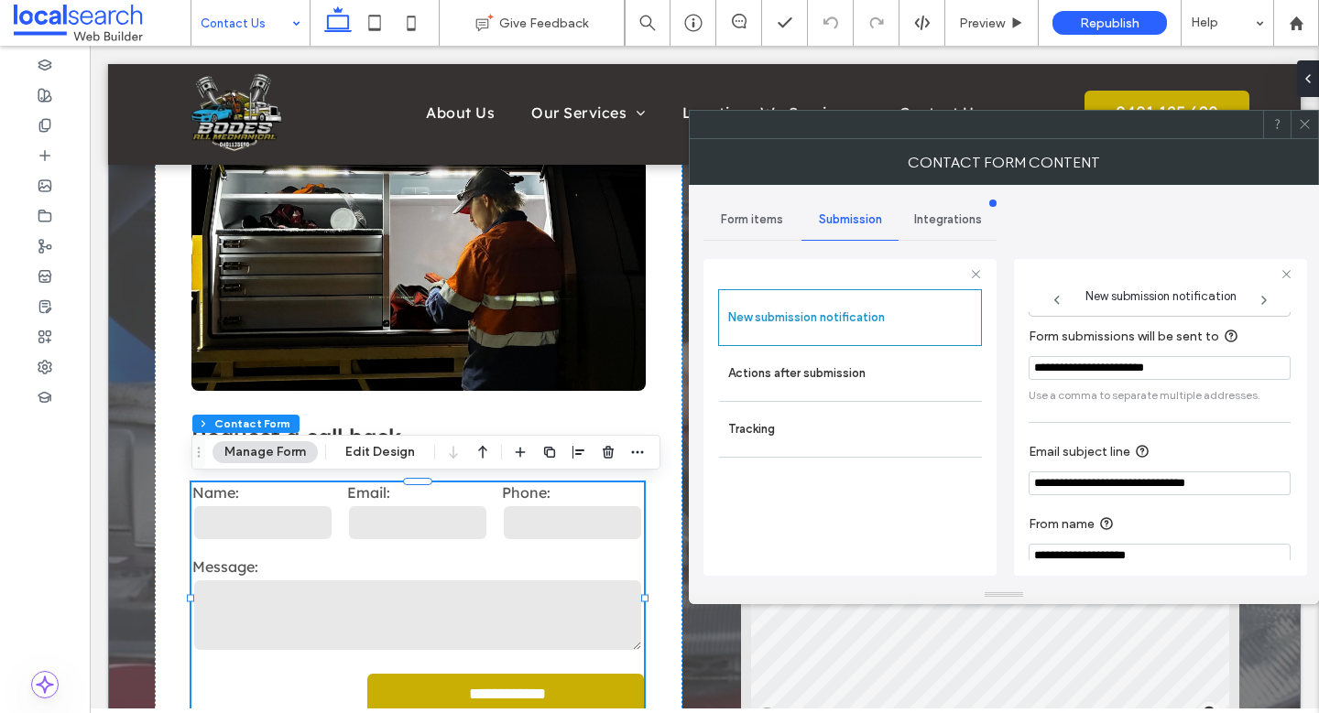
scroll to position [95, 0]
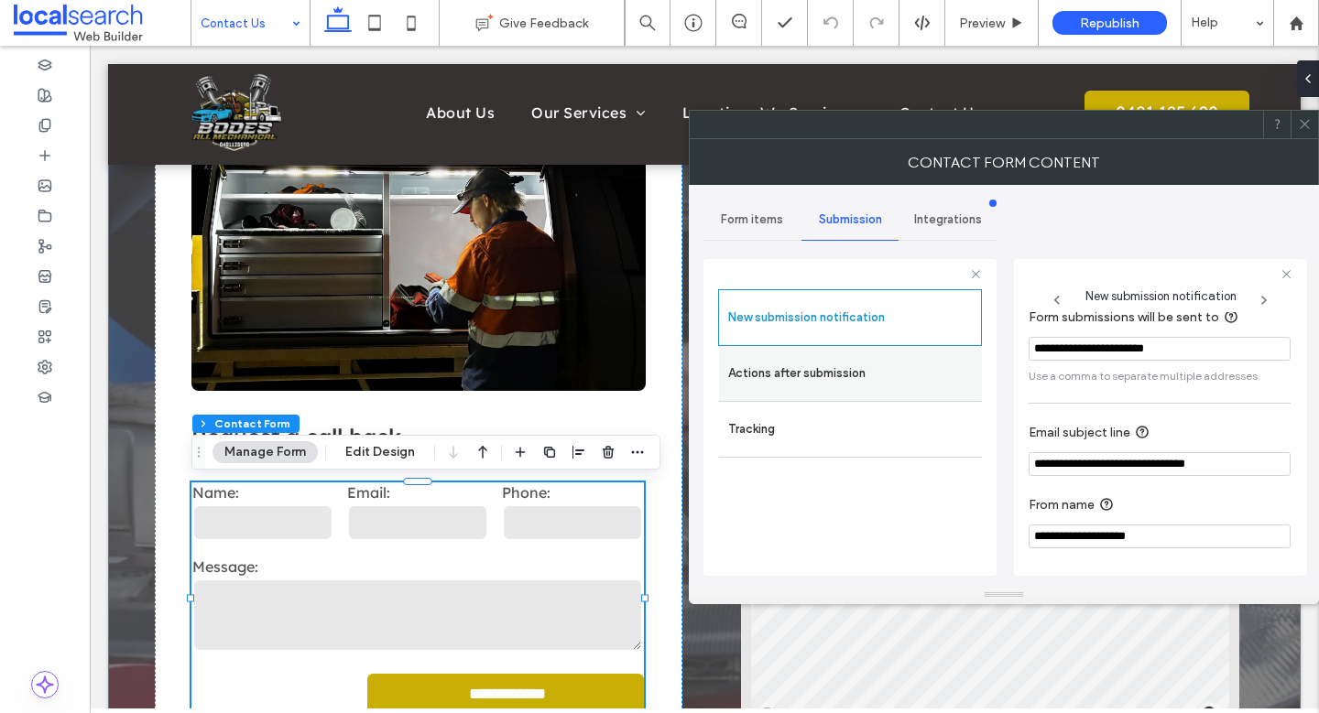
click at [850, 374] on label "Actions after submission" at bounding box center [850, 373] width 244 height 37
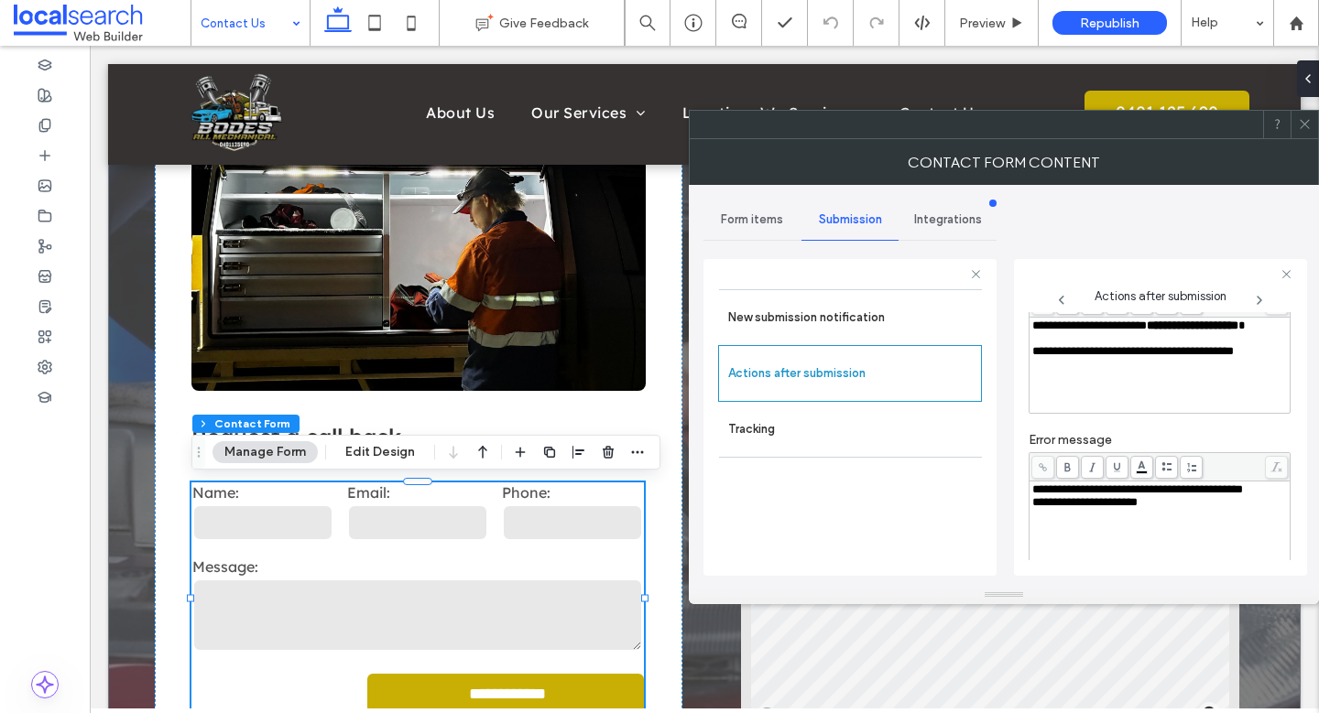
click at [1306, 124] on icon at bounding box center [1305, 124] width 14 height 14
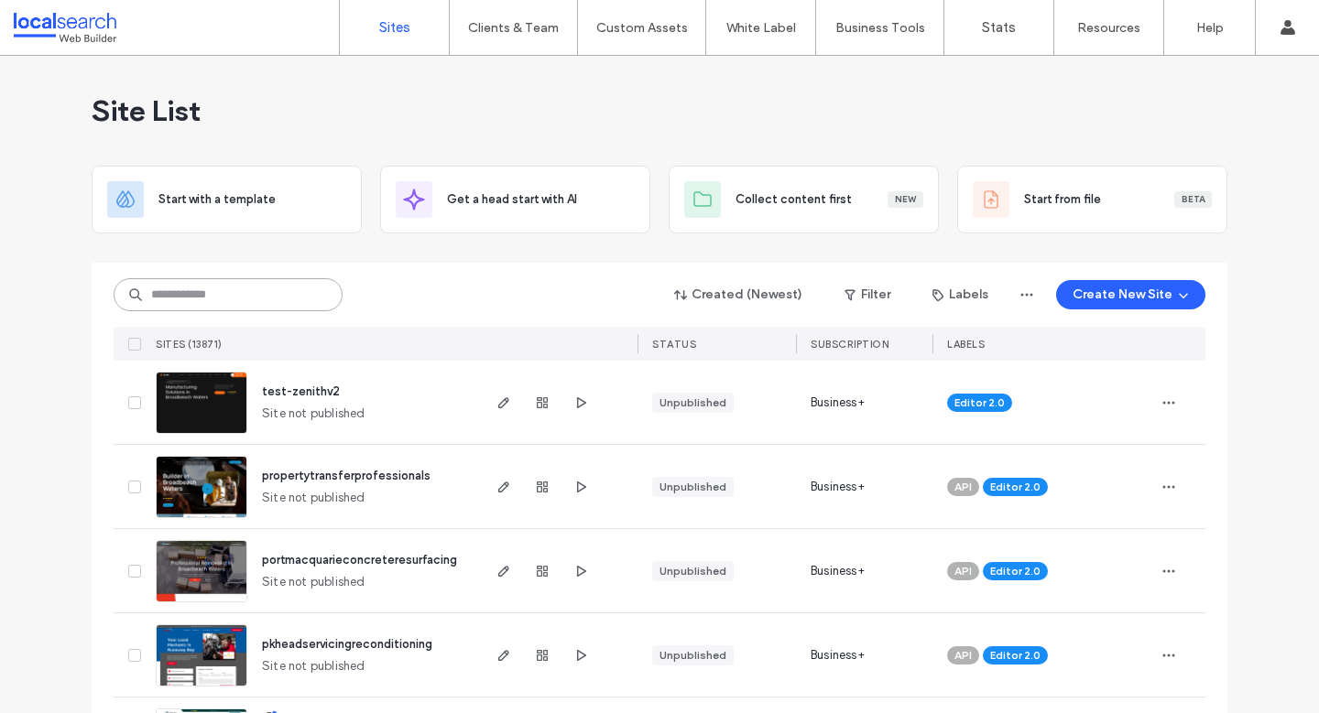
click at [318, 301] on input at bounding box center [228, 294] width 229 height 33
paste input "********"
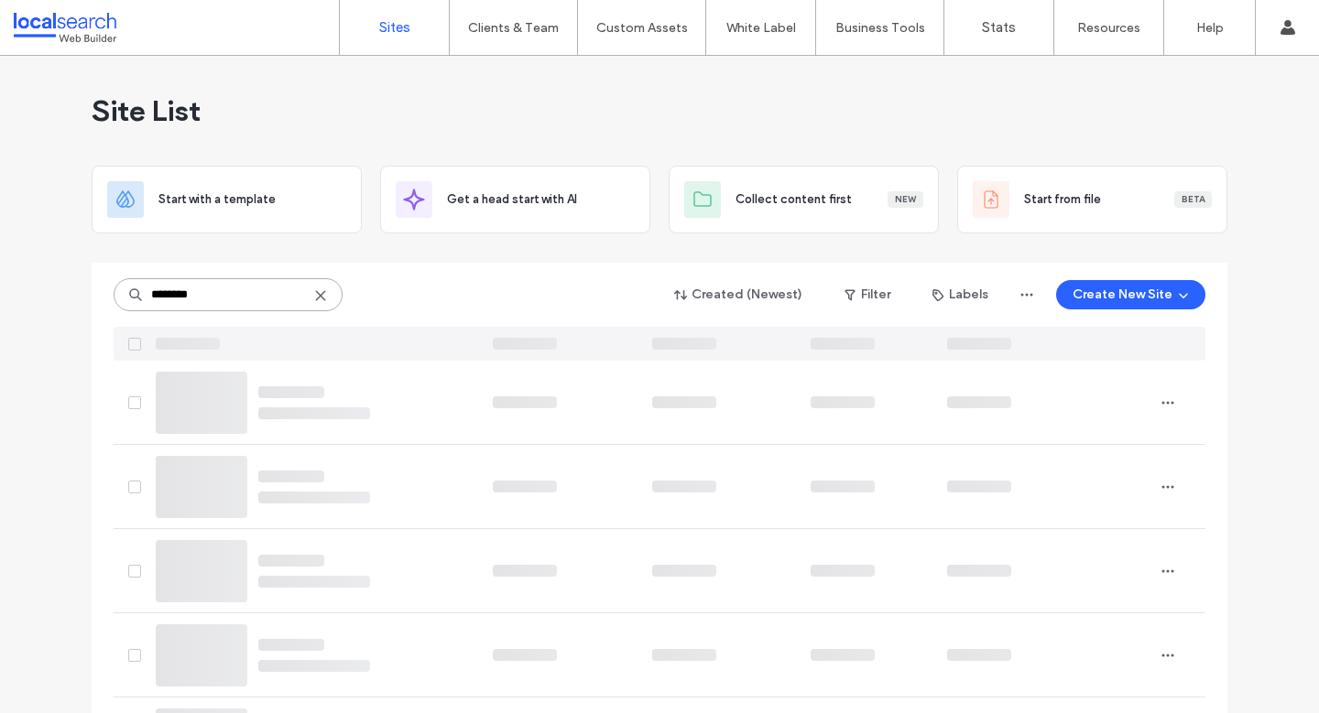
scroll to position [5, 0]
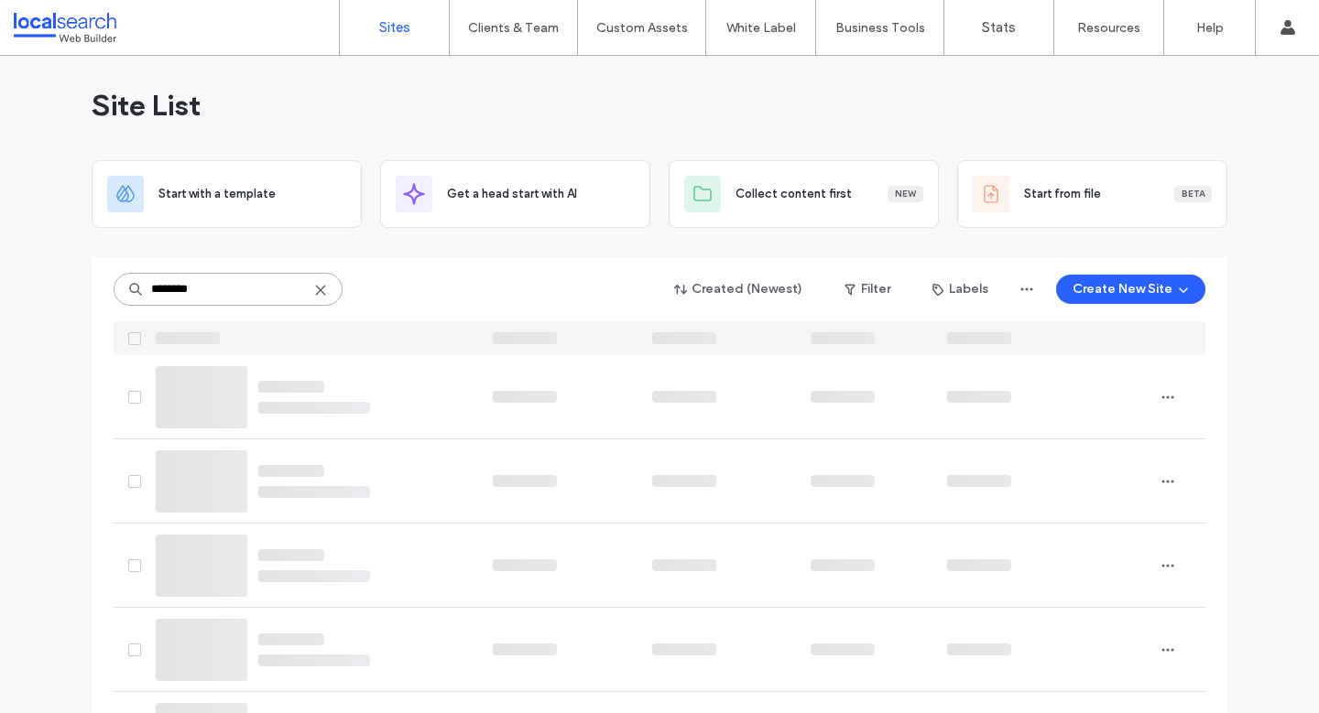
type input "********"
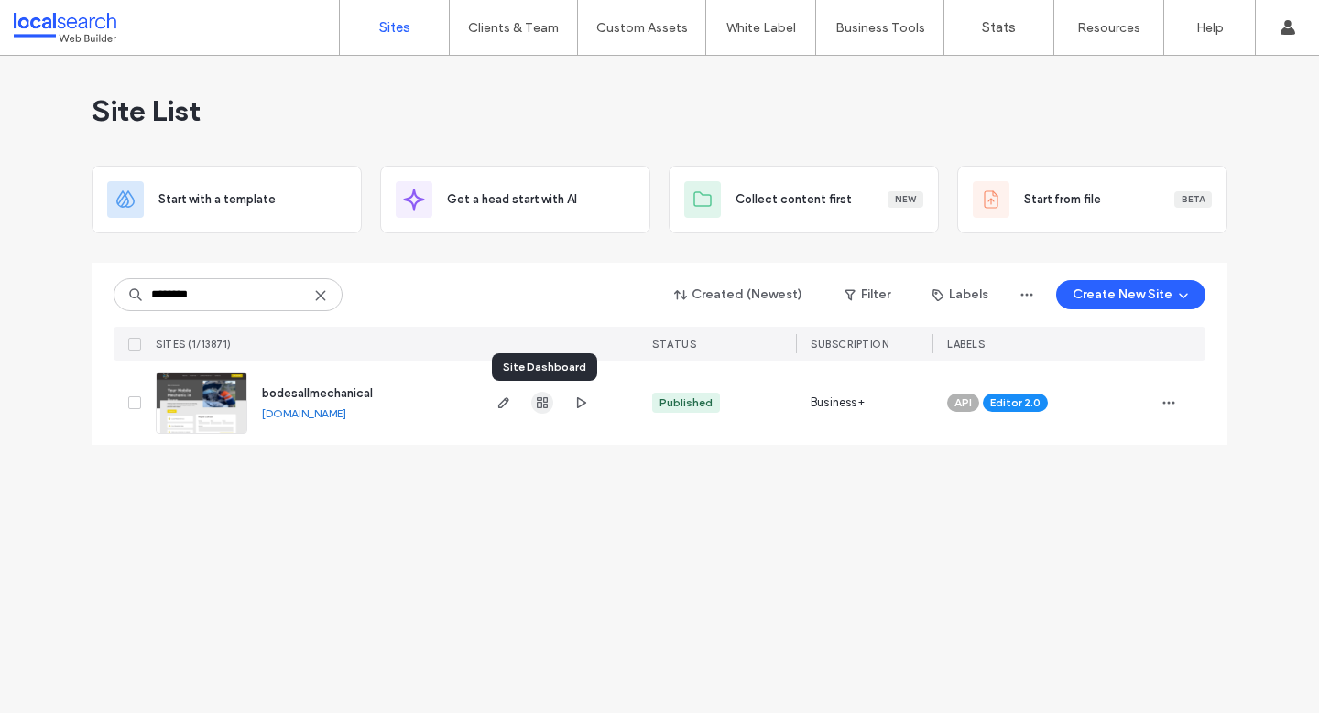
click at [546, 403] on icon "button" at bounding box center [542, 403] width 15 height 15
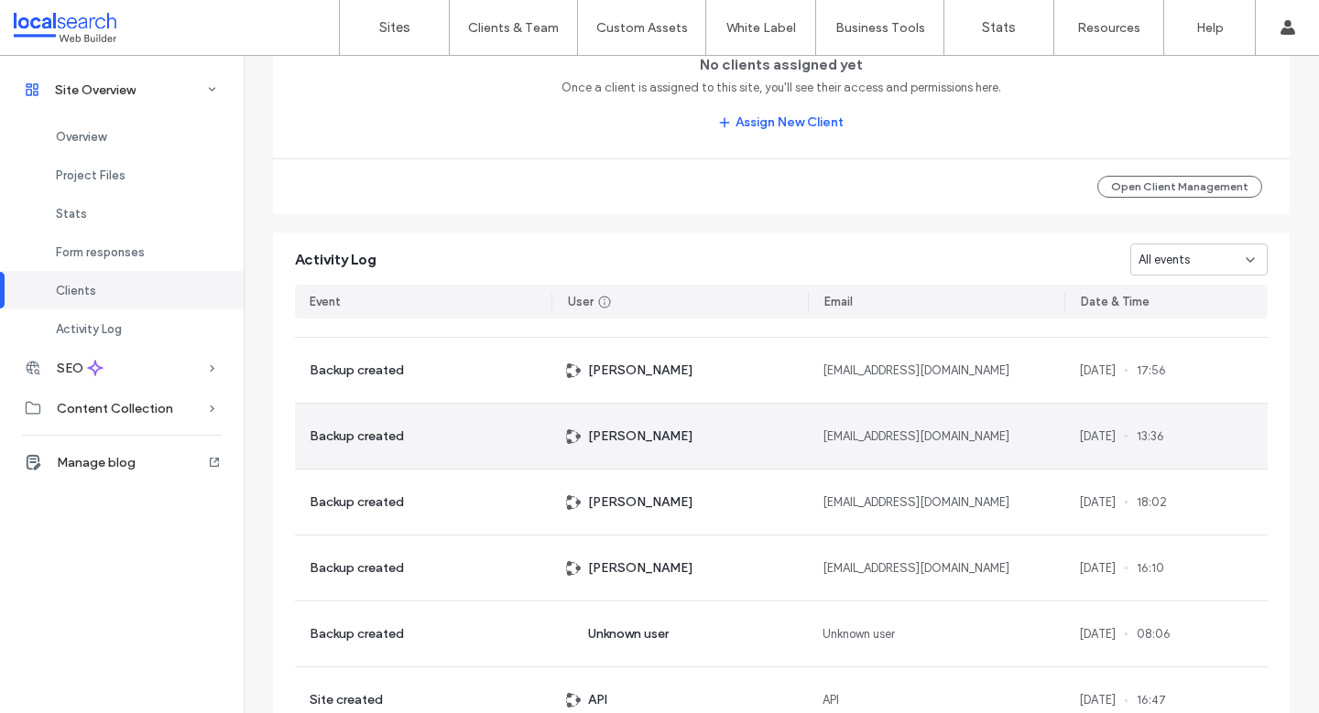
scroll to position [3158, 0]
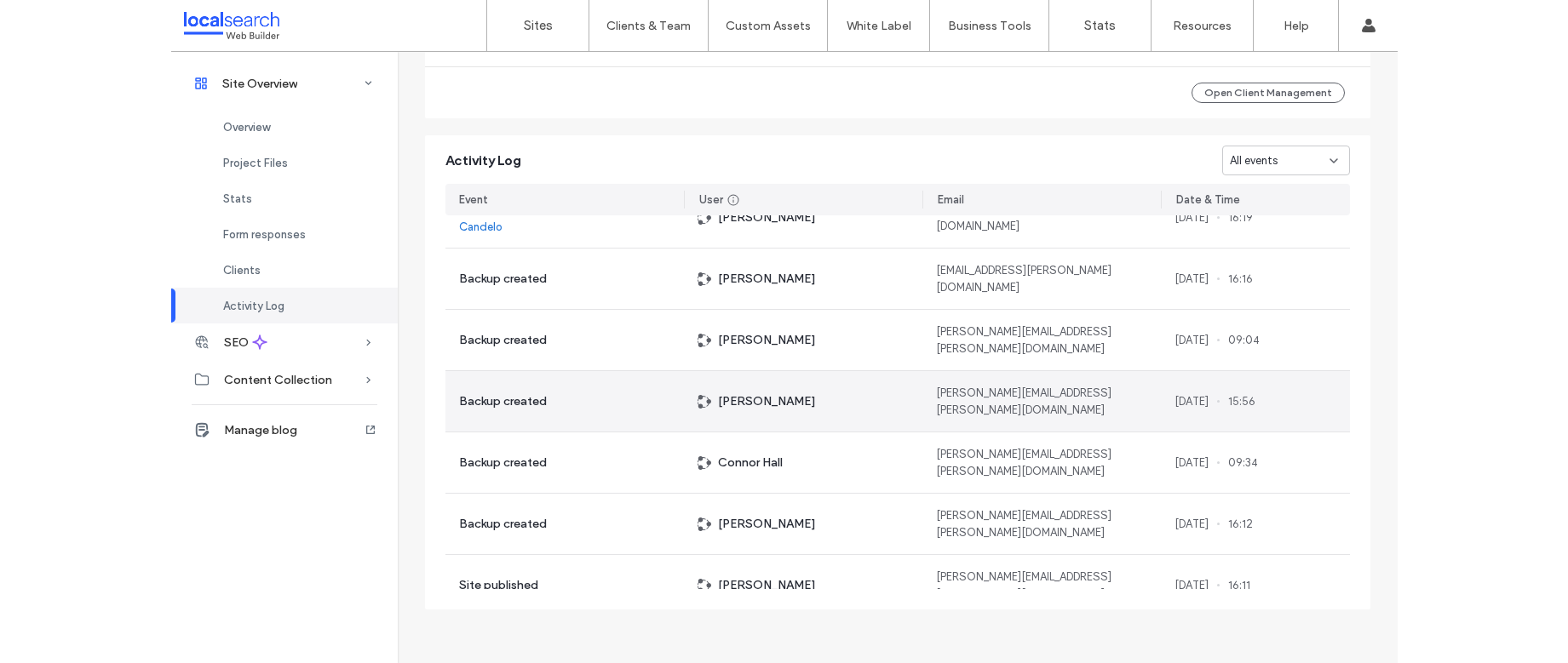
scroll to position [1575, 0]
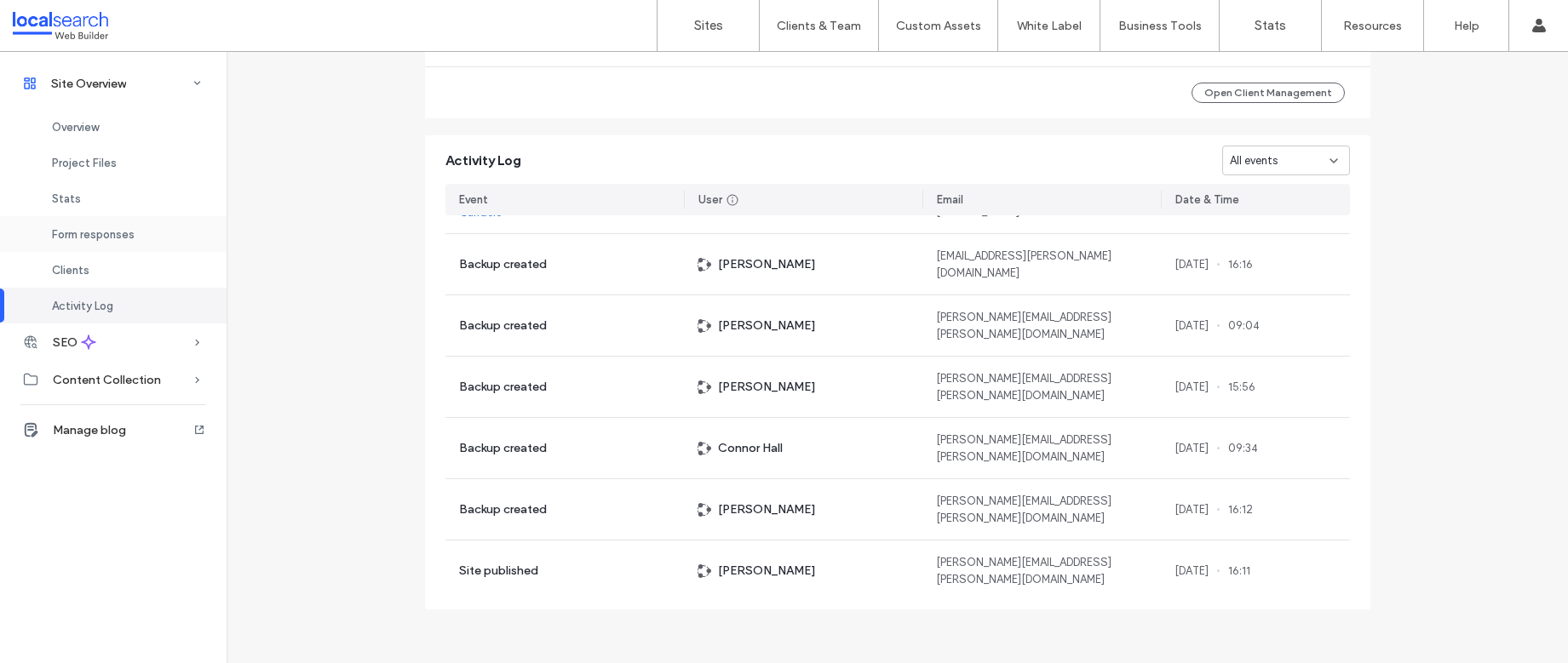
click at [122, 229] on span "Form responses" at bounding box center [93, 234] width 83 height 13
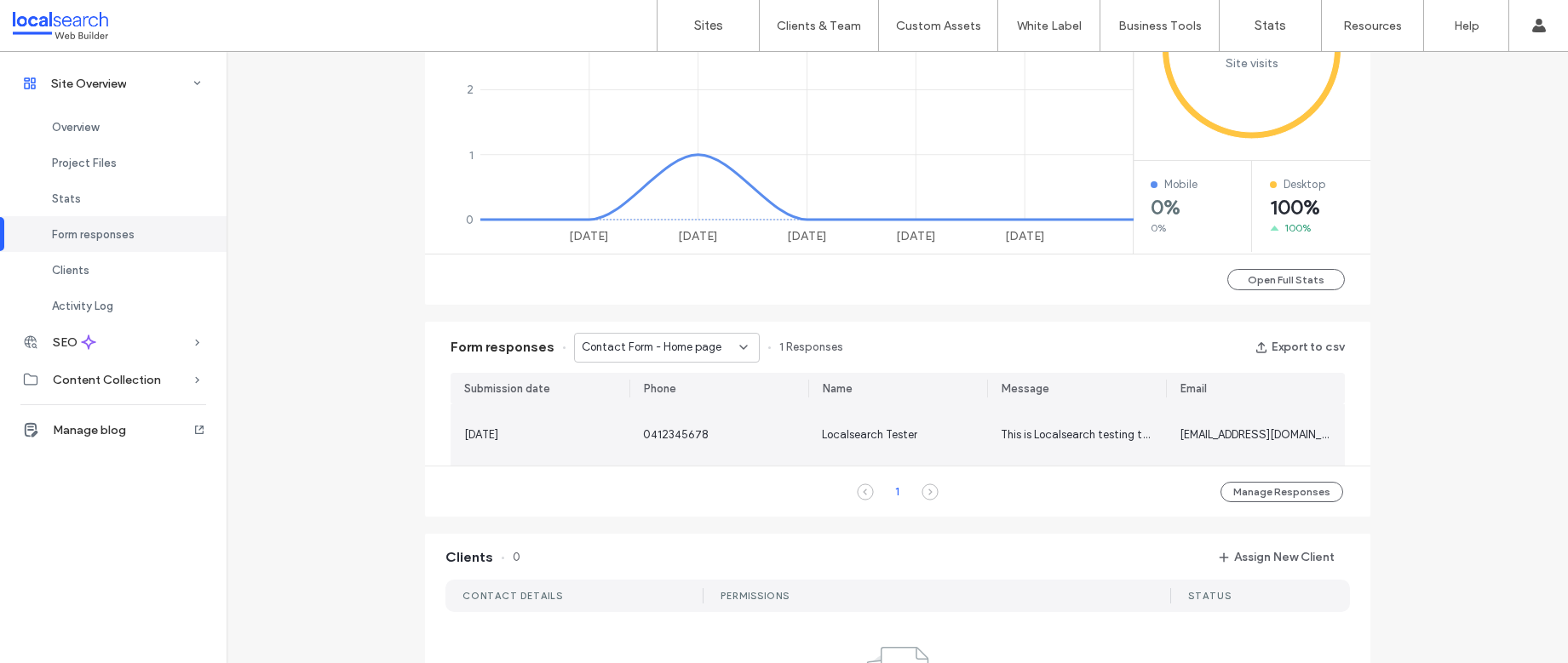
scroll to position [824, 0]
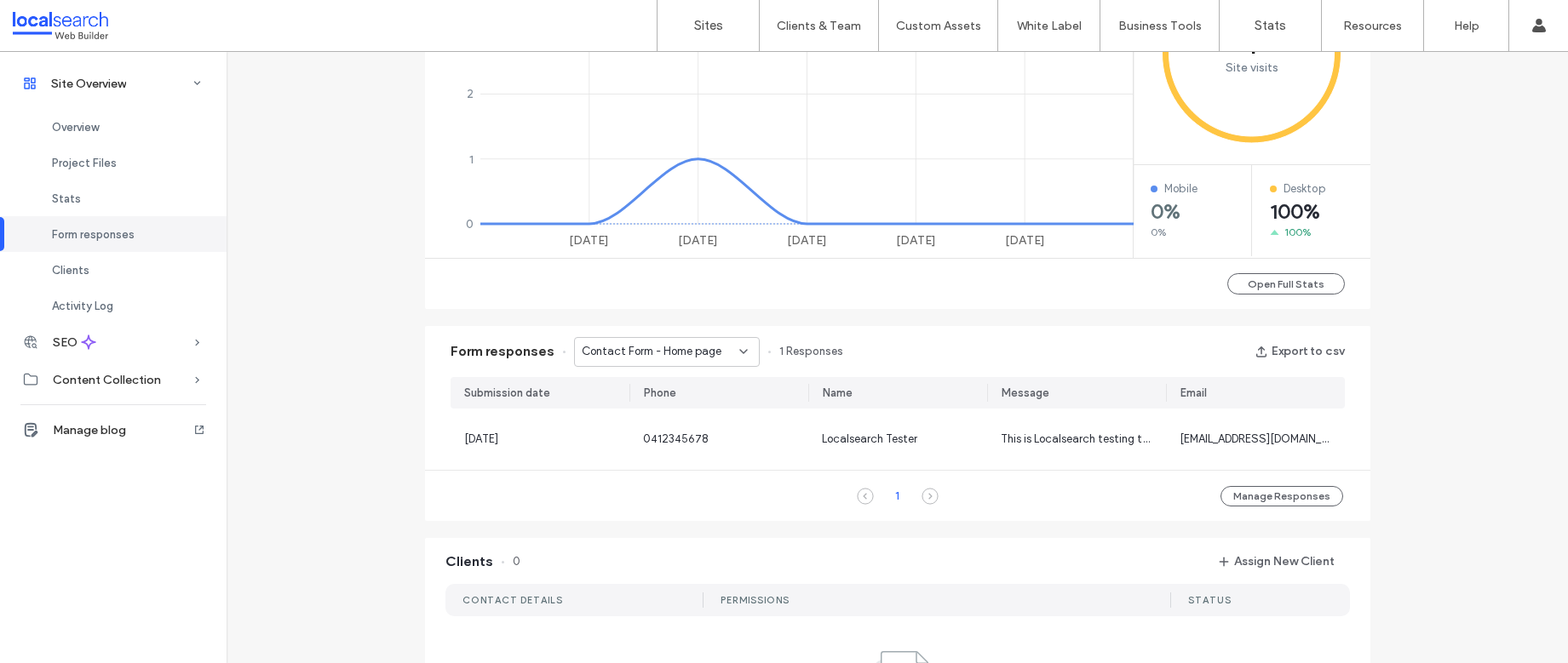
click at [925, 497] on icon at bounding box center [930, 497] width 17 height 17
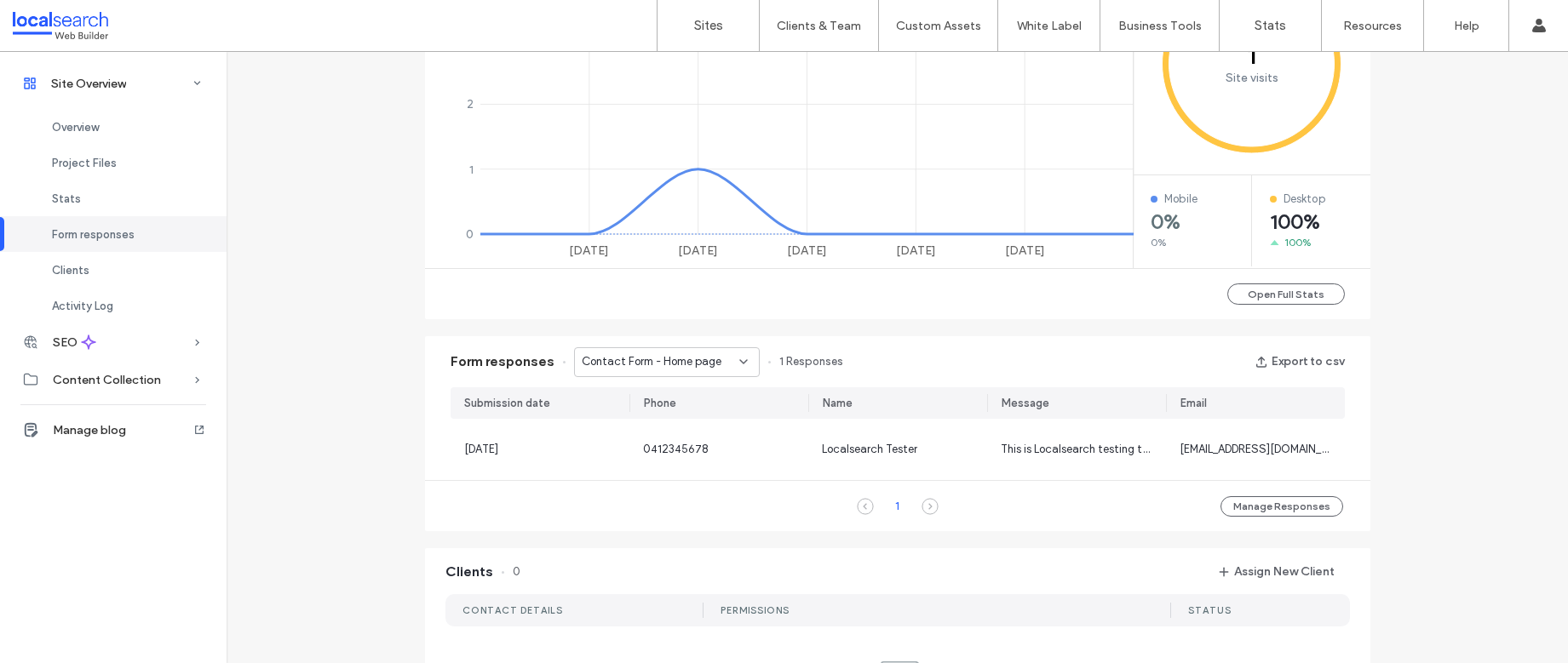
click at [737, 361] on icon at bounding box center [743, 362] width 14 height 14
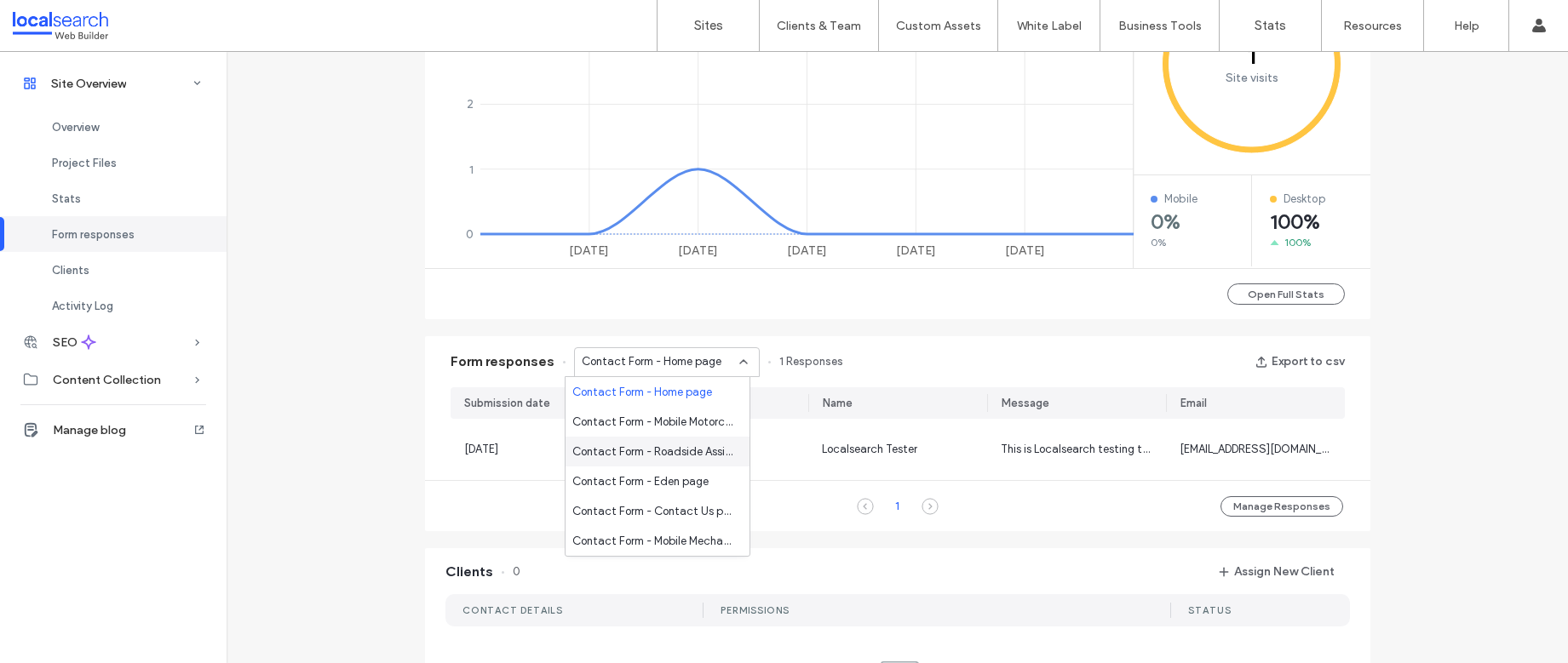
click at [928, 376] on div "Form responses Contact Form - Home page 1 Responses Export to csv" at bounding box center [897, 362] width 945 height 51
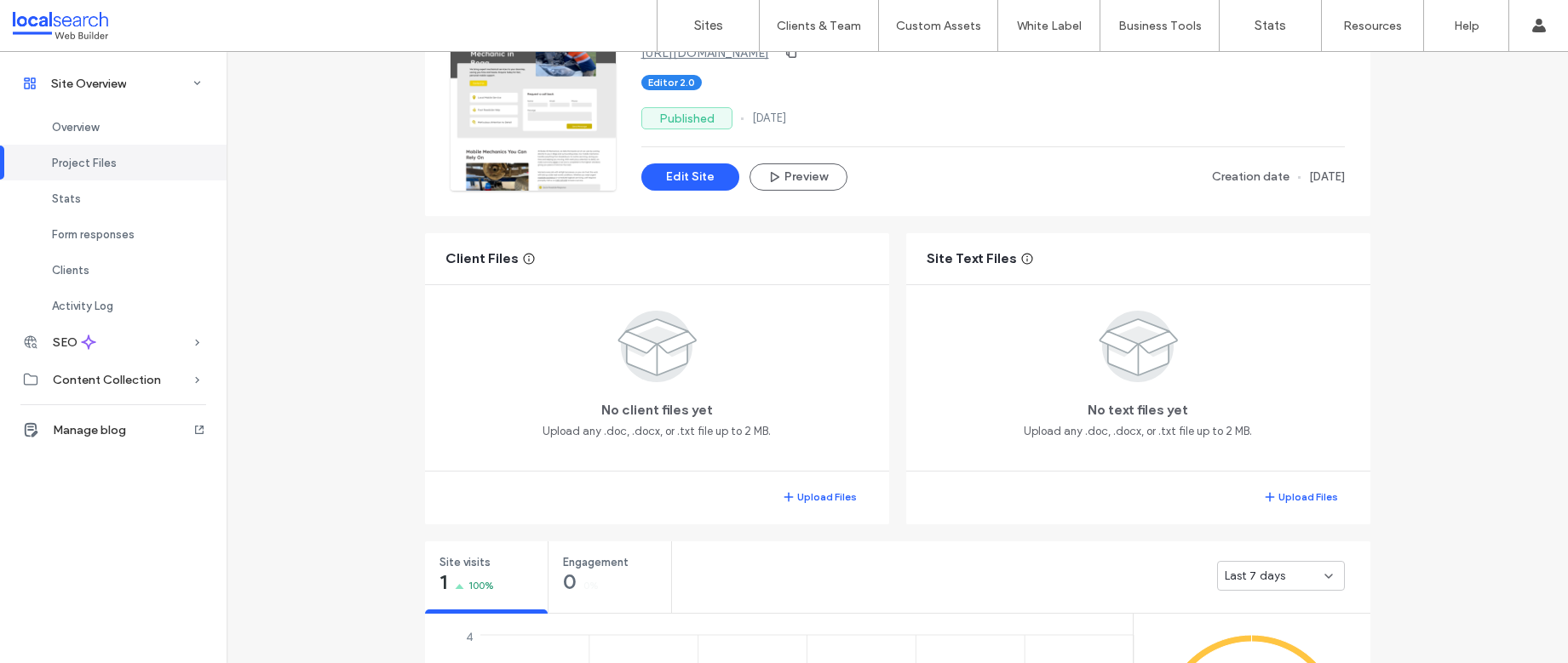
scroll to position [145, 0]
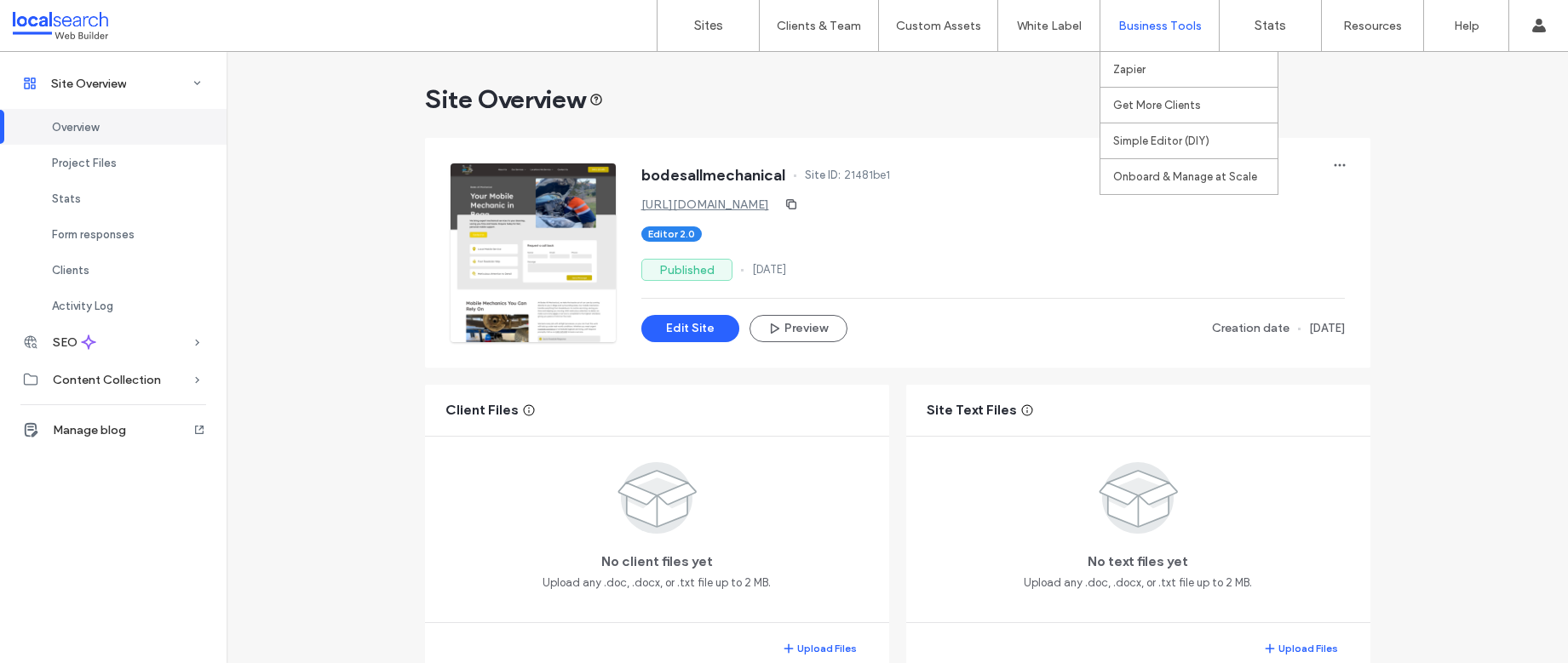
scroll to position [5, 0]
